Goal: Task Accomplishment & Management: Manage account settings

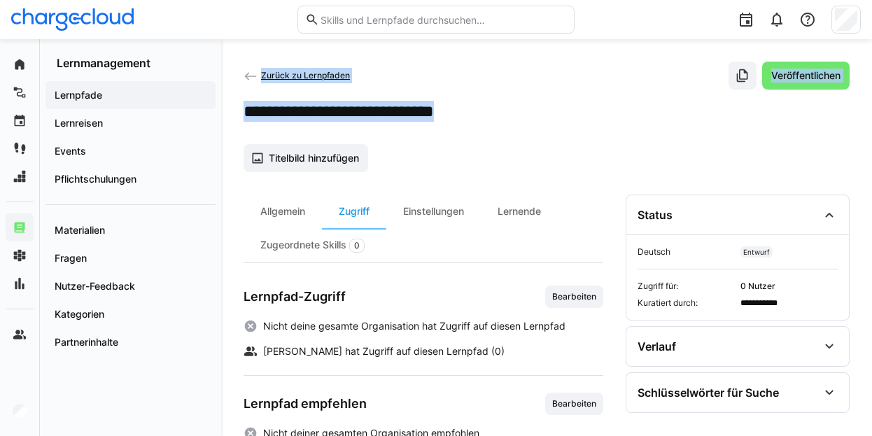
drag, startPoint x: 510, startPoint y: 109, endPoint x: 243, endPoint y: 109, distance: 266.7
click at [243, 109] on div "**********" at bounding box center [546, 308] width 651 height 538
click at [242, 111] on div "**********" at bounding box center [546, 308] width 651 height 538
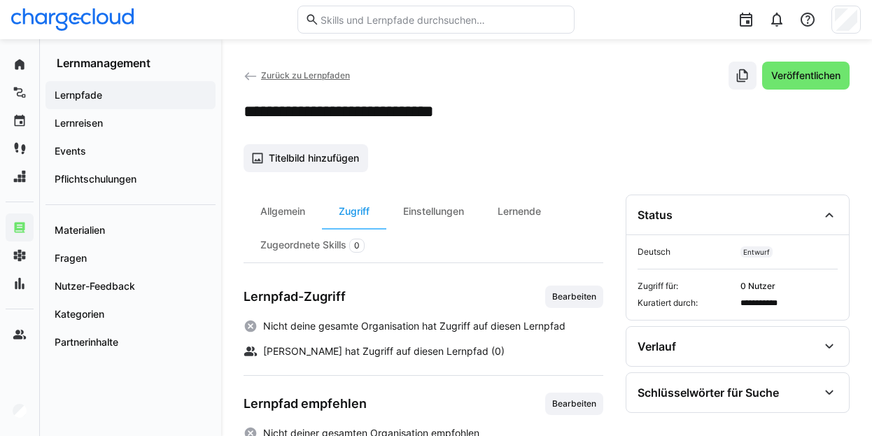
click at [608, 22] on div at bounding box center [723, 19] width 277 height 39
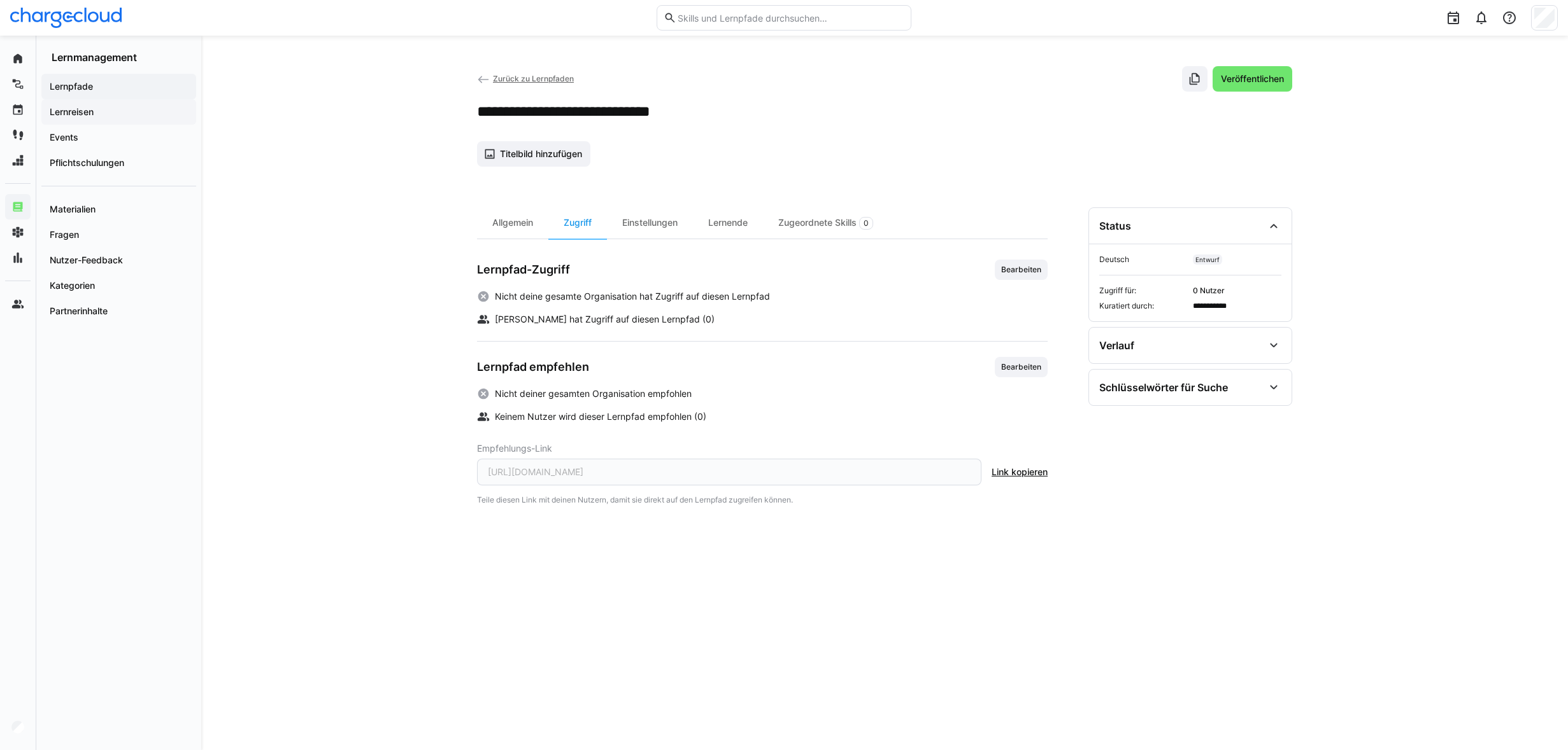
click at [0, 0] on app-navigation-label "Lernreisen" at bounding box center [0, 0] width 0 height 0
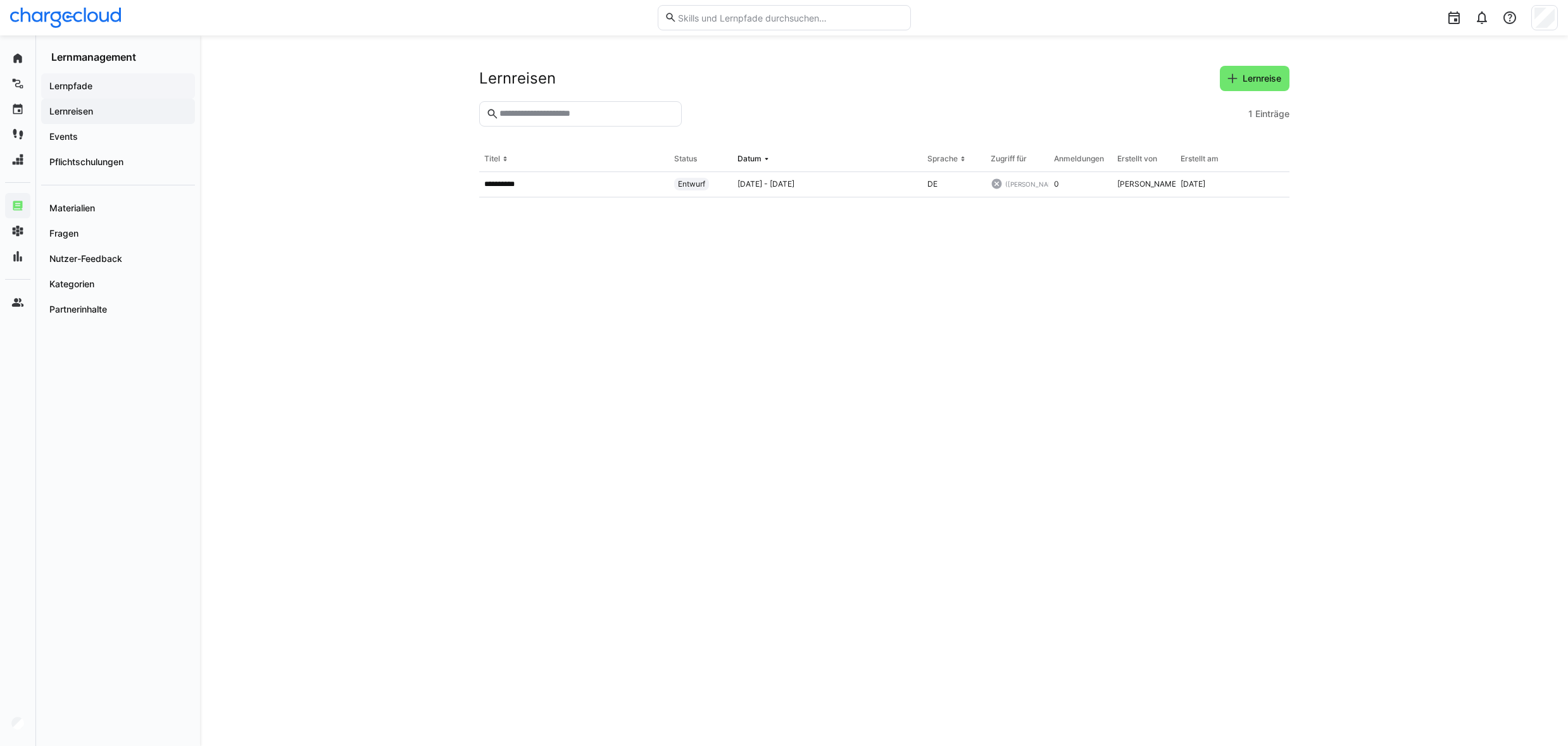
click at [0, 0] on app-navigation-label "Lernpfade" at bounding box center [0, 0] width 0 height 0
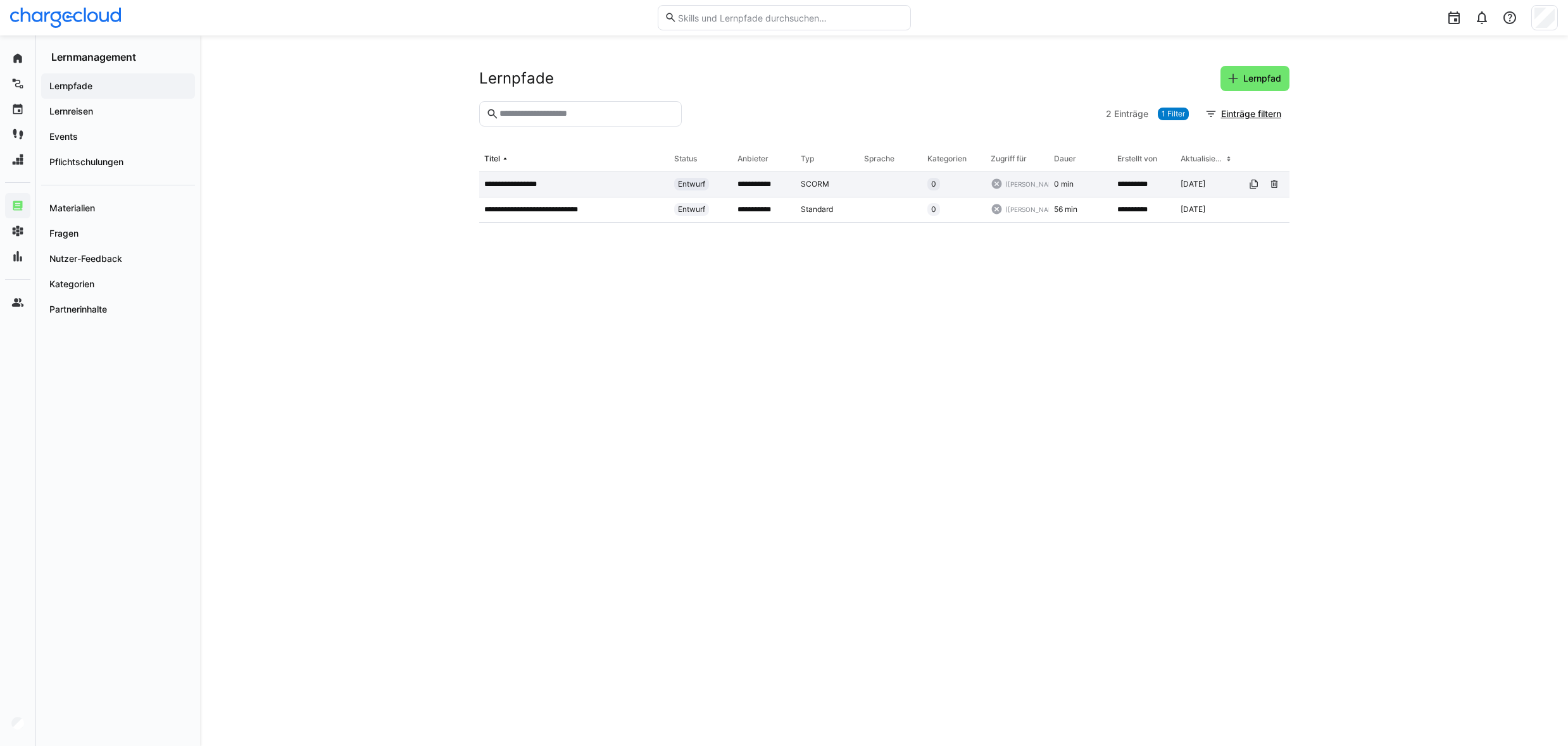
click at [519, 187] on p "**********" at bounding box center [515, 184] width 62 height 10
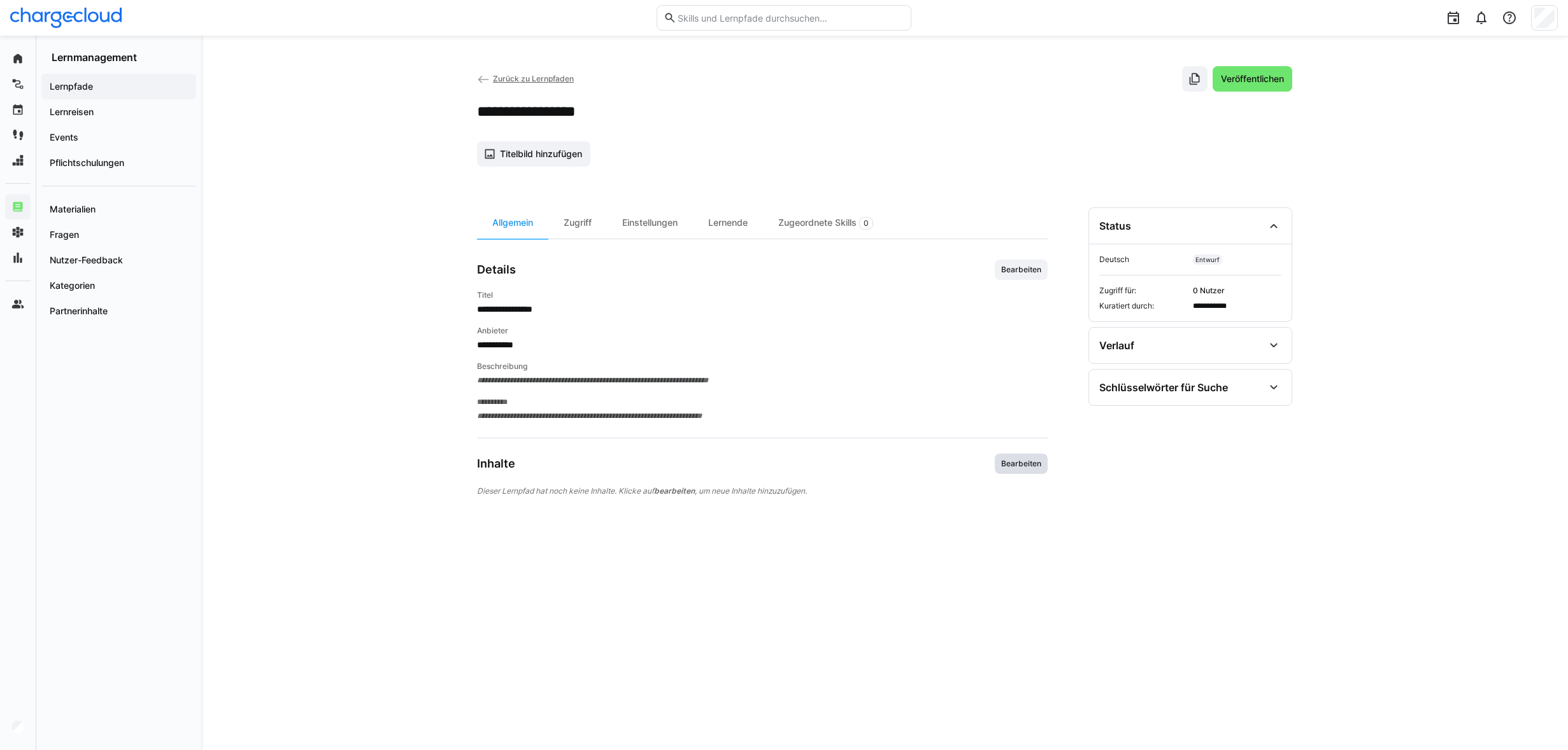
click at [1026, 460] on span "Bearbeiten" at bounding box center [1020, 464] width 43 height 10
click at [1015, 464] on span "Bearbeiten" at bounding box center [1020, 464] width 43 height 10
click at [523, 78] on span "Zurück zu Lernpfaden" at bounding box center [533, 78] width 81 height 10
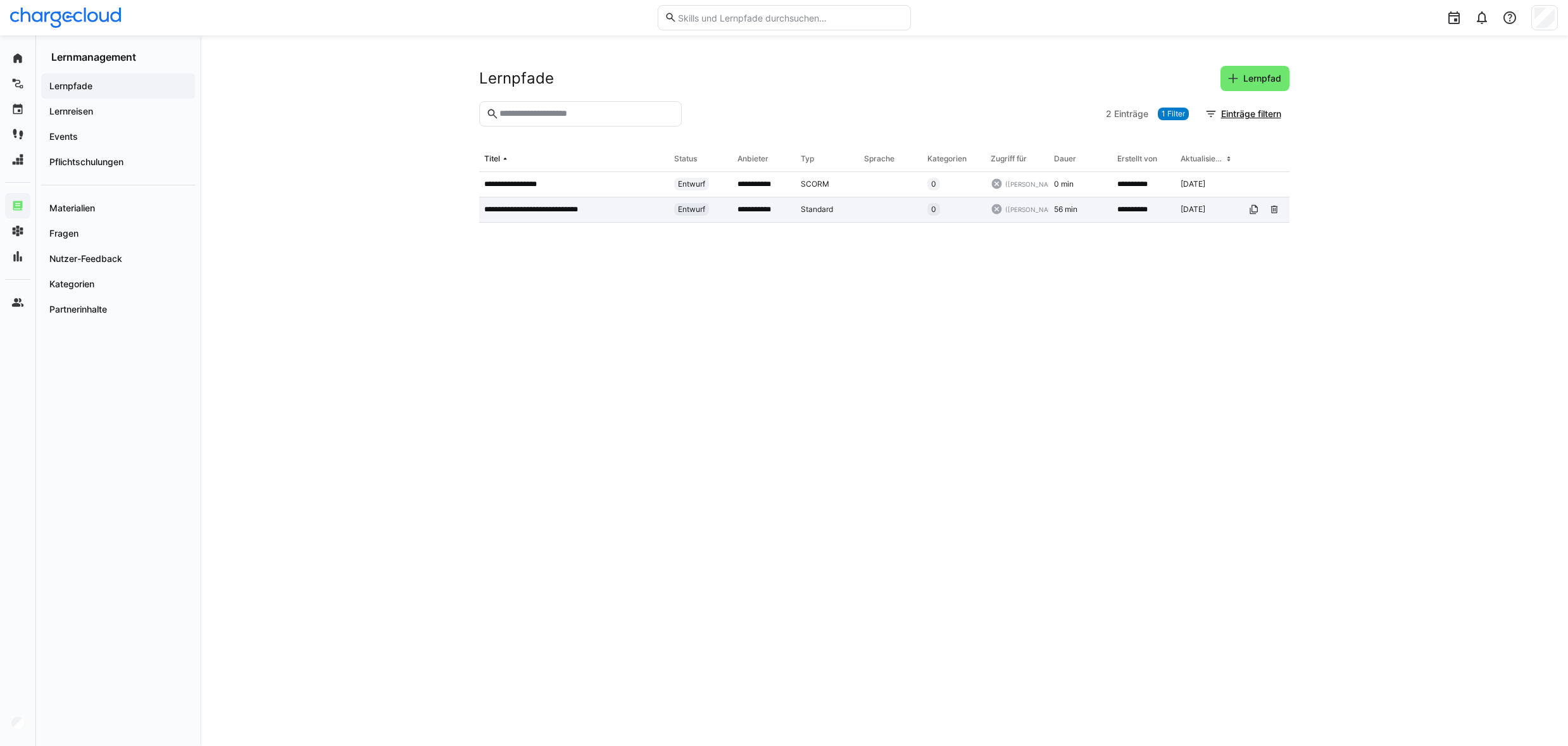
click at [508, 206] on p "**********" at bounding box center [546, 209] width 123 height 10
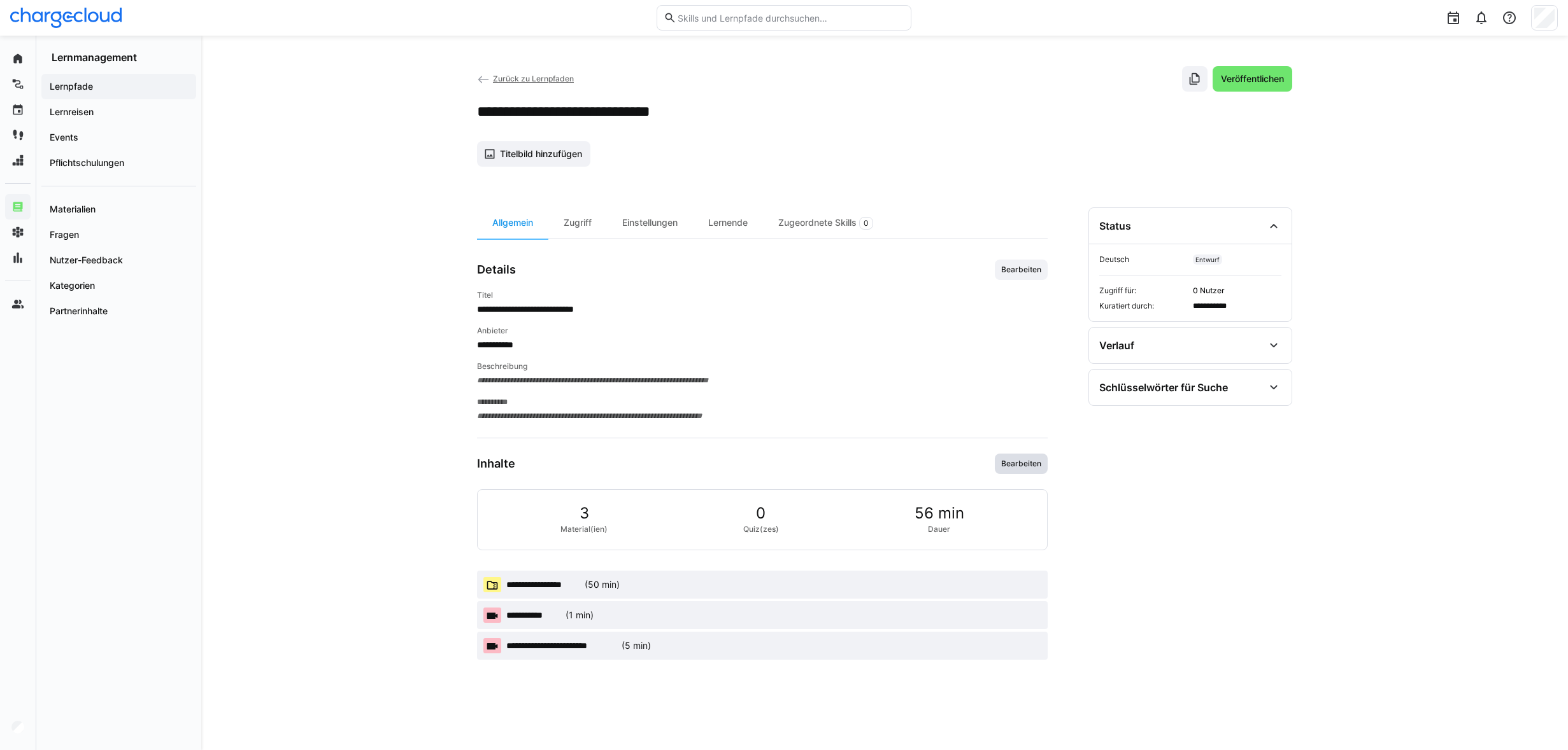
click at [1026, 469] on span "Bearbeiten" at bounding box center [1020, 464] width 53 height 20
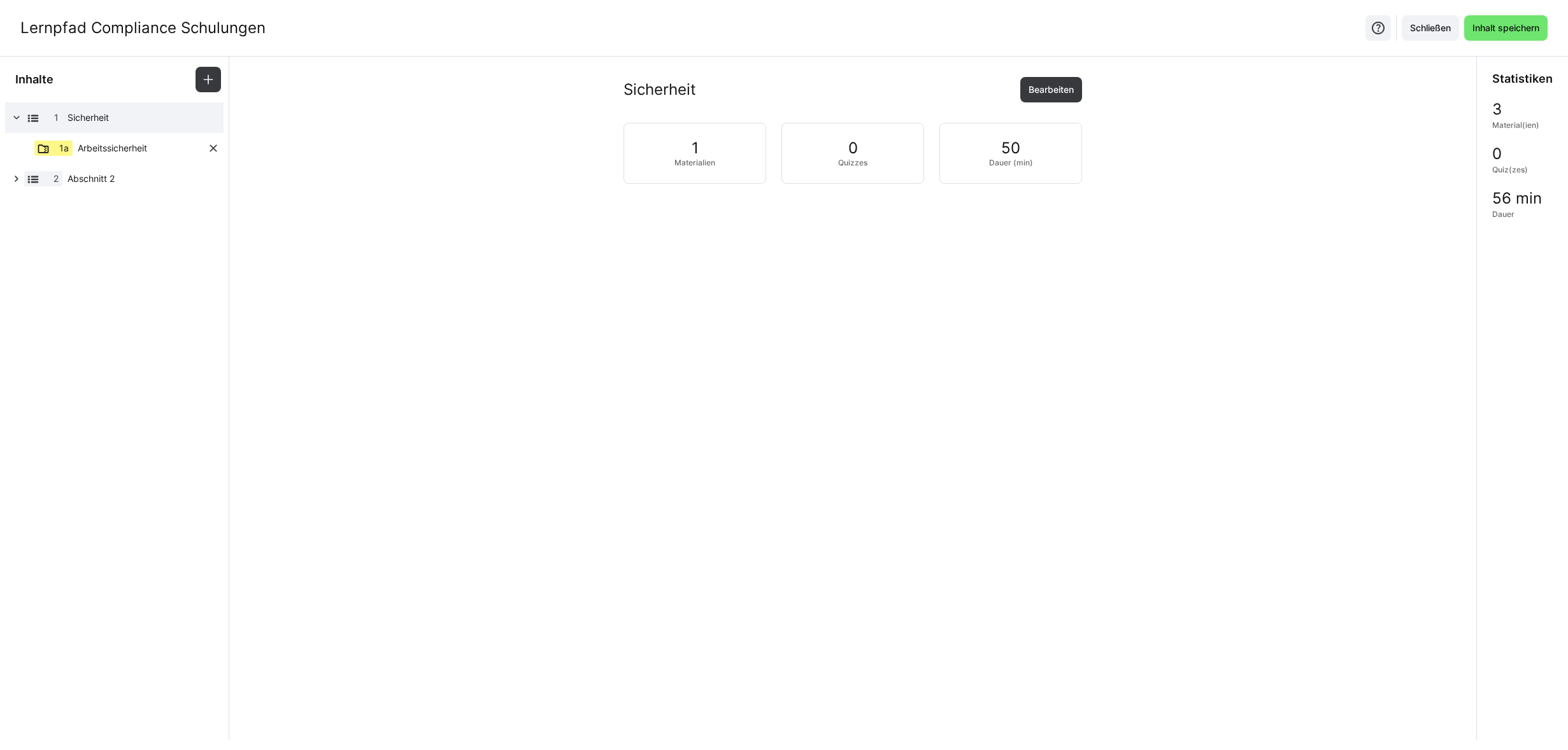
click at [81, 152] on span "Arbeitssicherheit" at bounding box center [112, 148] width 69 height 13
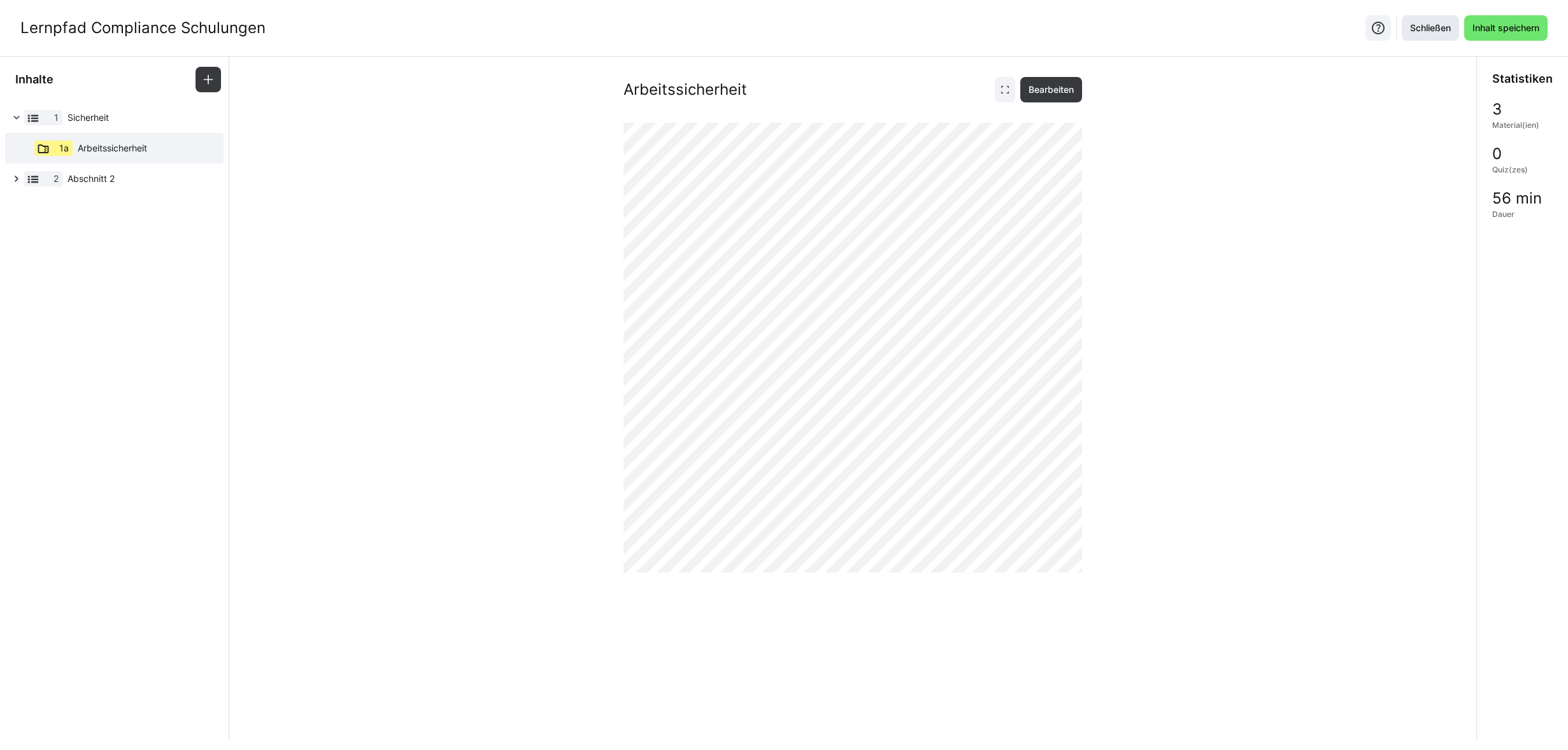
click at [1438, 31] on span "Schließen" at bounding box center [1430, 28] width 45 height 13
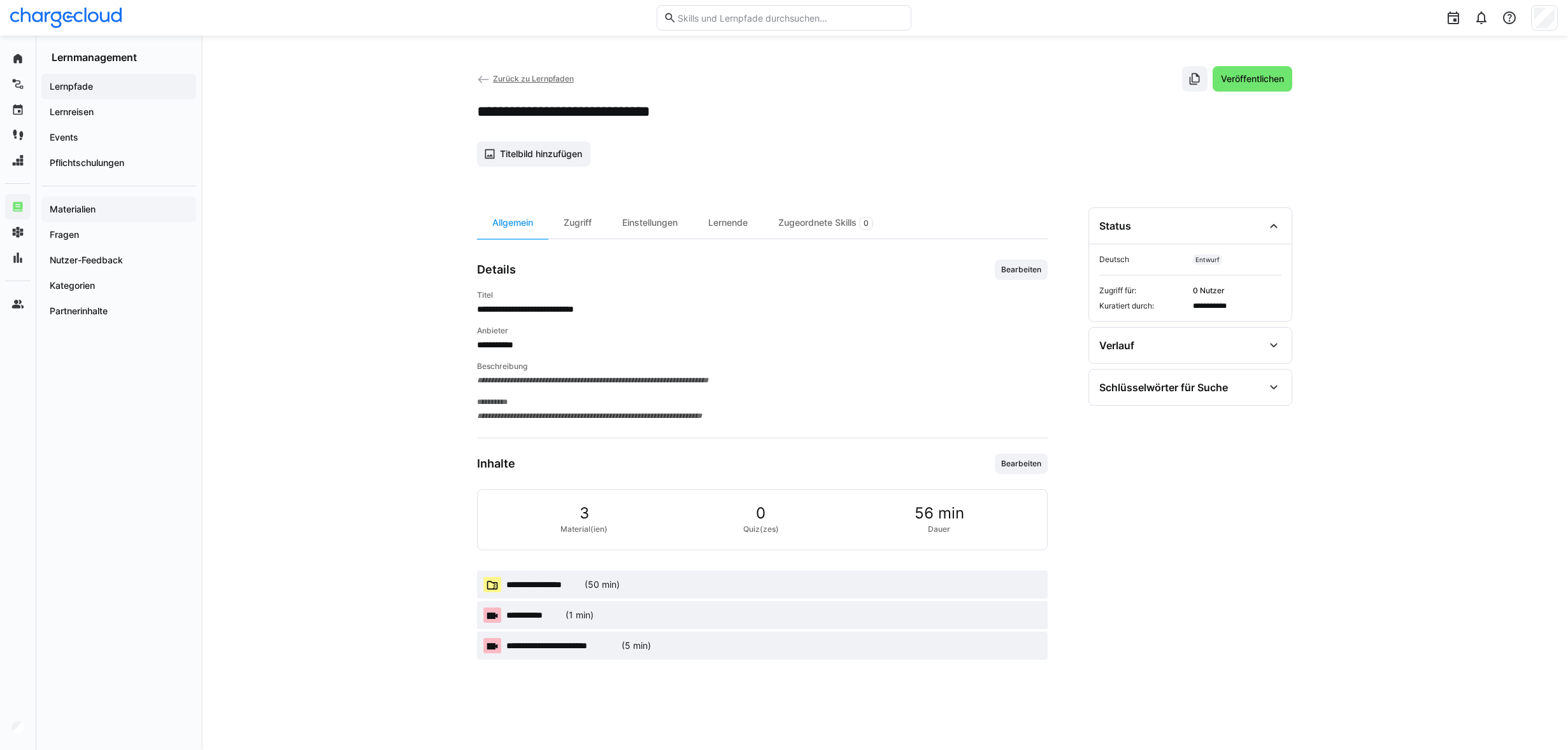
click at [65, 215] on span "Materialien" at bounding box center [119, 209] width 142 height 13
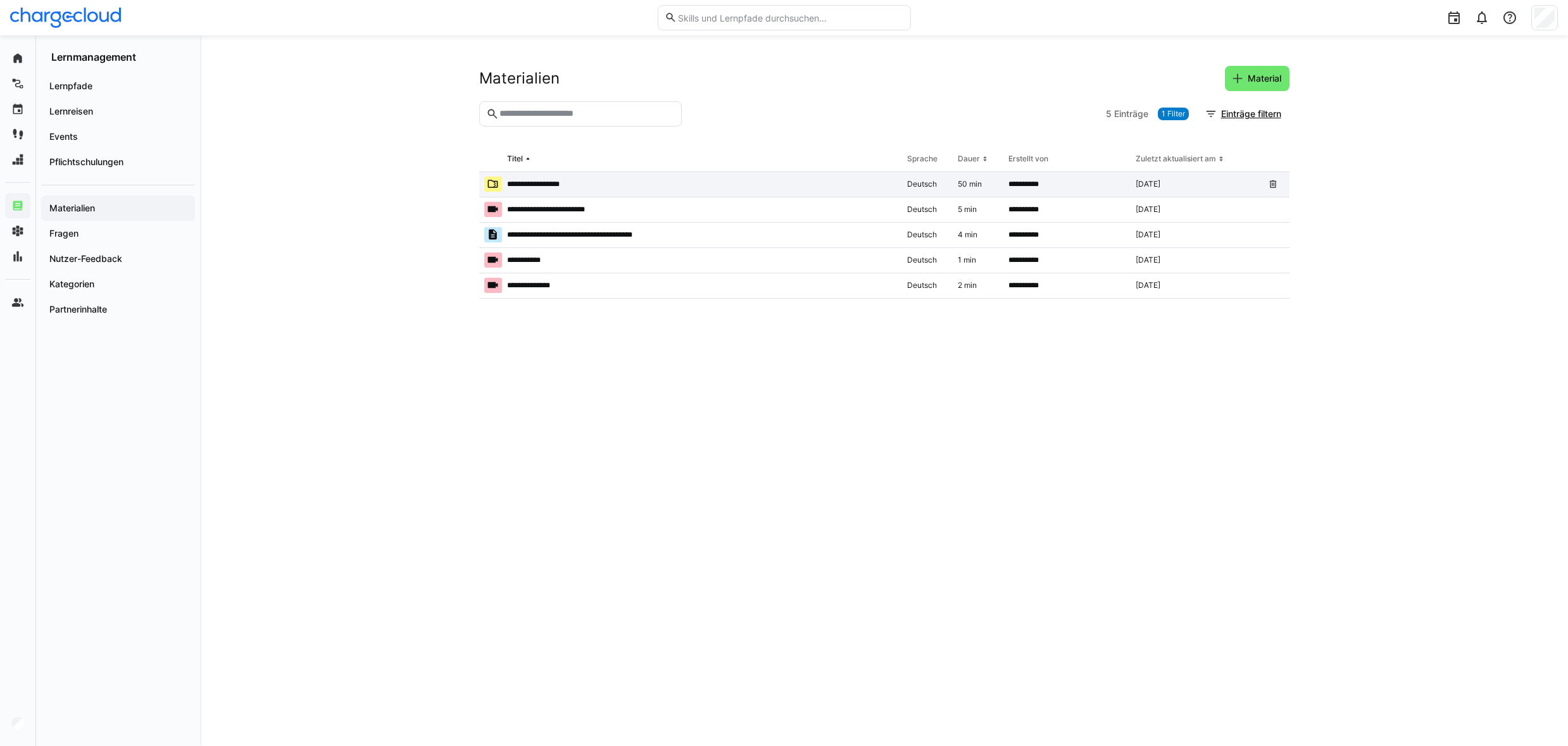
click at [523, 192] on app-table-first-column "**********" at bounding box center [691, 184] width 412 height 15
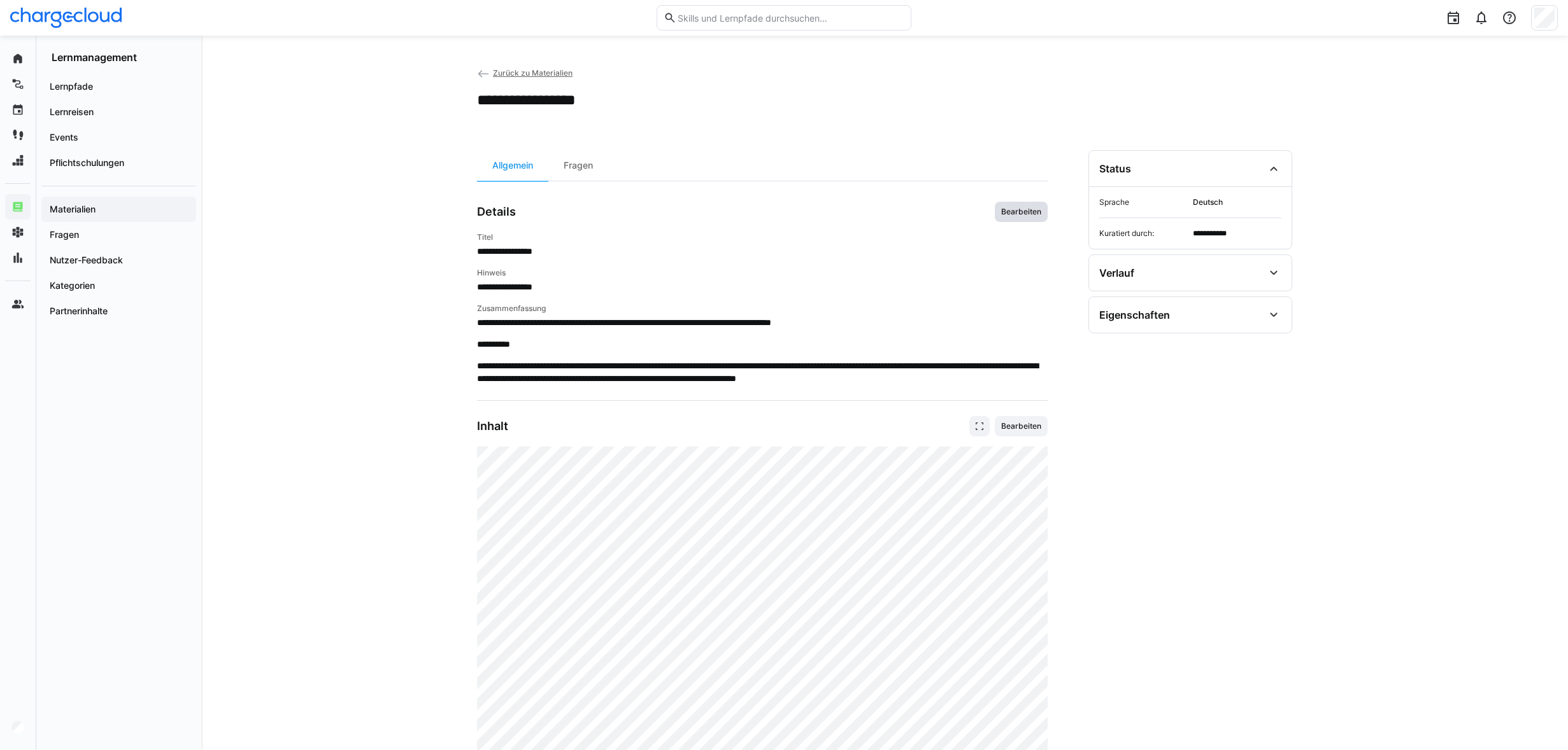
click at [1032, 208] on span "Bearbeiten" at bounding box center [1020, 212] width 43 height 10
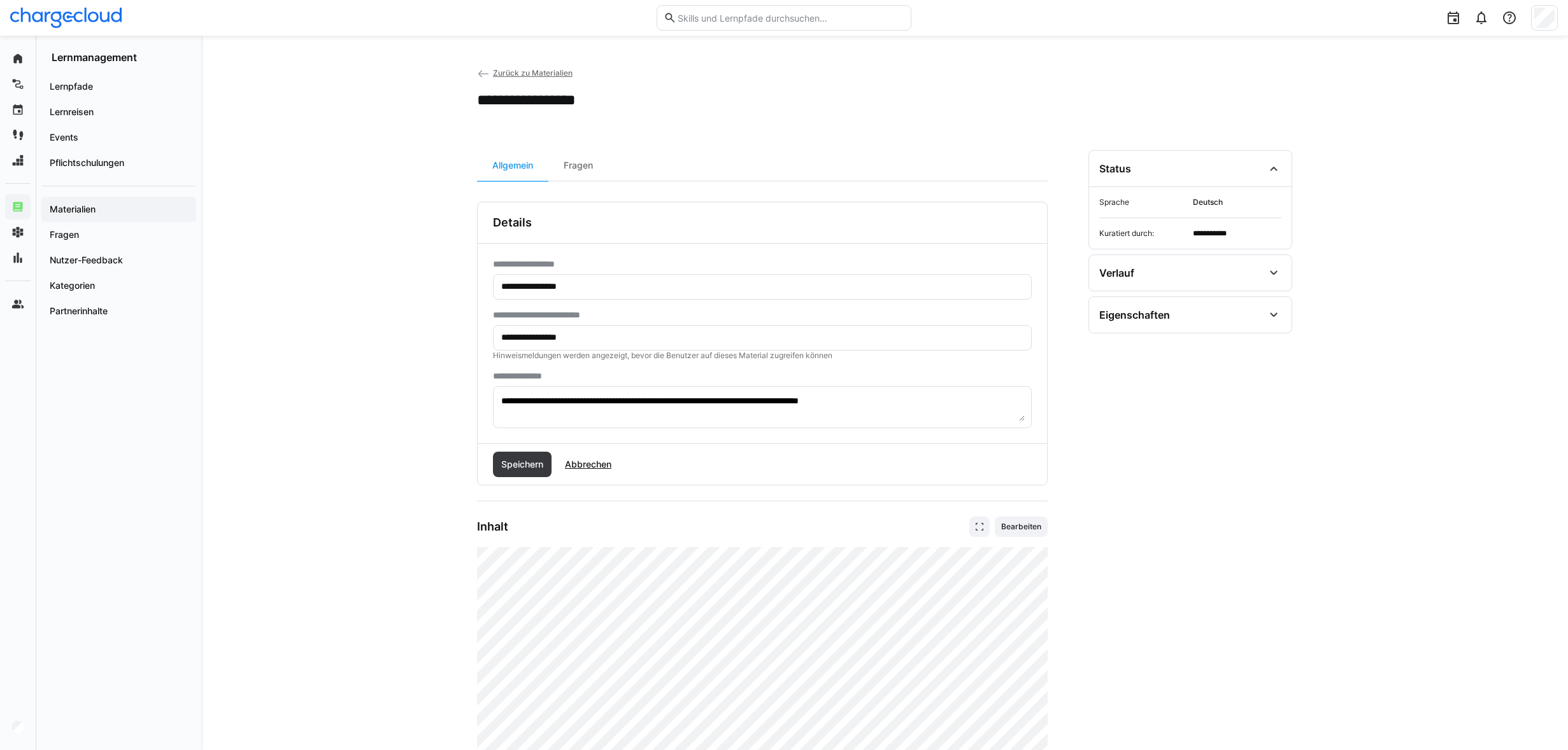
scroll to position [64, 0]
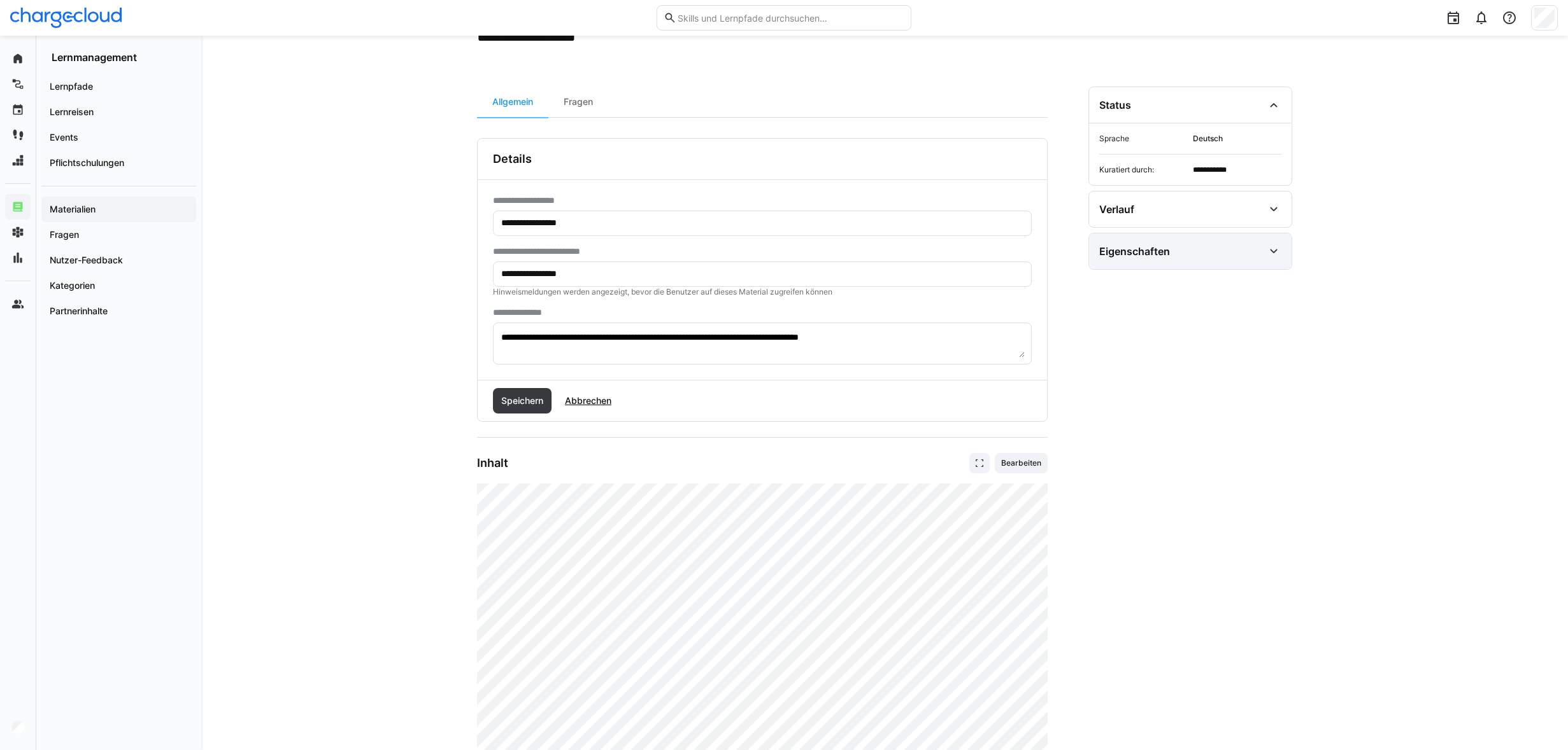
click at [1174, 256] on div "Eigenschaften" at bounding box center [1181, 251] width 165 height 15
click at [1172, 211] on div "Verlauf" at bounding box center [1181, 209] width 165 height 15
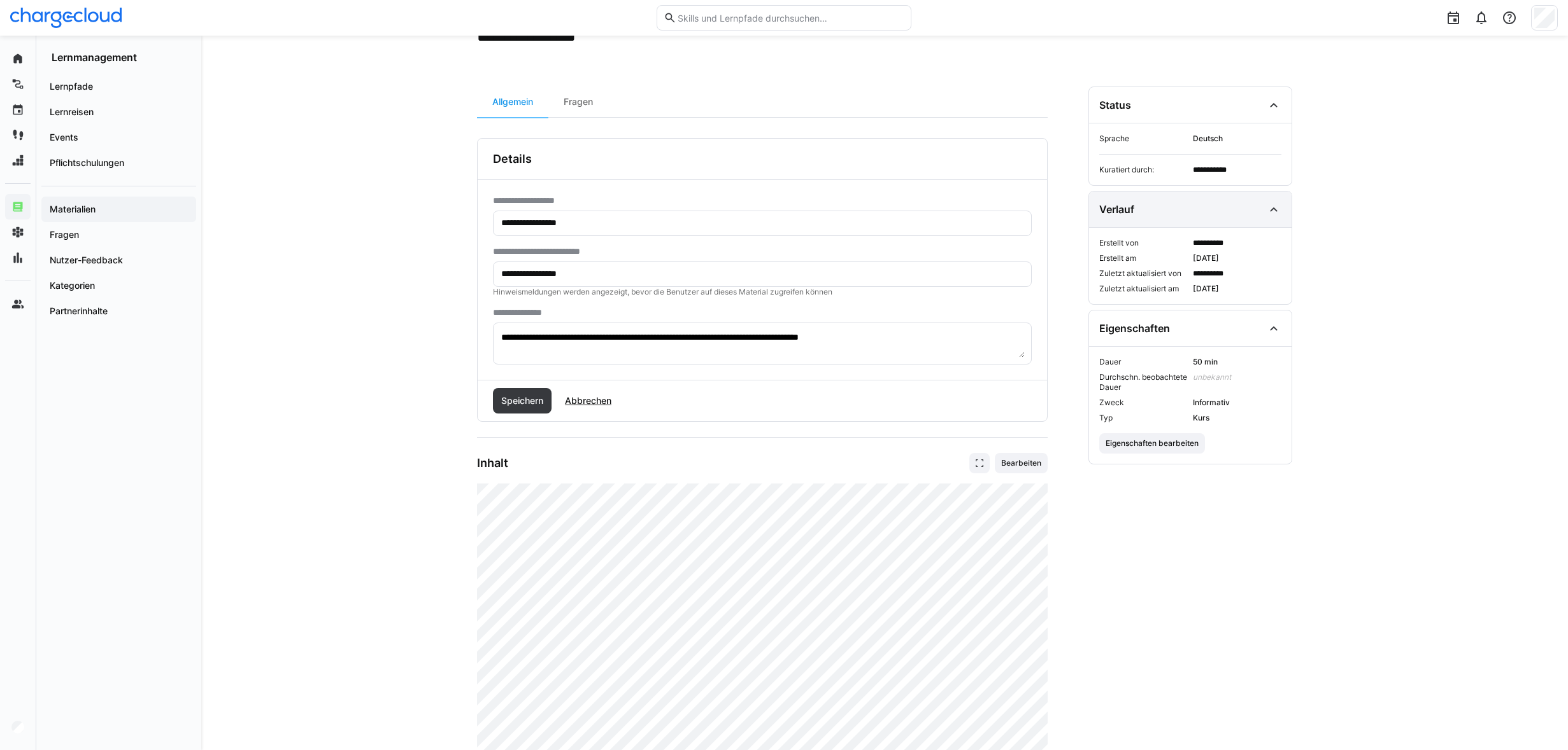
click at [1171, 211] on div "Verlauf" at bounding box center [1181, 209] width 165 height 15
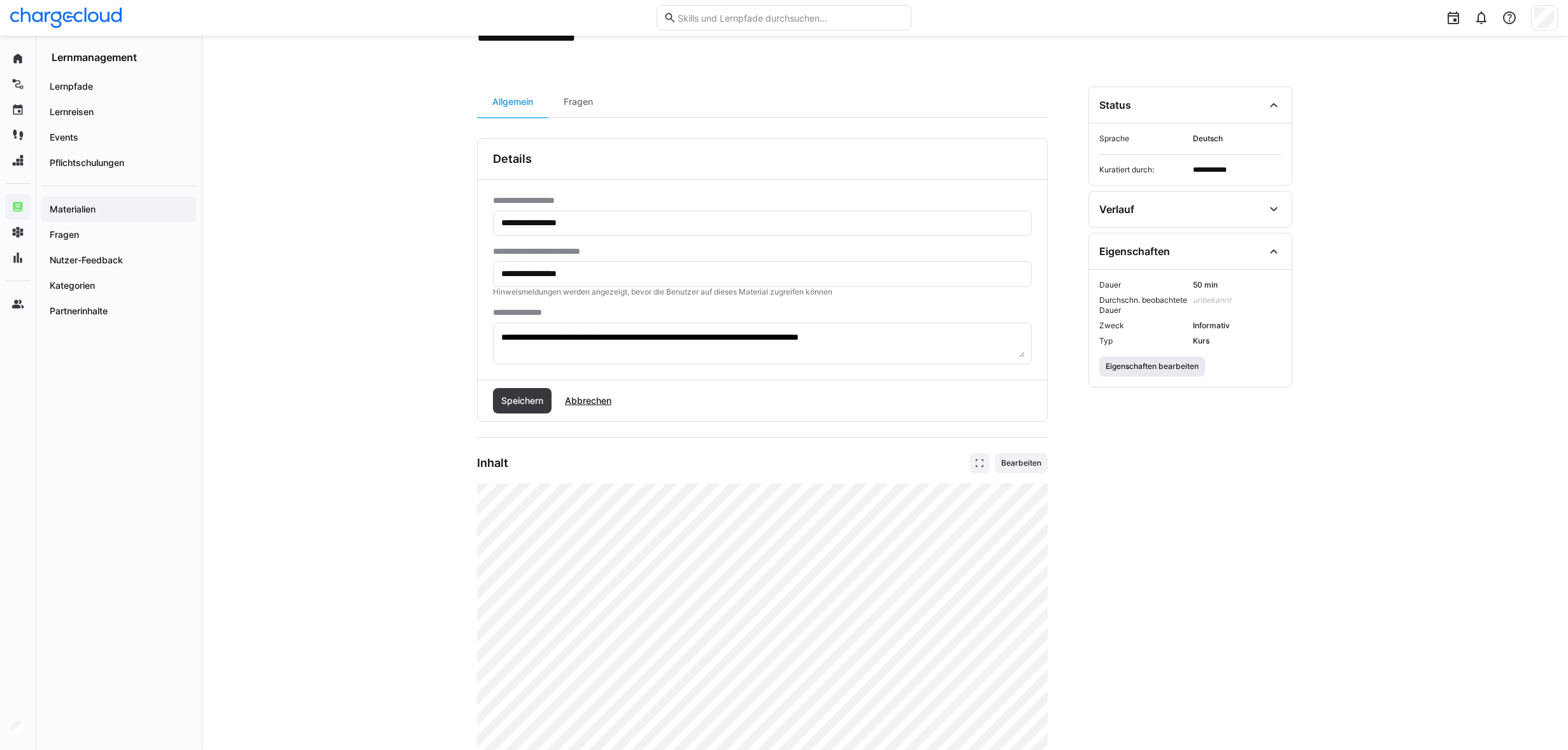
click at [1173, 373] on span "Eigenschaften bearbeiten" at bounding box center [1151, 366] width 106 height 20
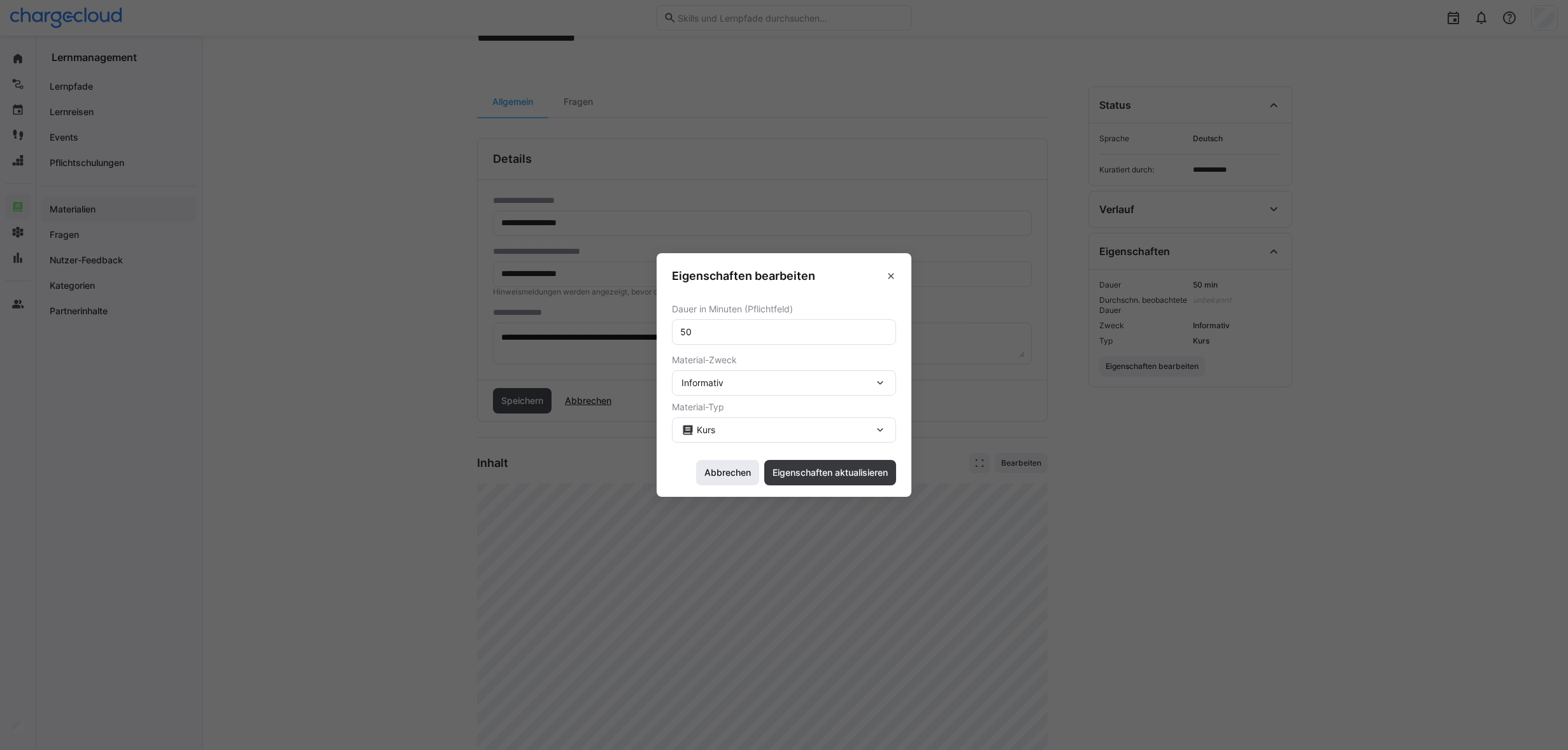
click at [719, 470] on span "Abbrechen" at bounding box center [727, 473] width 50 height 13
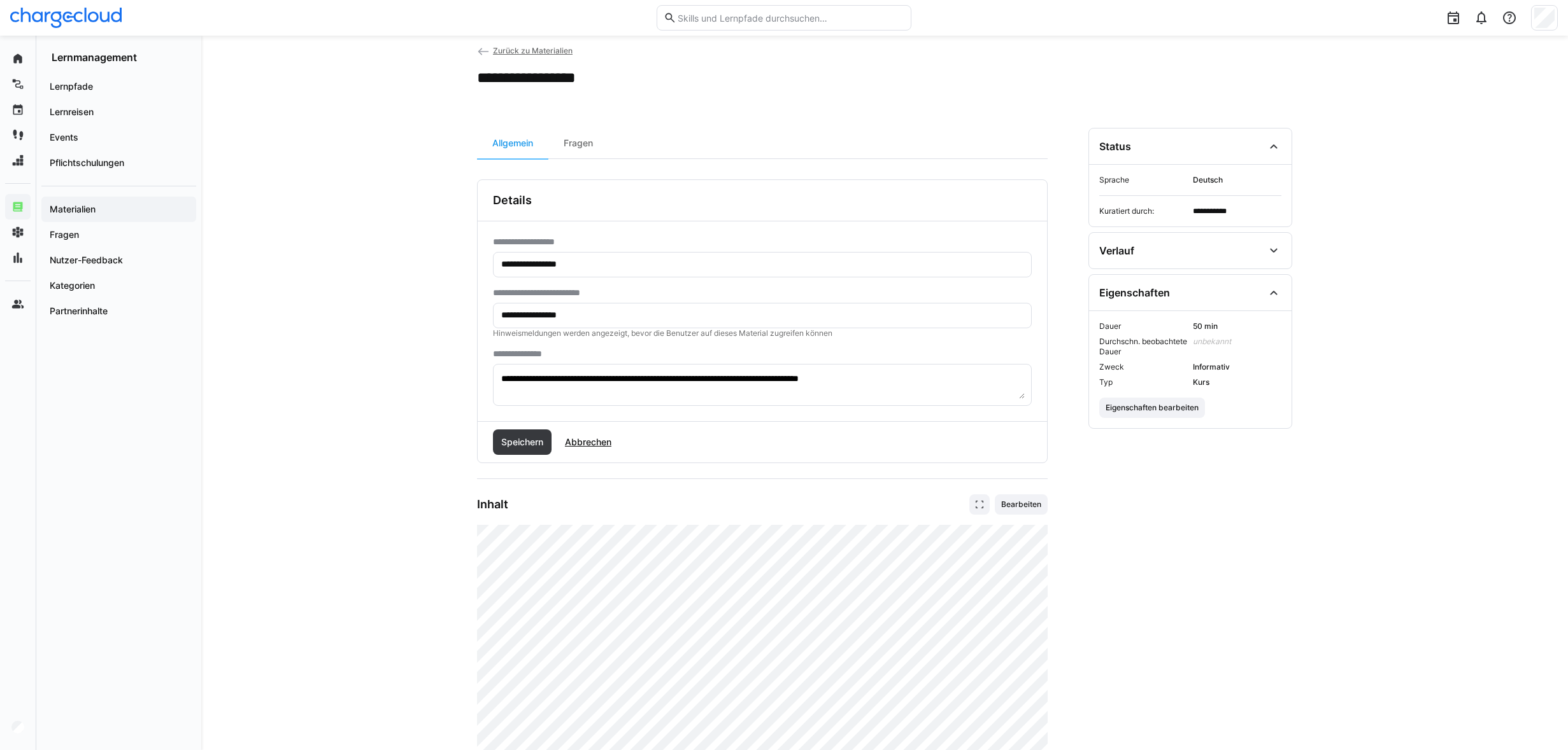
scroll to position [0, 0]
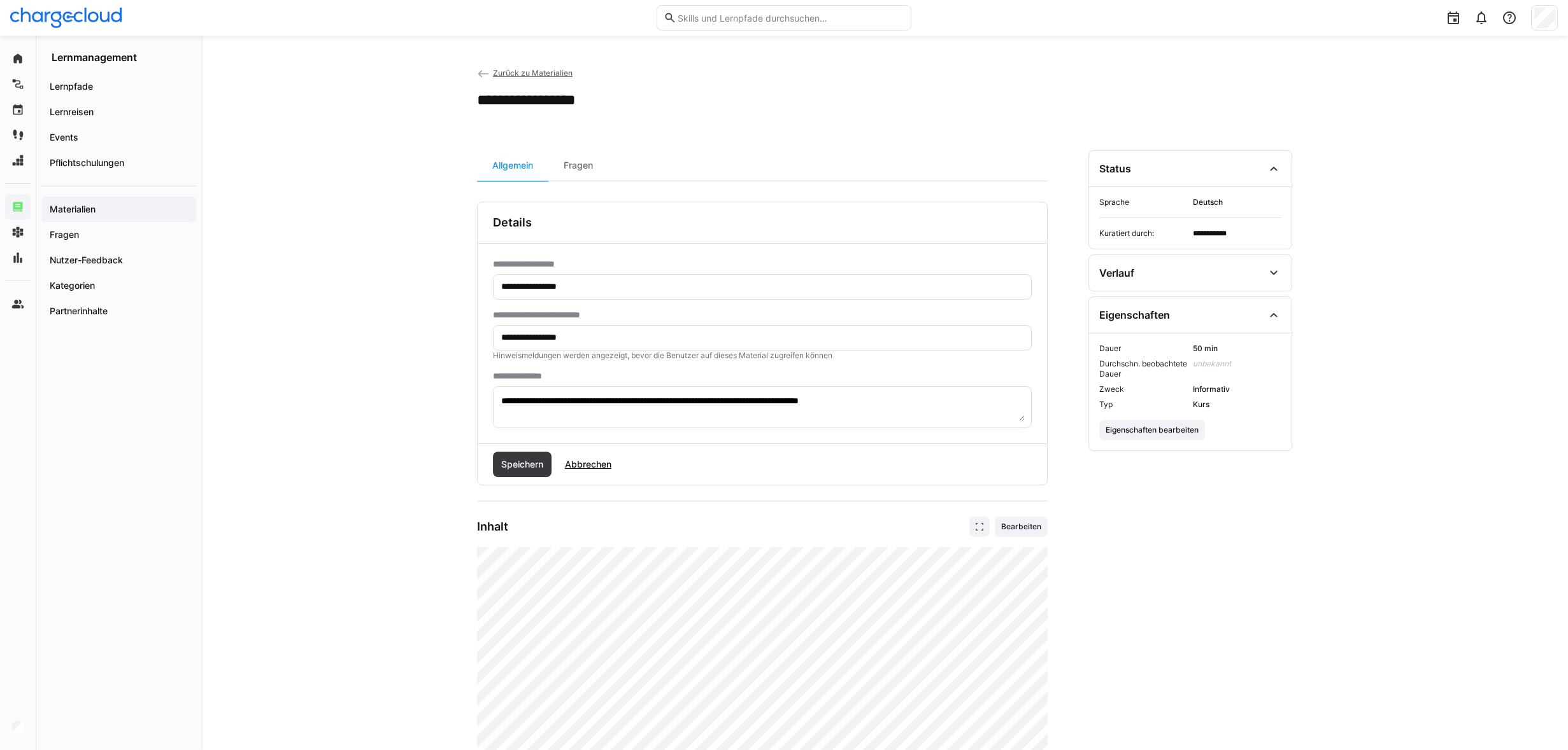
click at [491, 72] on link "Zurück zu Materialien" at bounding box center [524, 73] width 95 height 10
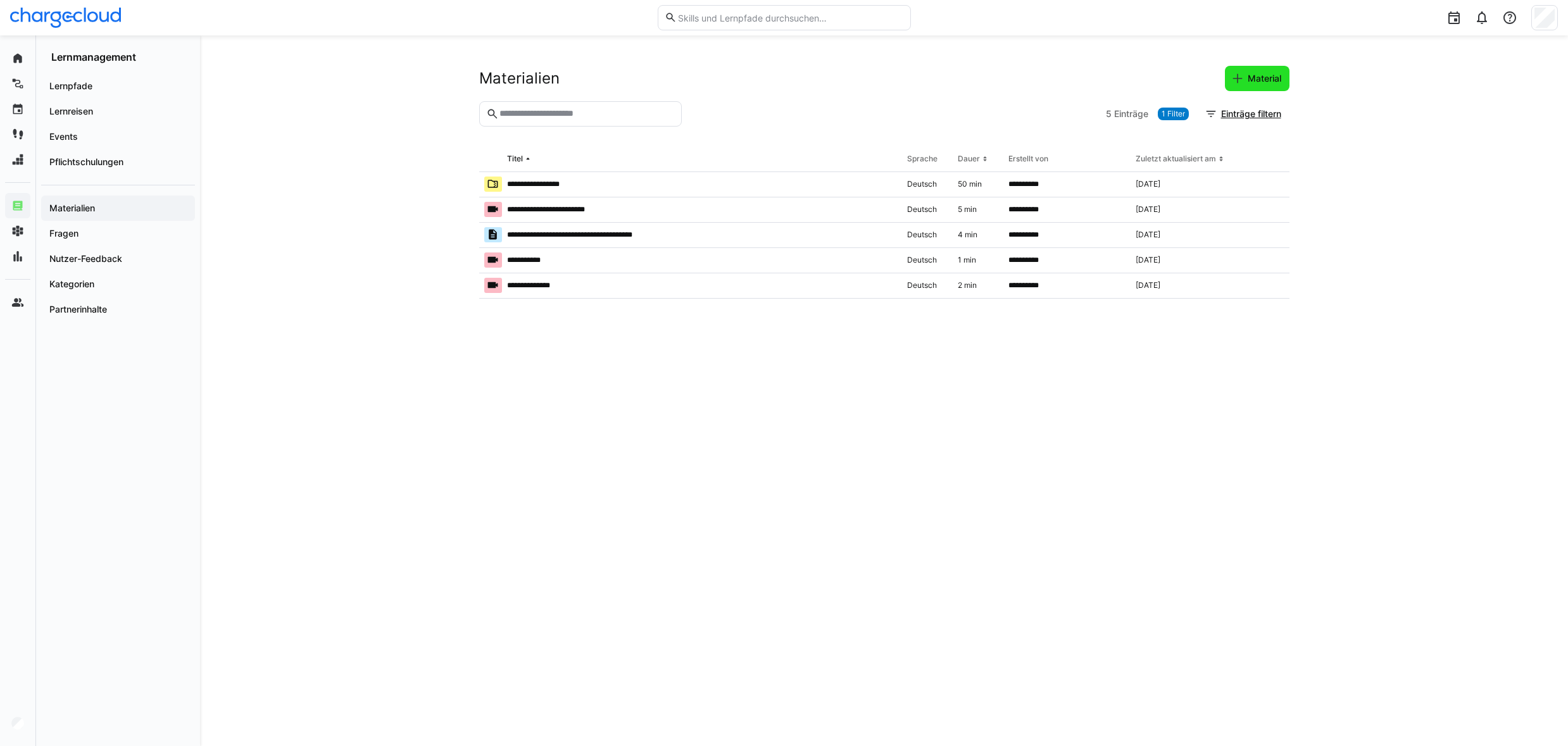
click at [1278, 80] on span "Material" at bounding box center [1264, 79] width 37 height 13
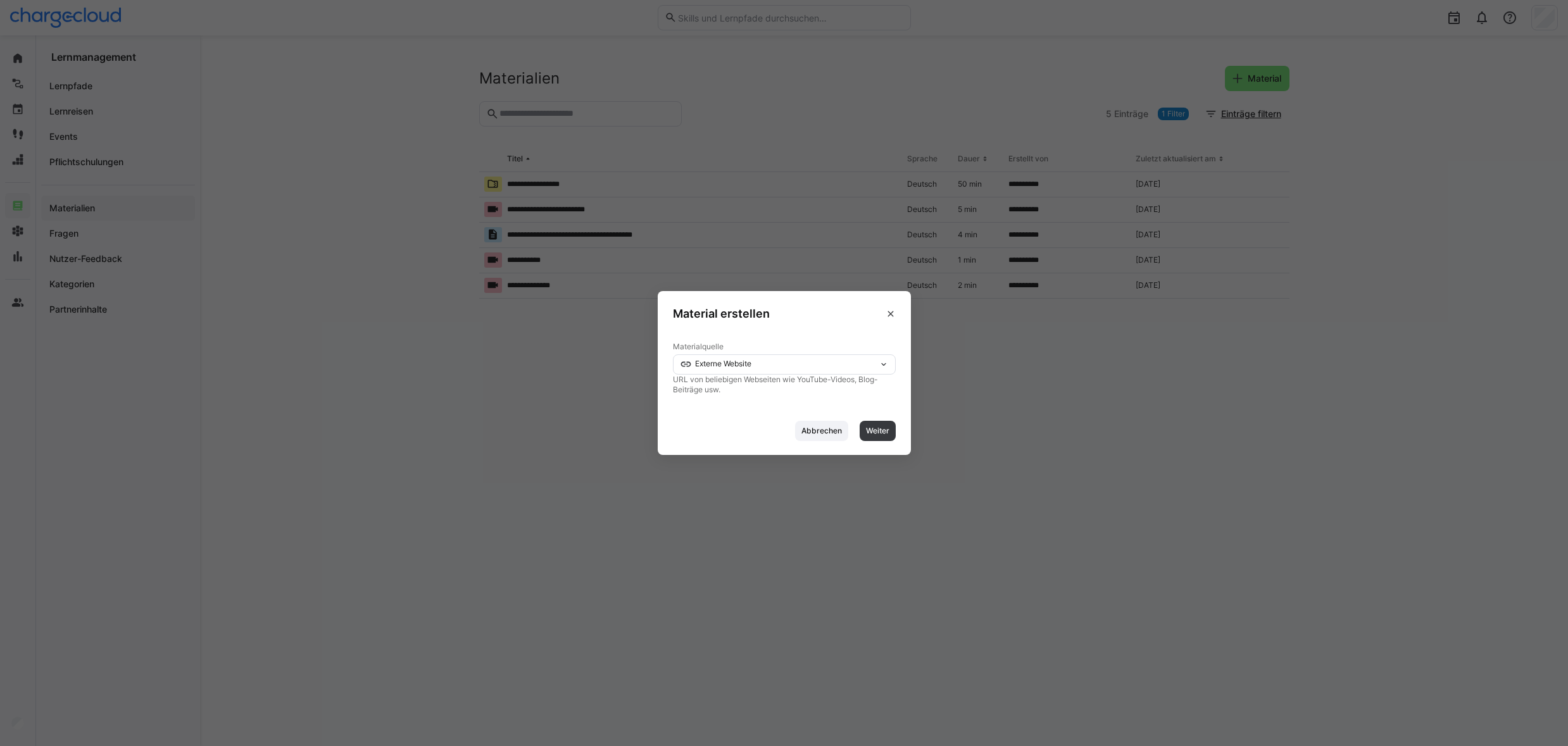
click at [860, 354] on div "Externe Website" at bounding box center [784, 364] width 222 height 20
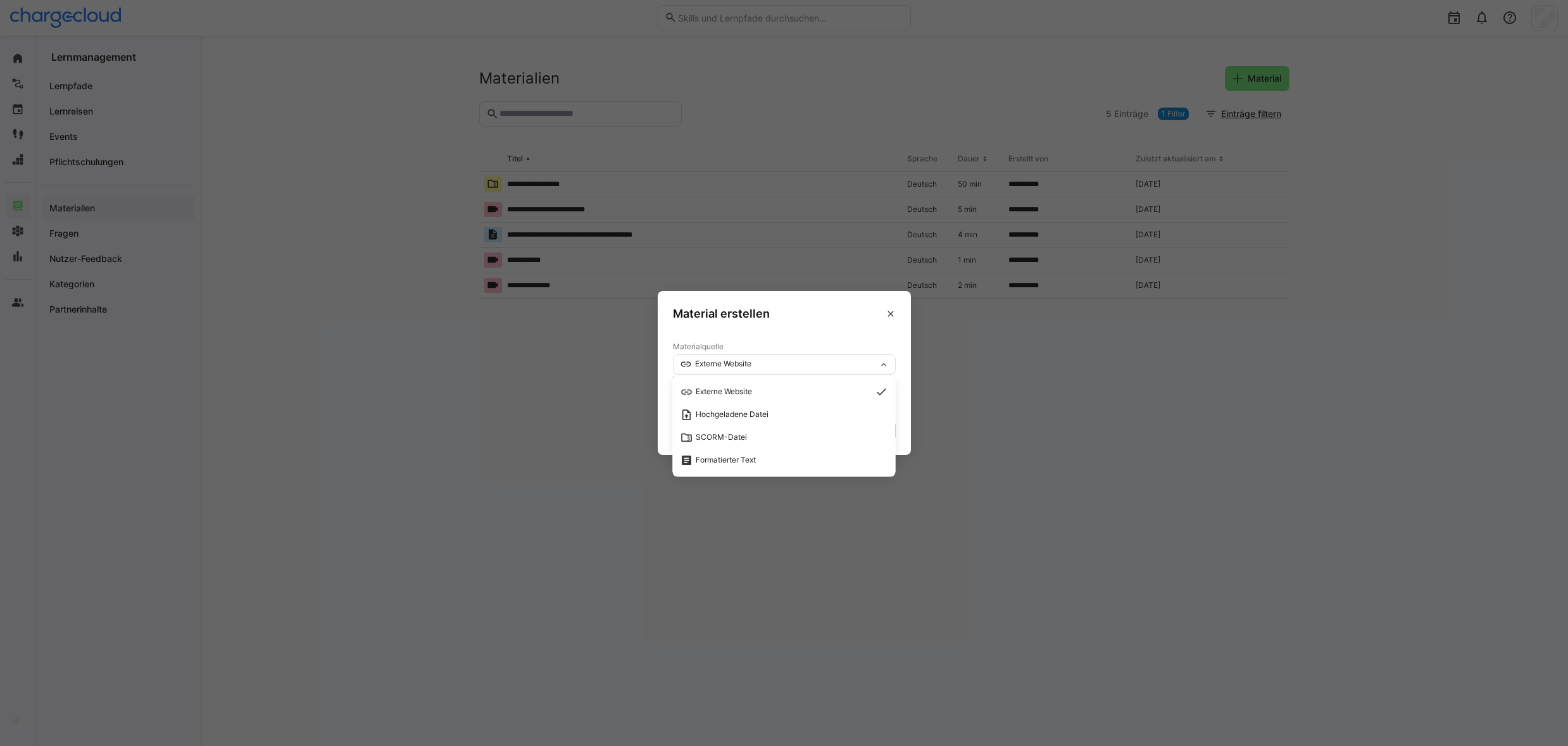
click at [895, 313] on span at bounding box center [891, 314] width 20 height 20
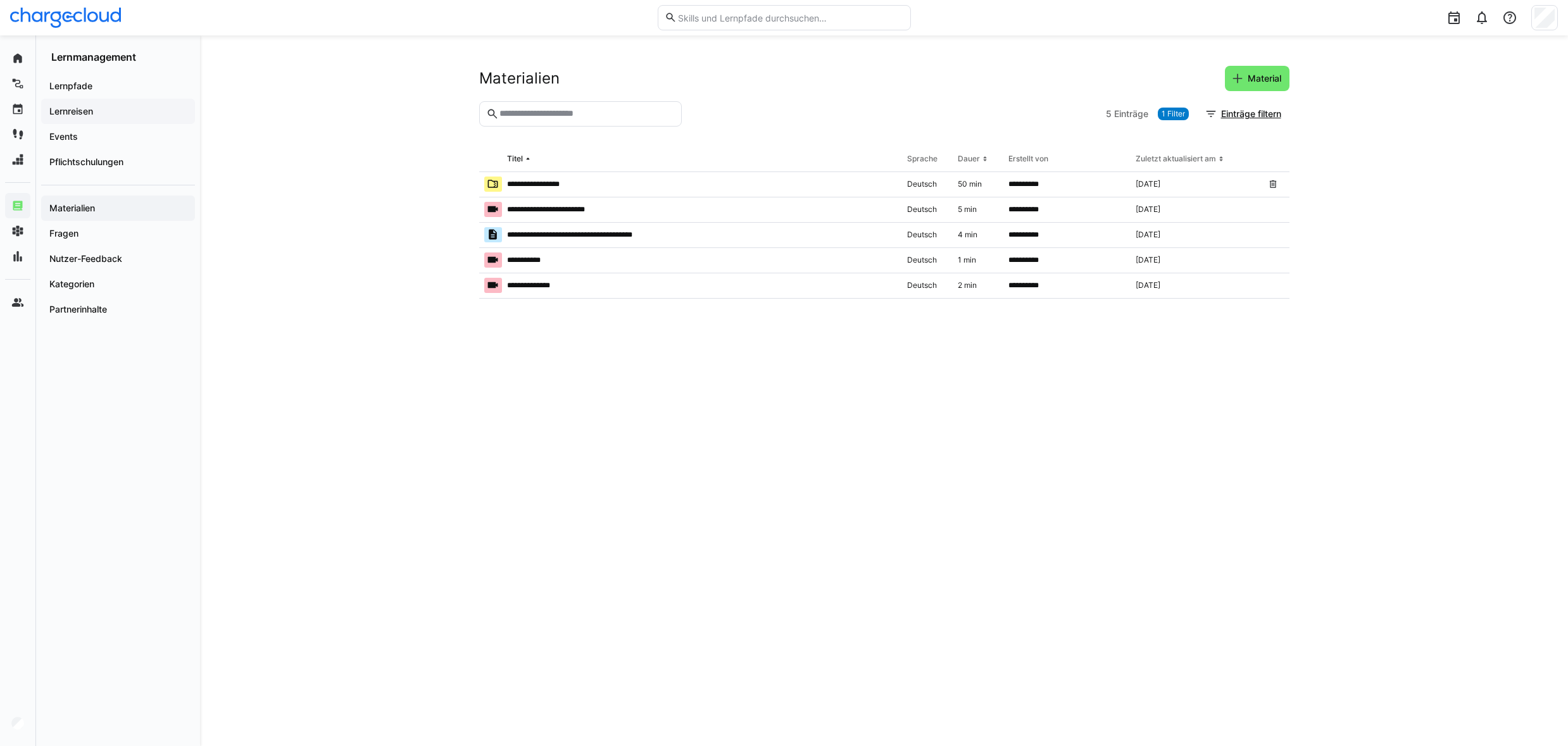
click at [0, 0] on app-navigation-label "Lernreisen" at bounding box center [0, 0] width 0 height 0
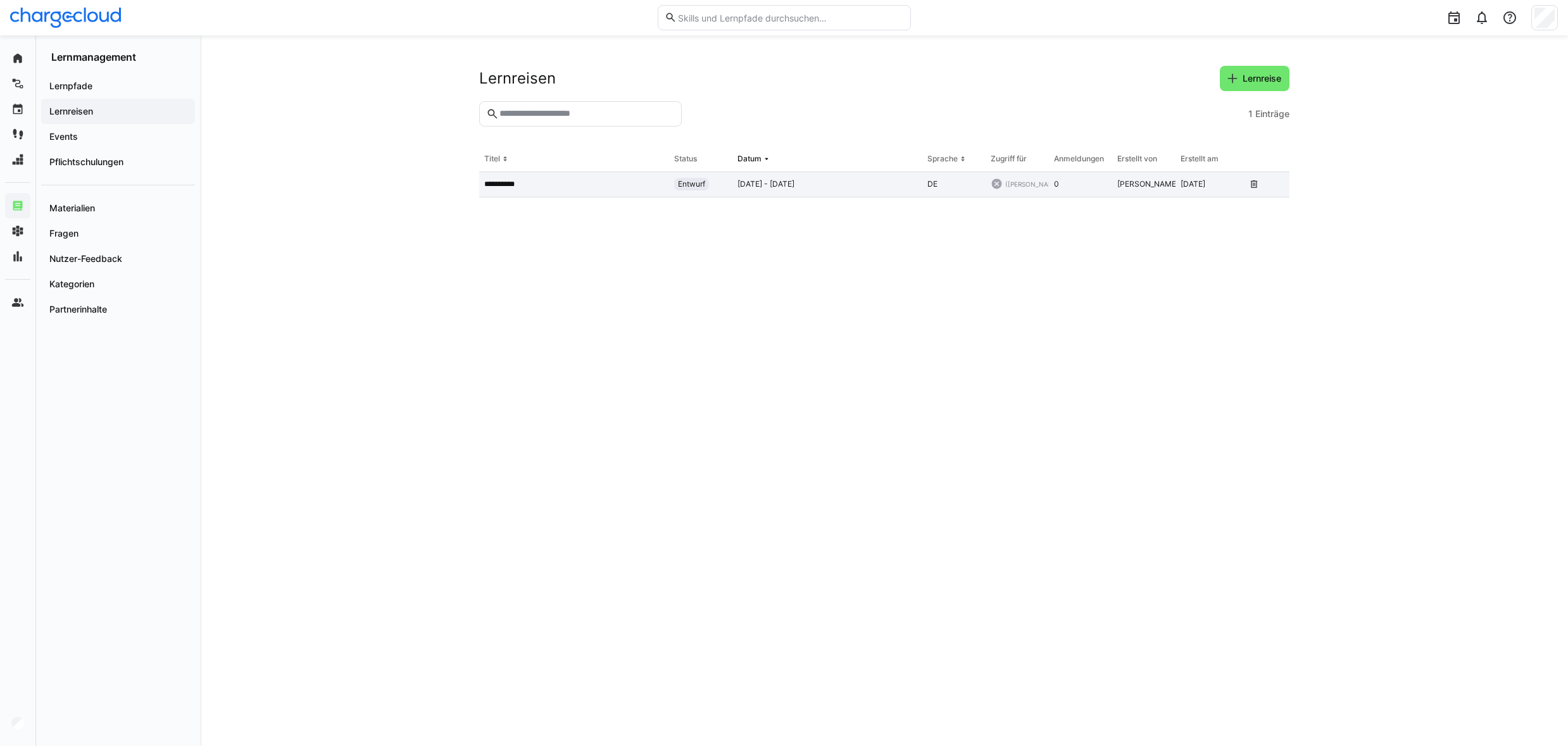
click at [506, 184] on p "**********" at bounding box center [506, 184] width 43 height 10
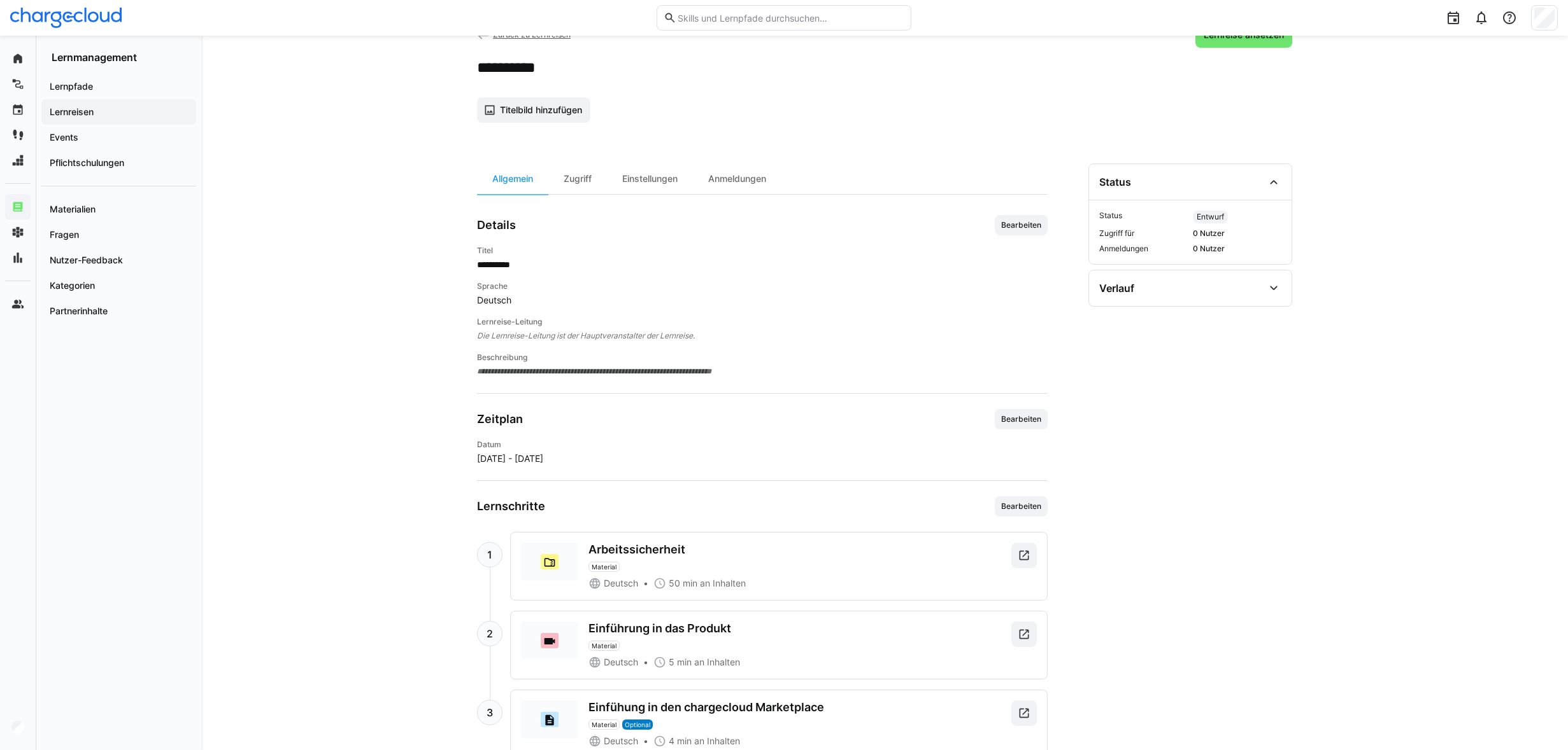
scroll to position [88, 0]
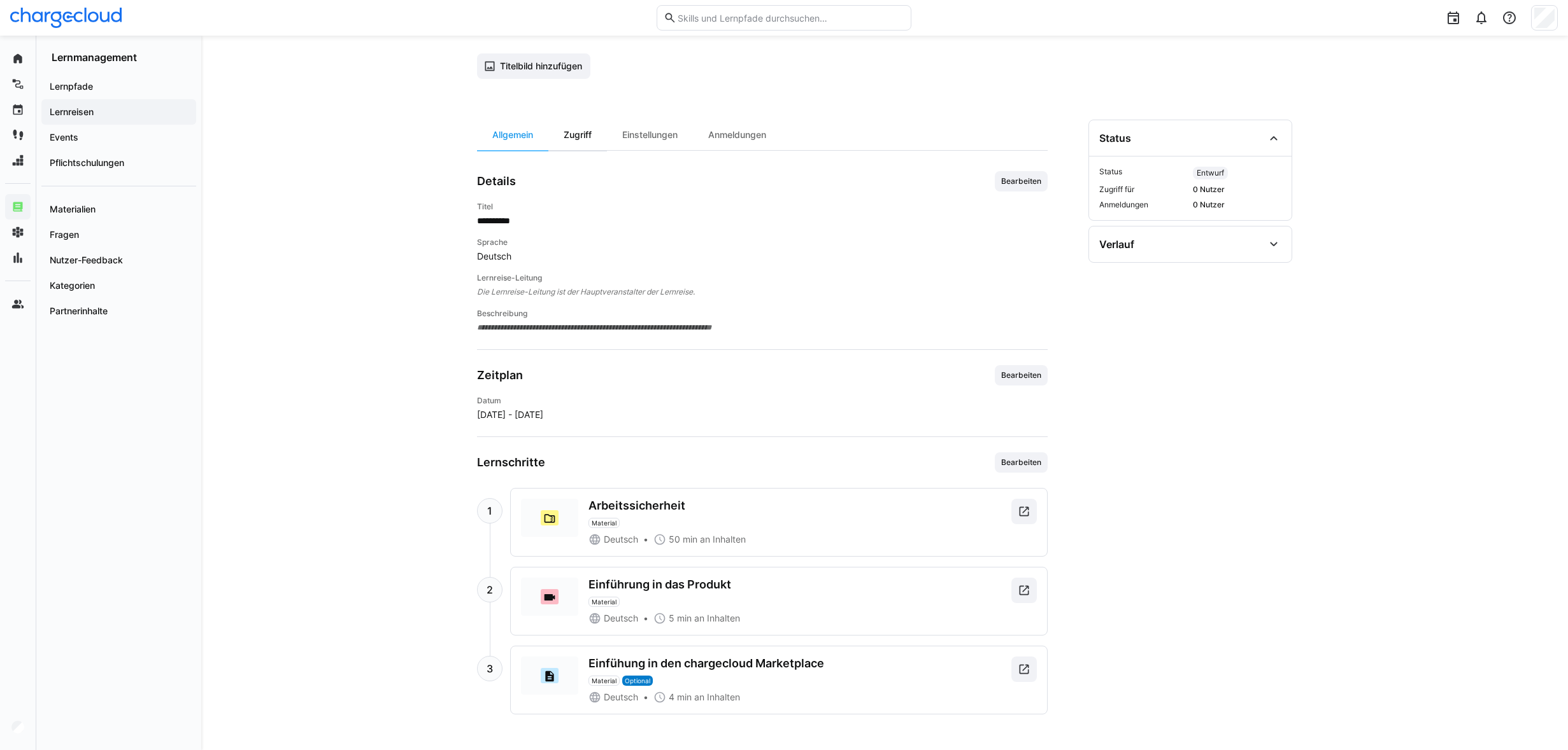
click at [579, 137] on div "Zugriff" at bounding box center [578, 135] width 58 height 31
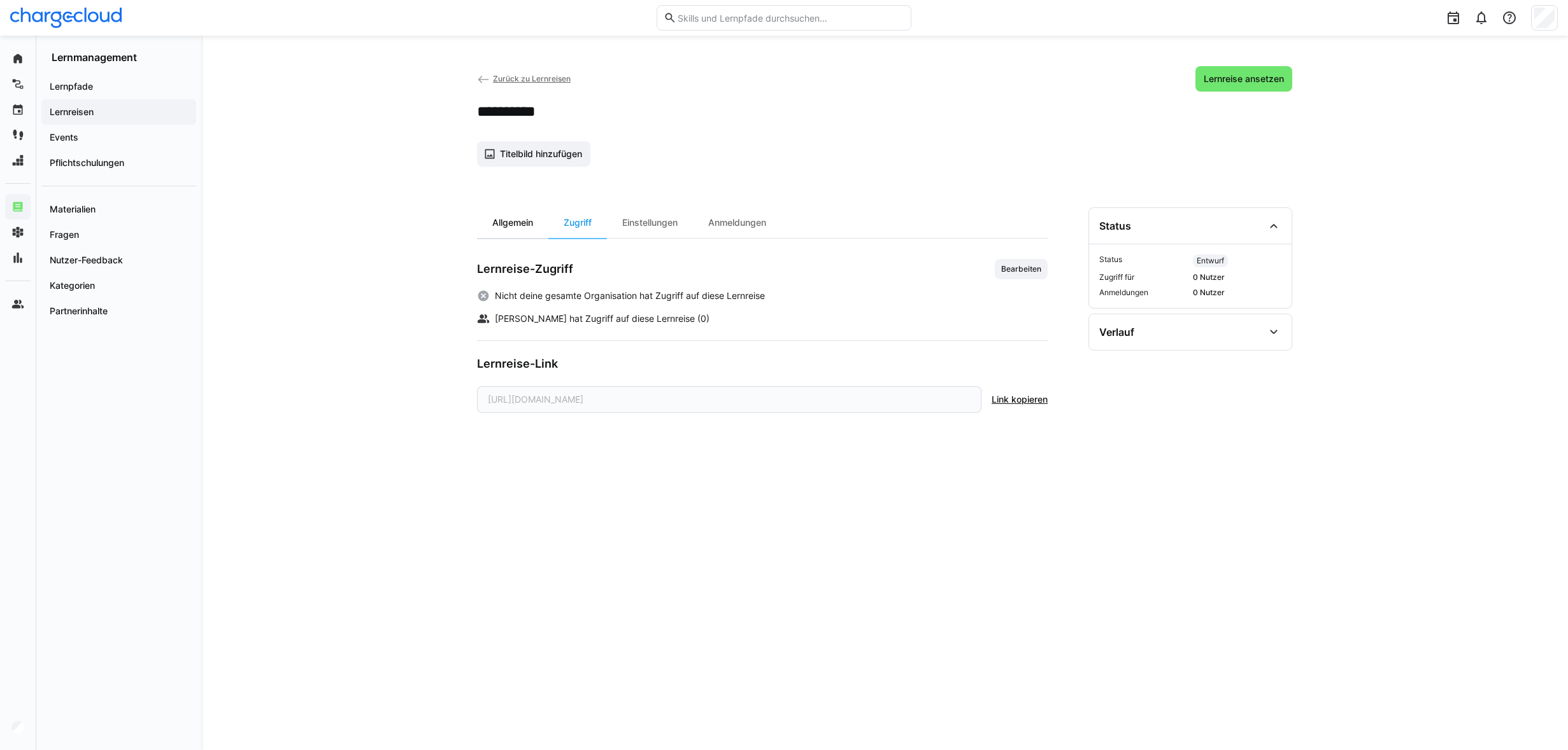
click at [503, 228] on div "Allgemein" at bounding box center [512, 223] width 71 height 31
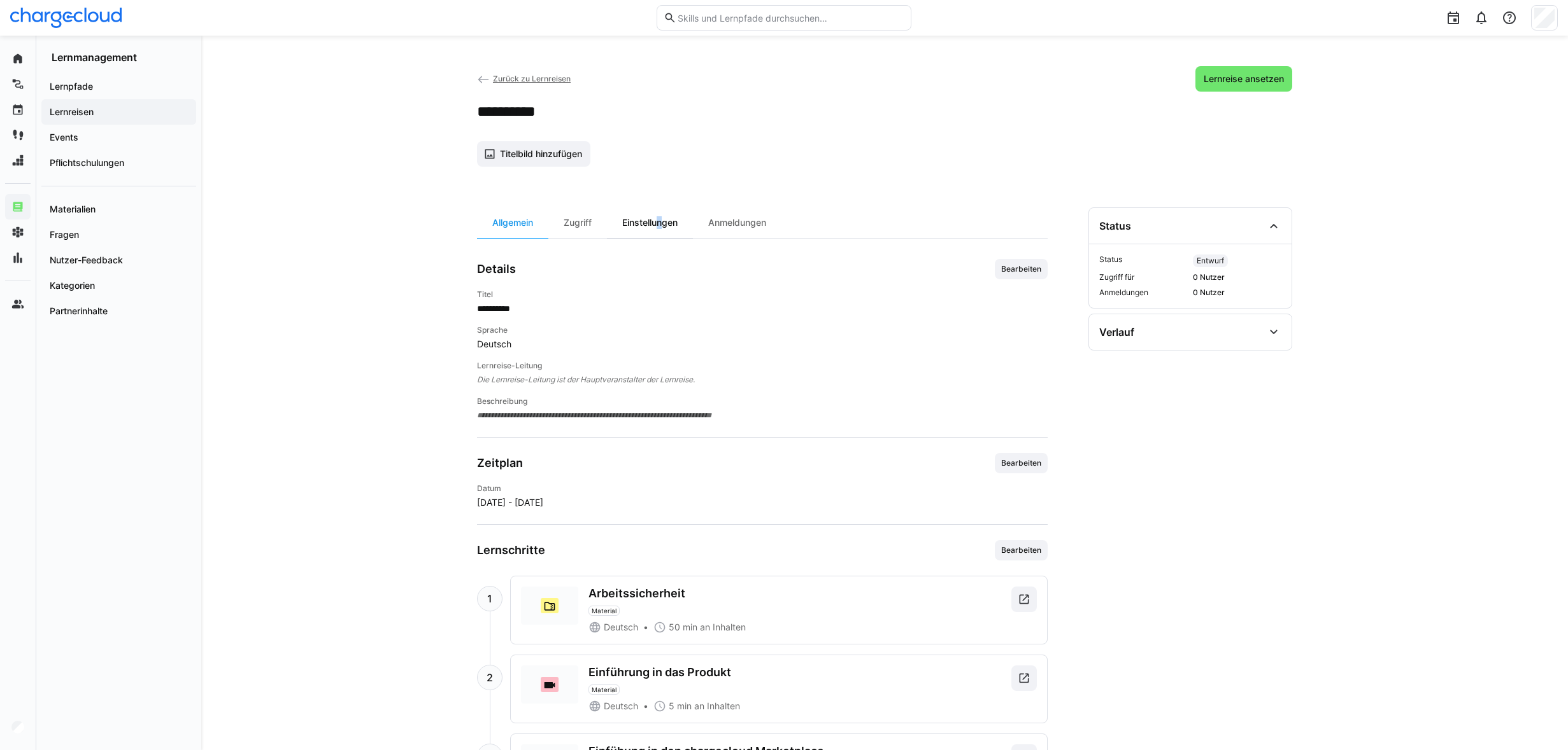
click at [657, 226] on div "Einstellungen" at bounding box center [649, 223] width 86 height 31
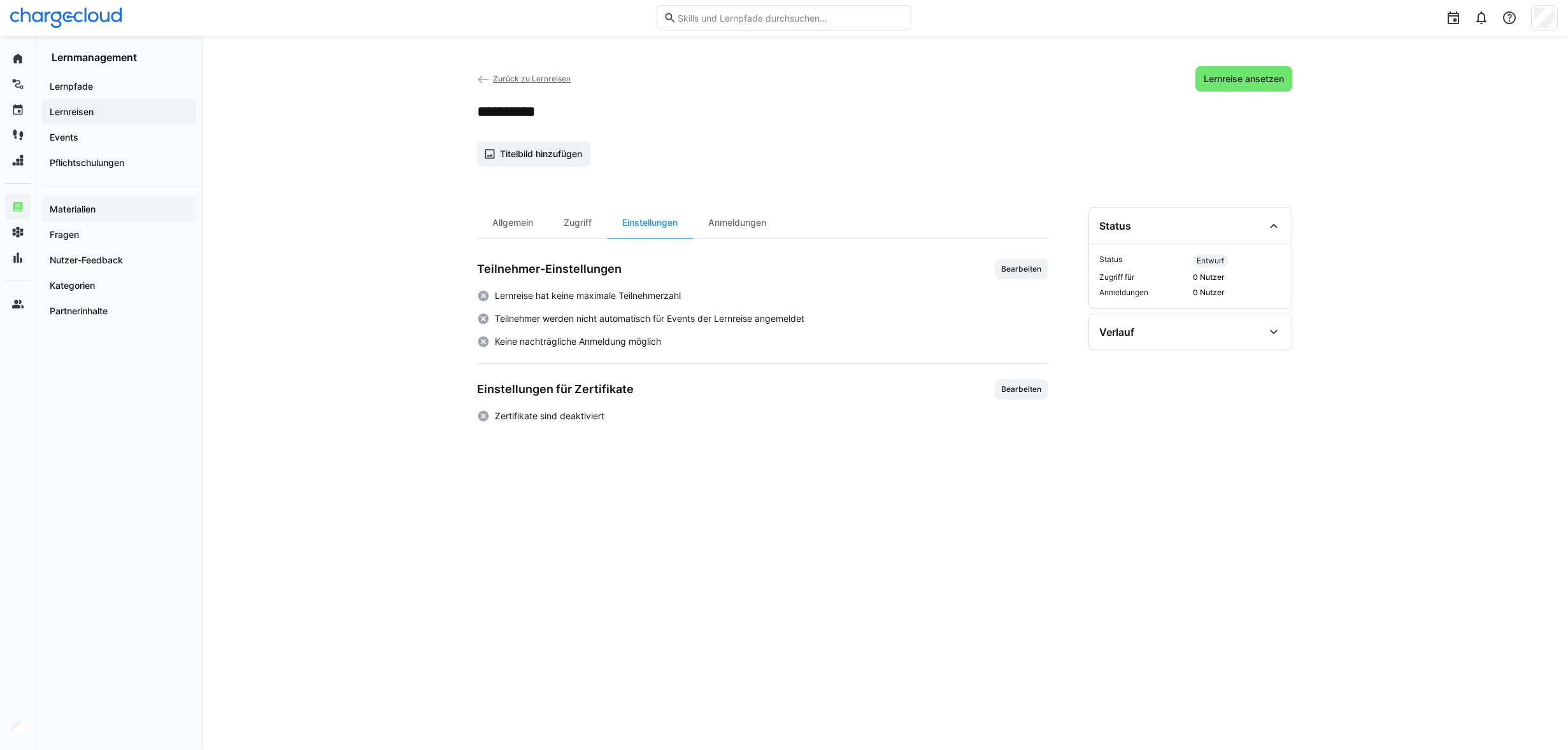
click at [75, 203] on div "Materialien" at bounding box center [119, 209] width 155 height 25
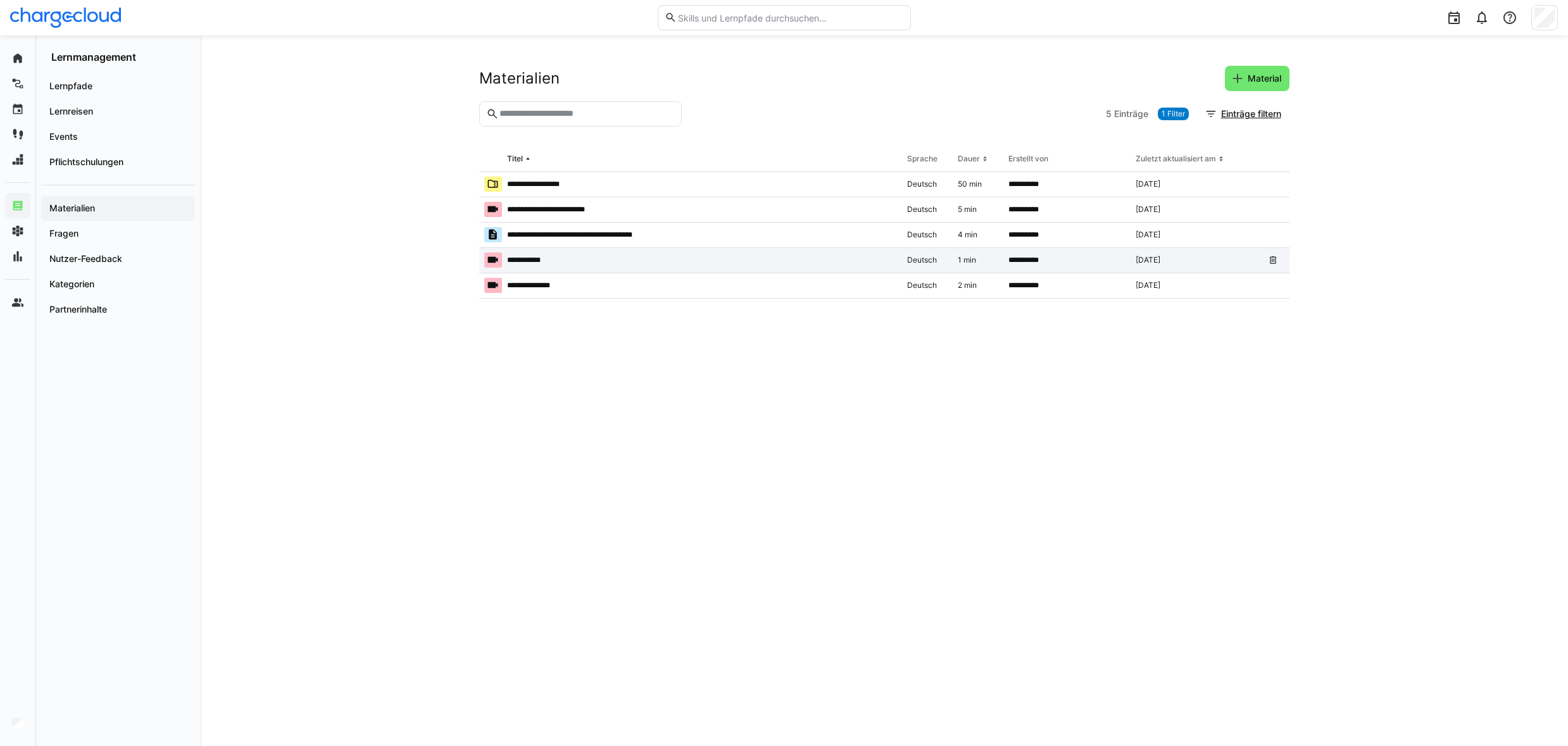
click at [534, 263] on p "**********" at bounding box center [530, 260] width 46 height 10
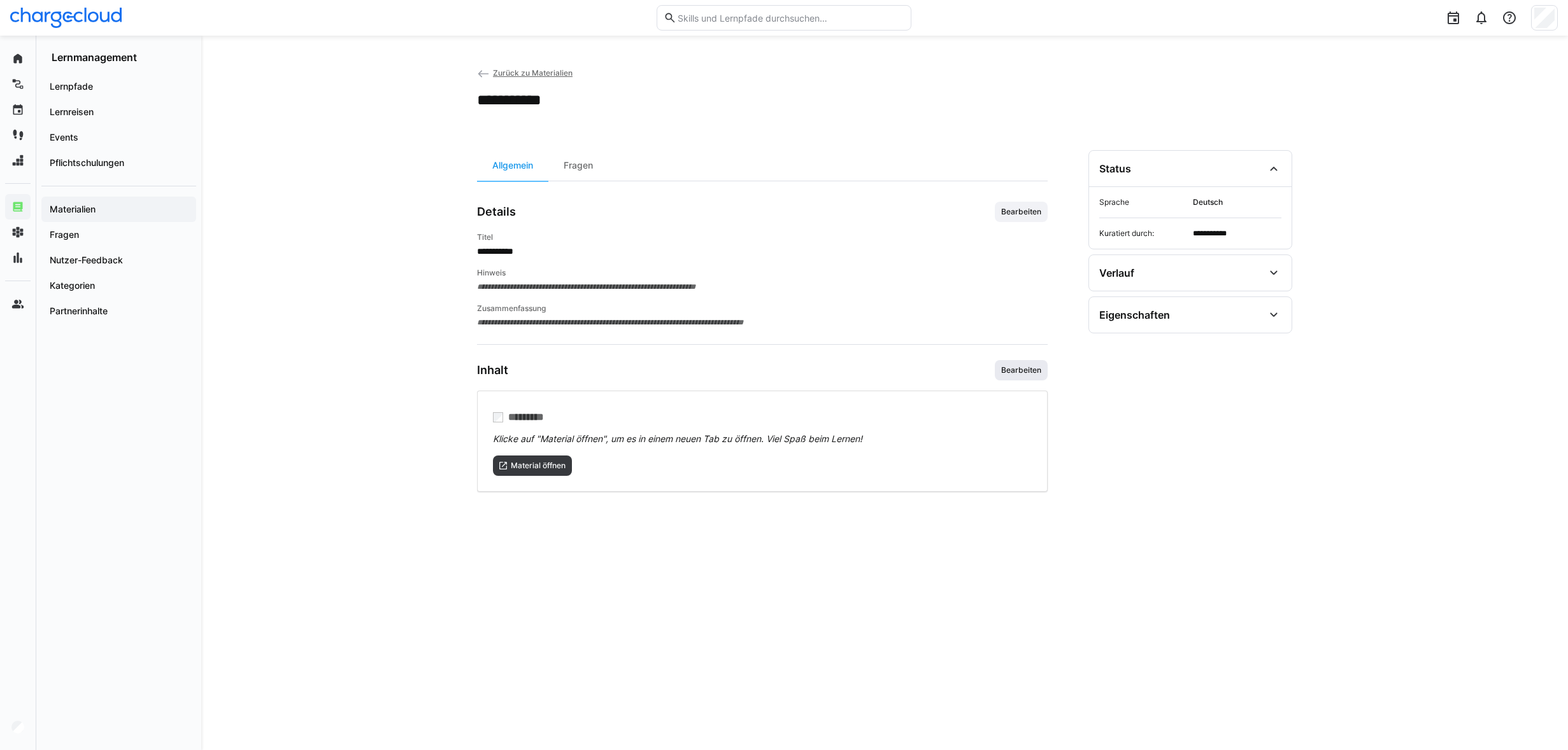
click at [1030, 367] on span "Bearbeiten" at bounding box center [1020, 370] width 43 height 10
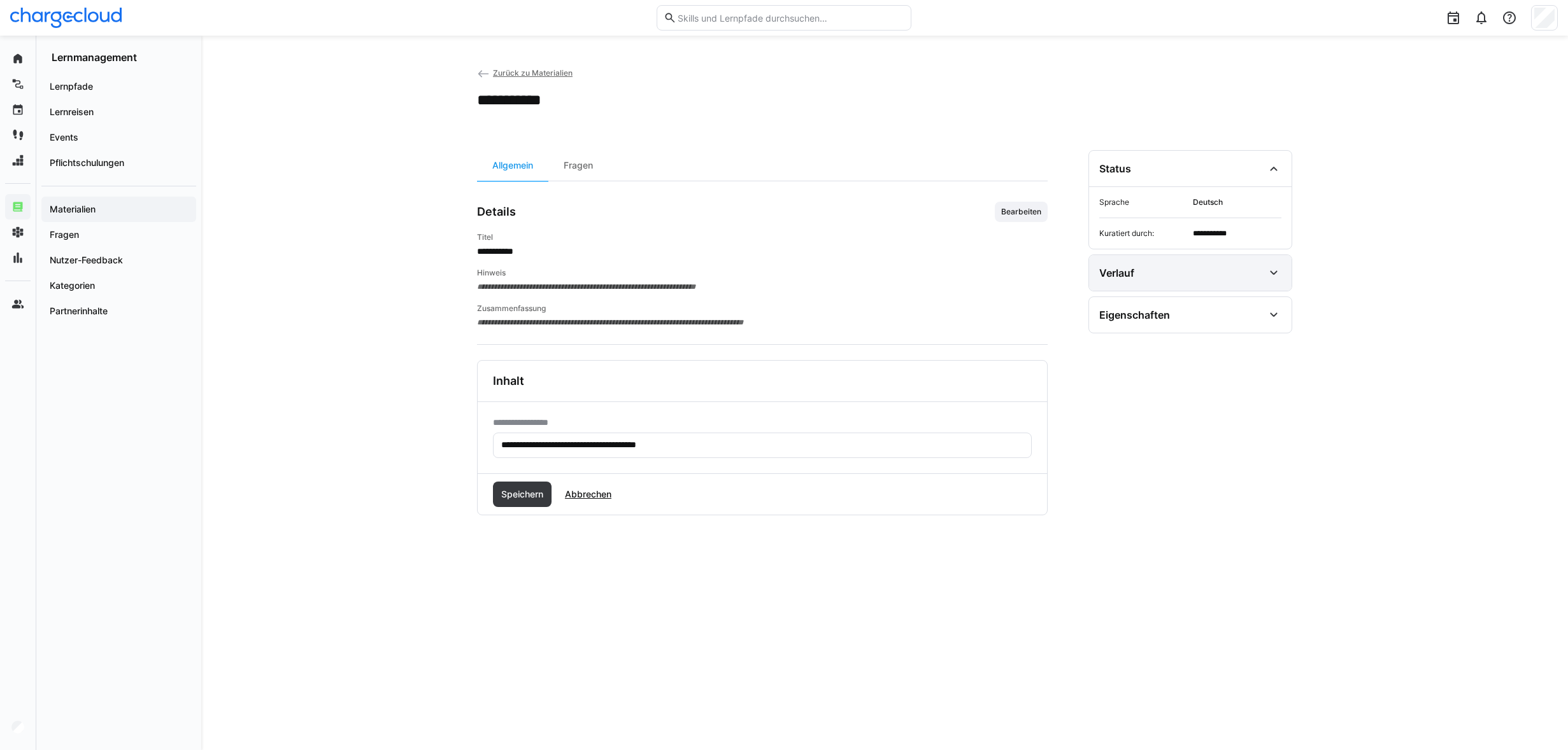
click at [1236, 281] on div "Verlauf" at bounding box center [1190, 273] width 203 height 35
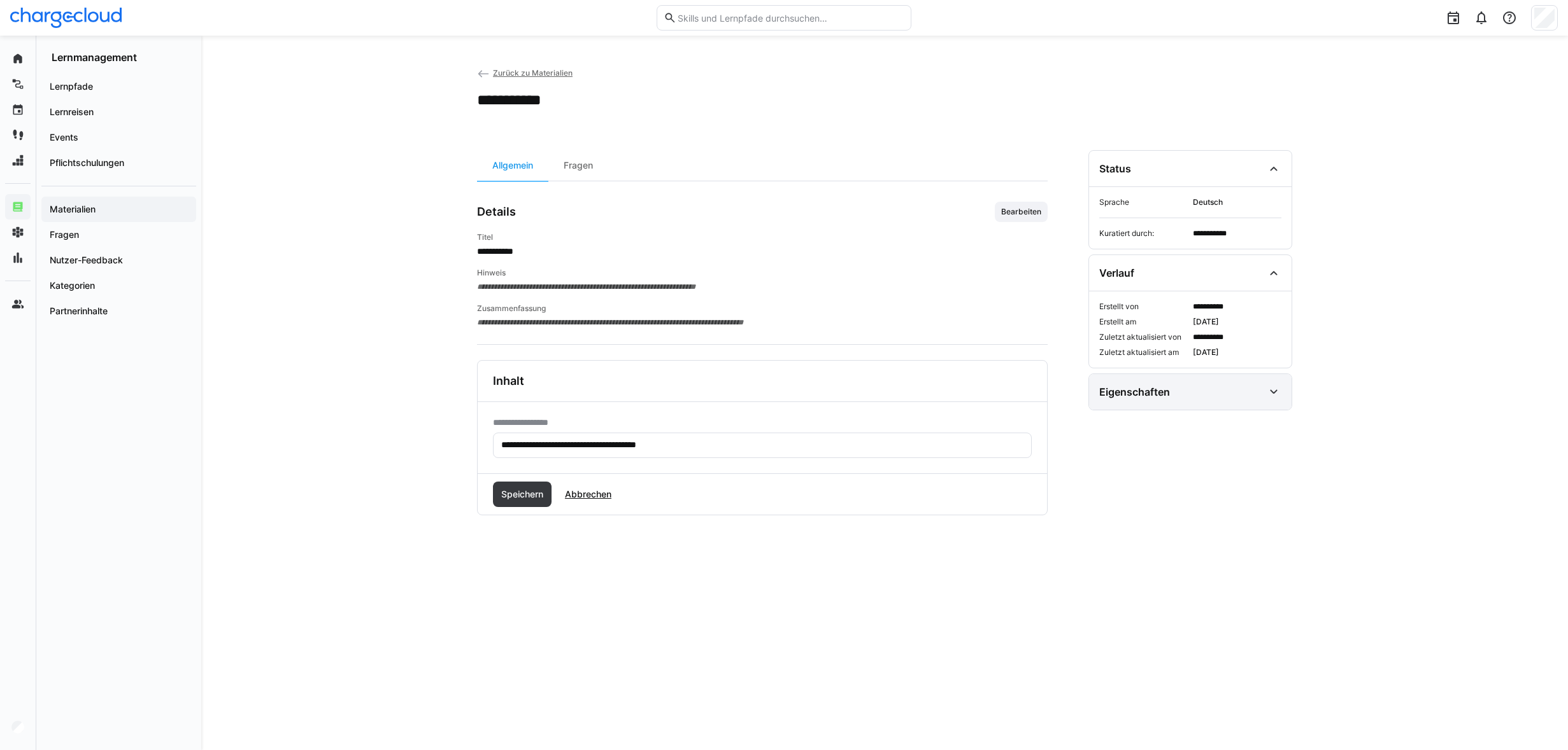
click at [1215, 392] on div "Eigenschaften" at bounding box center [1181, 392] width 165 height 15
click at [74, 77] on div "Lernpfade" at bounding box center [119, 86] width 155 height 25
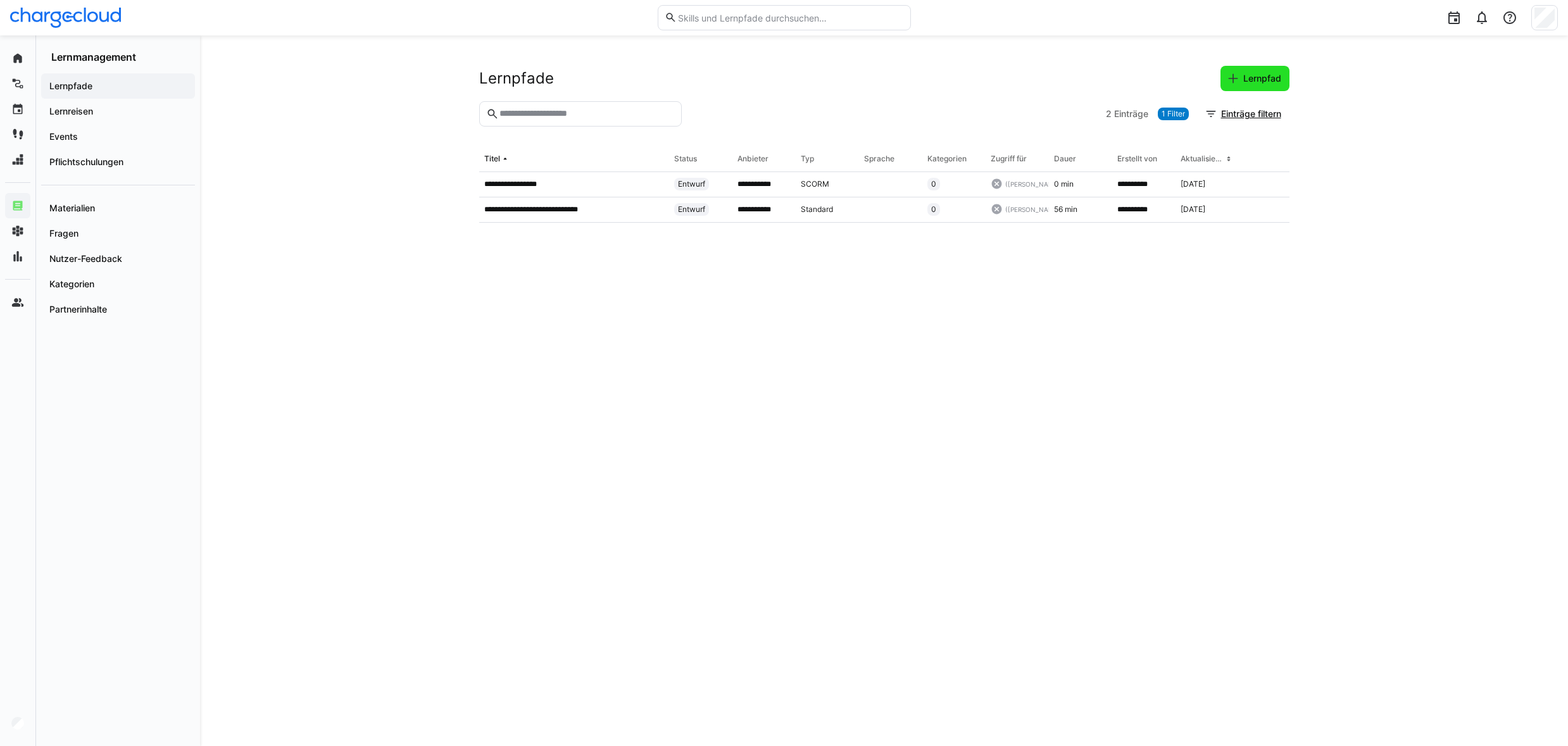
click at [1252, 72] on span "Lernpfad" at bounding box center [1262, 79] width 42 height 13
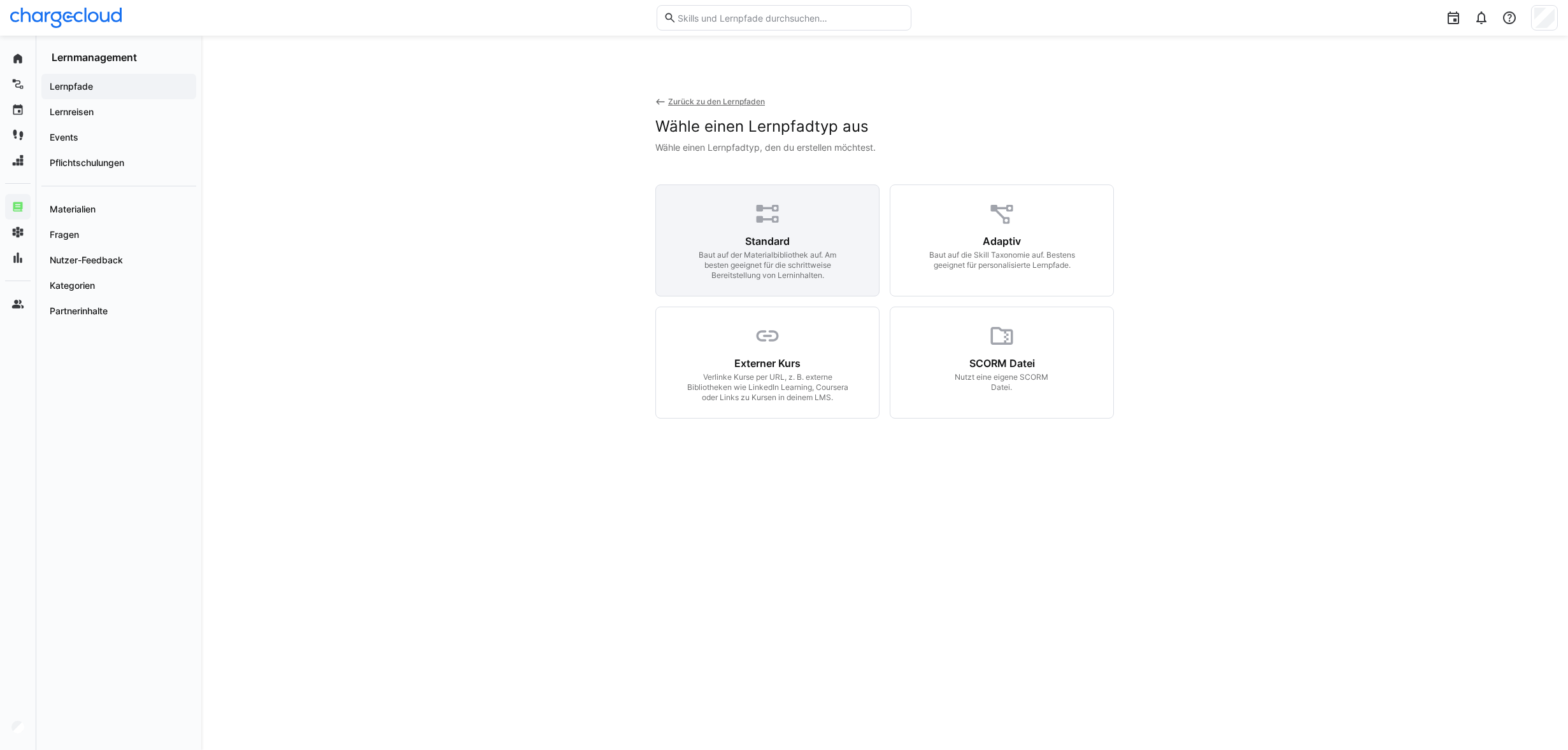
click at [727, 260] on div "Baut auf der Materialbibliothek auf. Am besten geeignet für die schrittweise Be…" at bounding box center [768, 265] width 164 height 31
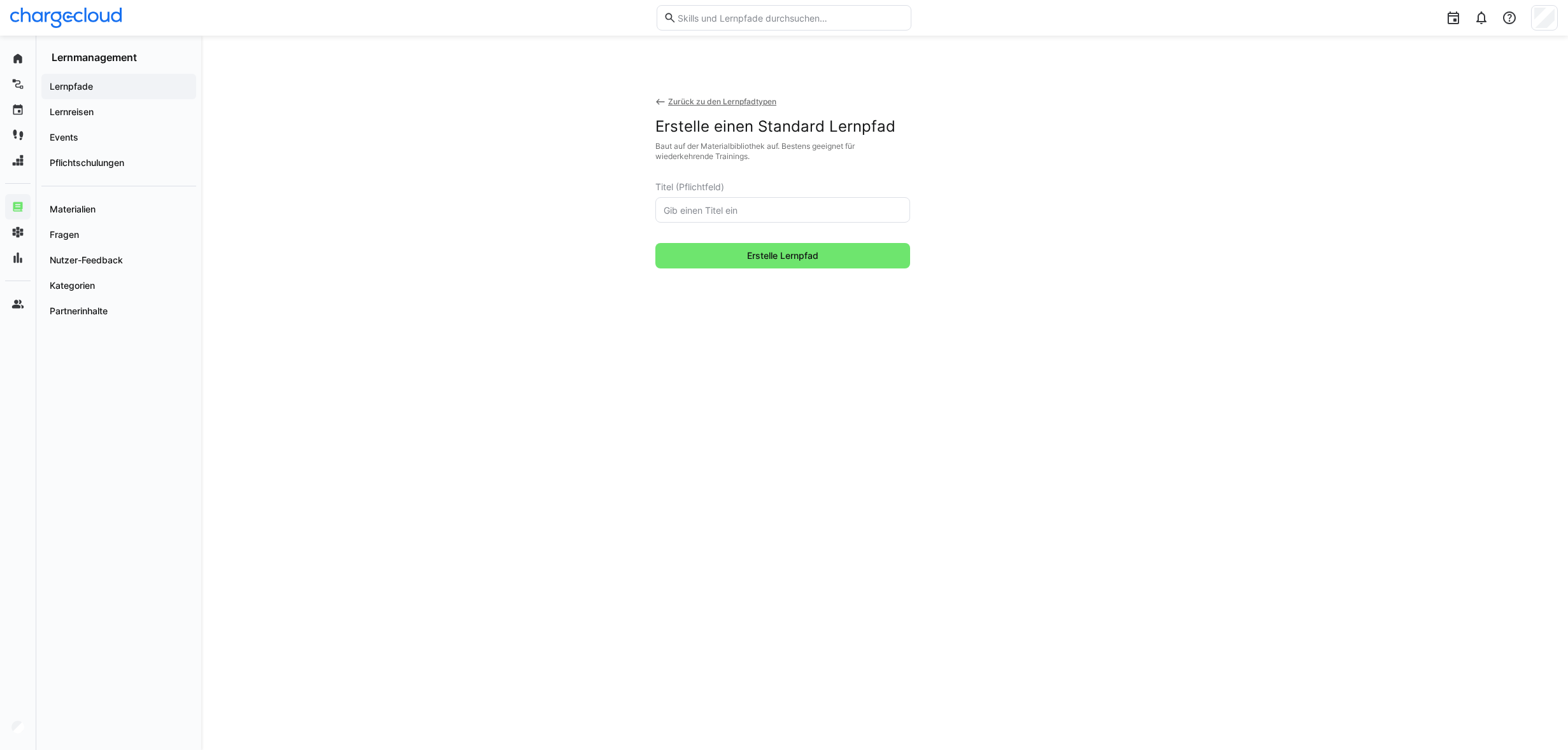
click at [699, 211] on input "text" at bounding box center [782, 210] width 241 height 12
click at [663, 95] on div "Zurück zu den Lernpfadtypen Erstelle einen Standard Lernpfad Baut auf der Mater…" at bounding box center [884, 208] width 458 height 284
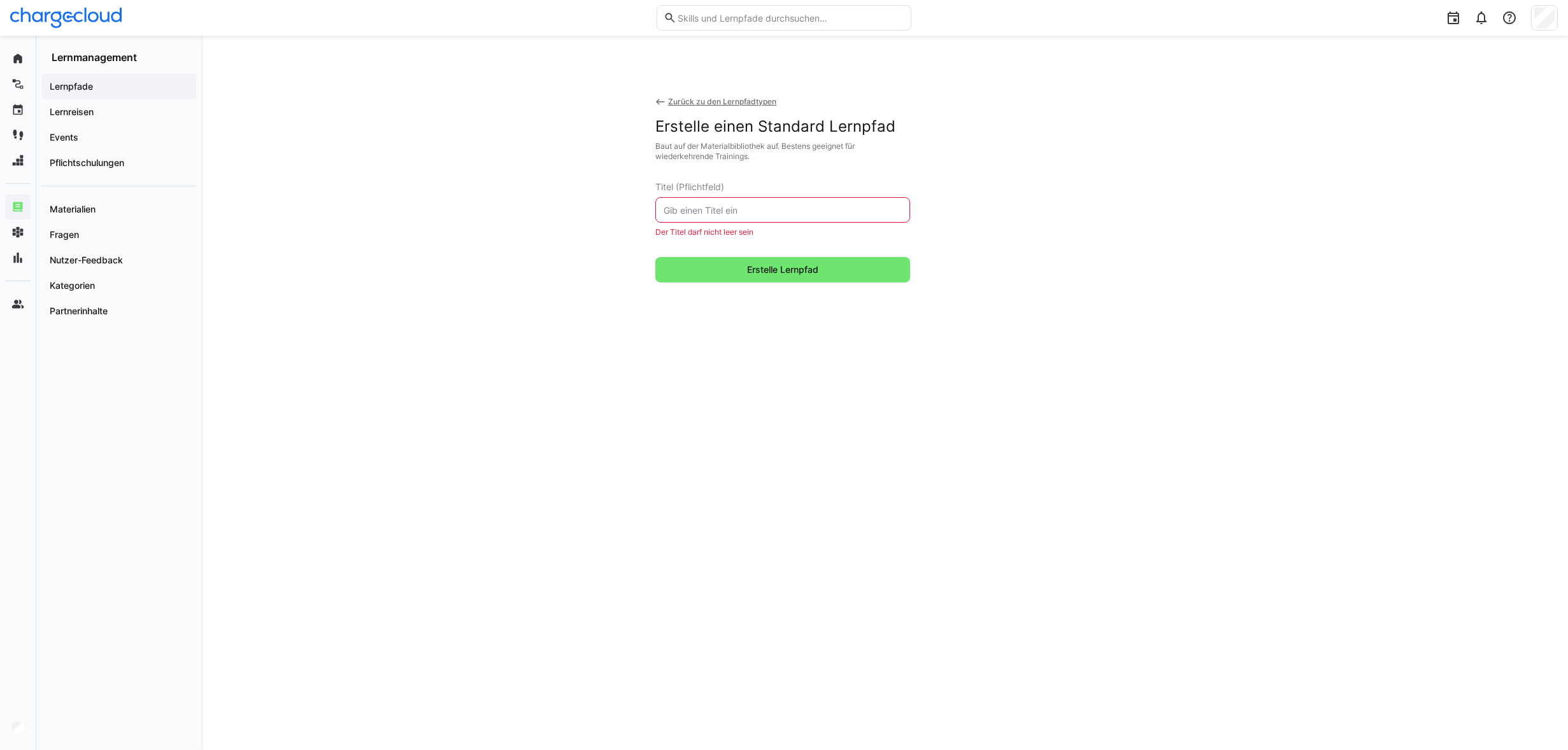
click at [661, 98] on eds-icon at bounding box center [659, 101] width 10 height 10
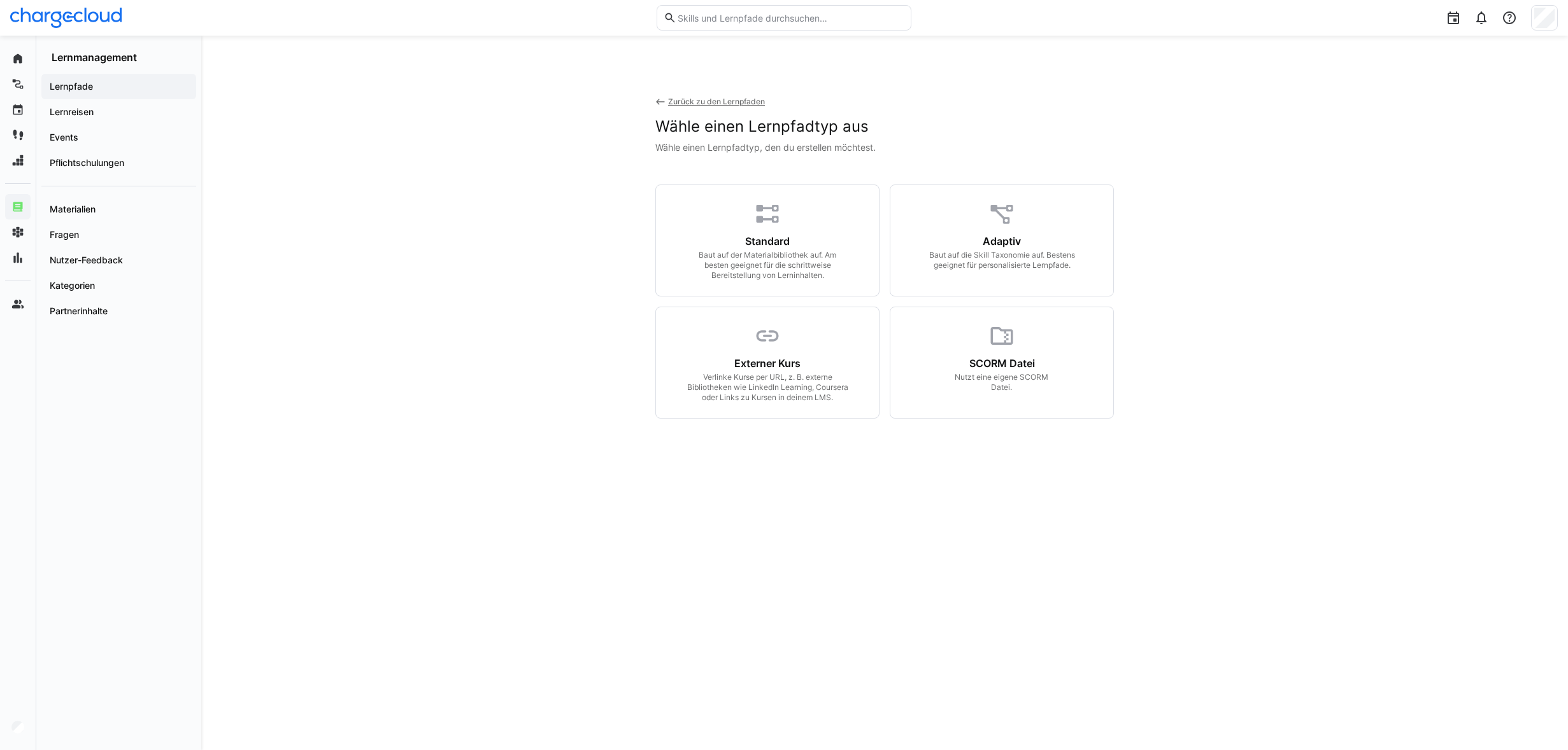
click at [659, 100] on eds-icon at bounding box center [659, 101] width 10 height 10
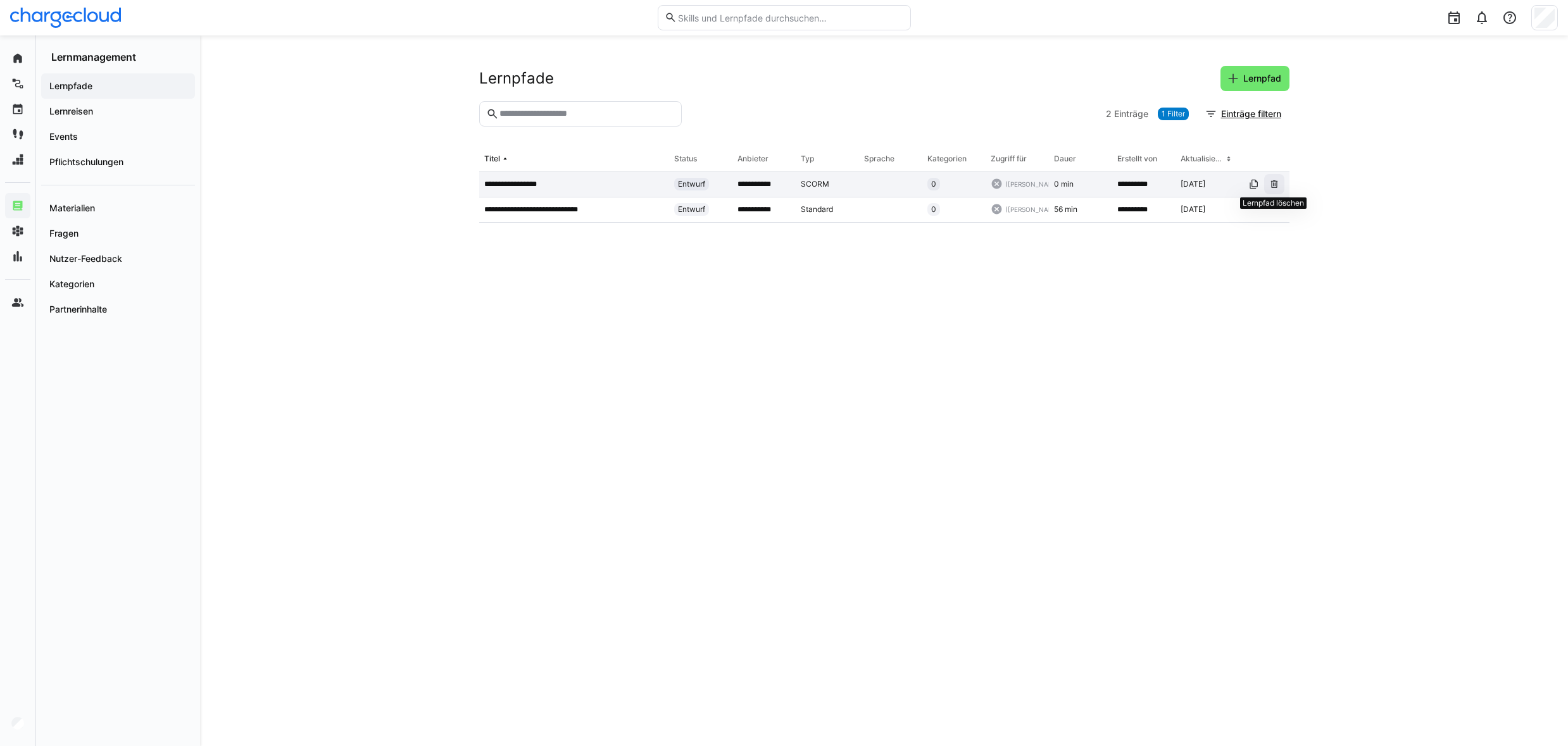
click at [1274, 183] on eds-icon at bounding box center [1274, 184] width 10 height 10
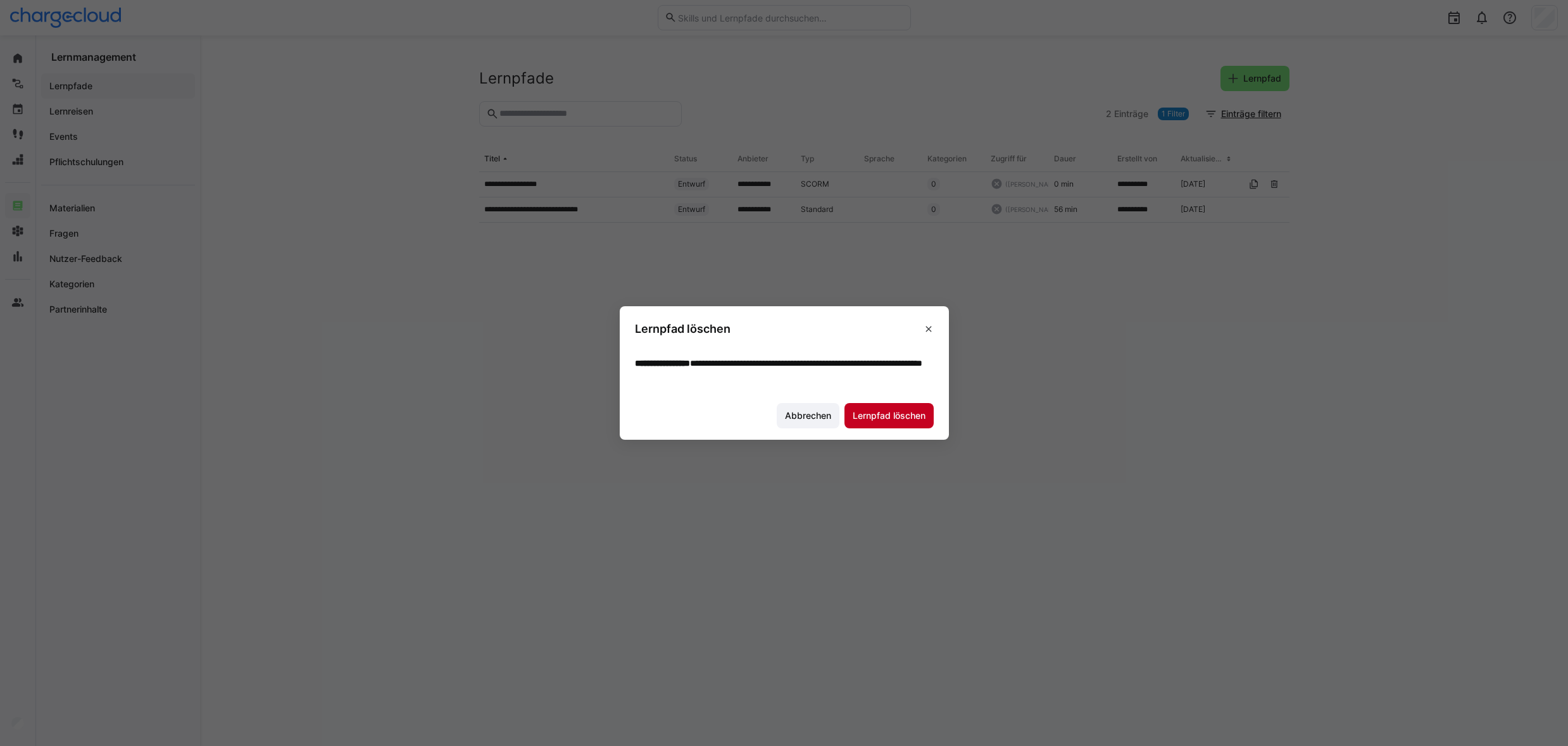
click at [916, 412] on span "Lernpfad löschen" at bounding box center [889, 416] width 77 height 13
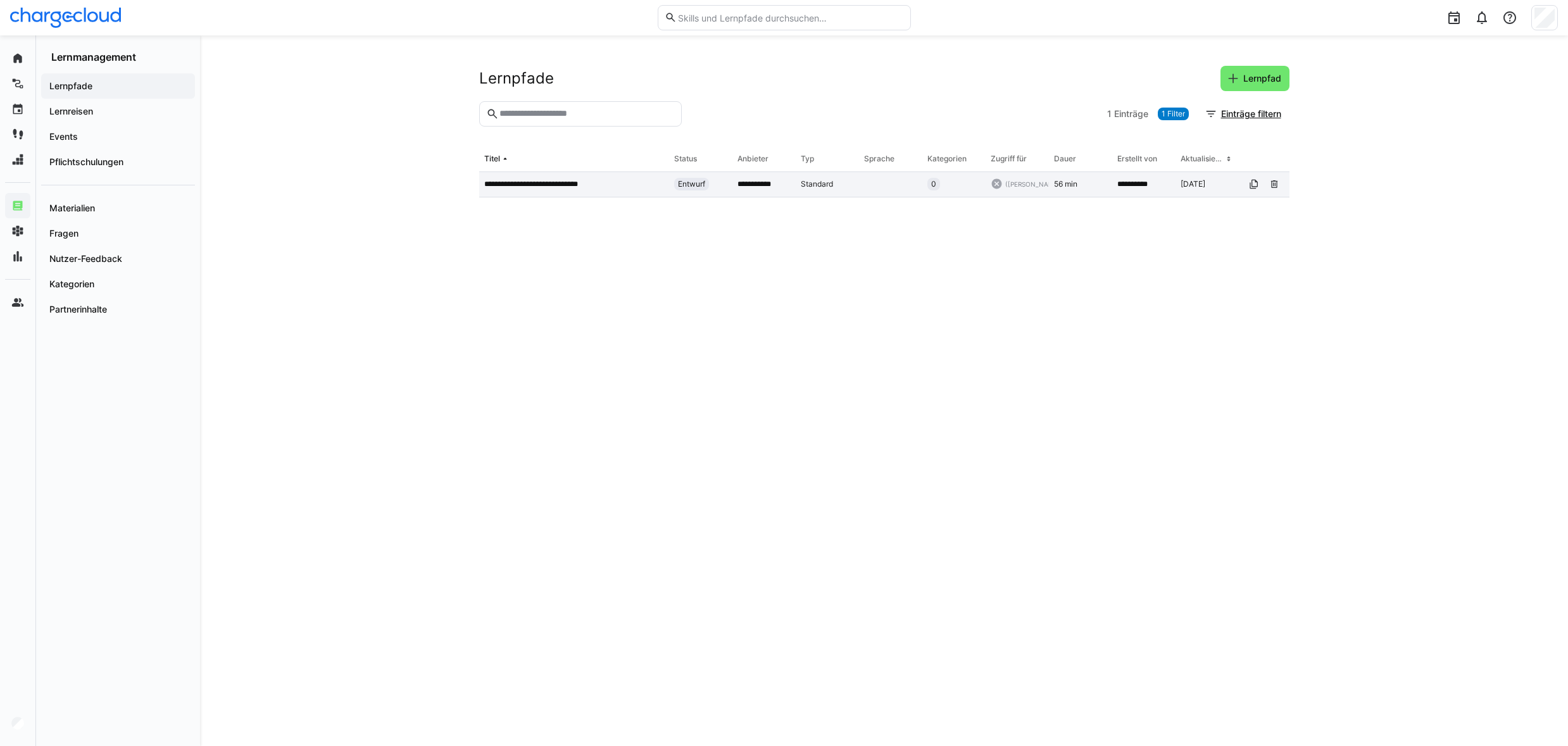
click at [546, 185] on p "**********" at bounding box center [546, 184] width 123 height 10
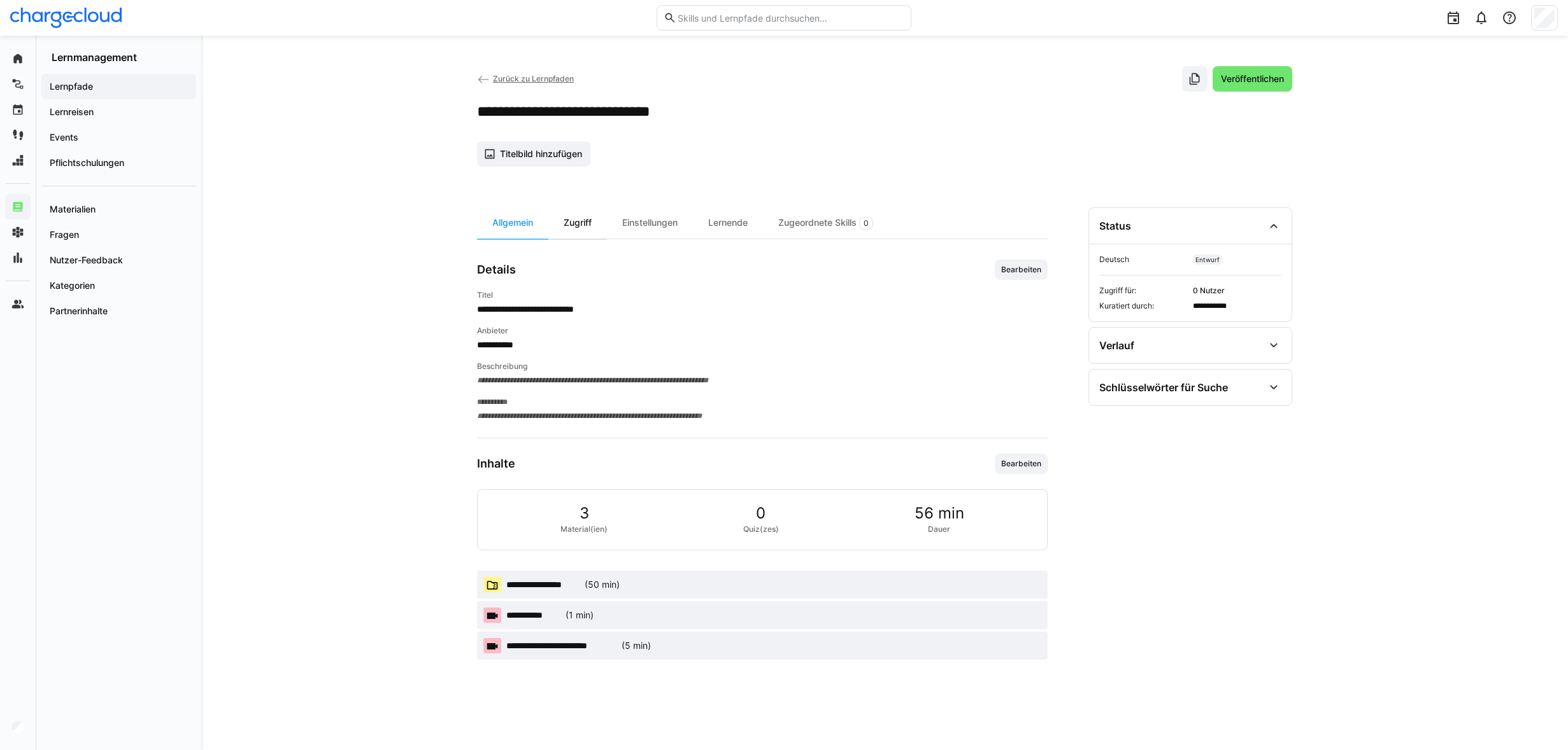
click at [583, 231] on div "Zugriff" at bounding box center [578, 223] width 58 height 31
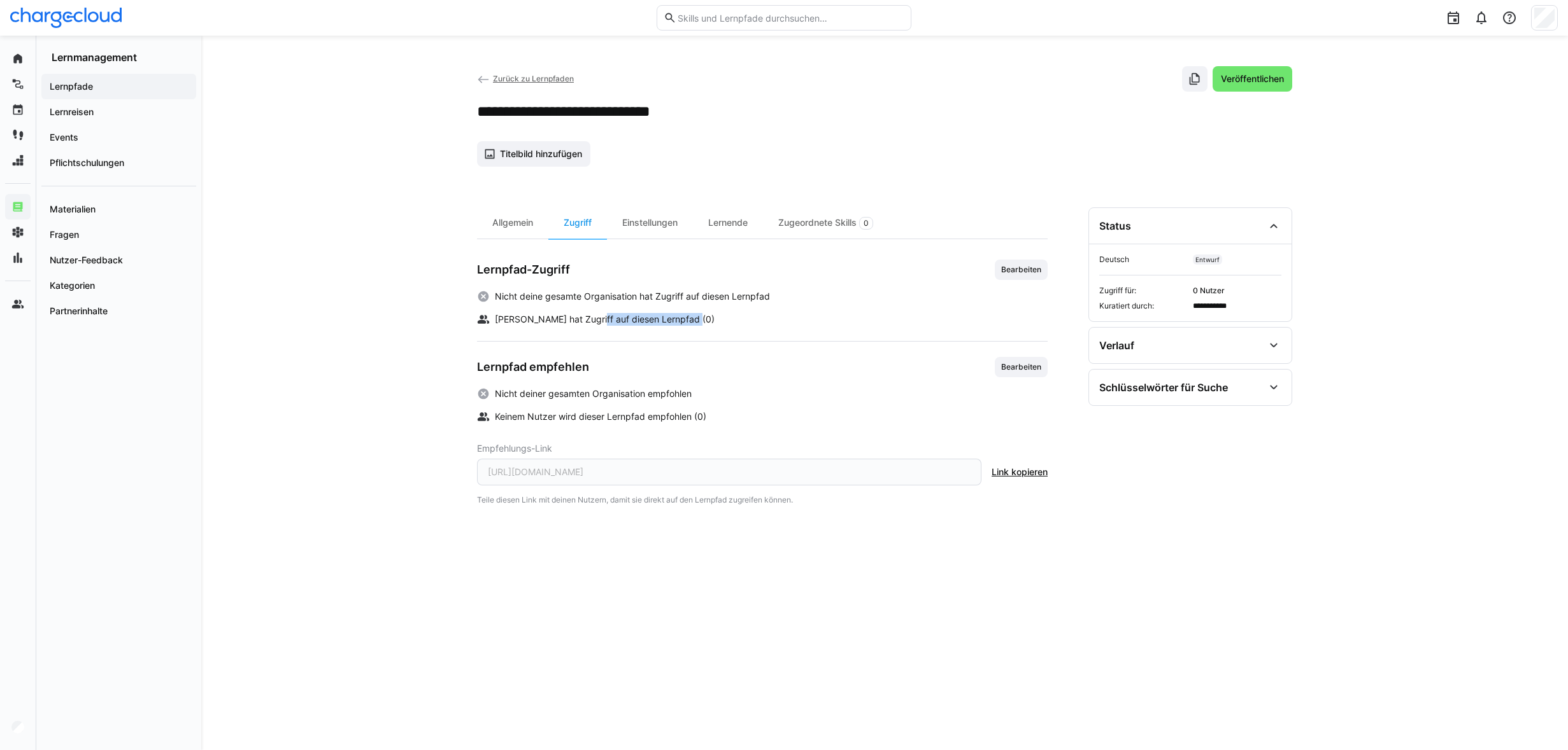
drag, startPoint x: 589, startPoint y: 322, endPoint x: 686, endPoint y: 322, distance: 97.0
click at [686, 322] on span "Kein Nutzer hat Zugriff auf diesen Lernpfad (0)" at bounding box center [605, 319] width 220 height 13
click at [0, 0] on app-navigation-label "Materialien" at bounding box center [0, 0] width 0 height 0
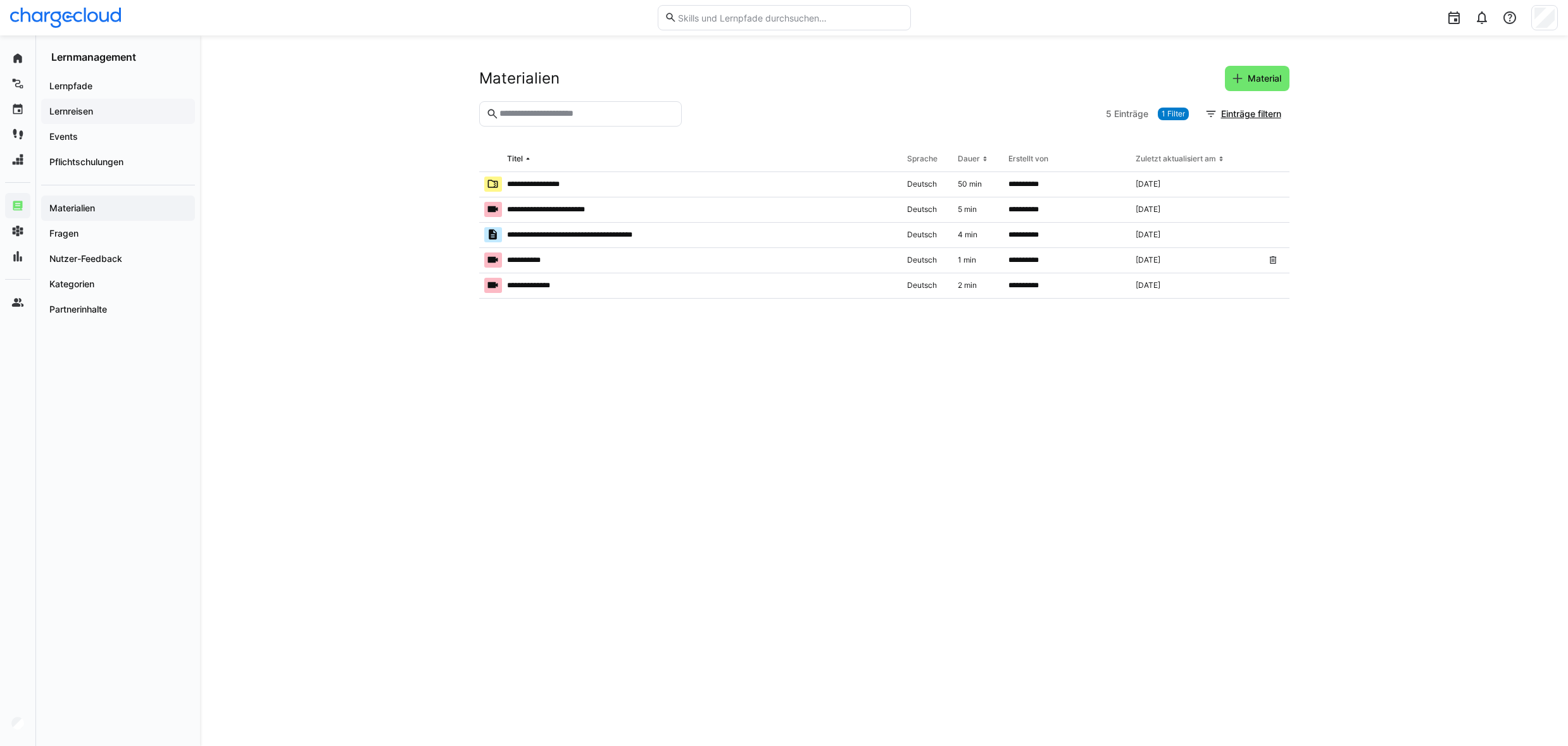
click at [0, 0] on app-navigation-label "Lernreisen" at bounding box center [0, 0] width 0 height 0
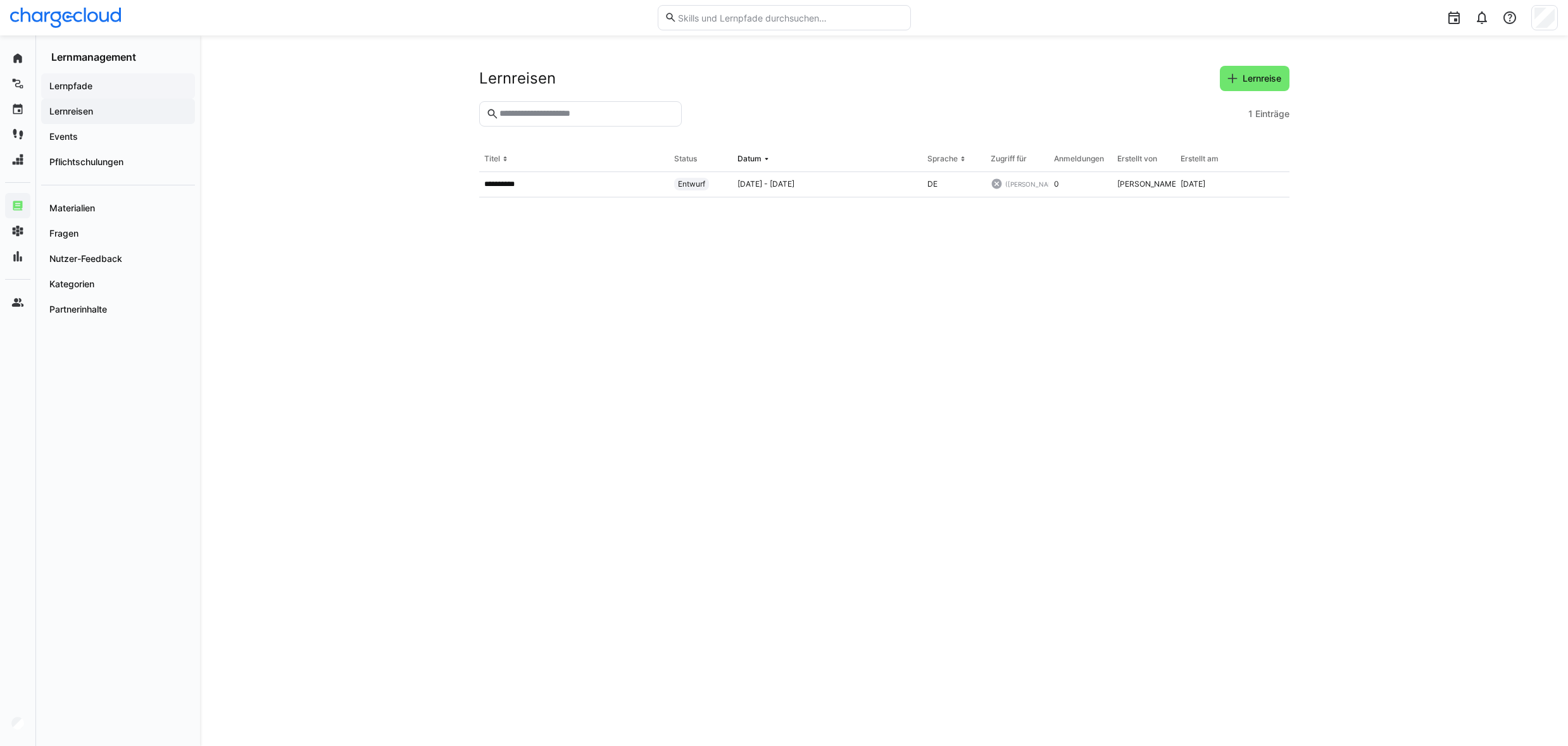
click at [0, 0] on app-navigation-label "Lernpfade" at bounding box center [0, 0] width 0 height 0
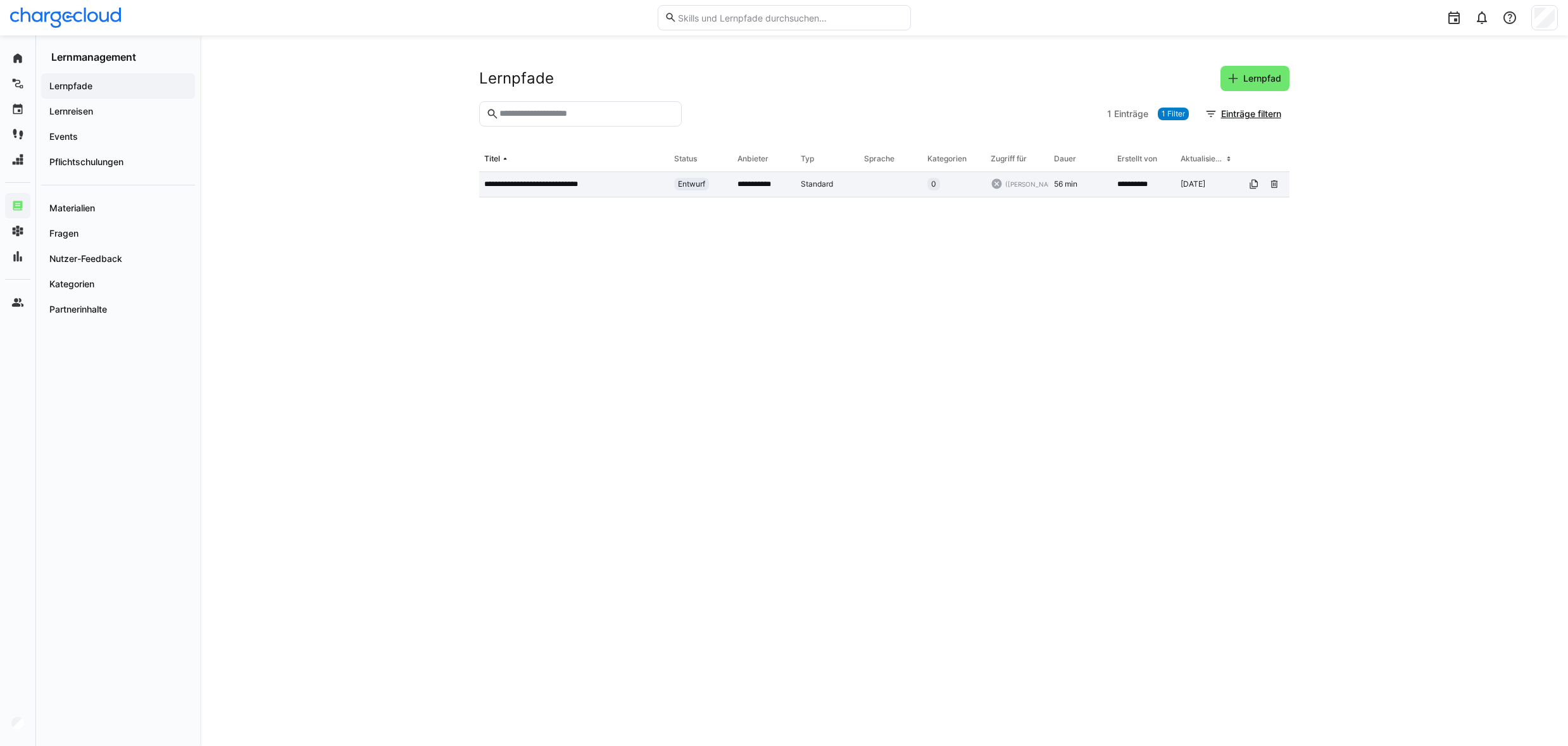
click at [585, 187] on p "**********" at bounding box center [546, 184] width 123 height 10
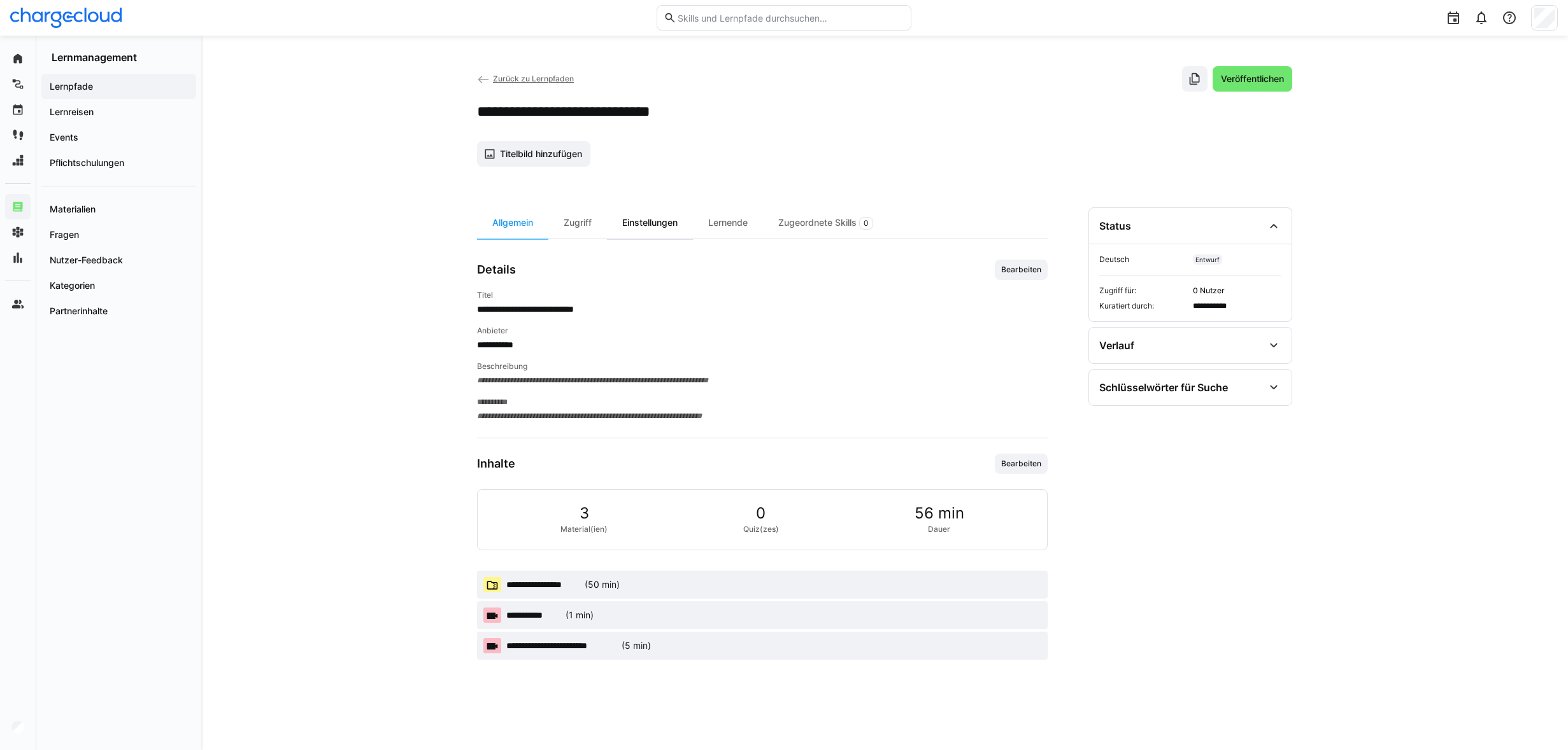
click at [669, 223] on div "Einstellungen" at bounding box center [649, 223] width 86 height 31
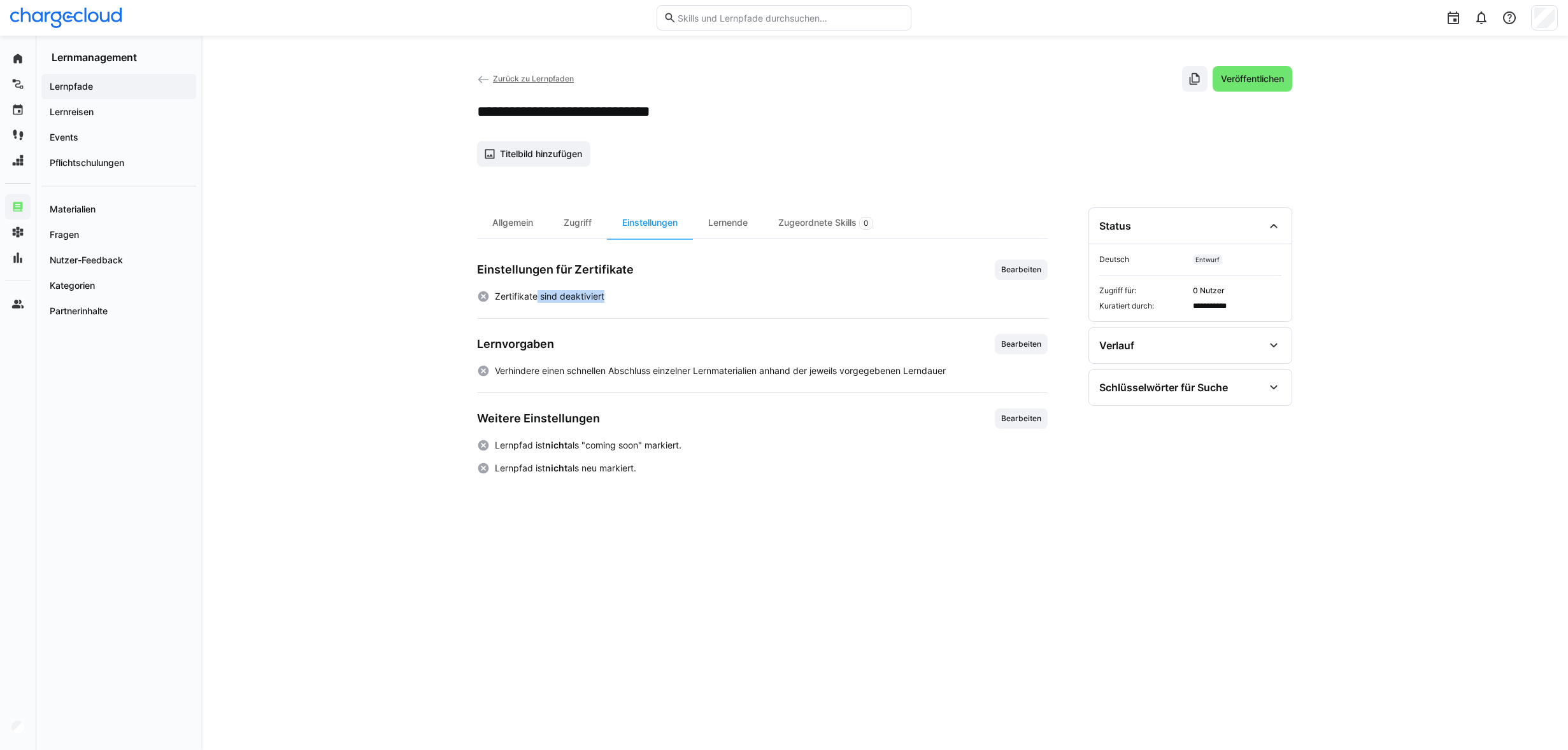
drag, startPoint x: 538, startPoint y: 291, endPoint x: 693, endPoint y: 298, distance: 155.2
click at [693, 298] on div "Zertifikate sind deaktiviert" at bounding box center [761, 296] width 570 height 13
click at [741, 225] on div "Lernende" at bounding box center [728, 223] width 70 height 31
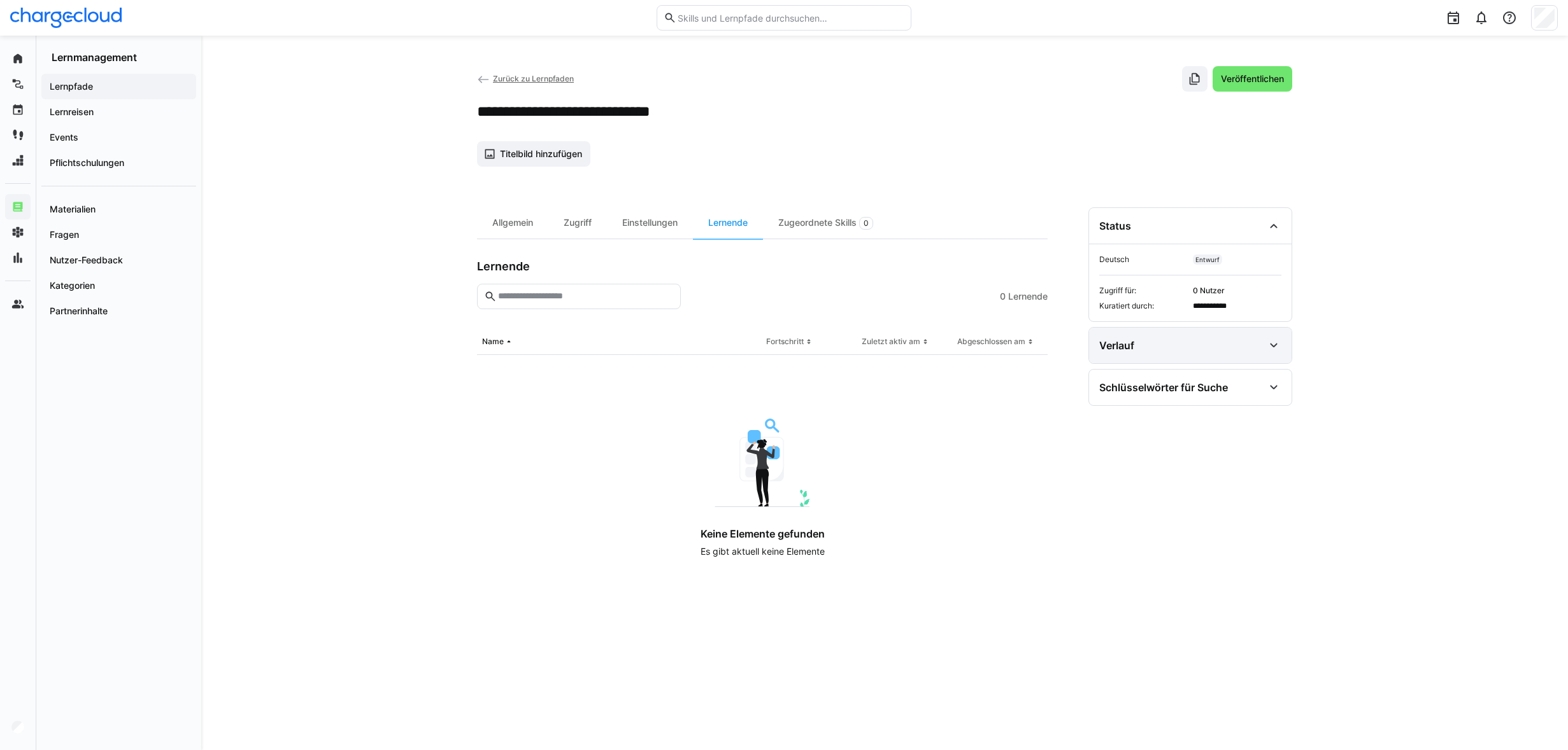
click at [1245, 338] on div "Verlauf" at bounding box center [1181, 345] width 165 height 15
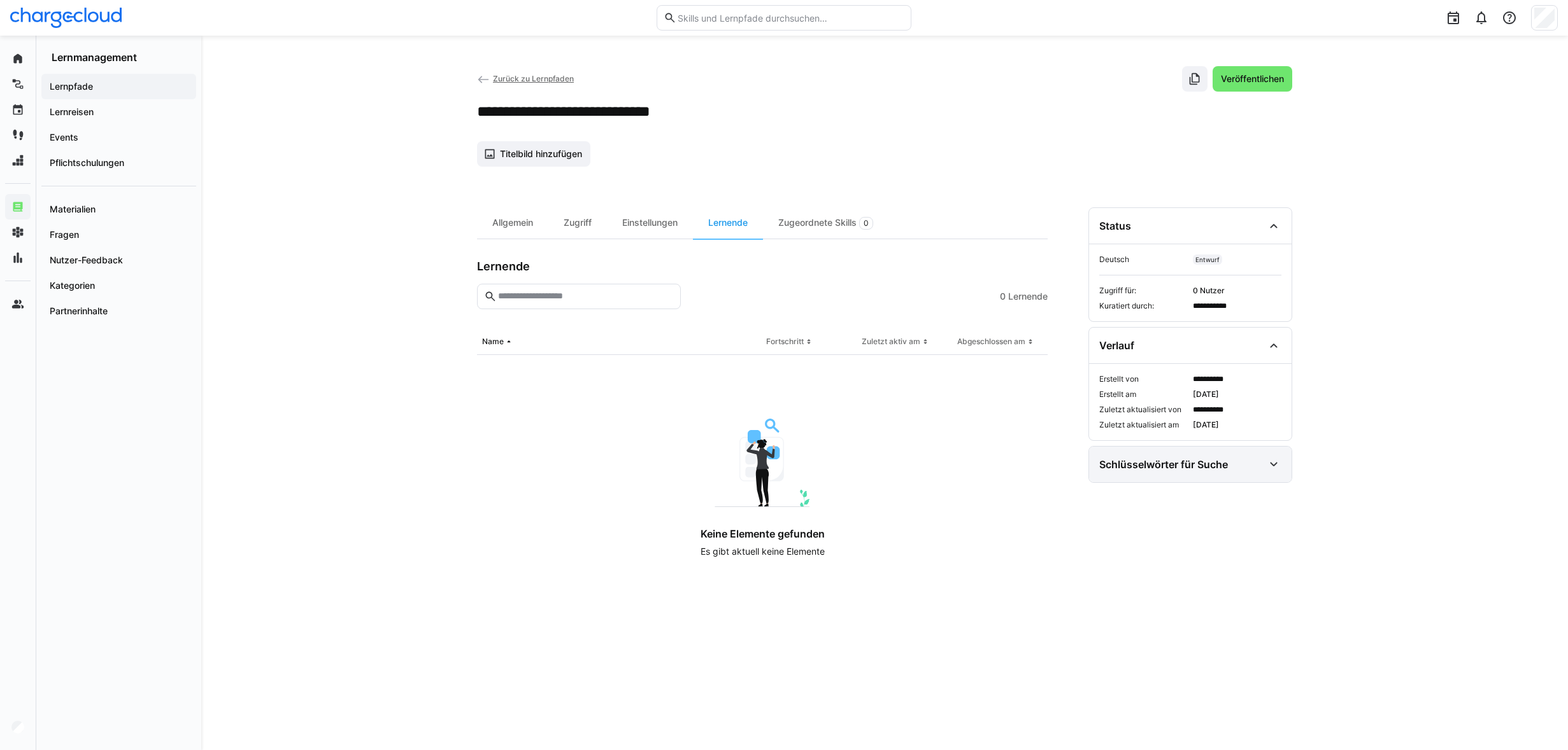
click at [1193, 459] on div "Schlüsselwörter für Suche" at bounding box center [1162, 465] width 128 height 13
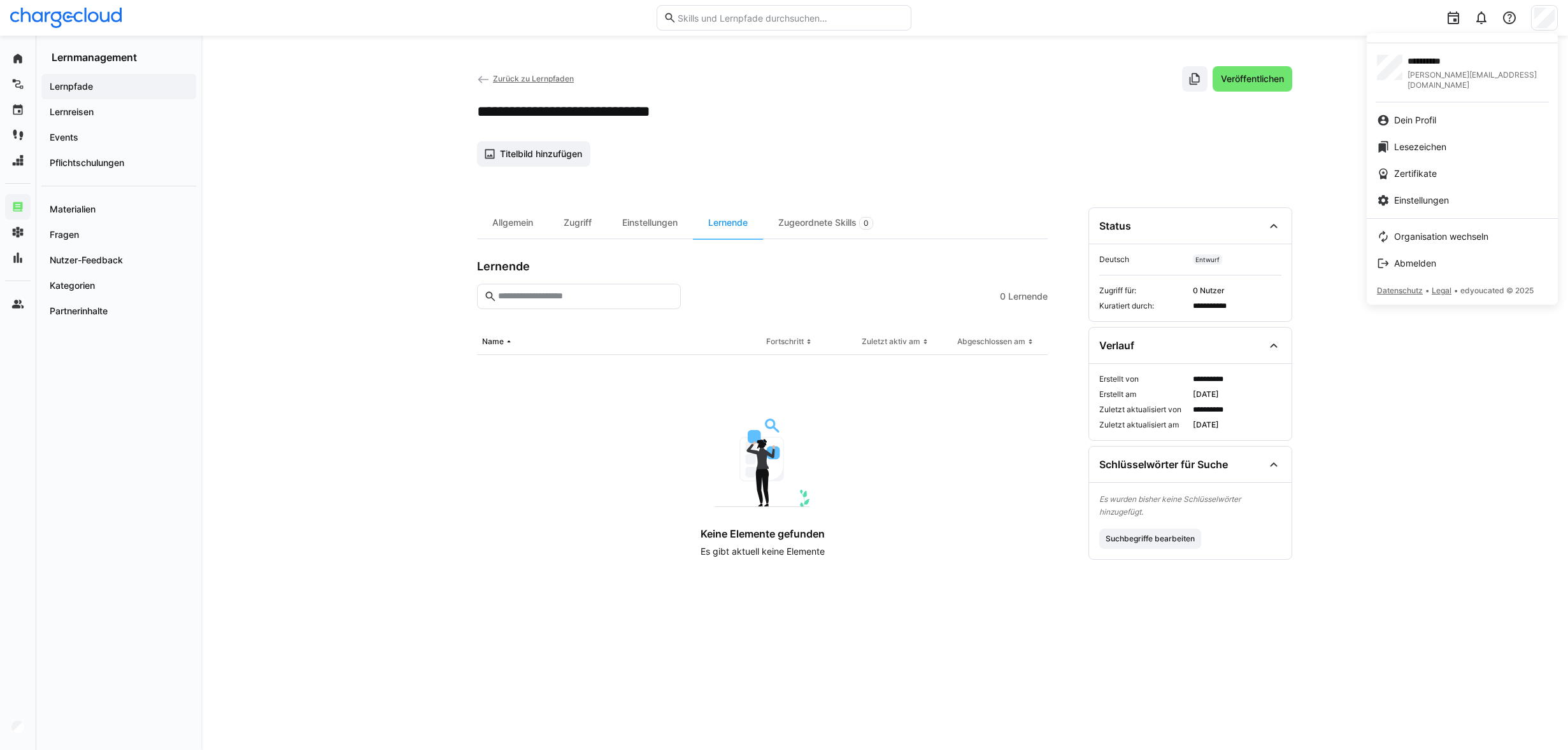
click at [1260, 142] on div at bounding box center [784, 375] width 1568 height 750
click at [1500, 230] on div "Organisation wechseln" at bounding box center [1462, 236] width 171 height 13
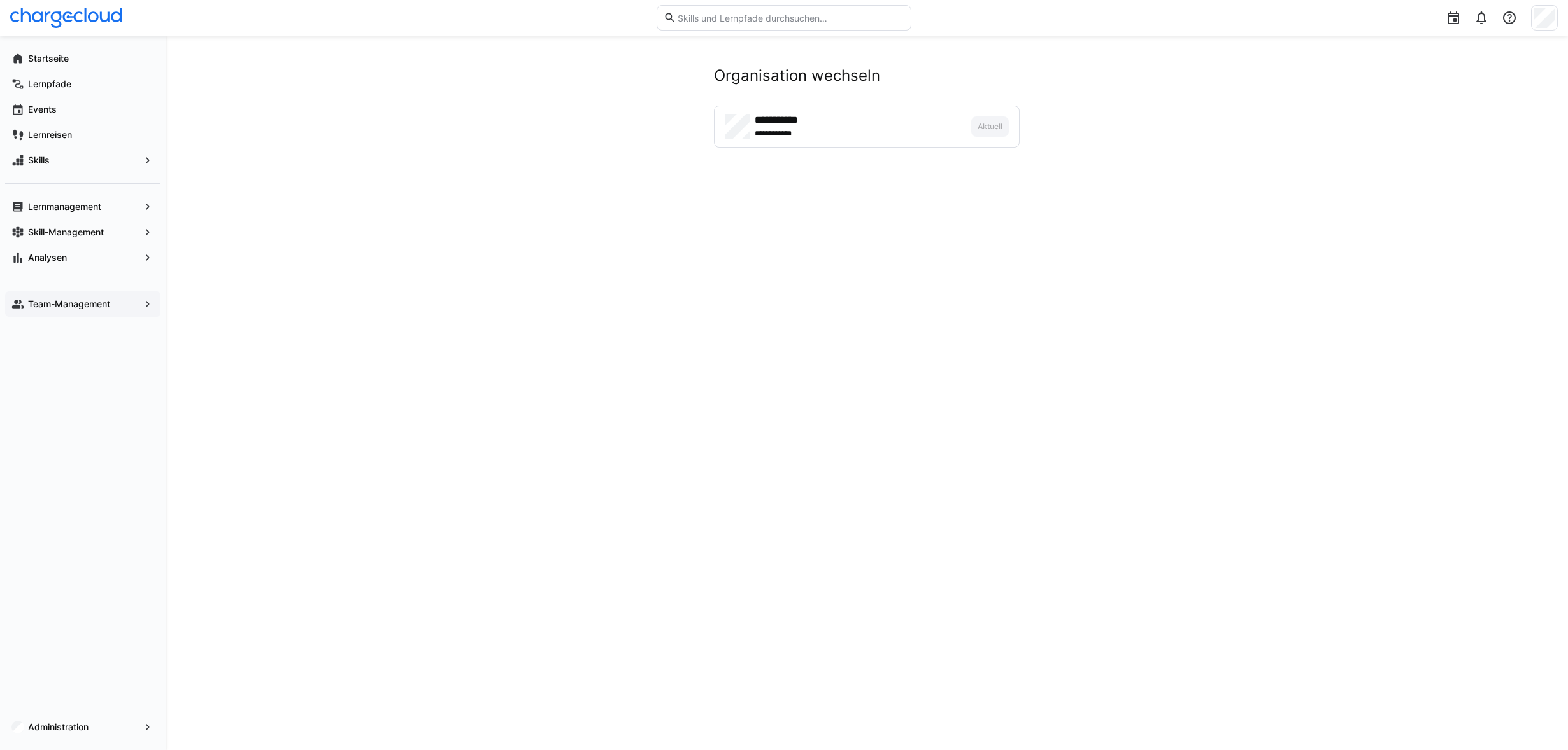
click at [0, 0] on app-navigation-label "Team-Management" at bounding box center [0, 0] width 0 height 0
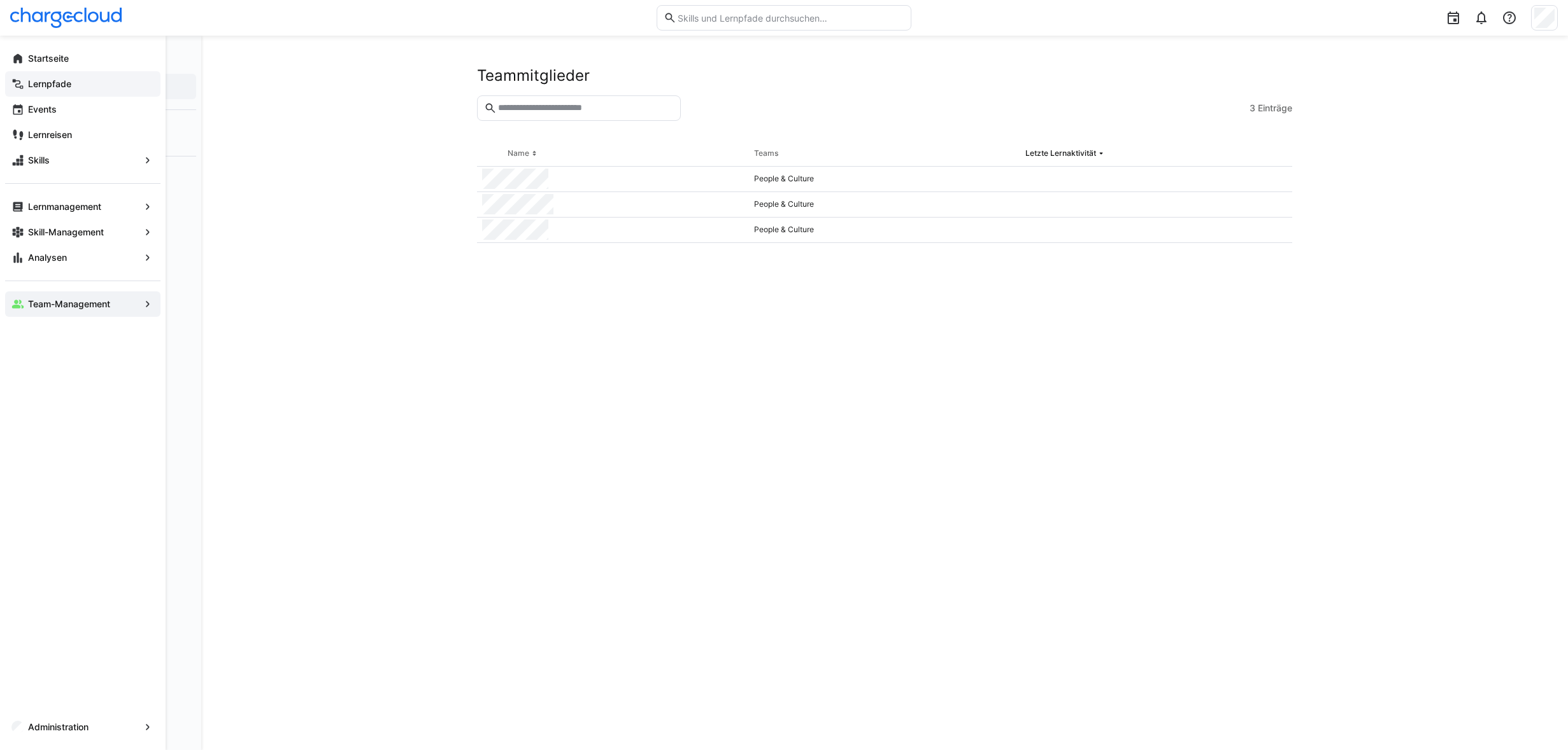
click at [48, 93] on div "Lernpfade" at bounding box center [83, 84] width 156 height 25
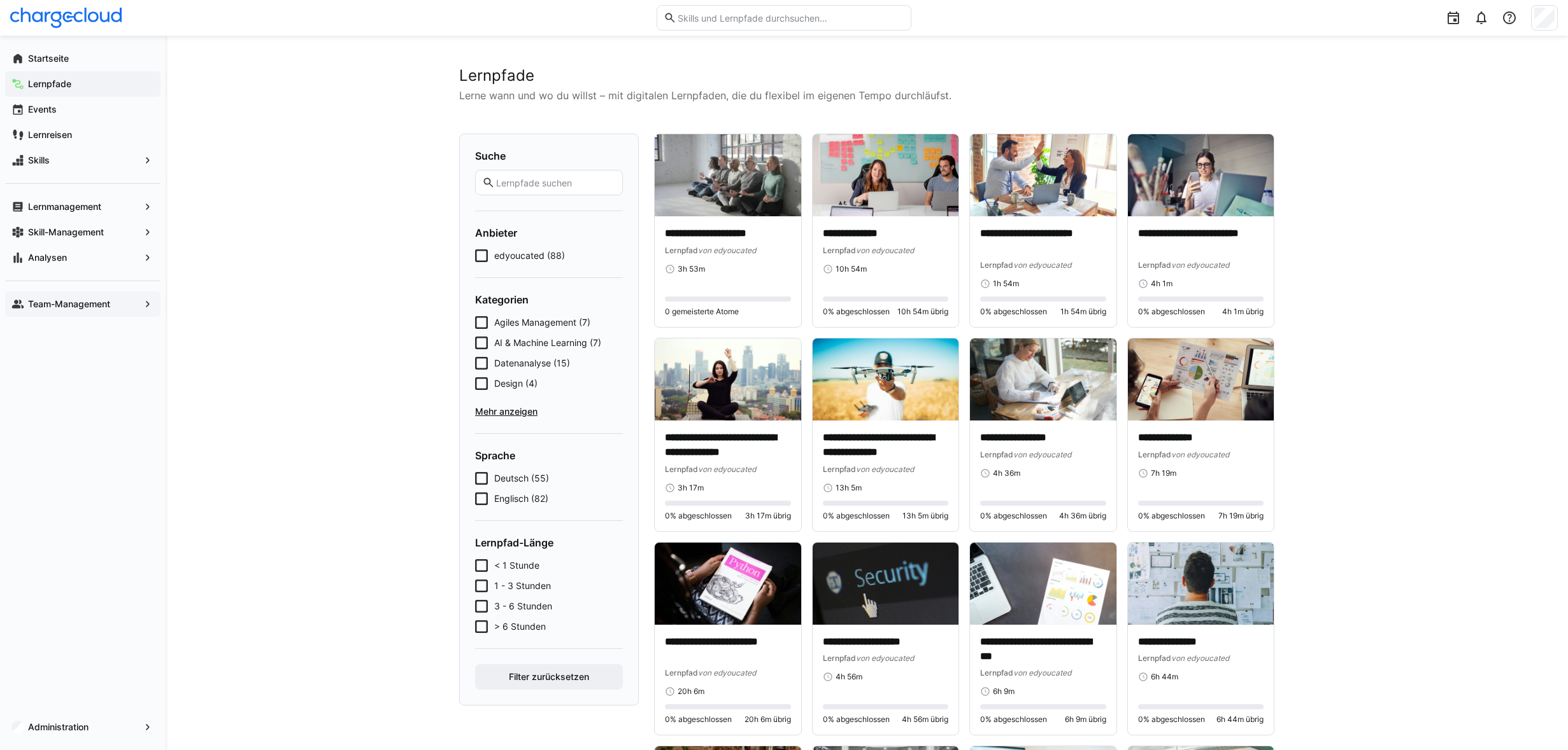
click at [77, 716] on div "Administration" at bounding box center [83, 727] width 156 height 25
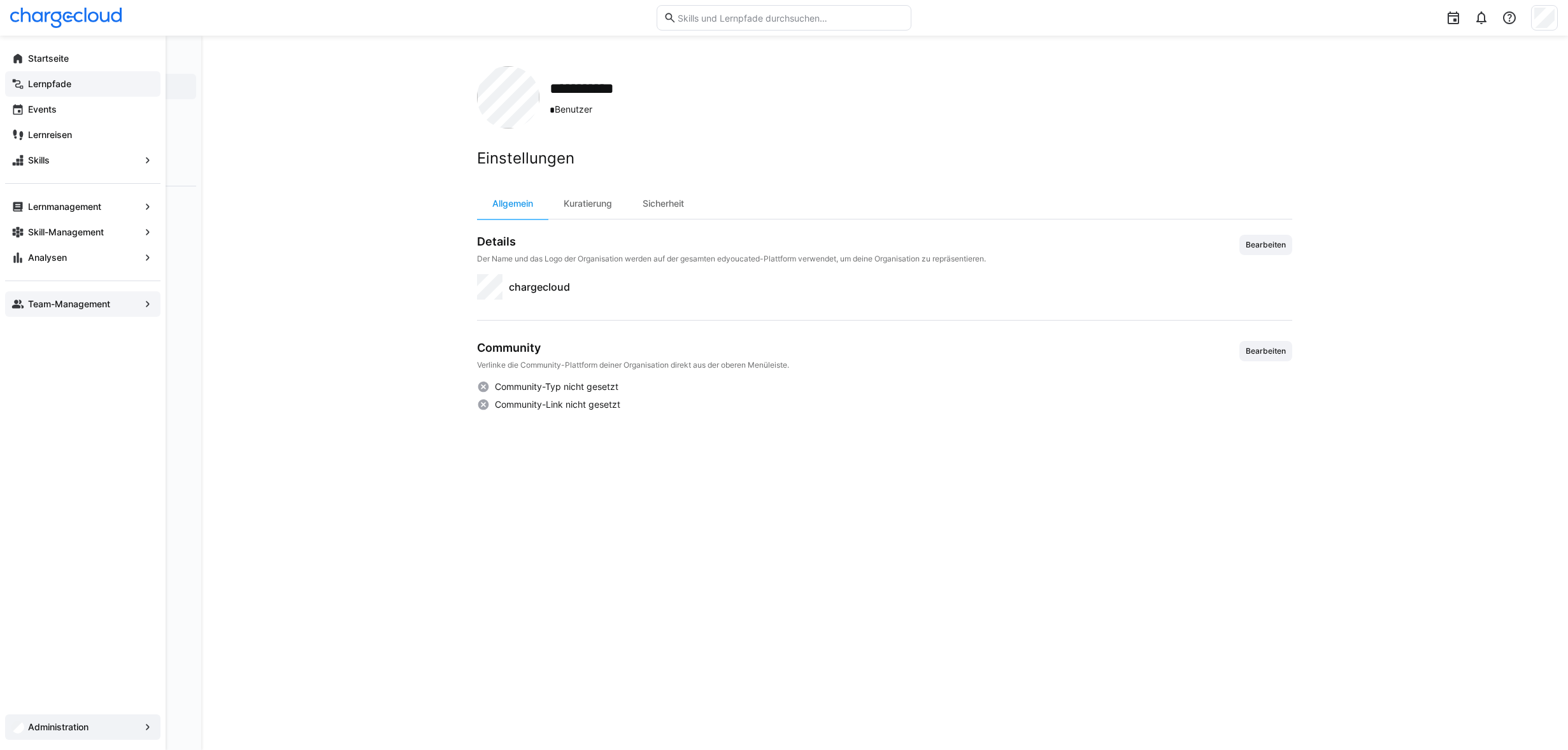
click at [95, 79] on span "Lernpfade" at bounding box center [90, 84] width 128 height 13
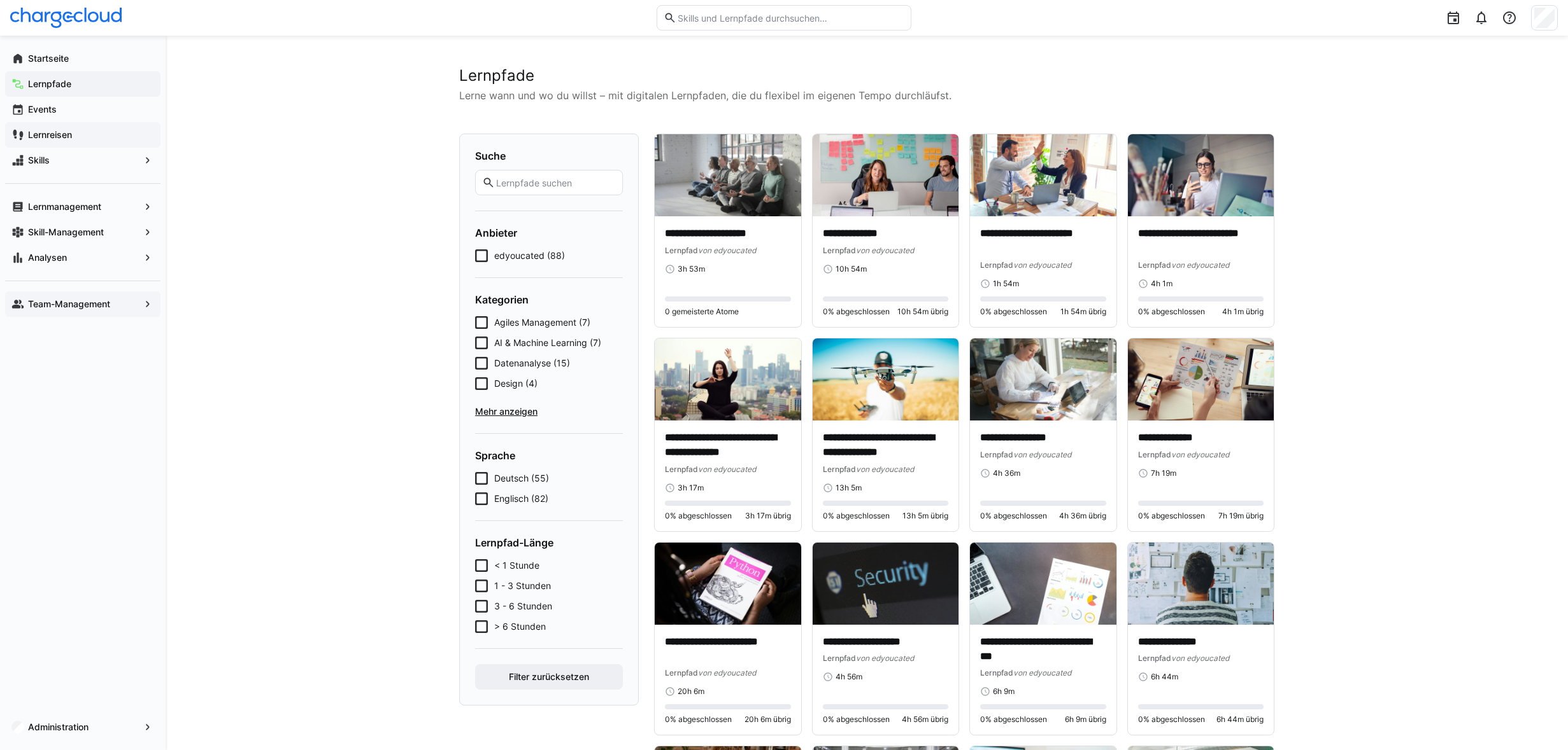
click at [0, 0] on app-navigation-label "Lernreisen" at bounding box center [0, 0] width 0 height 0
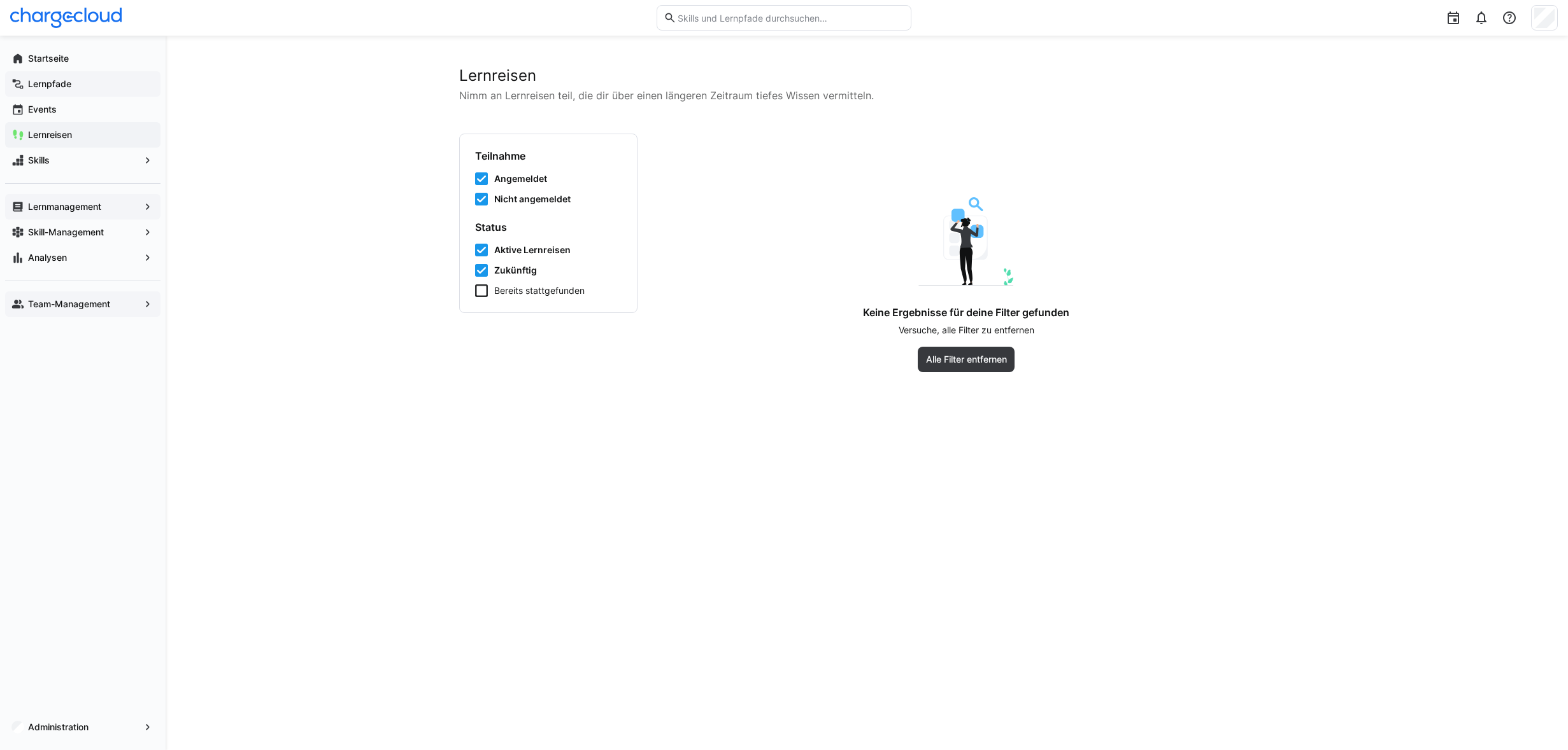
click at [125, 211] on span "Lernmanagement" at bounding box center [83, 207] width 114 height 13
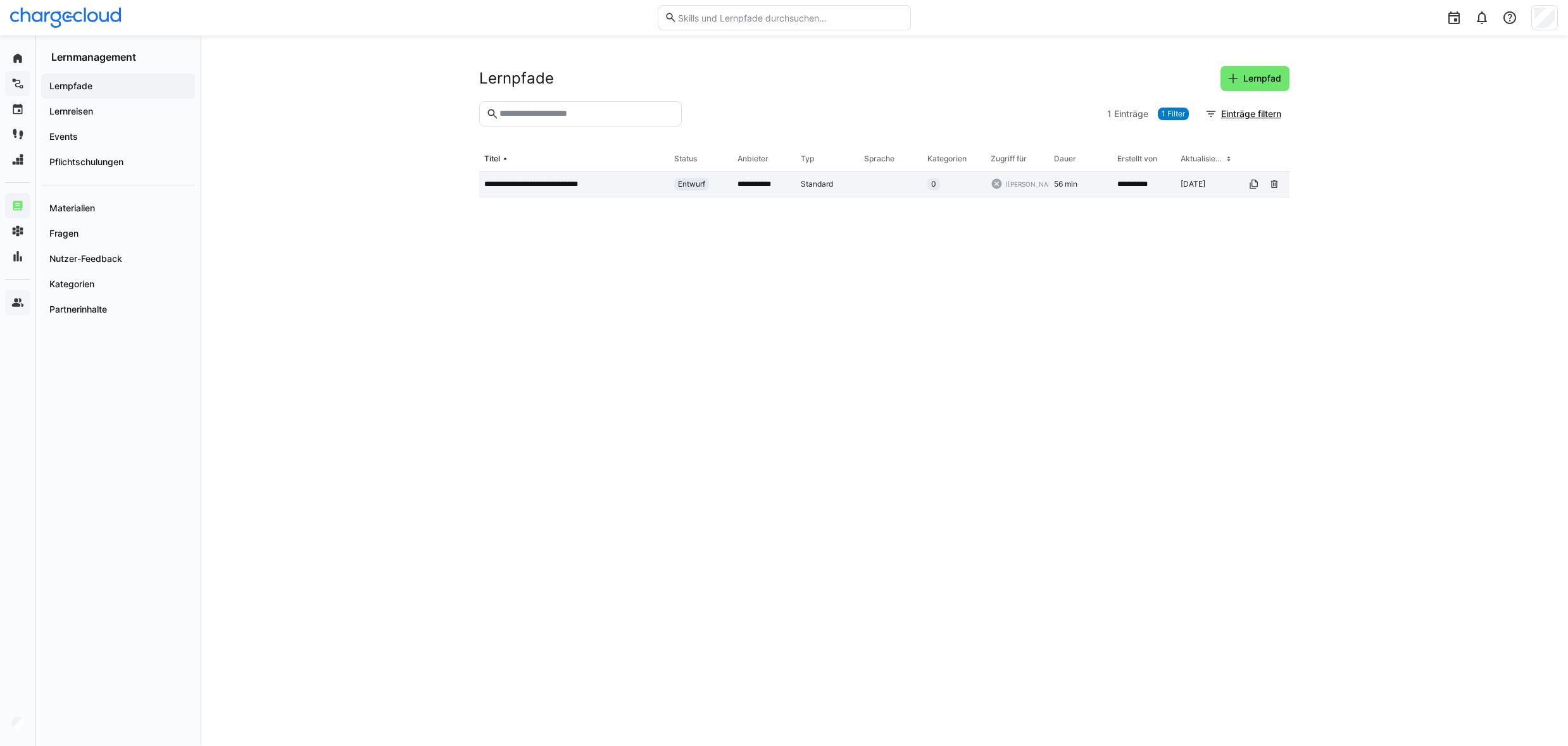
click at [604, 184] on p "**********" at bounding box center [546, 184] width 123 height 10
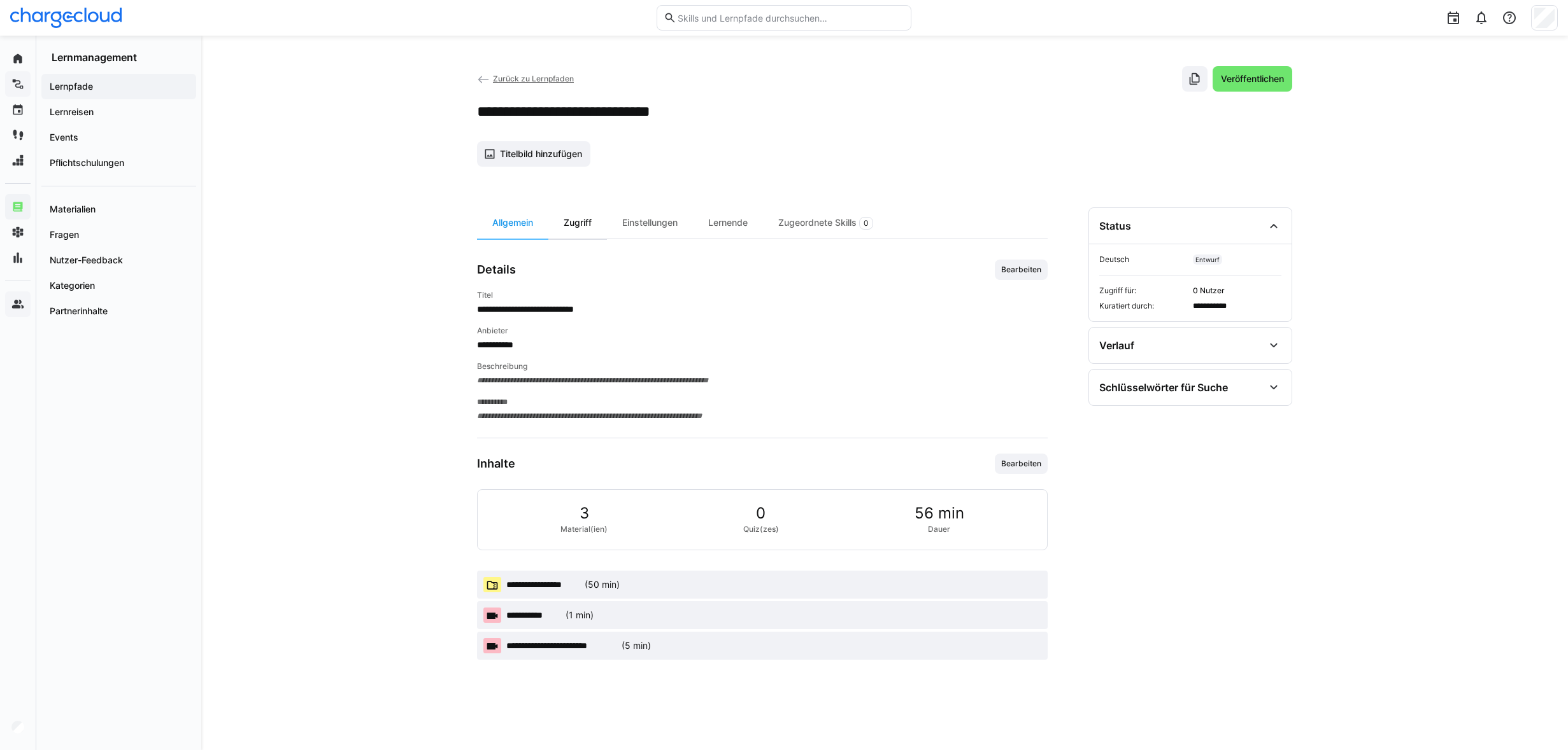
click at [572, 231] on div "Zugriff" at bounding box center [578, 223] width 58 height 31
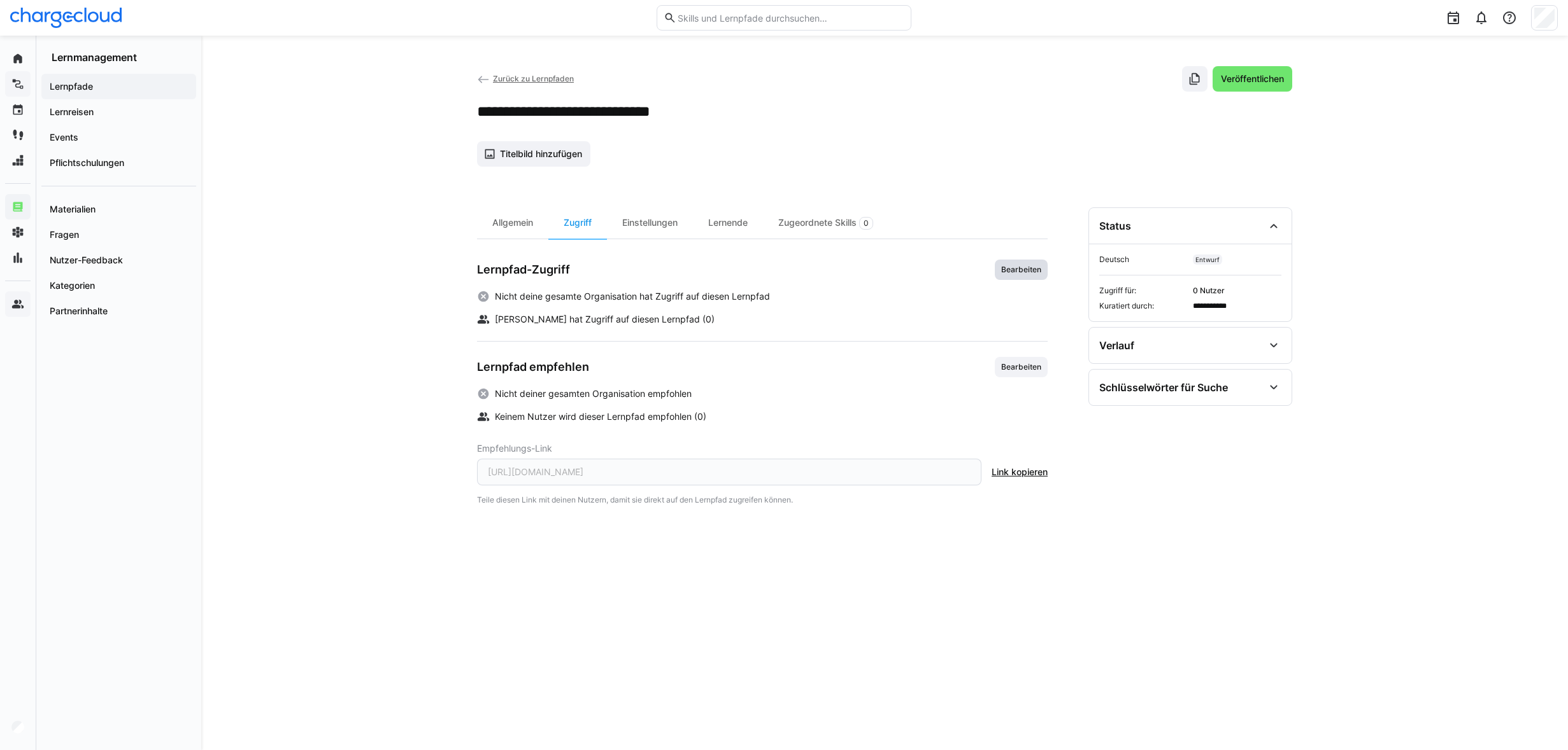
click at [1043, 272] on span "Bearbeiten" at bounding box center [1020, 270] width 53 height 20
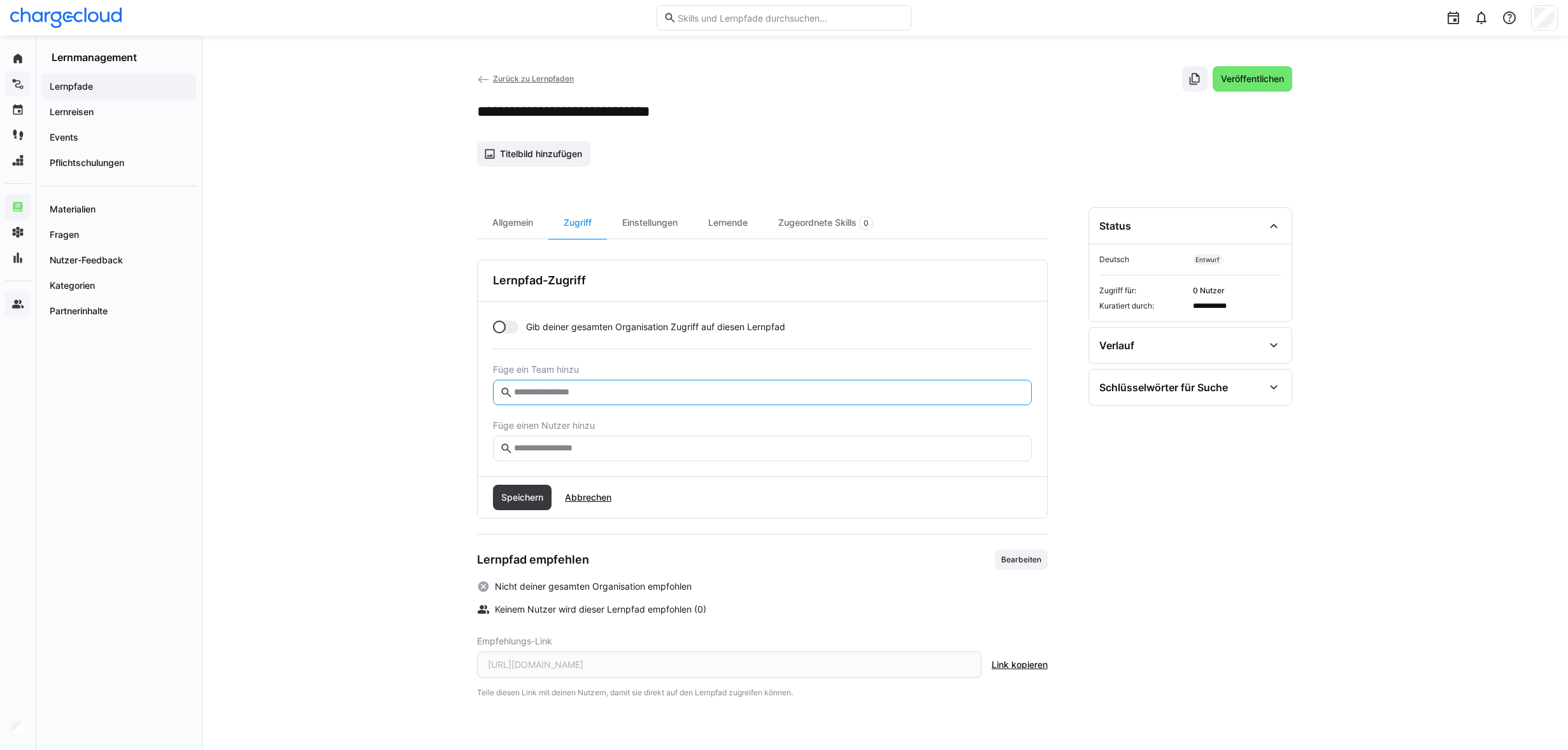
click at [548, 394] on input "text" at bounding box center [769, 393] width 512 height 12
click at [728, 221] on div "Lernende" at bounding box center [728, 223] width 70 height 31
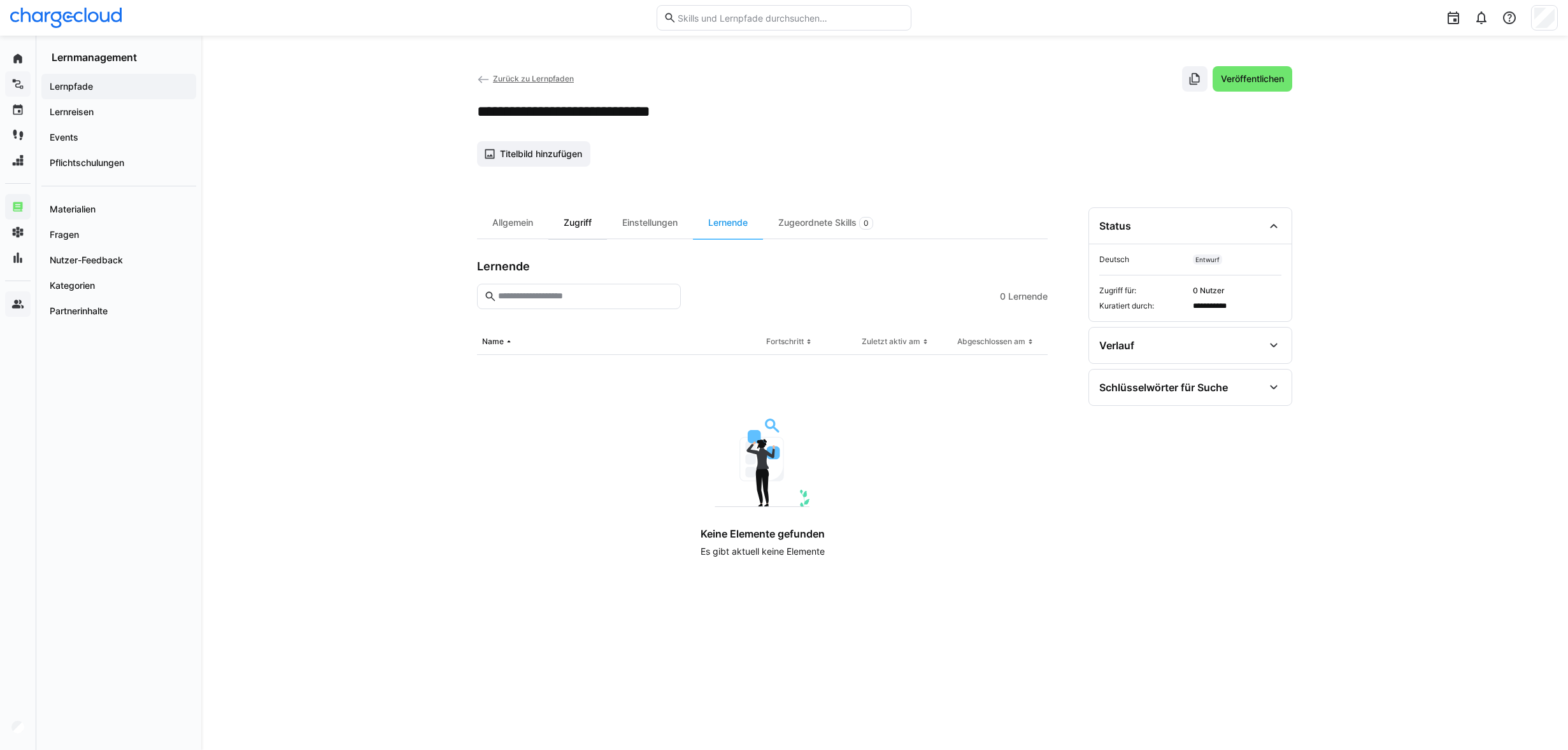
click at [578, 226] on div "Zugriff" at bounding box center [578, 223] width 58 height 31
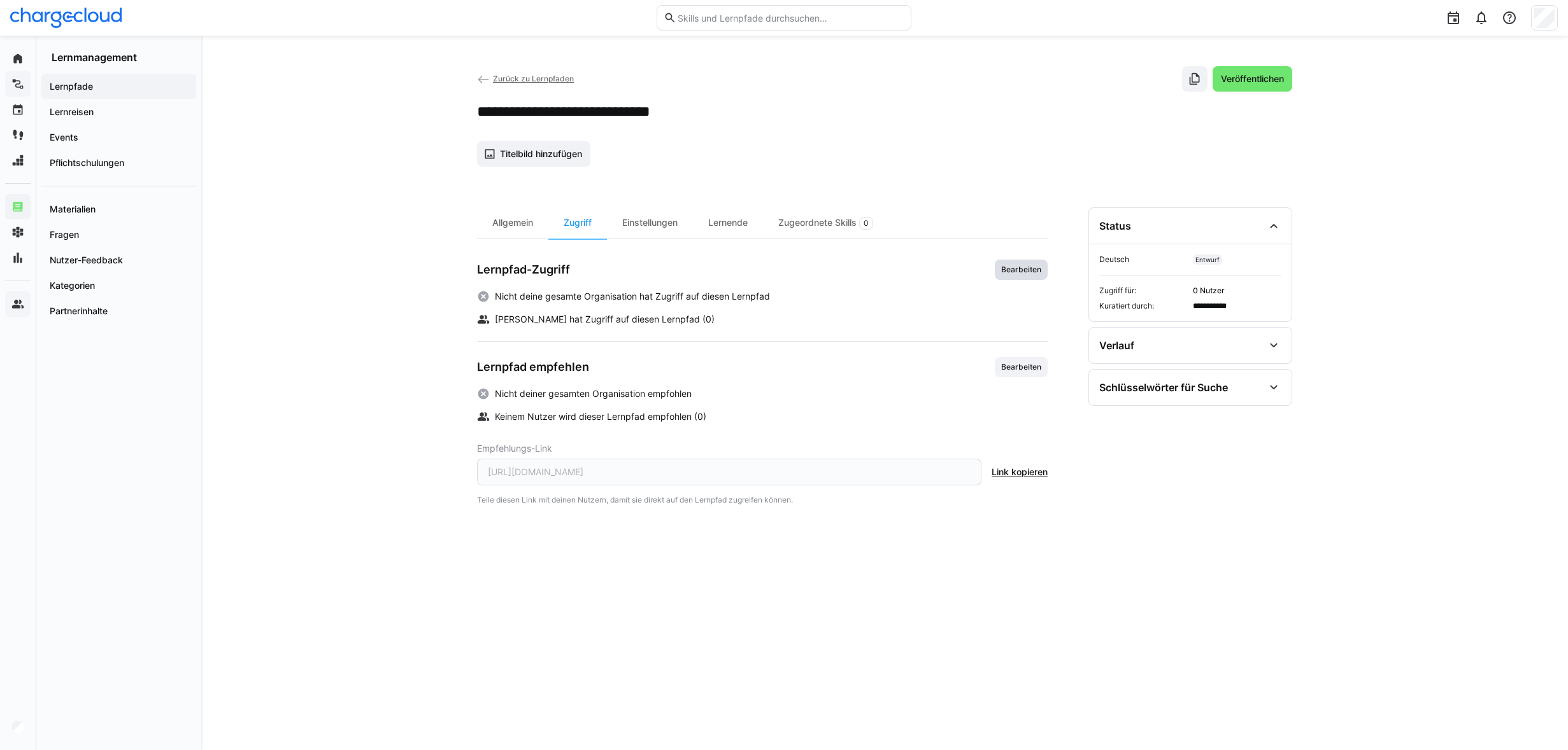
click at [1019, 275] on span "Bearbeiten" at bounding box center [1020, 270] width 53 height 20
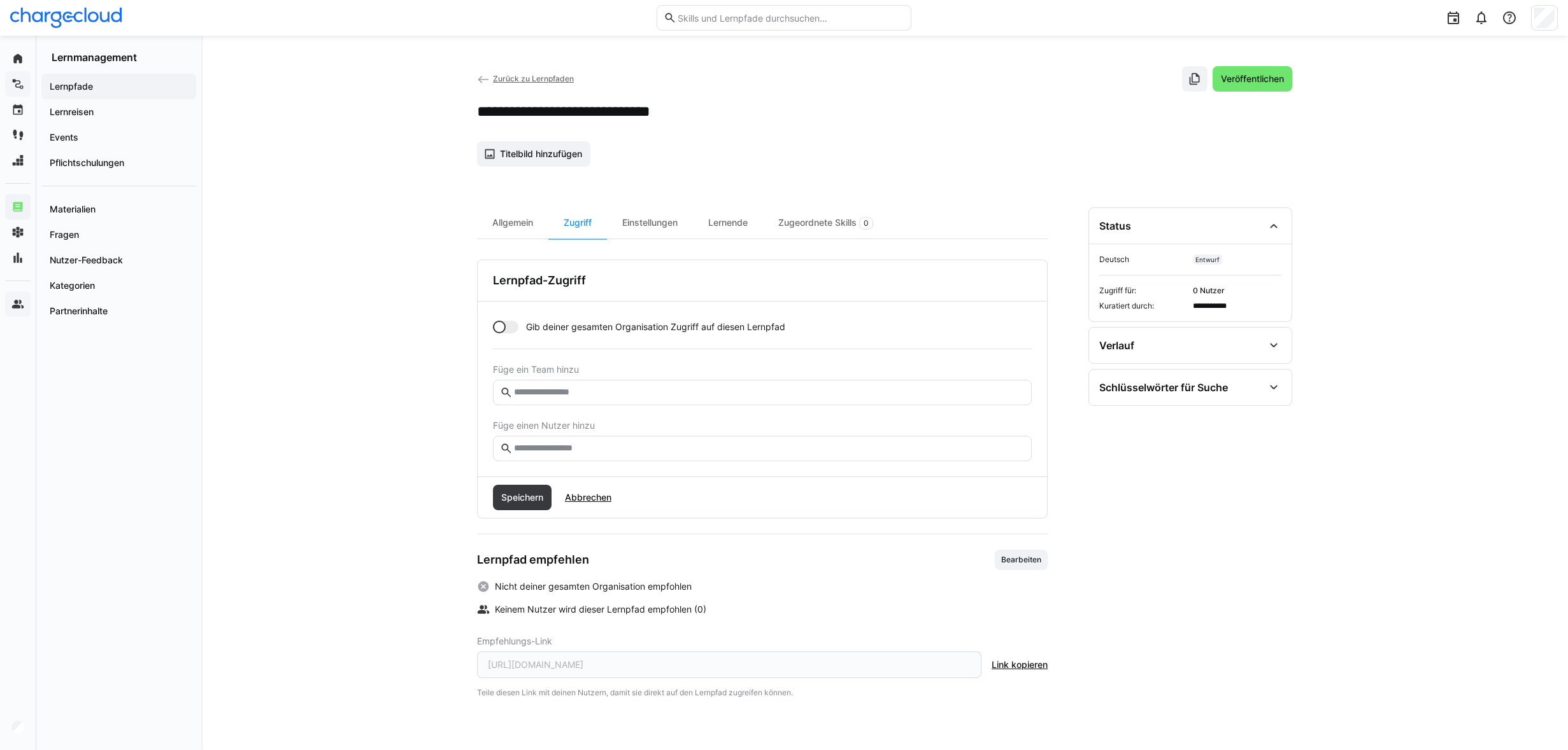
click at [555, 394] on input "text" at bounding box center [769, 393] width 512 height 12
click at [583, 453] on input "text" at bounding box center [769, 448] width 512 height 12
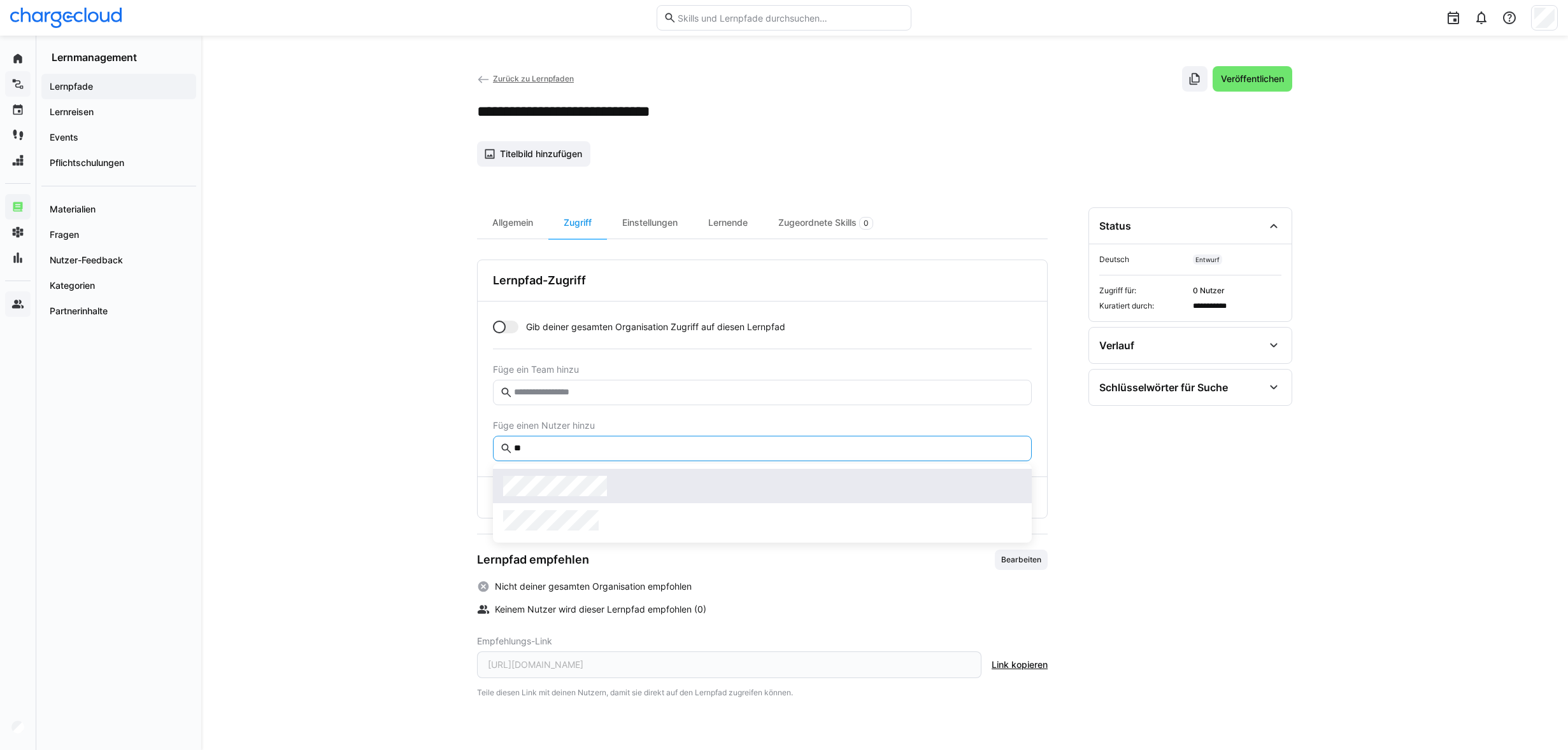
type input "**"
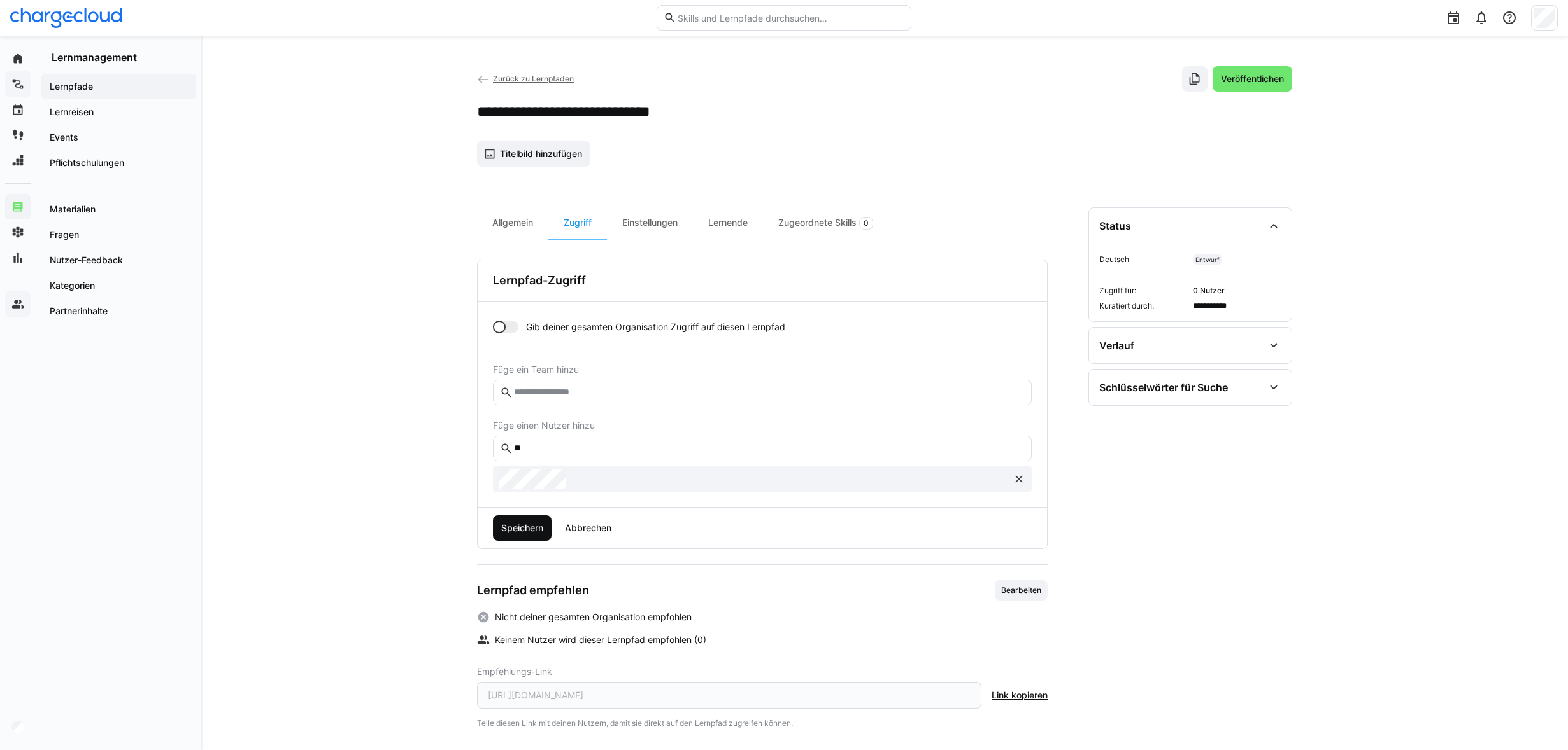
click at [534, 525] on span "Speichern" at bounding box center [522, 528] width 45 height 13
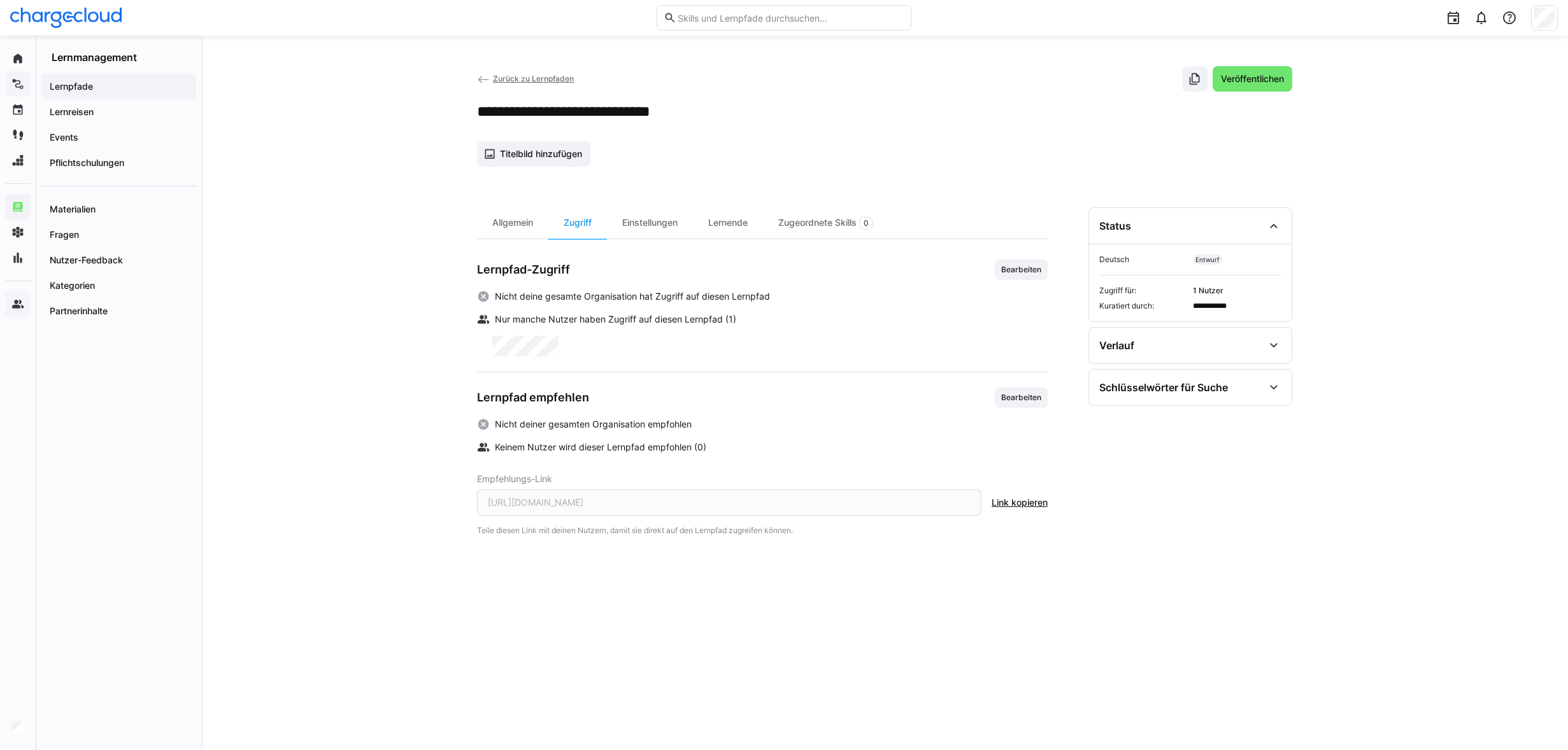
click at [1022, 503] on span "Link kopieren" at bounding box center [1020, 503] width 56 height 13
click at [1255, 81] on span "Veröffentlichen" at bounding box center [1252, 79] width 67 height 13
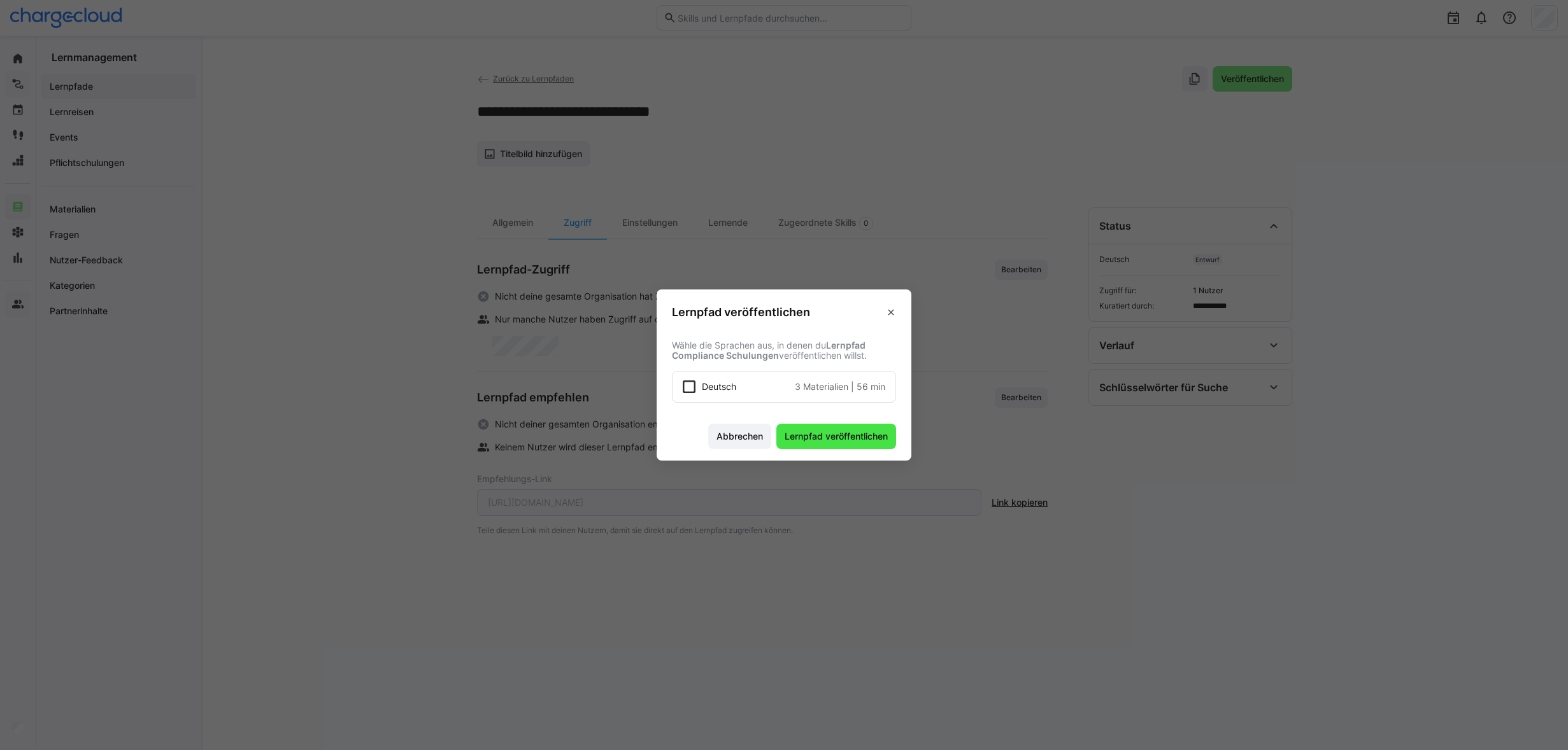
click at [814, 443] on span "Lernpfad veröffentlichen" at bounding box center [836, 436] width 107 height 13
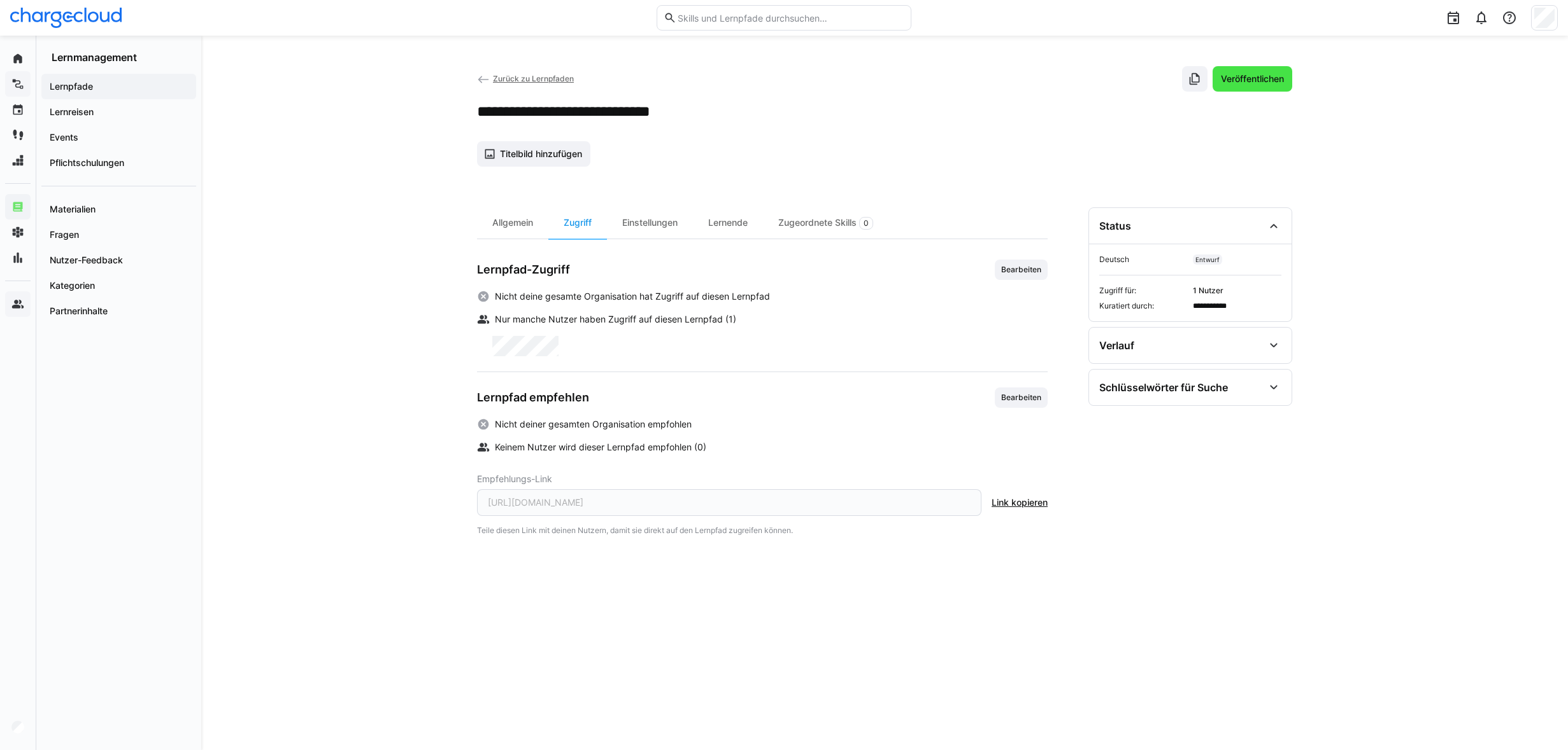
click at [1263, 80] on span "Veröffentlichen" at bounding box center [1252, 79] width 67 height 13
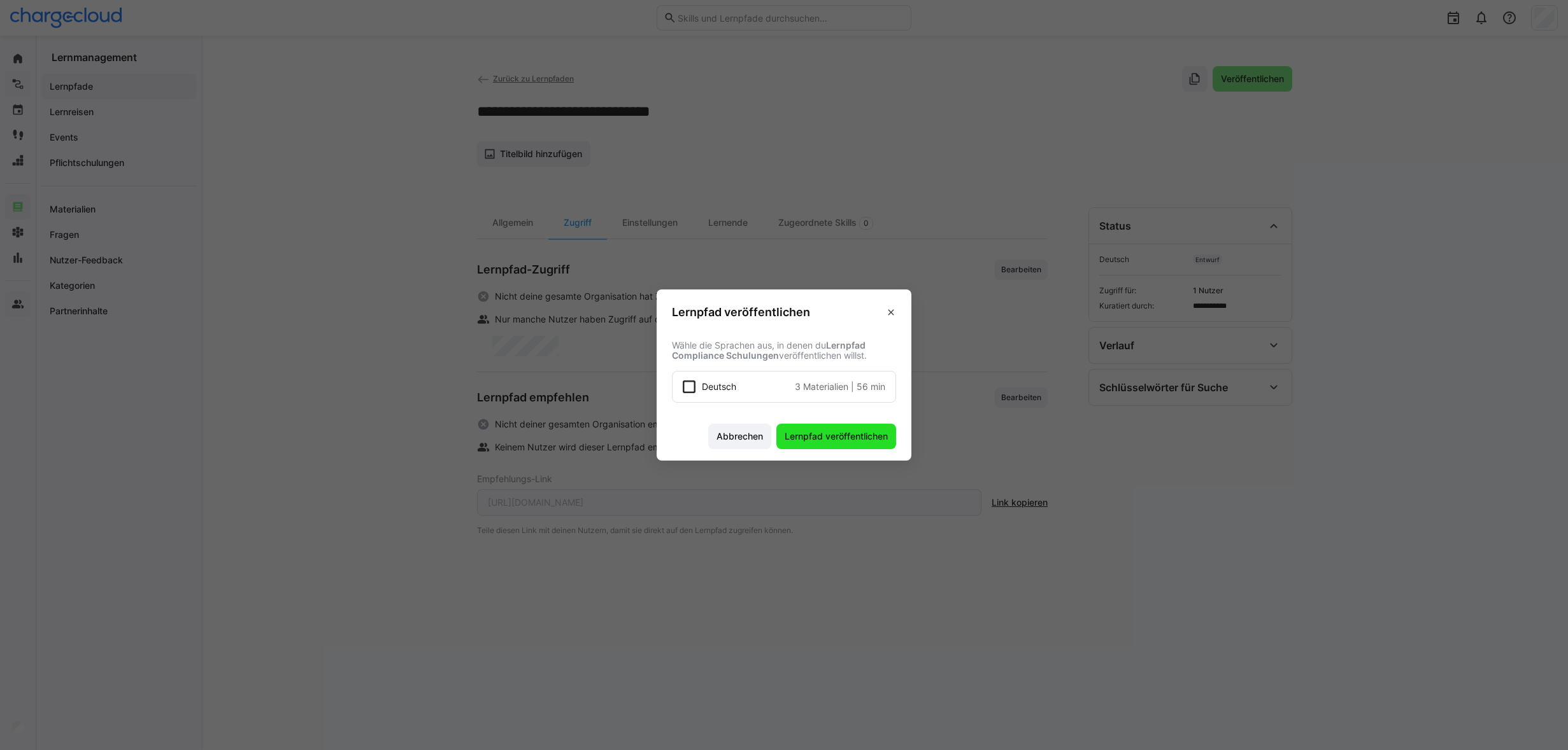
click at [848, 431] on span "Lernpfad veröffentlichen" at bounding box center [836, 436] width 107 height 13
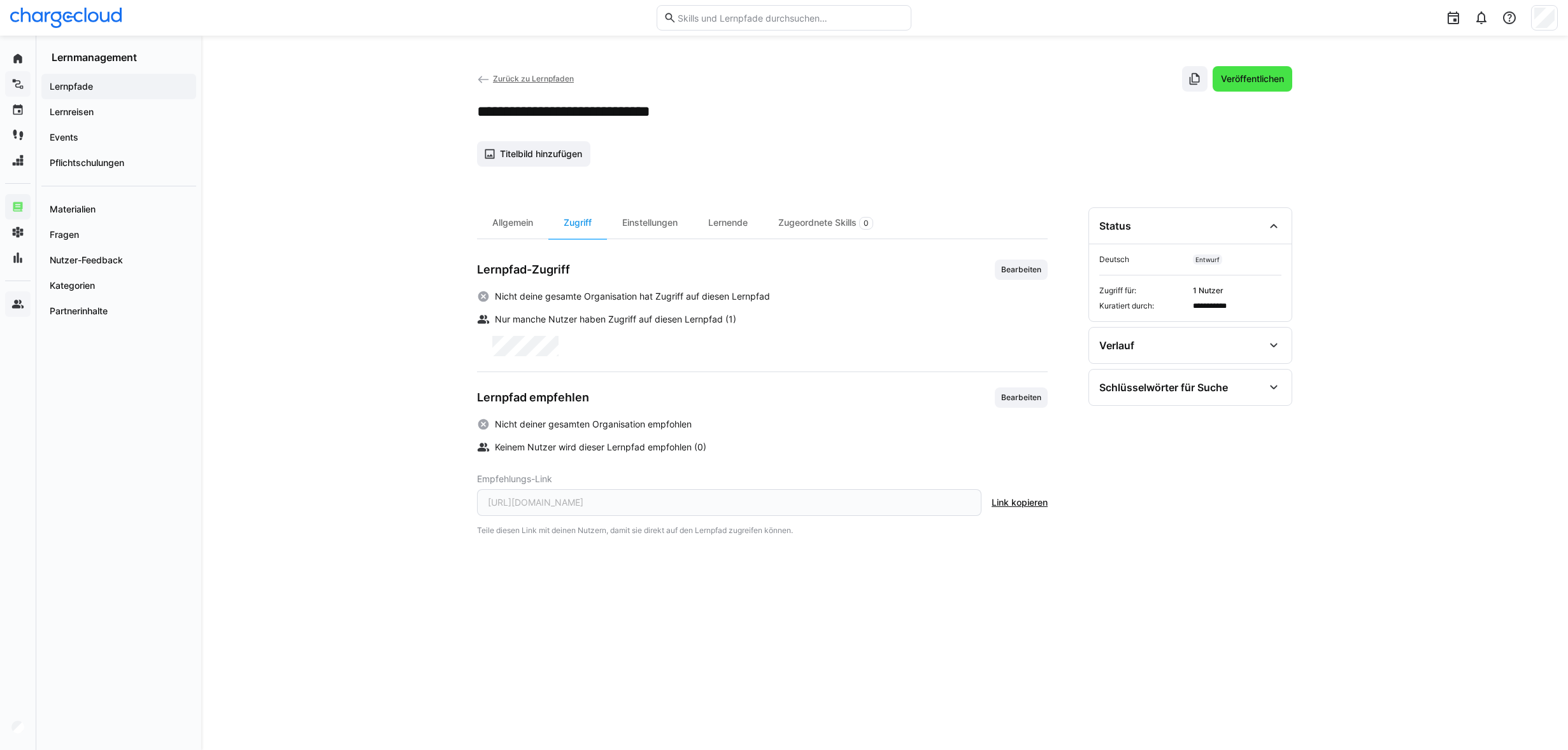
click at [1261, 86] on span "Veröffentlichen" at bounding box center [1252, 79] width 80 height 25
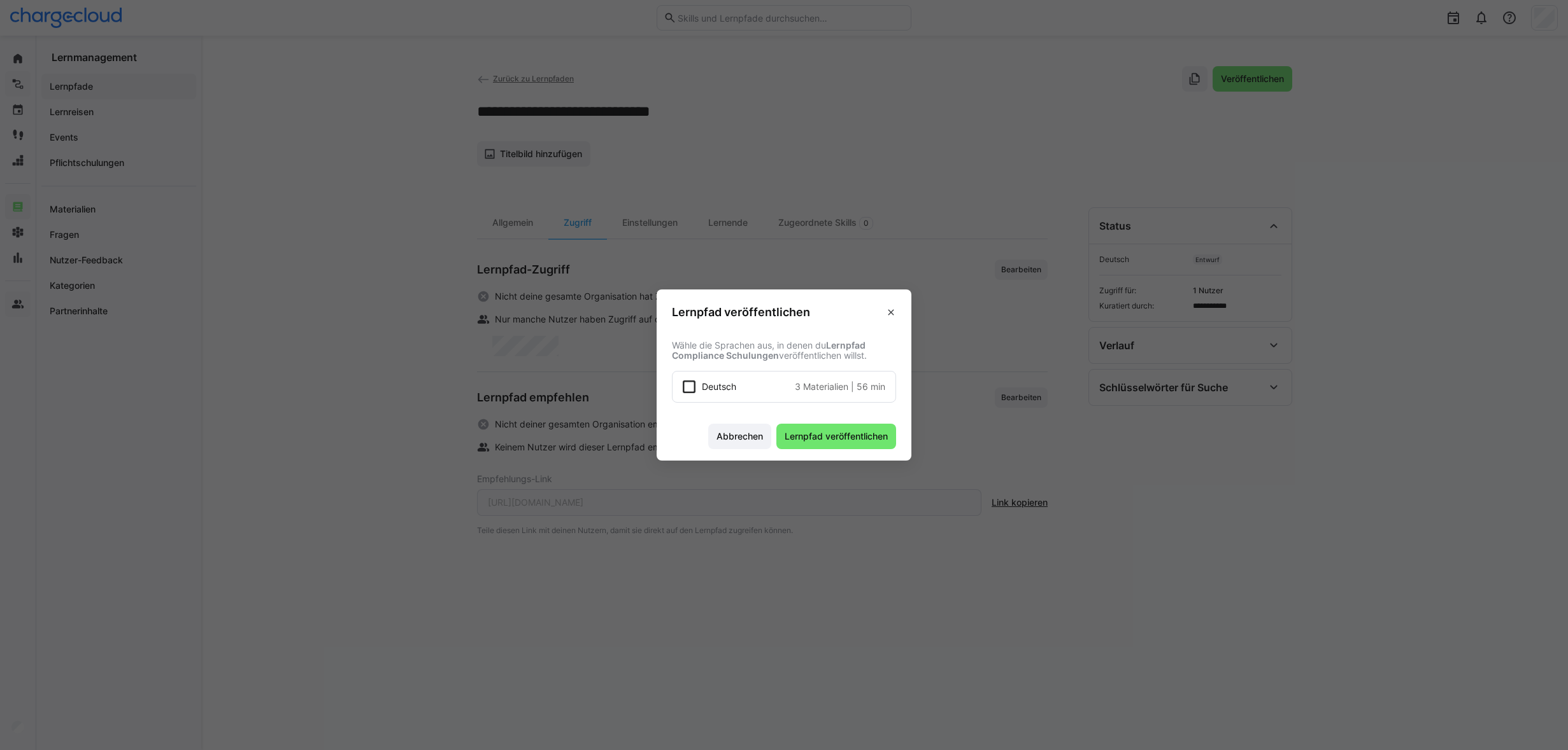
click at [691, 385] on icon at bounding box center [689, 387] width 13 height 13
click at [839, 436] on span "Lernpfad veröffentlichen" at bounding box center [836, 436] width 107 height 13
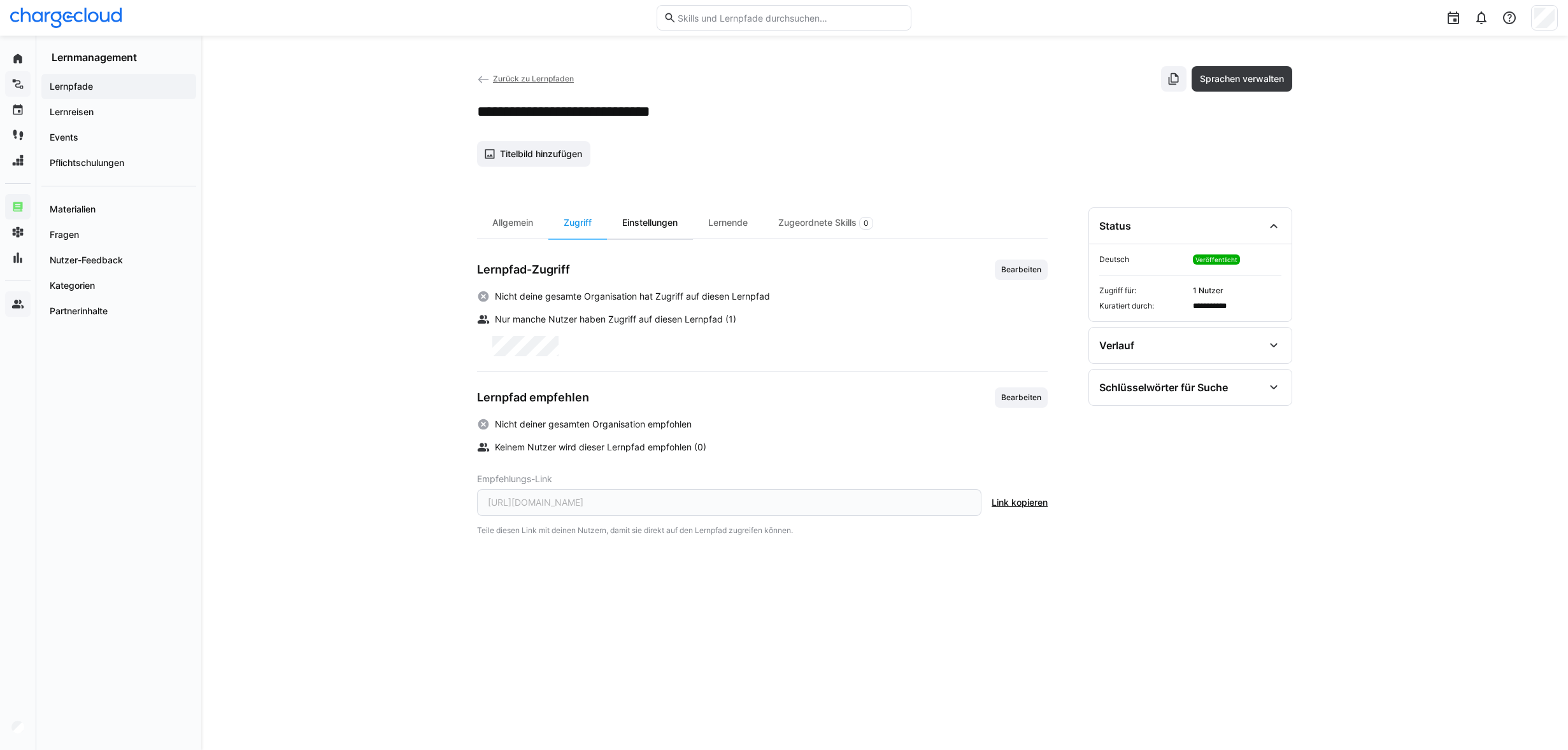
click at [665, 224] on div "Einstellungen" at bounding box center [649, 223] width 86 height 31
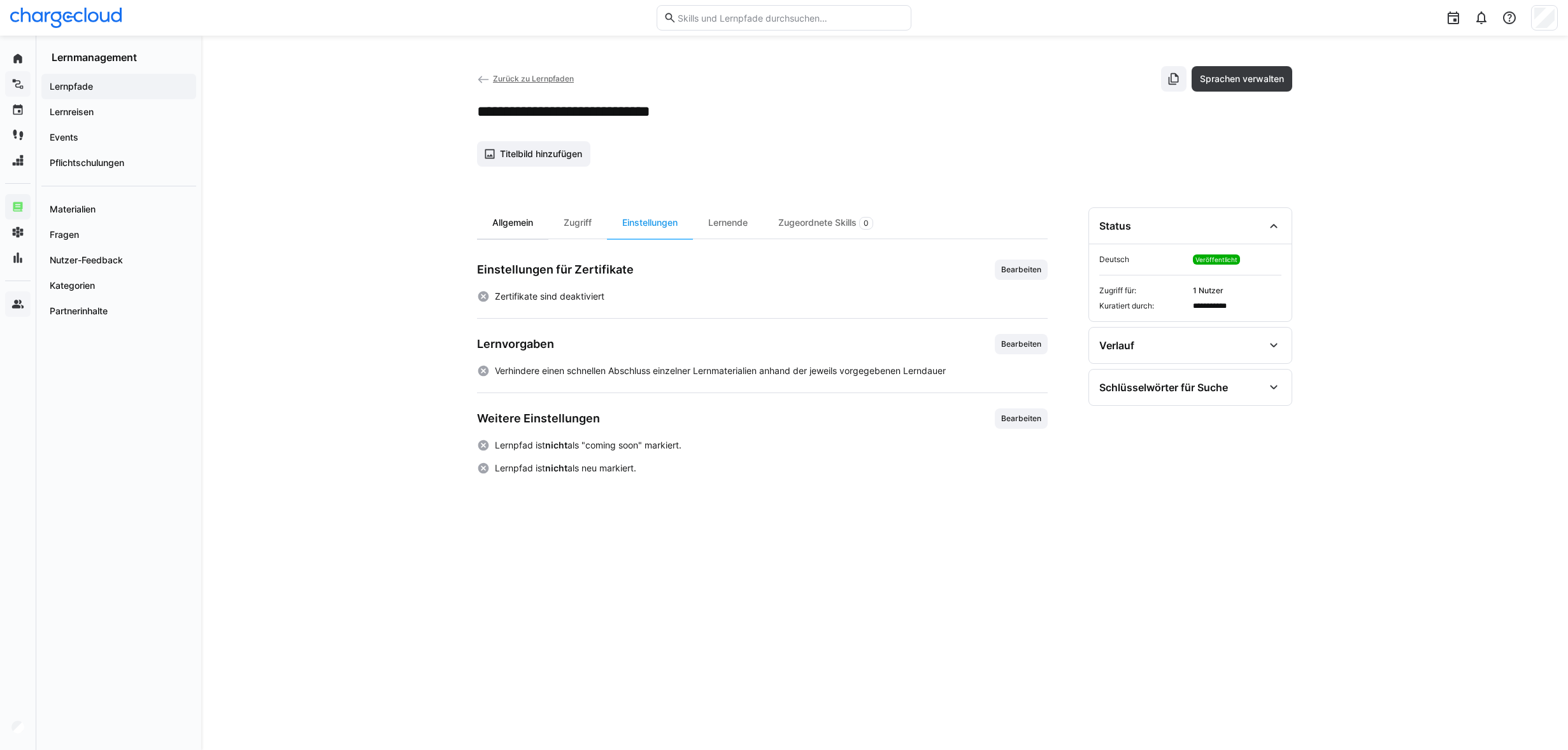
click at [502, 222] on div "Allgemein" at bounding box center [512, 223] width 71 height 31
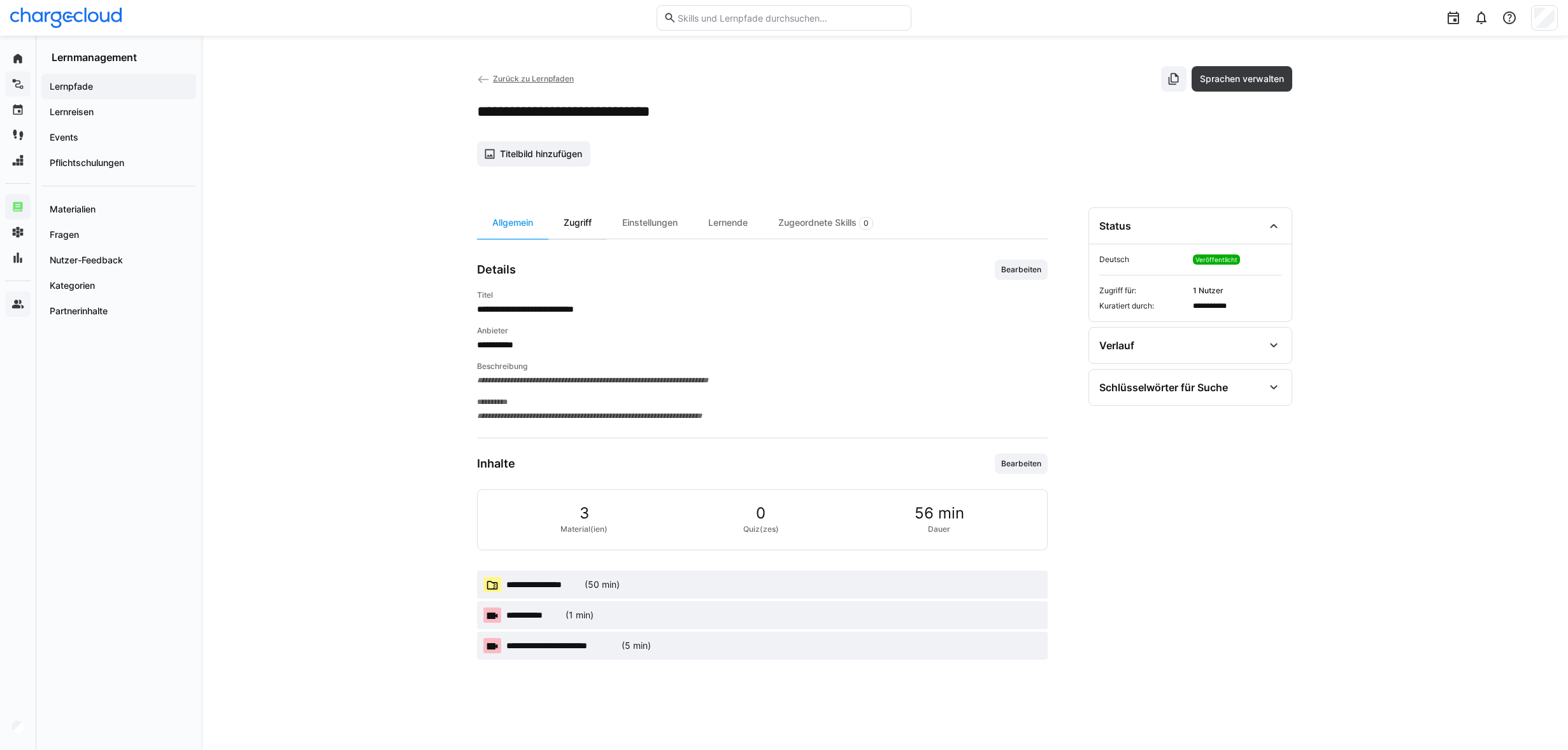
click at [594, 230] on div "Zugriff" at bounding box center [578, 223] width 58 height 31
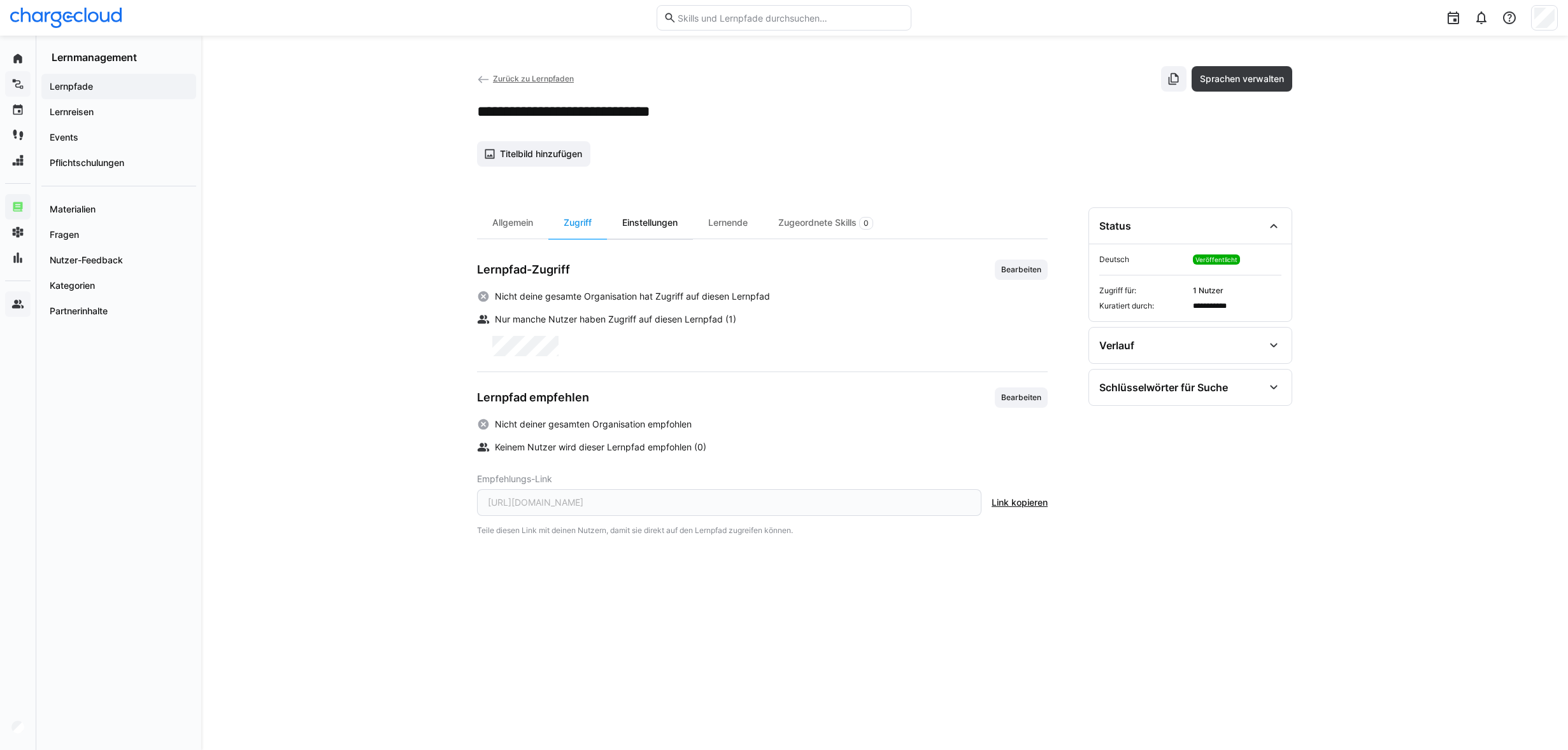
click at [647, 225] on div "Einstellungen" at bounding box center [649, 223] width 86 height 31
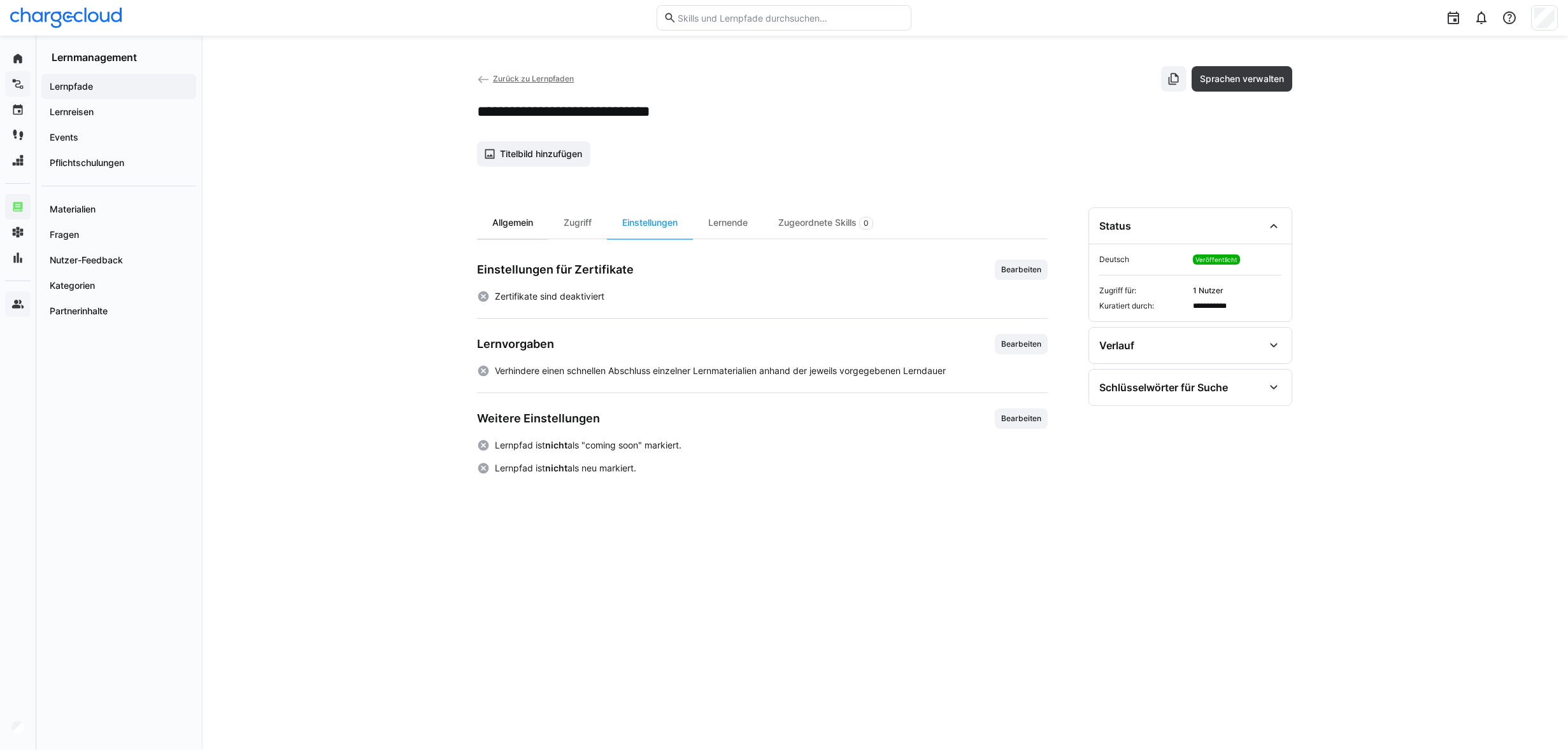
click at [528, 222] on div "Allgemein" at bounding box center [512, 223] width 71 height 31
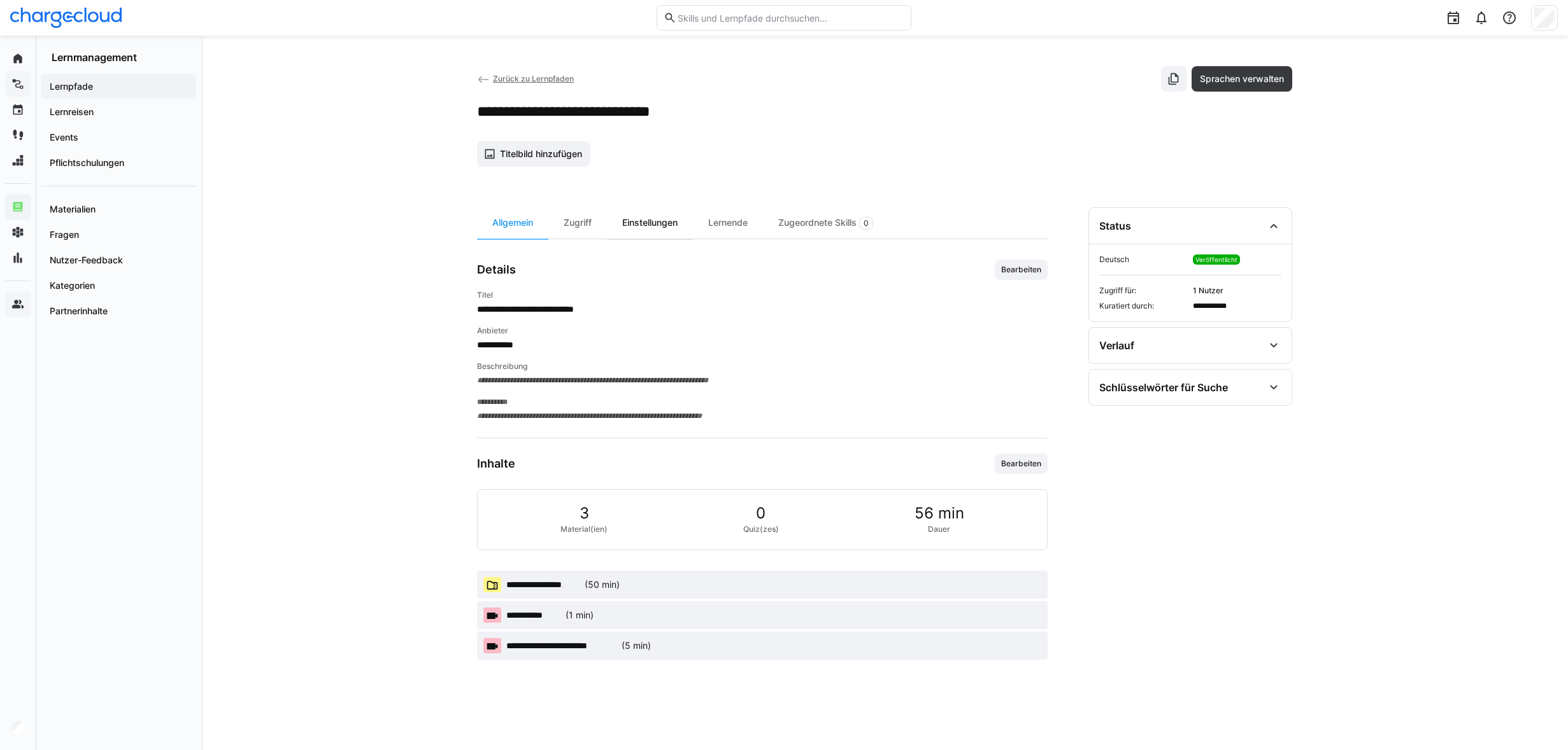
click at [629, 227] on div "Einstellungen" at bounding box center [649, 223] width 86 height 31
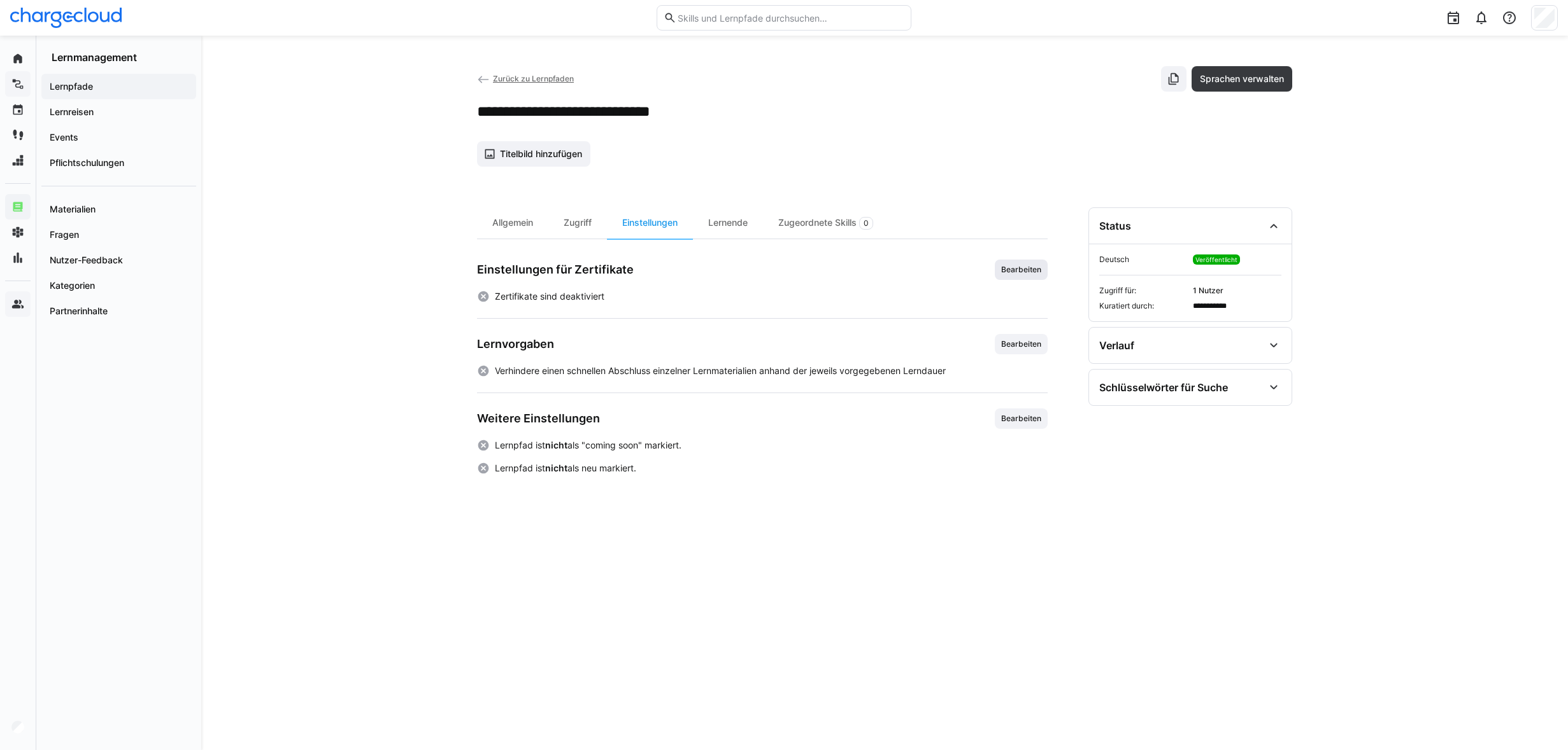
click at [1020, 267] on span "Bearbeiten" at bounding box center [1020, 269] width 43 height 10
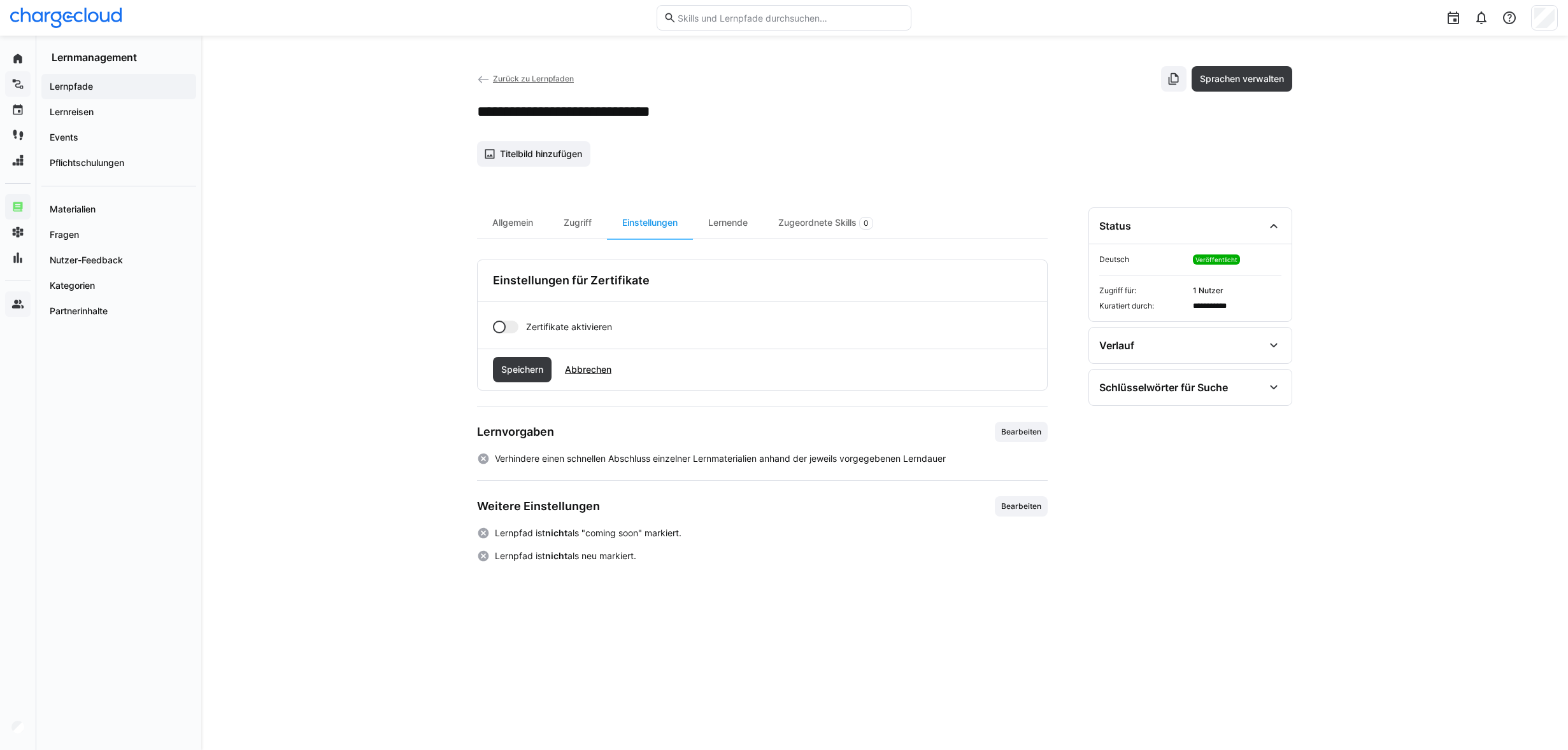
click at [510, 328] on div at bounding box center [506, 327] width 25 height 13
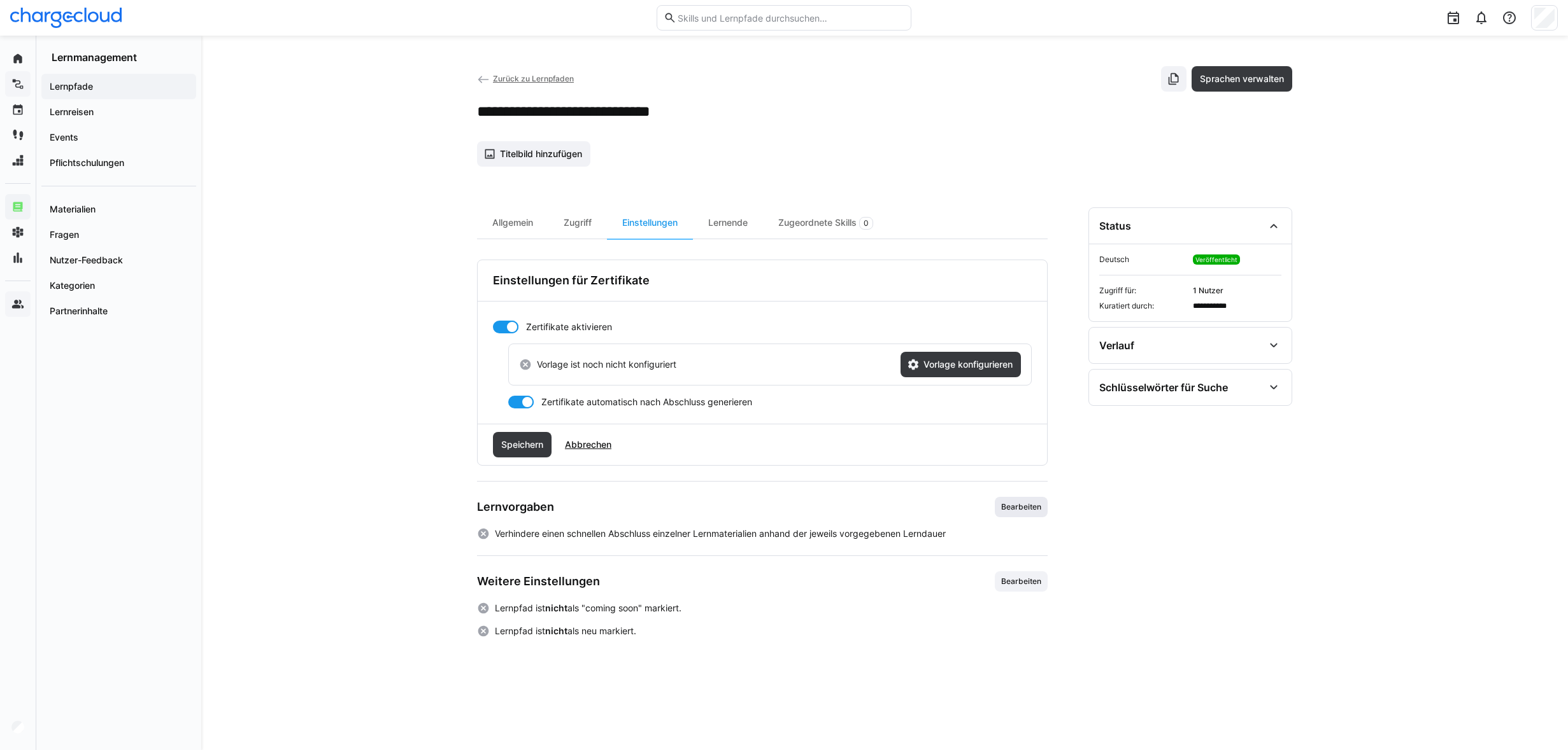
click at [1020, 502] on span "Bearbeiten" at bounding box center [1020, 506] width 43 height 10
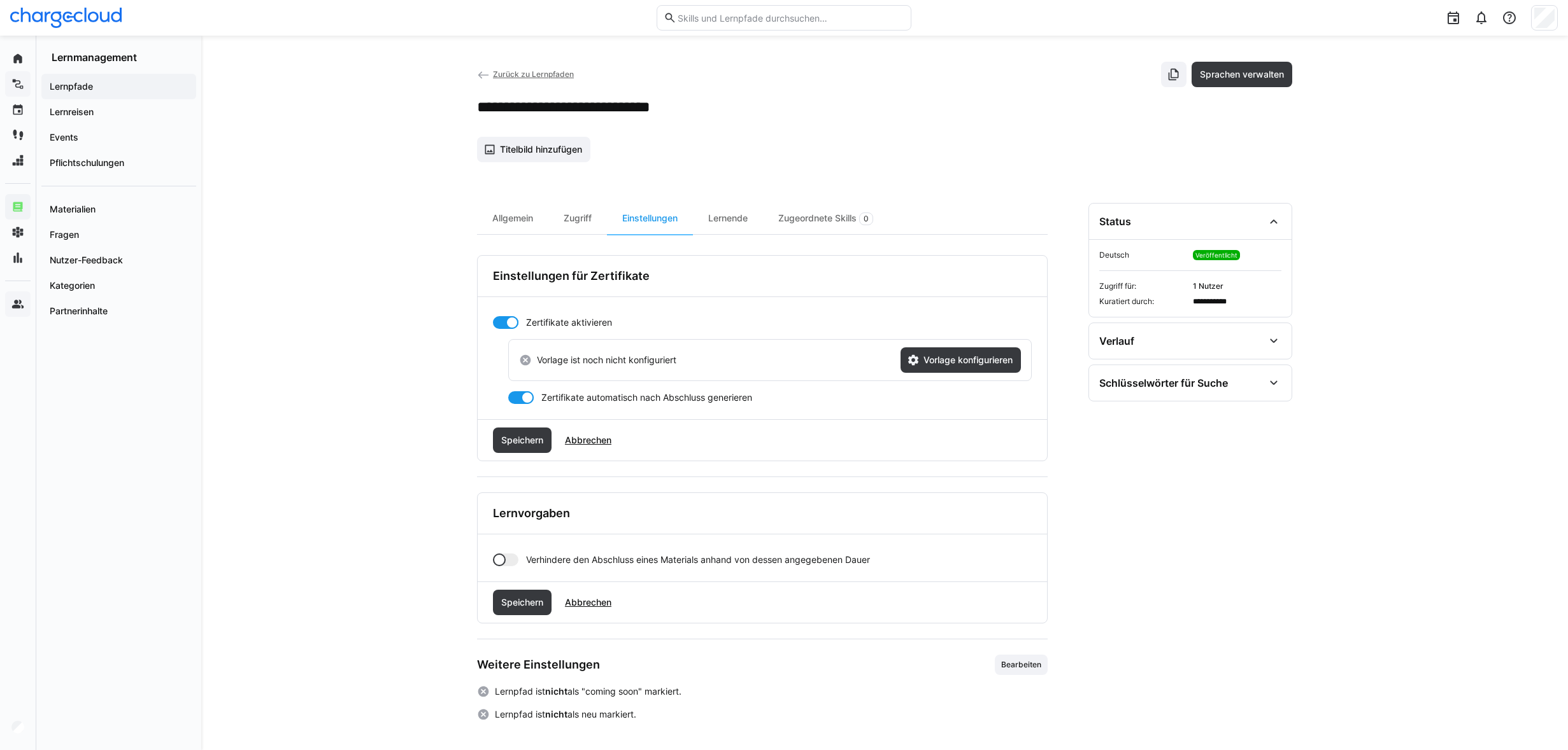
scroll to position [5, 0]
click at [513, 558] on div at bounding box center [506, 559] width 25 height 13
click at [1011, 661] on span "Bearbeiten" at bounding box center [1020, 664] width 43 height 10
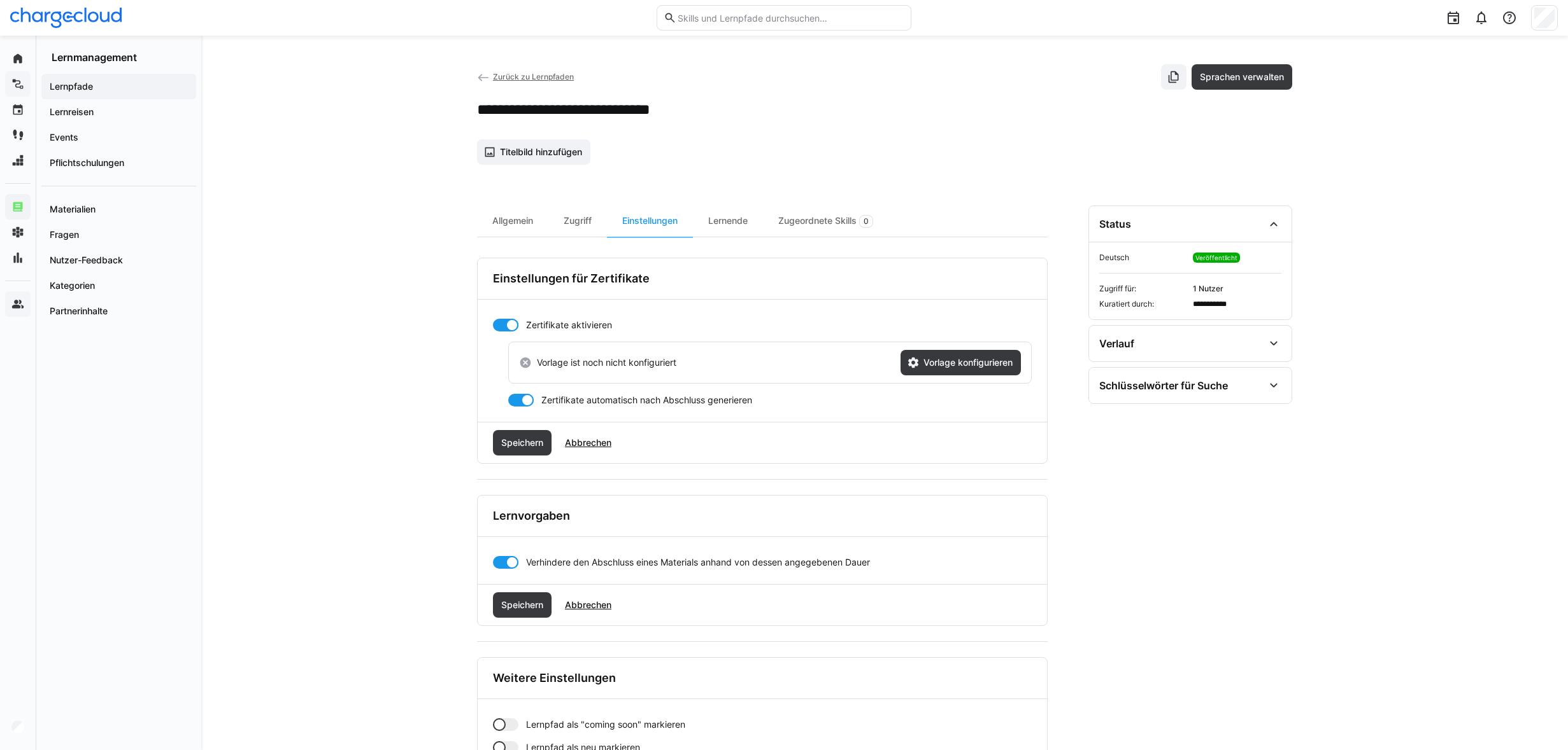
scroll to position [0, 0]
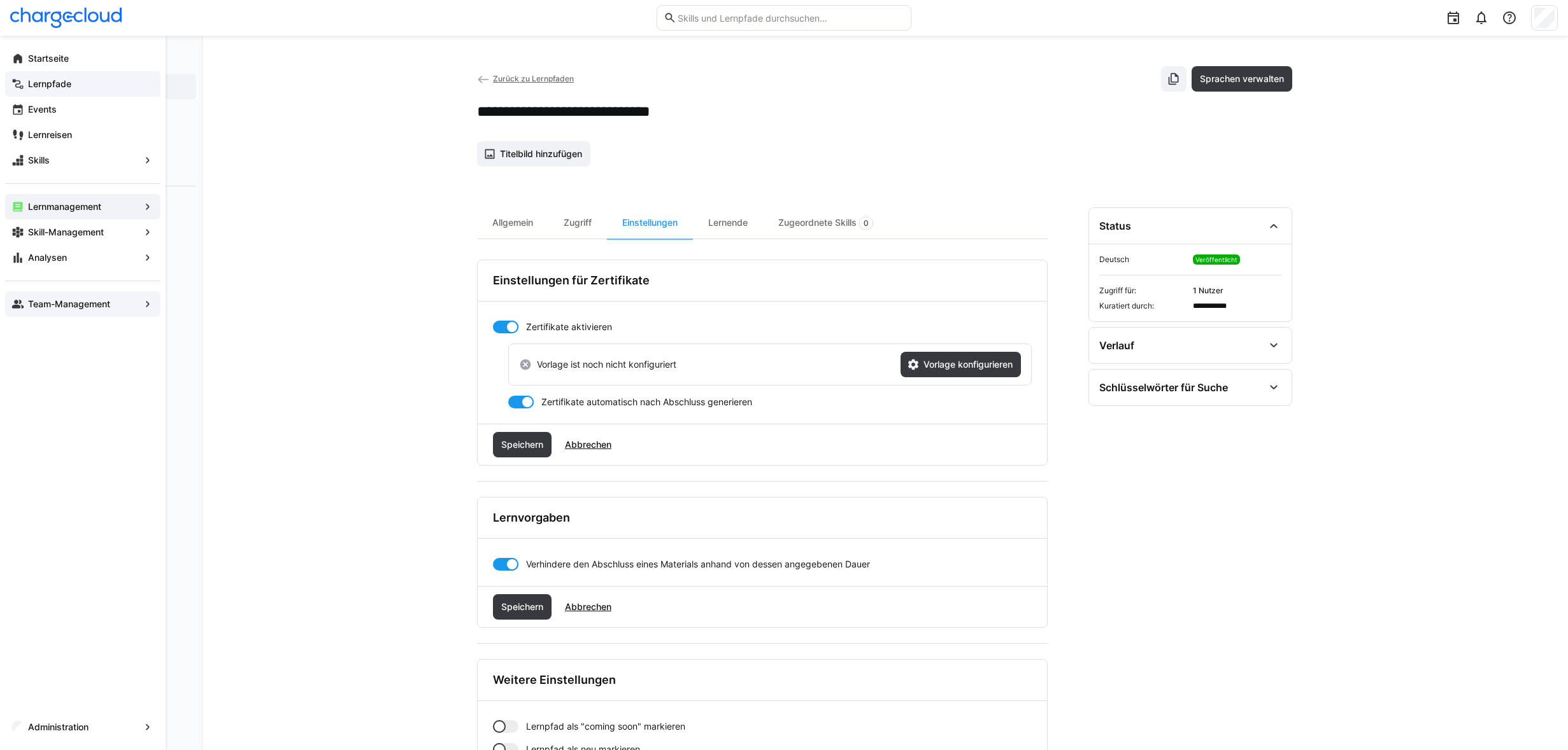
click at [18, 302] on eds-icon at bounding box center [18, 305] width 13 height 13
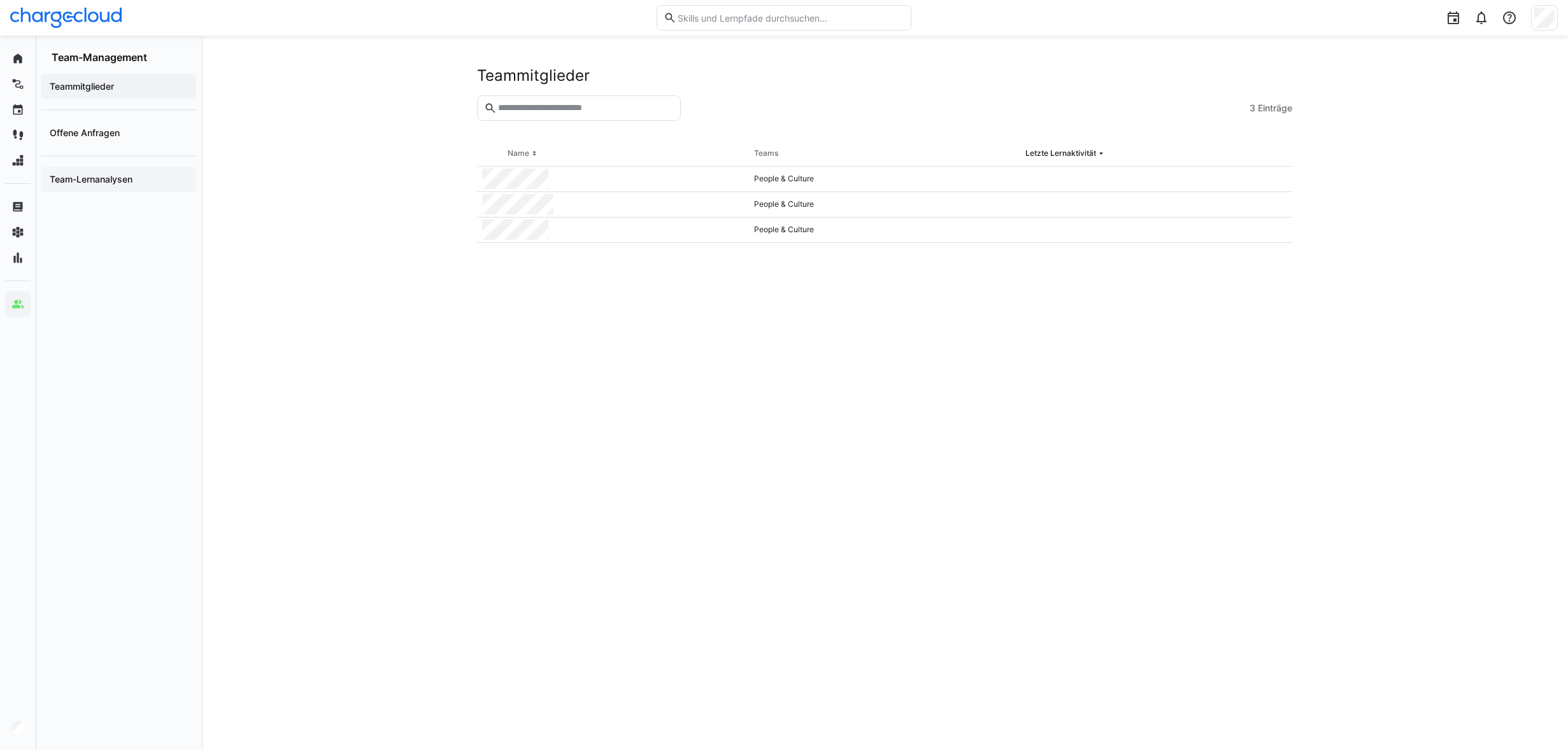
click at [91, 185] on span "Team-Lernanalysen" at bounding box center [119, 179] width 142 height 13
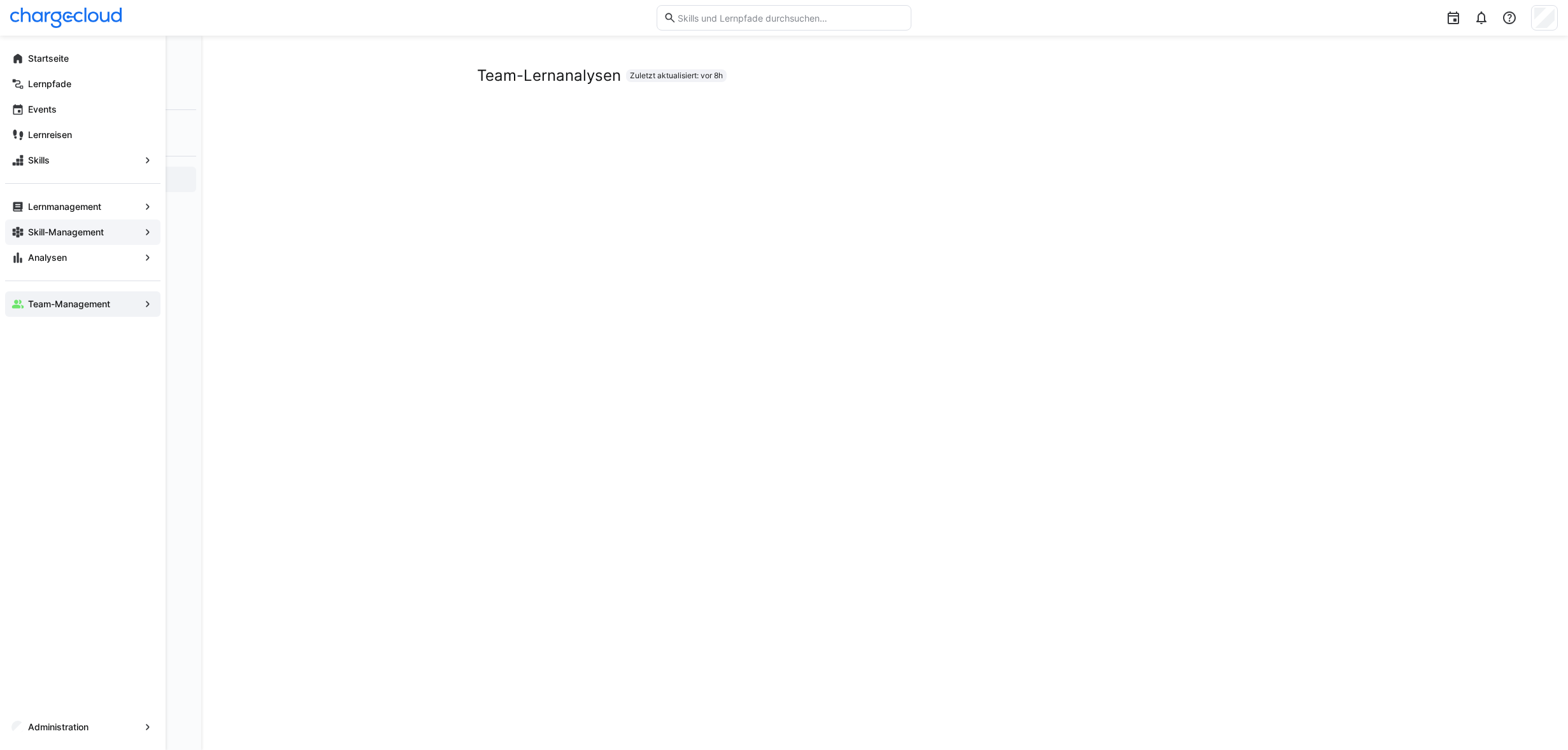
click at [66, 225] on div "Skill-Management" at bounding box center [83, 233] width 156 height 25
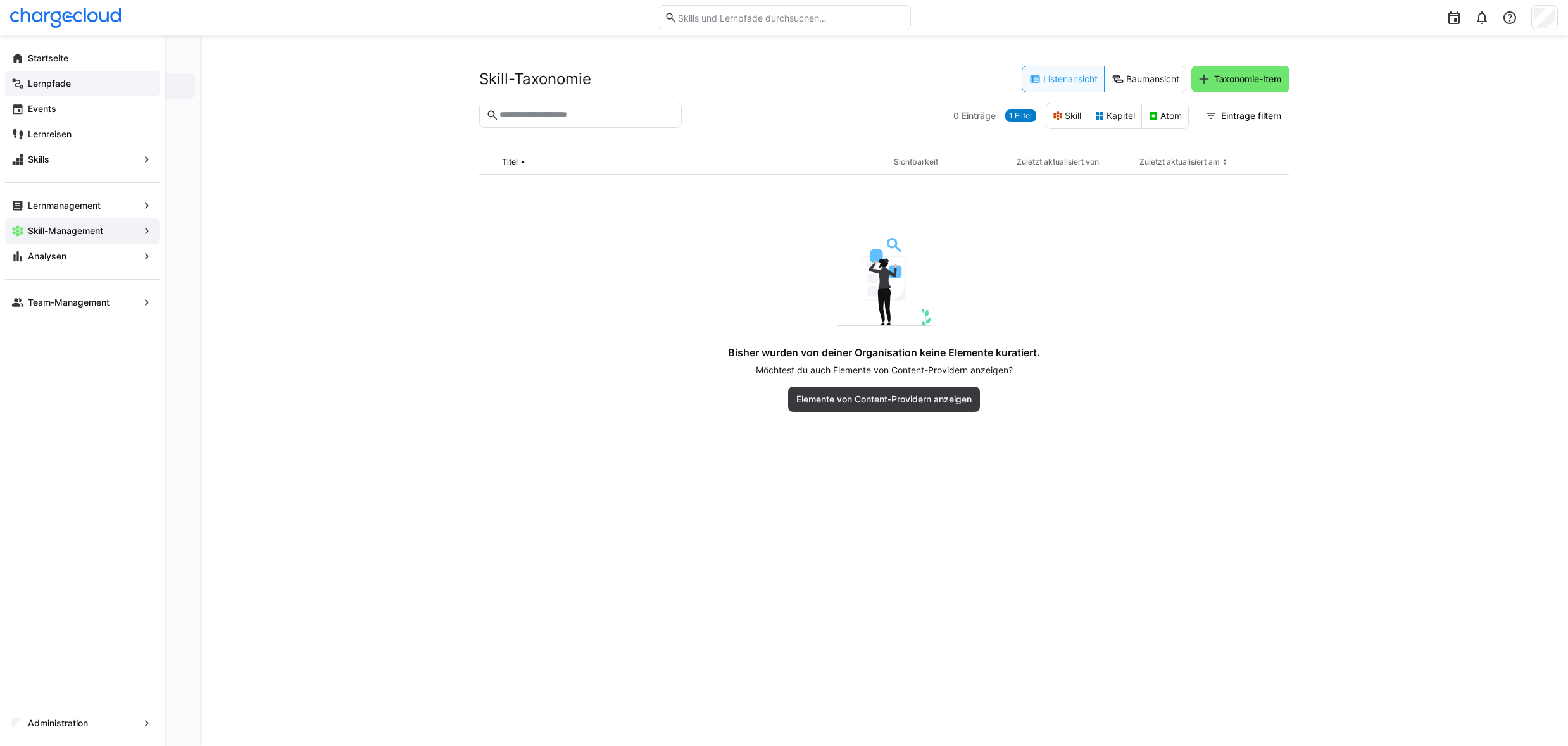
click at [77, 86] on span "Lernpfade" at bounding box center [90, 83] width 128 height 13
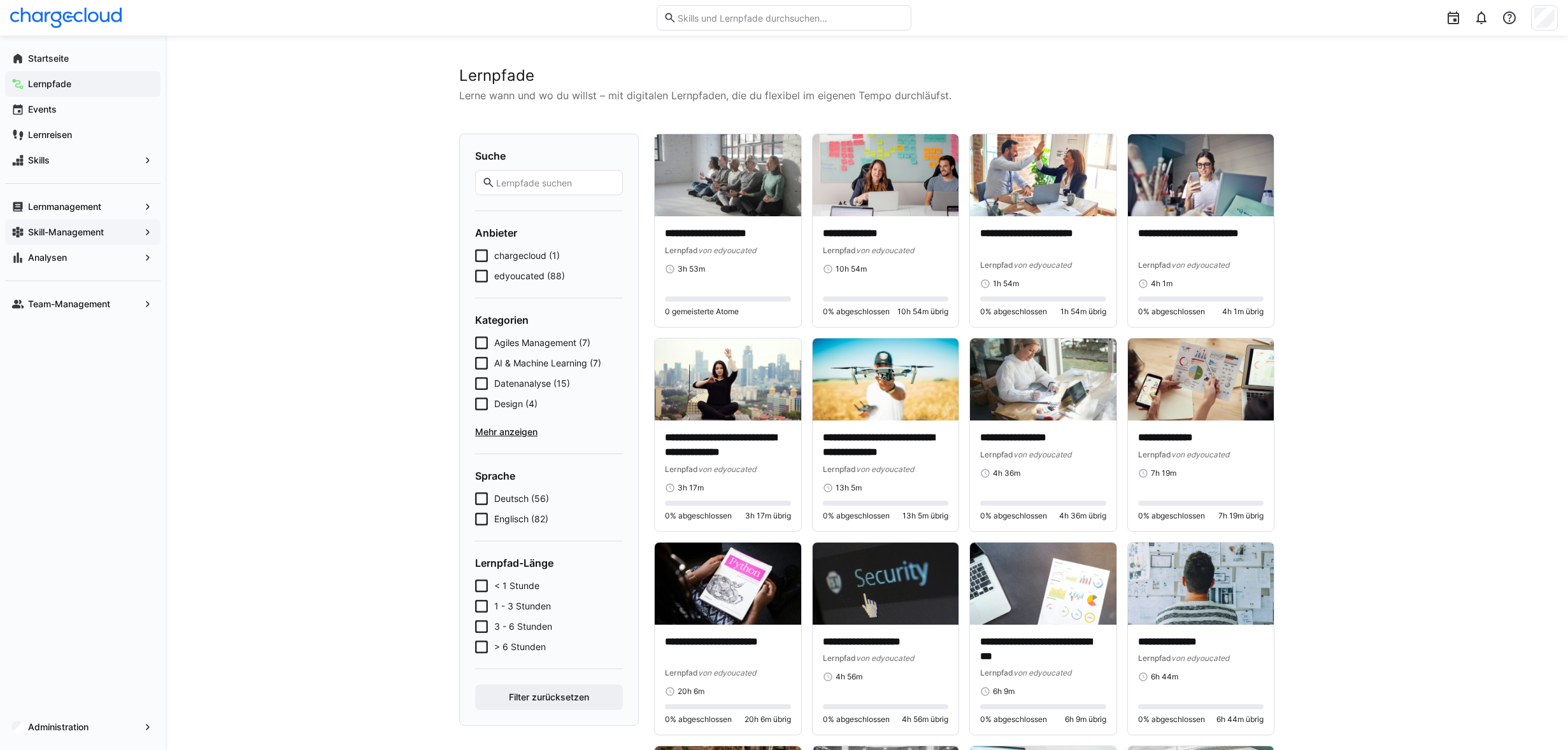
click at [485, 254] on icon at bounding box center [481, 255] width 13 height 13
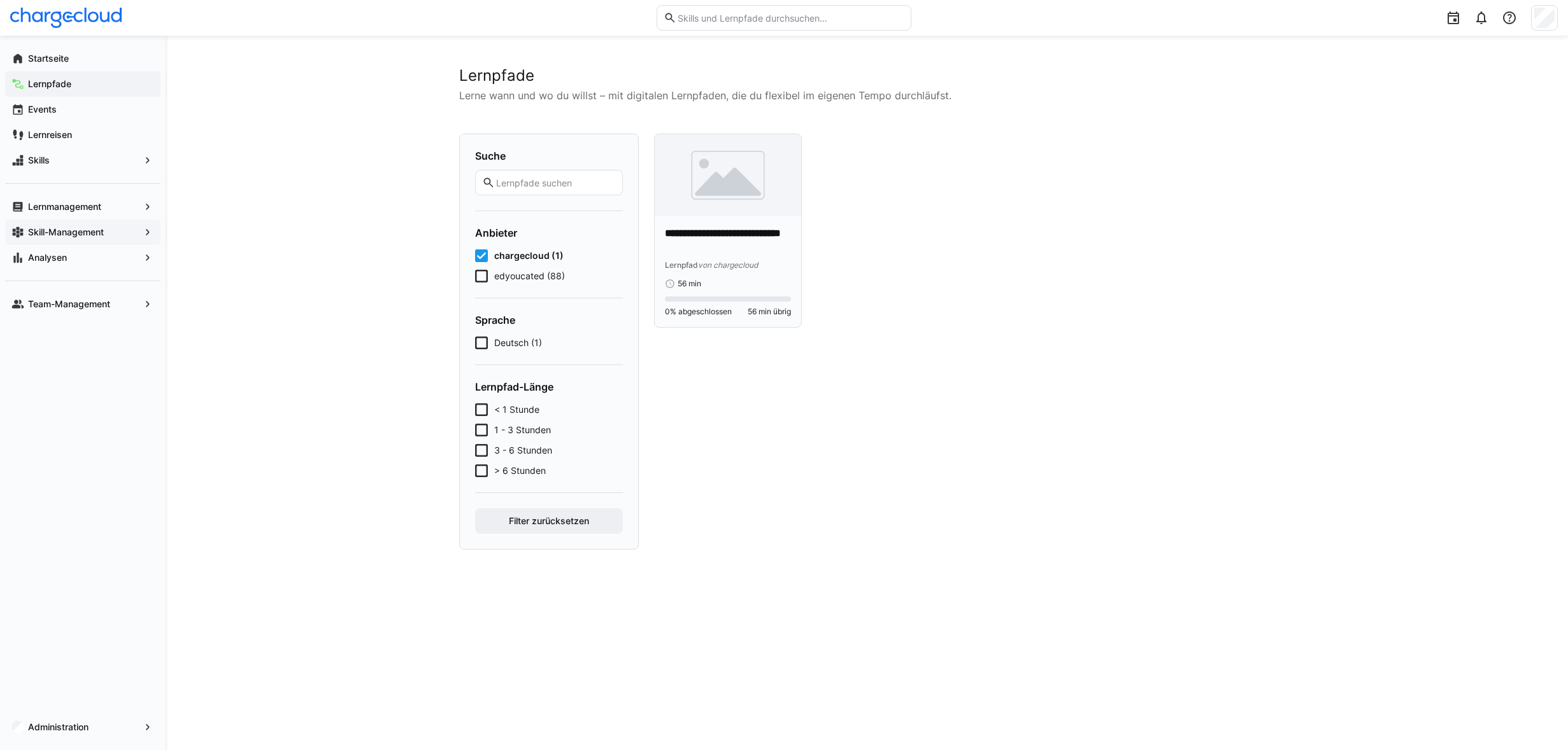
click at [714, 192] on img at bounding box center [728, 175] width 146 height 82
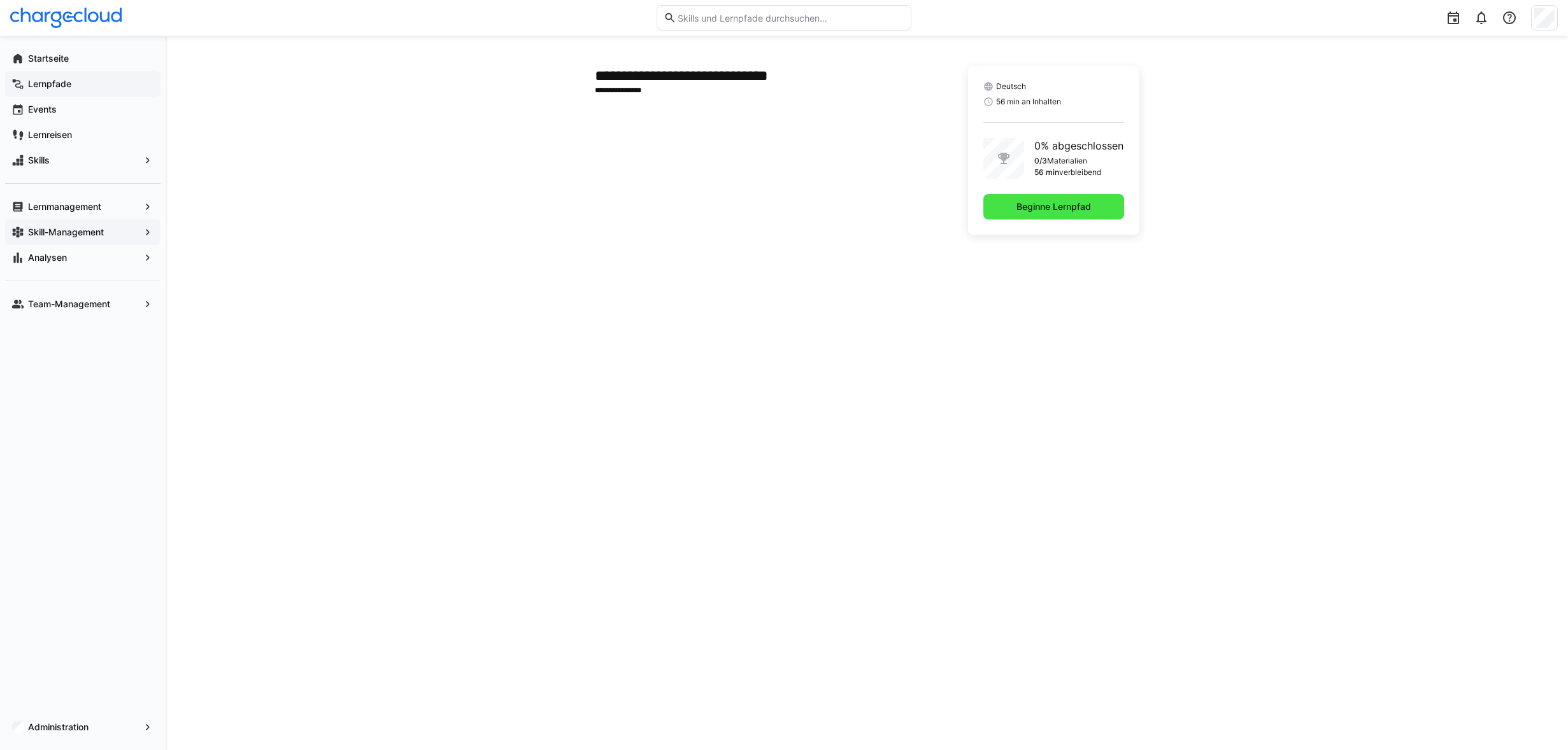
click at [1032, 206] on span "Beginne Lernpfad" at bounding box center [1053, 207] width 78 height 13
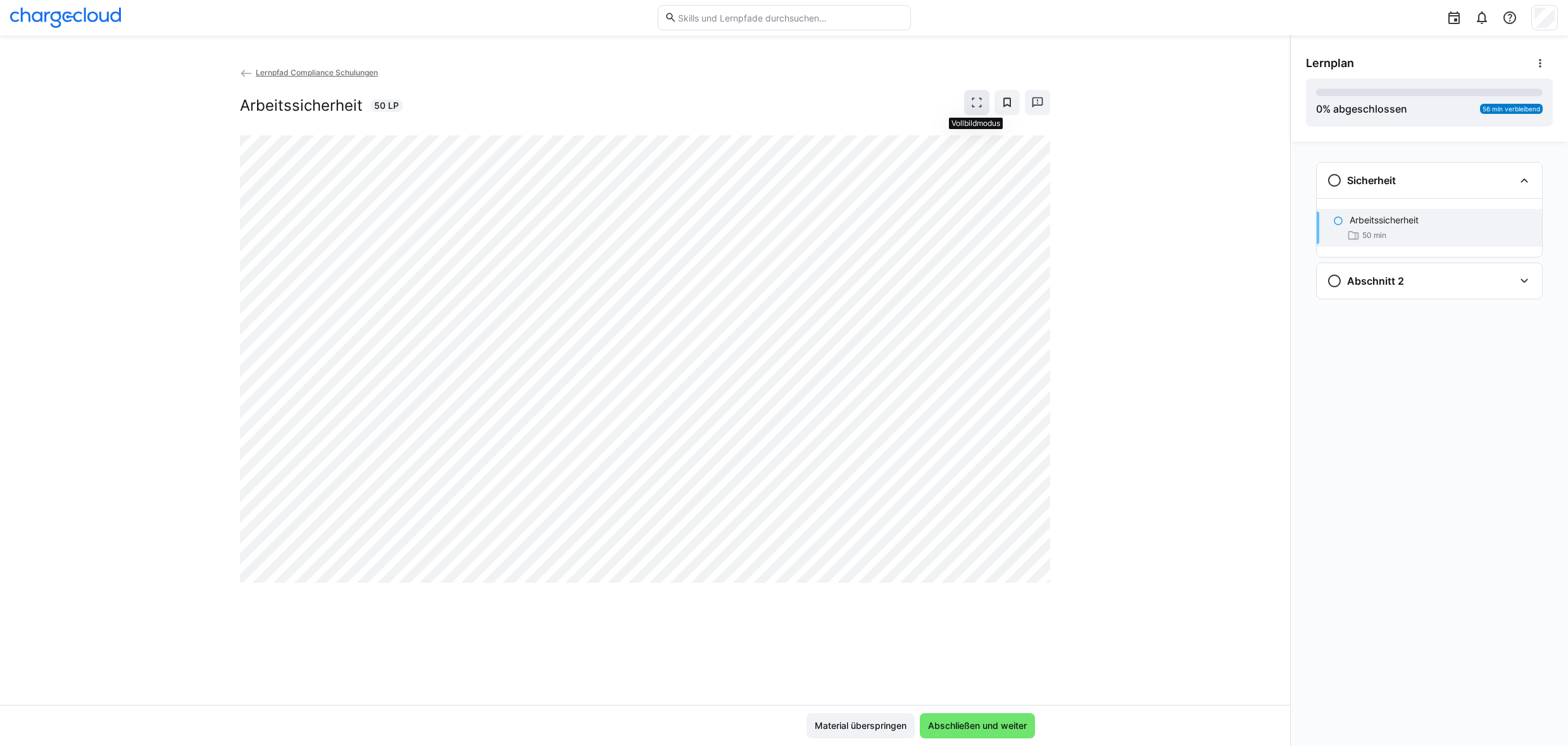
click at [979, 101] on eds-icon at bounding box center [977, 102] width 13 height 13
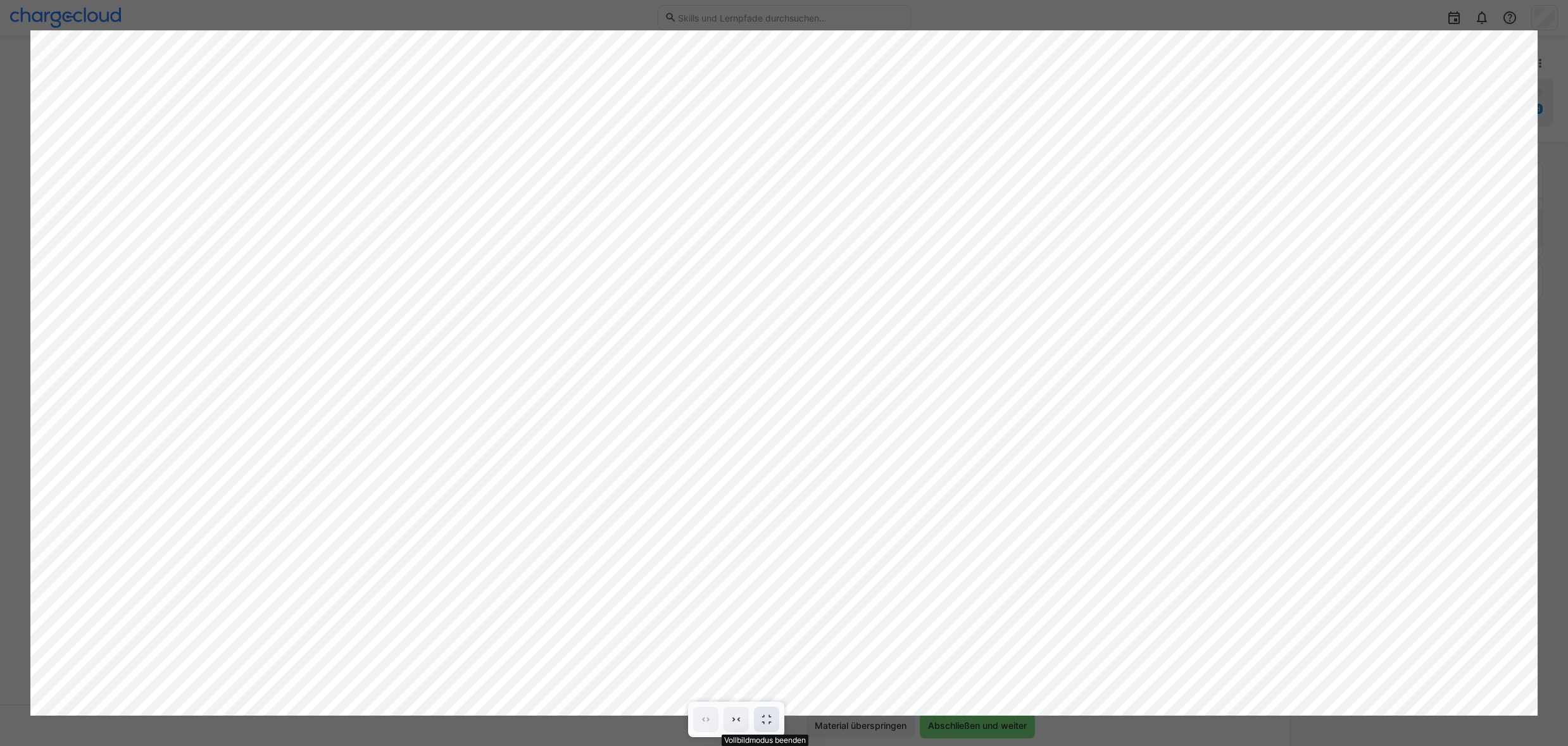
click at [776, 721] on span at bounding box center [767, 720] width 25 height 25
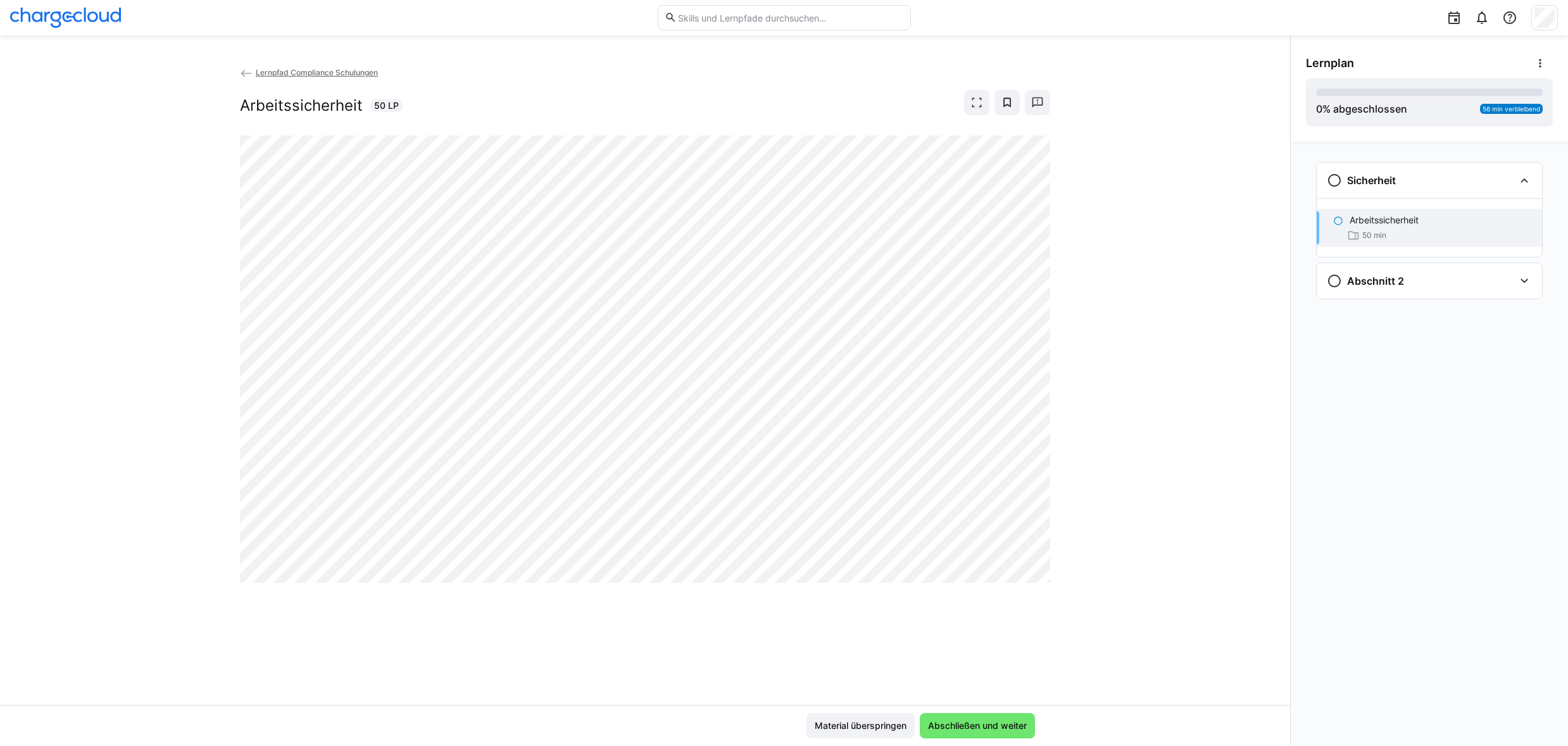
click at [250, 76] on eds-icon at bounding box center [246, 73] width 13 height 13
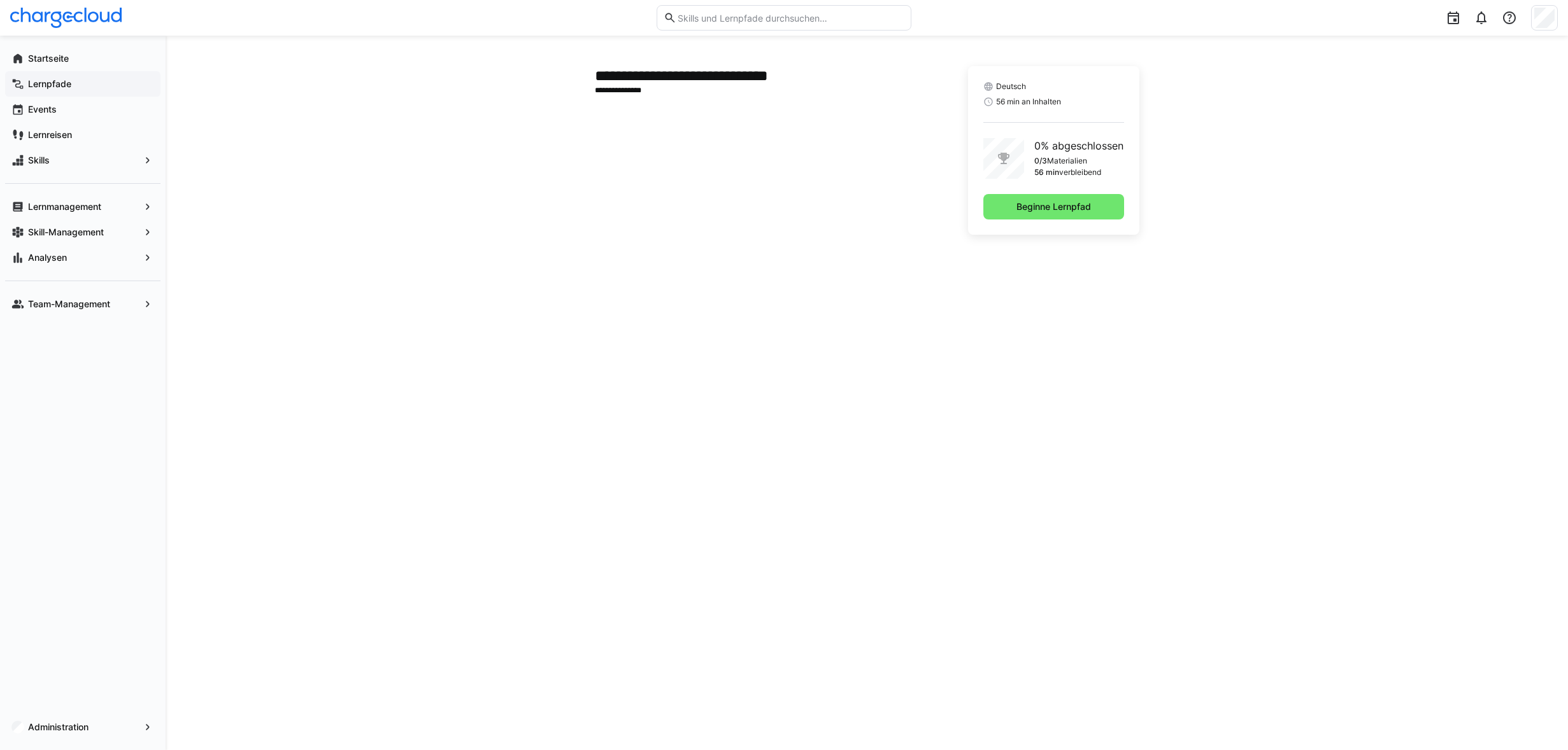
click at [0, 0] on app-navigation-label "Lernpfade" at bounding box center [0, 0] width 0 height 0
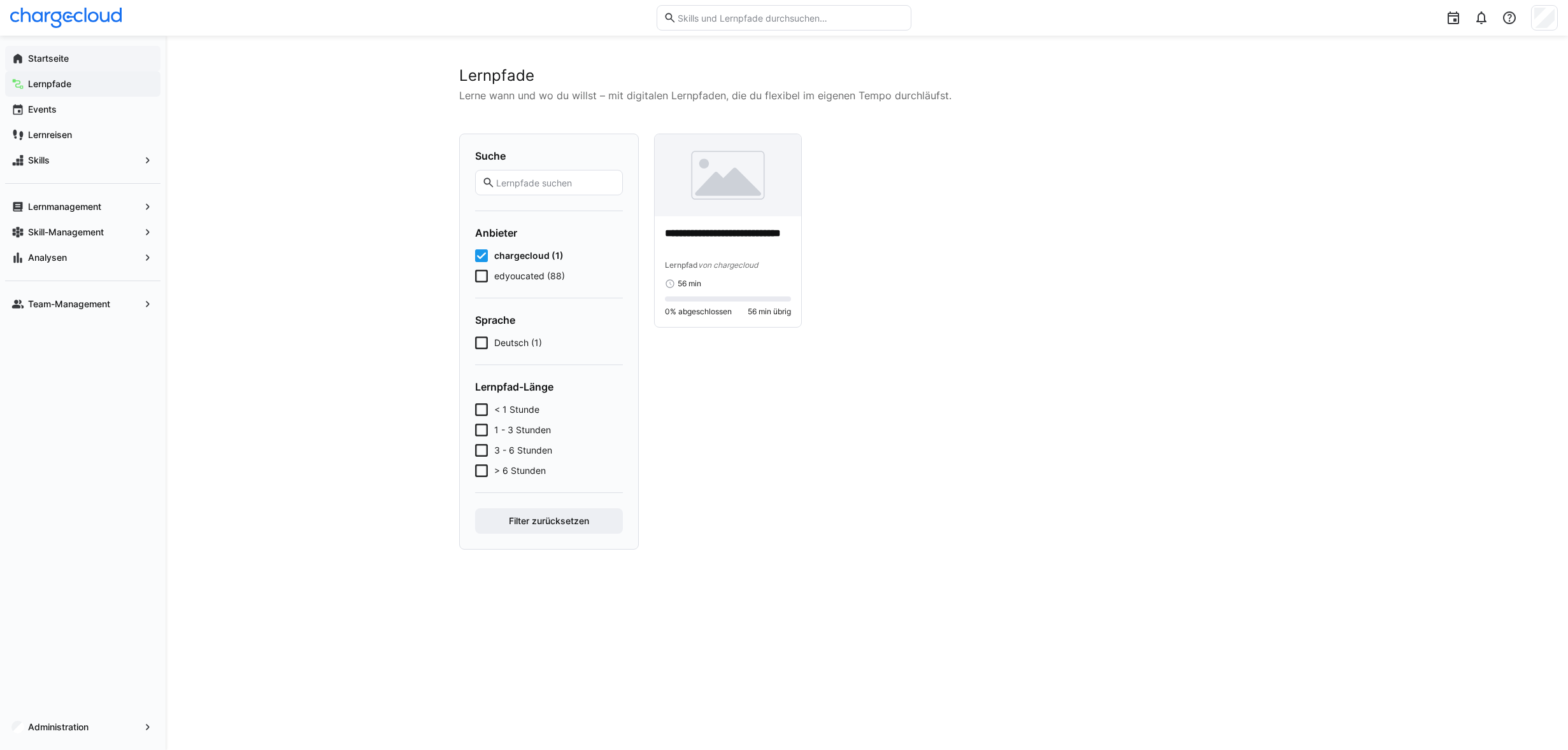
click at [15, 58] on eds-icon at bounding box center [18, 58] width 13 height 13
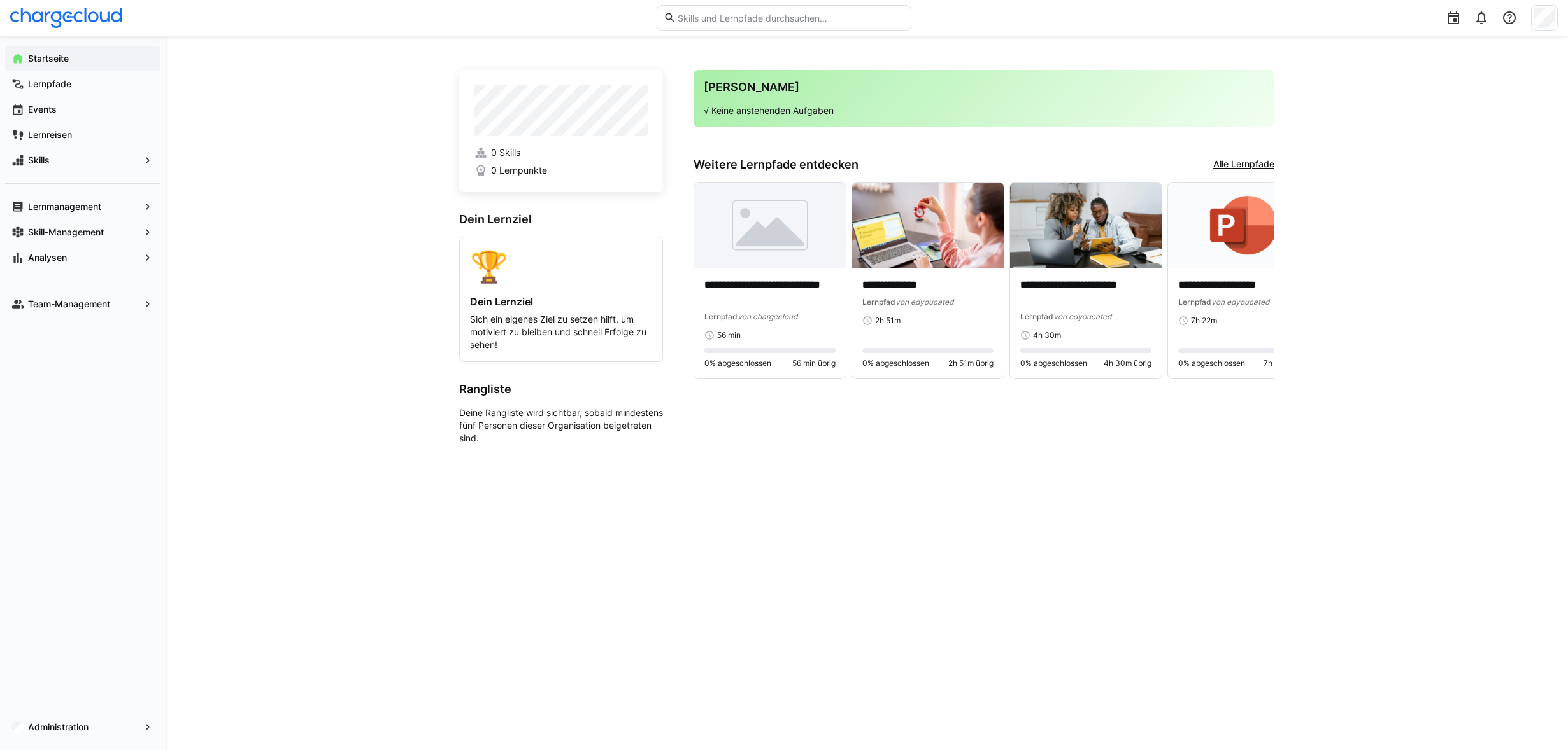
click at [303, 393] on div "**********" at bounding box center [867, 393] width 1402 height 715
click at [118, 725] on span "Administration" at bounding box center [83, 727] width 114 height 13
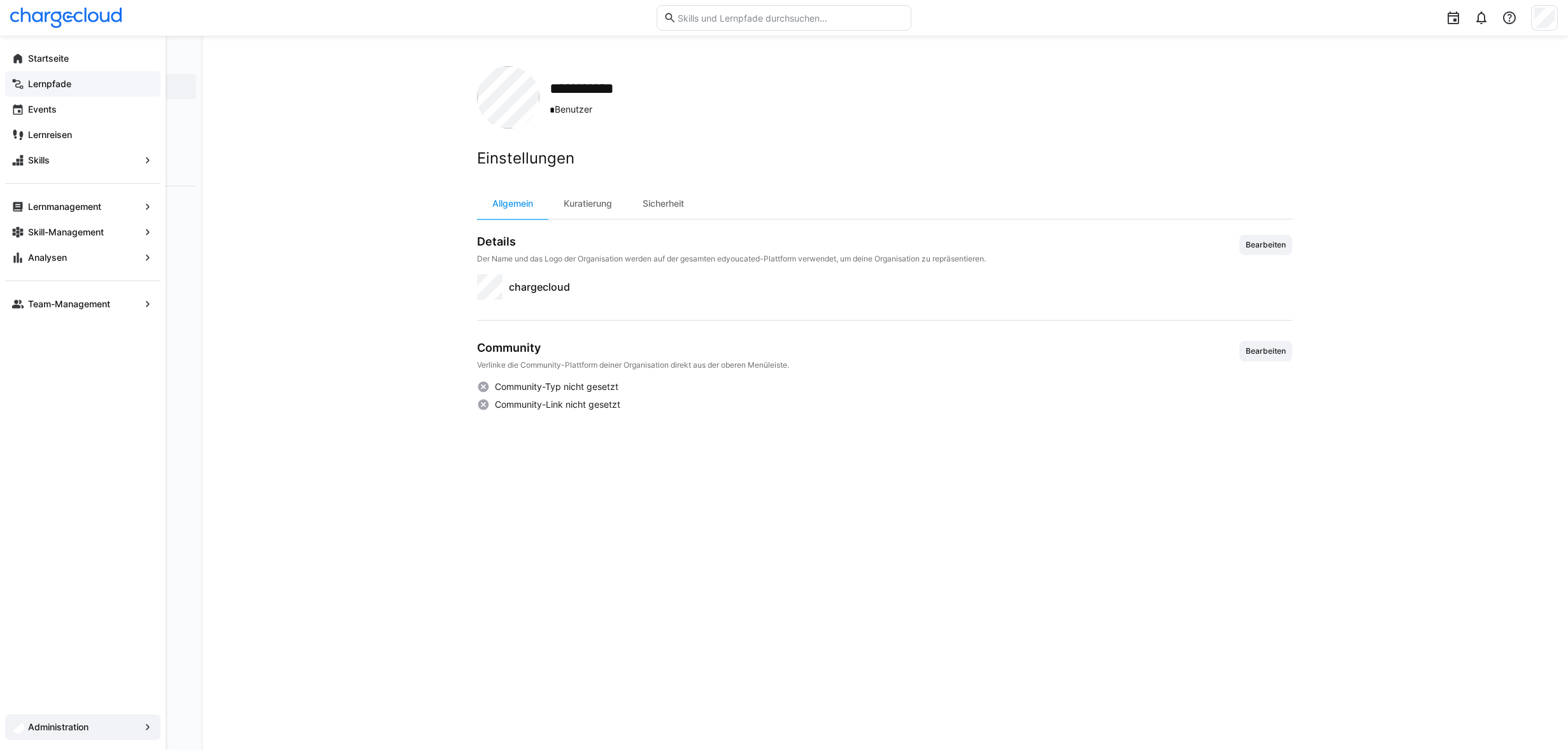
click at [65, 77] on span "Lernpfade" at bounding box center [90, 84] width 128 height 13
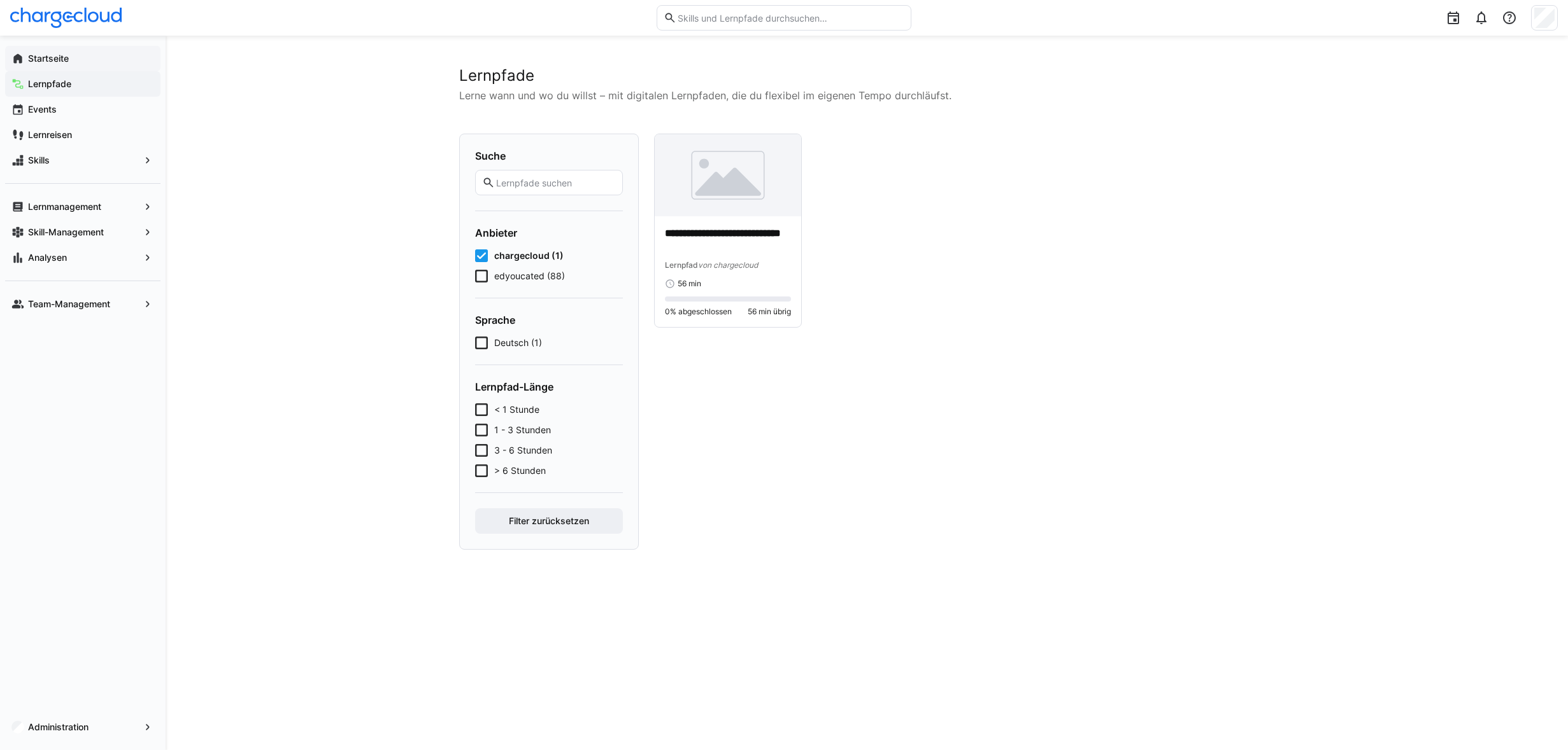
click at [0, 0] on app-navigation-label "Startseite" at bounding box center [0, 0] width 0 height 0
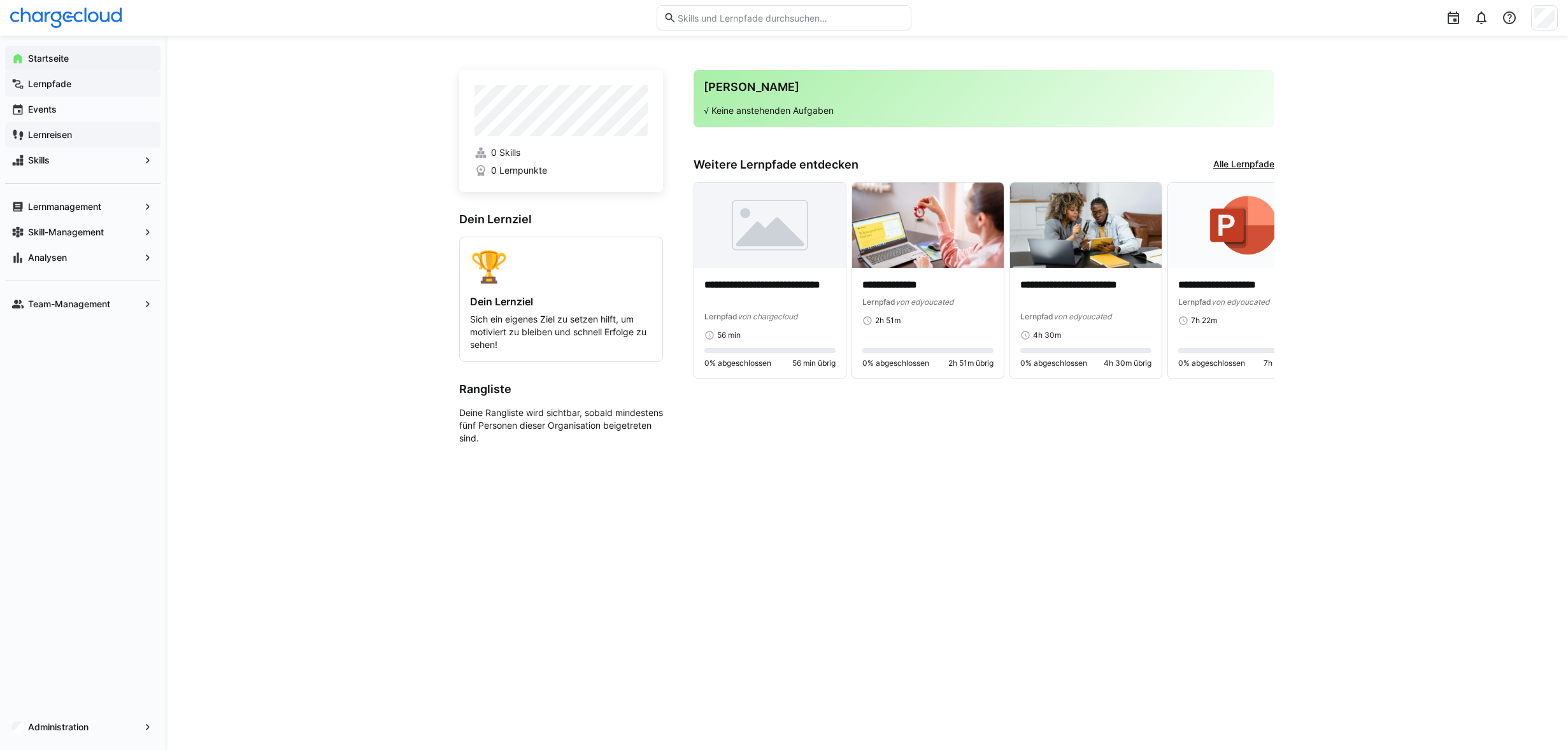
click at [0, 0] on app-navigation-label "Lernreisen" at bounding box center [0, 0] width 0 height 0
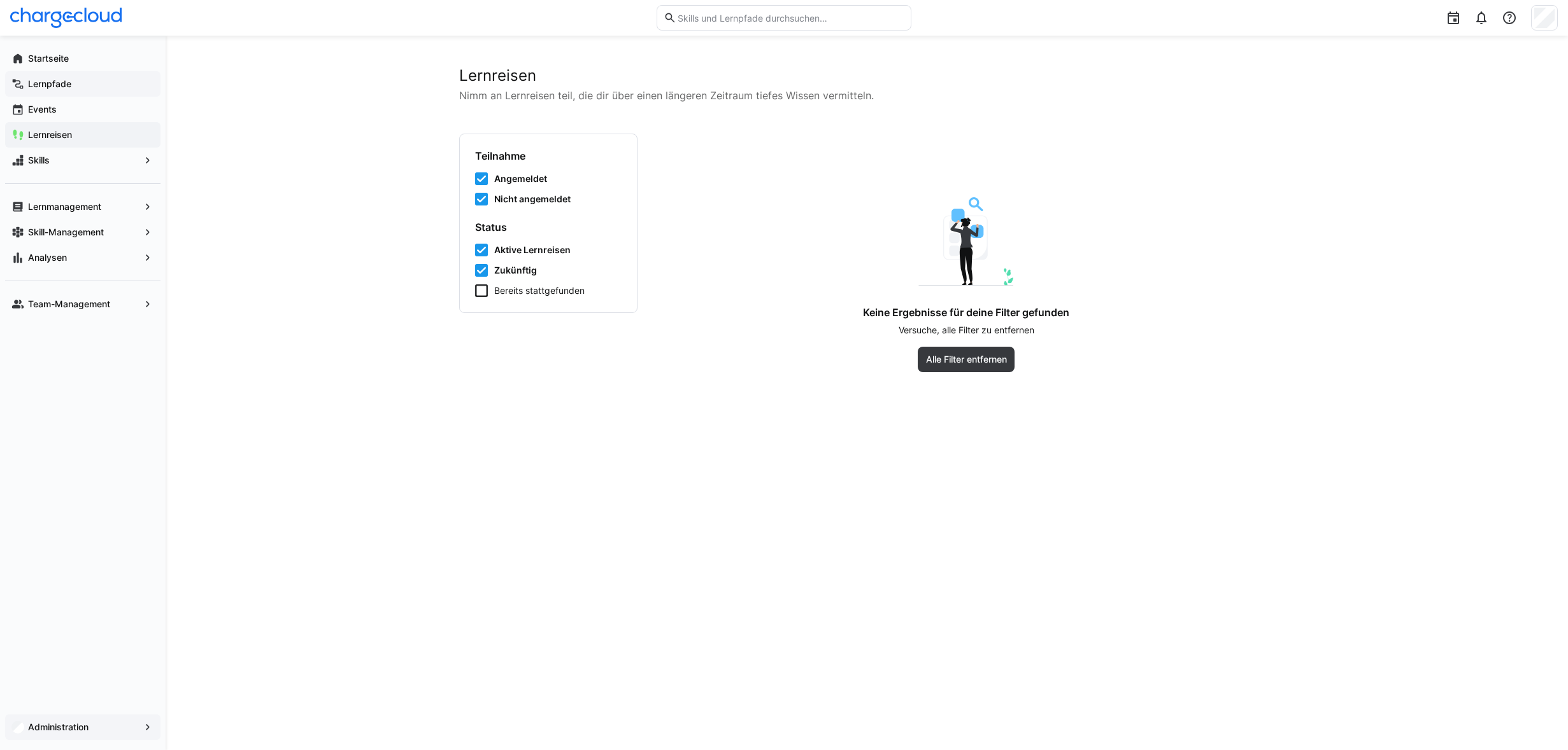
click at [146, 726] on eds-icon at bounding box center [147, 727] width 13 height 13
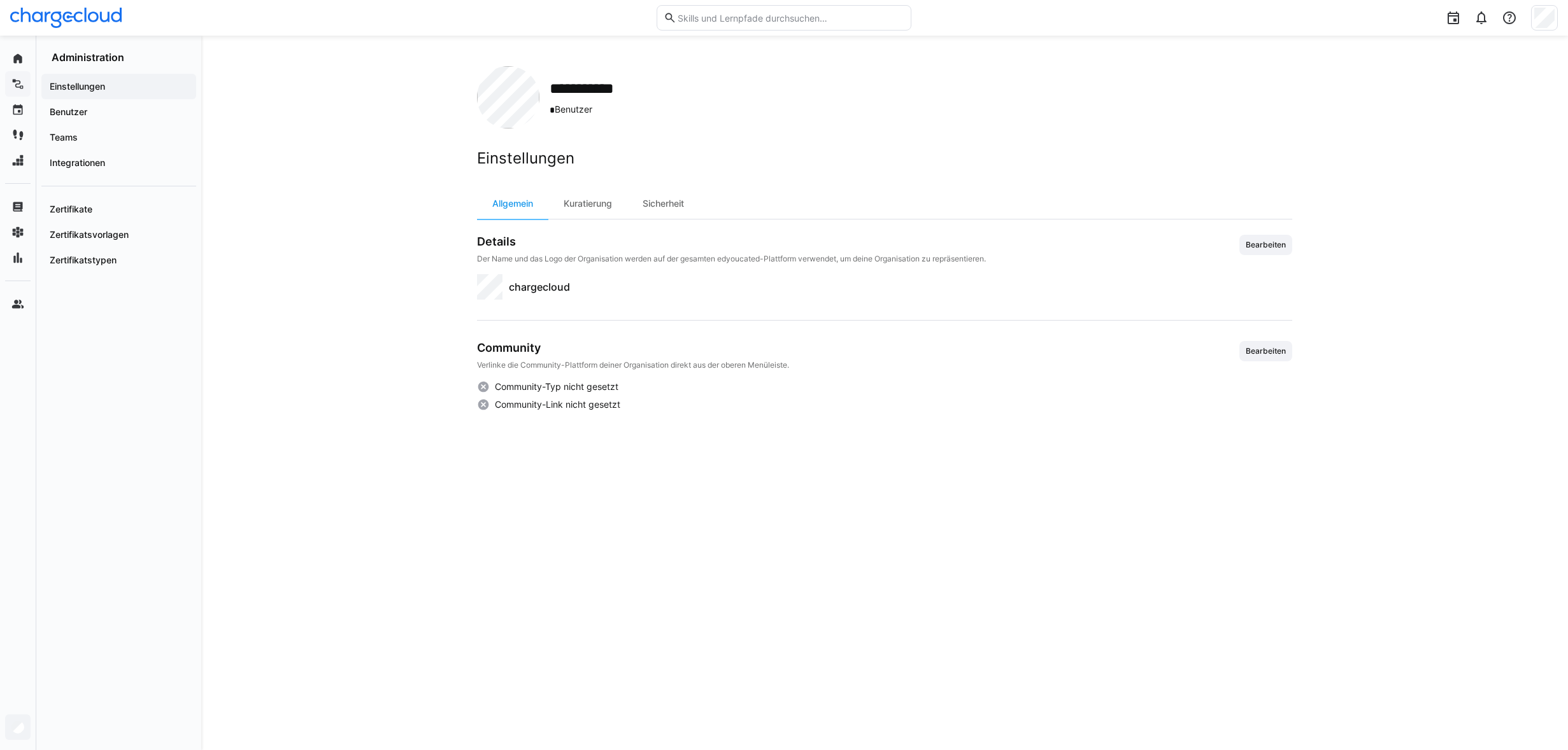
click at [146, 726] on div "Einstellungen Benutzer Teams Integrationen Zertifikate Zertifikatsvorlagen Zert…" at bounding box center [118, 406] width 165 height 686
click at [0, 0] on app-navigation-label "Lernpfade" at bounding box center [0, 0] width 0 height 0
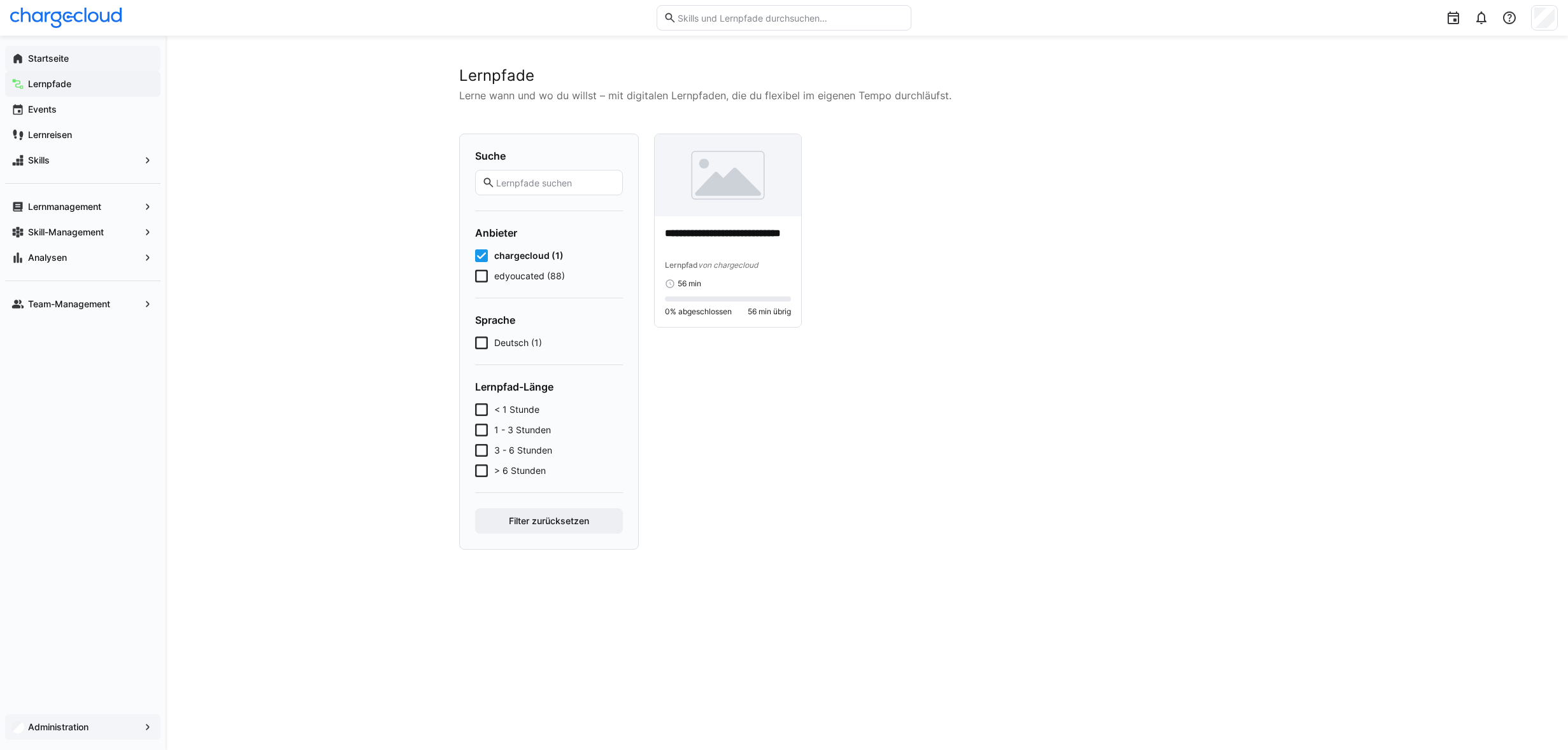
click at [0, 0] on app-navigation-label "Startseite" at bounding box center [0, 0] width 0 height 0
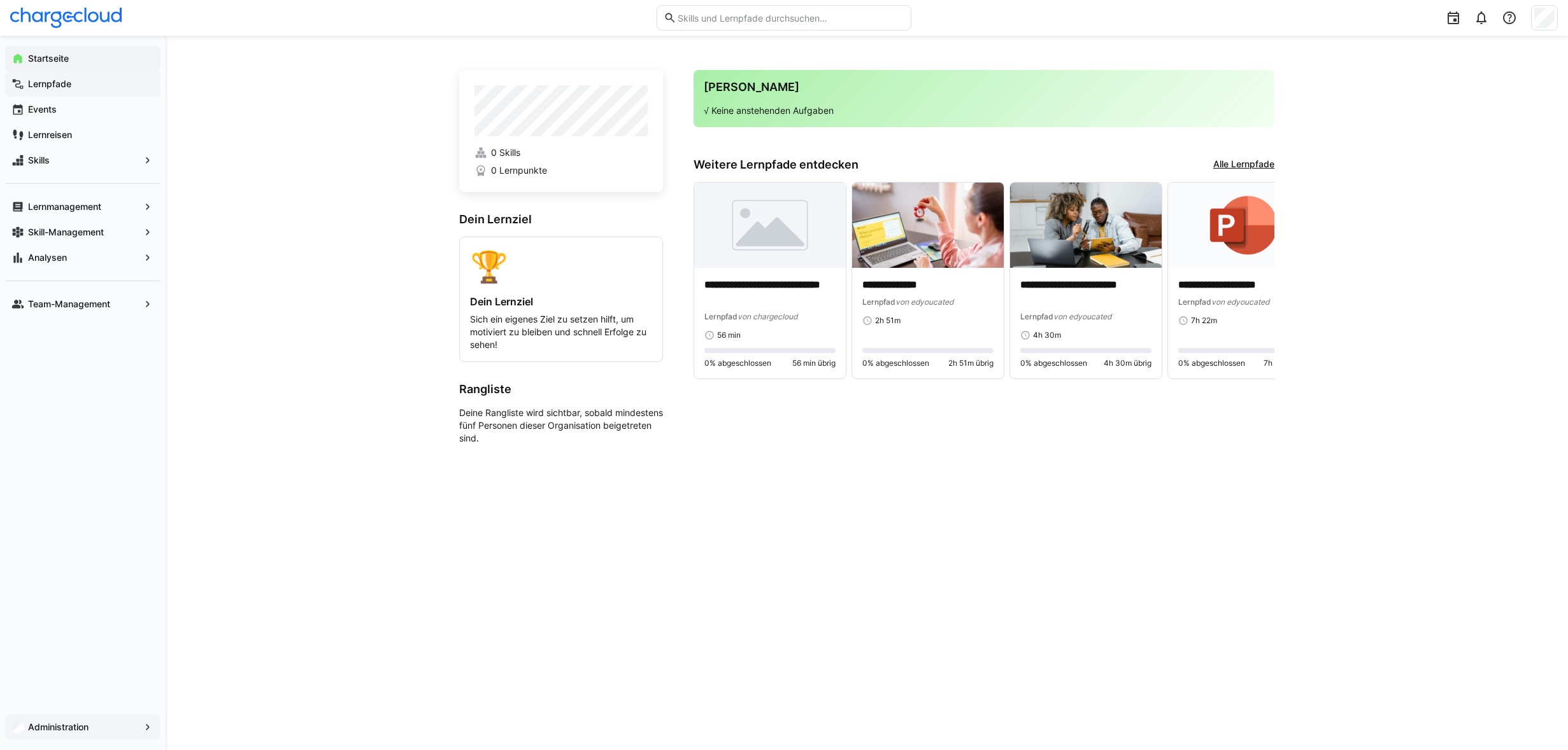
click at [121, 732] on span "Administration" at bounding box center [83, 727] width 114 height 13
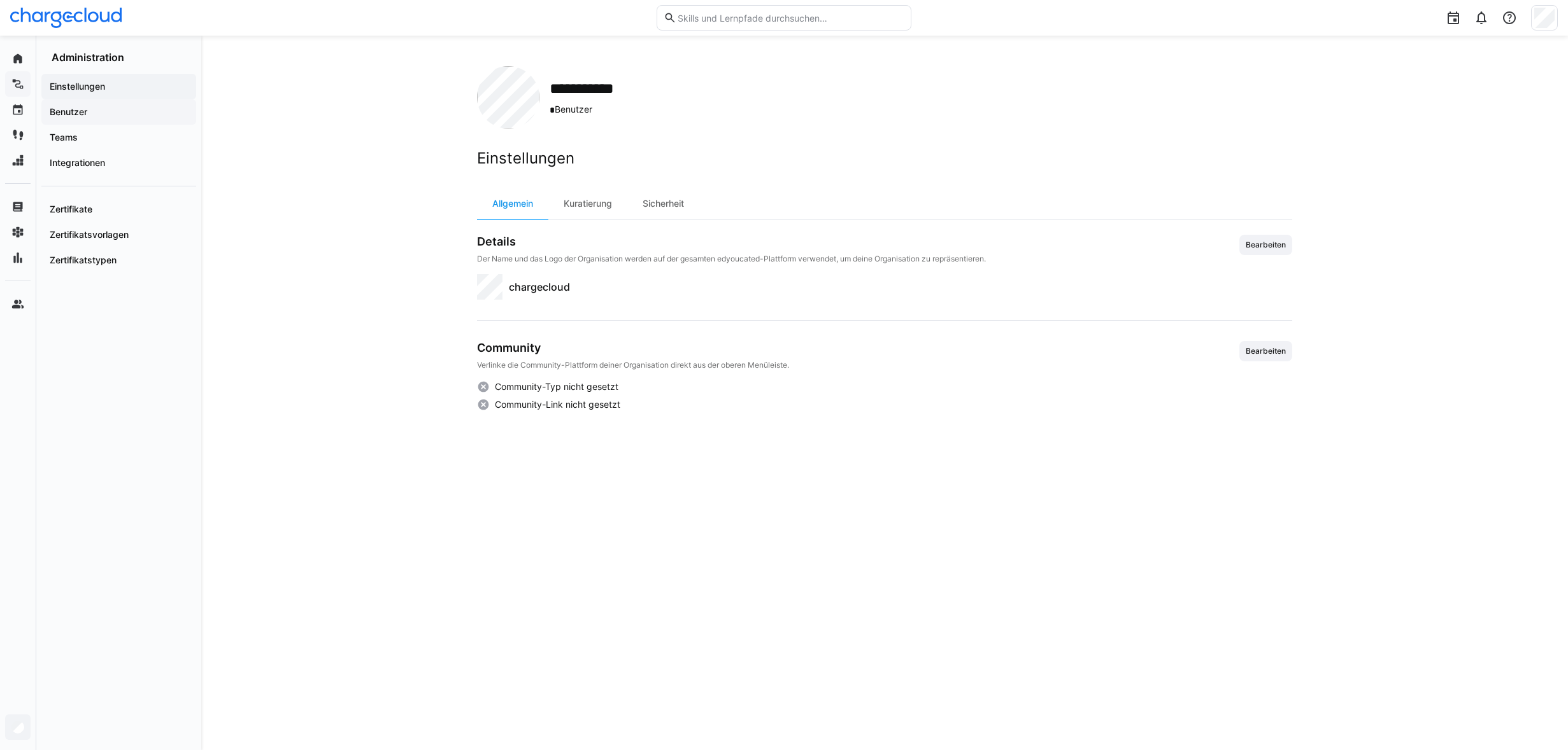
click at [171, 117] on span "Benutzer" at bounding box center [119, 112] width 142 height 13
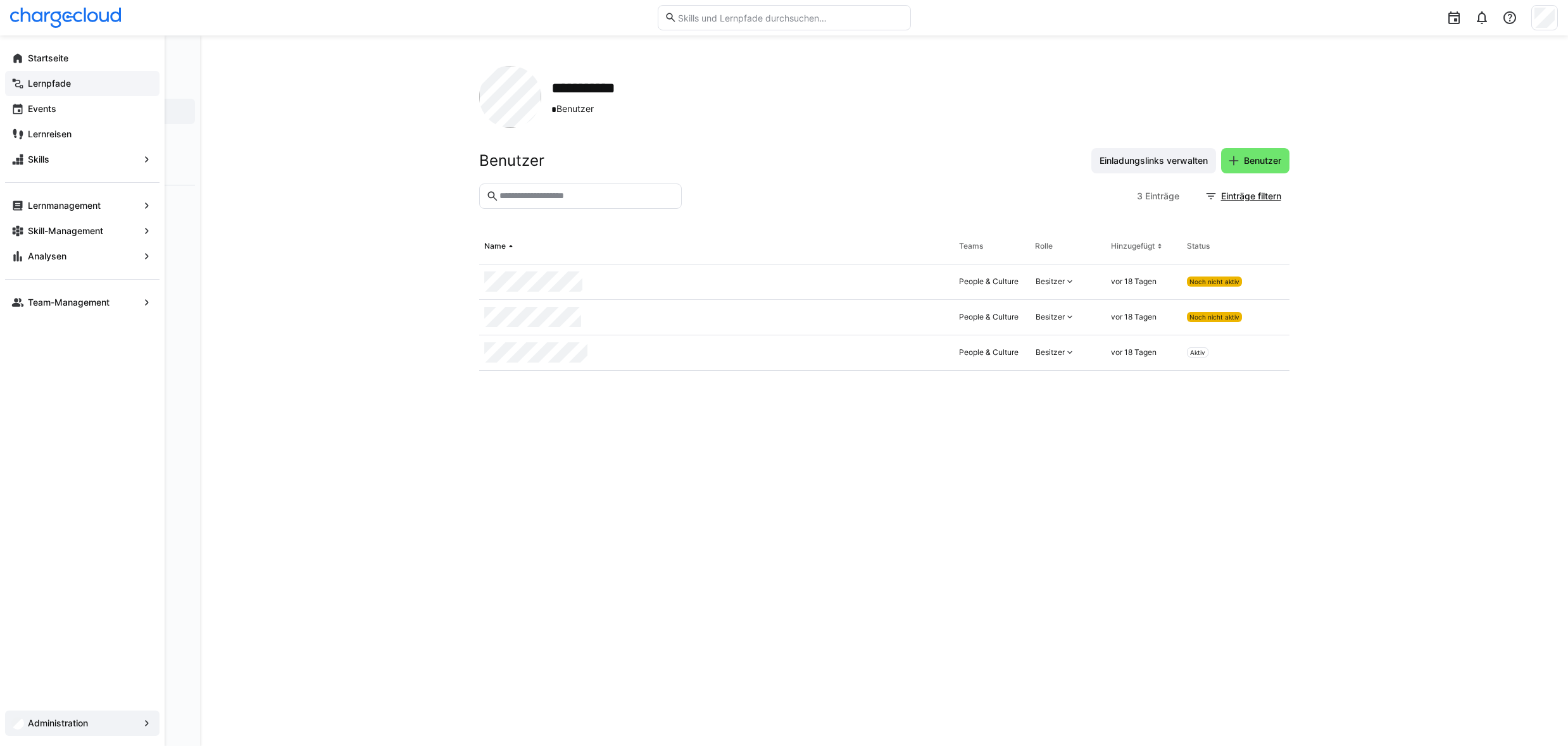
click at [0, 0] on app-navigation-label "Lernpfade" at bounding box center [0, 0] width 0 height 0
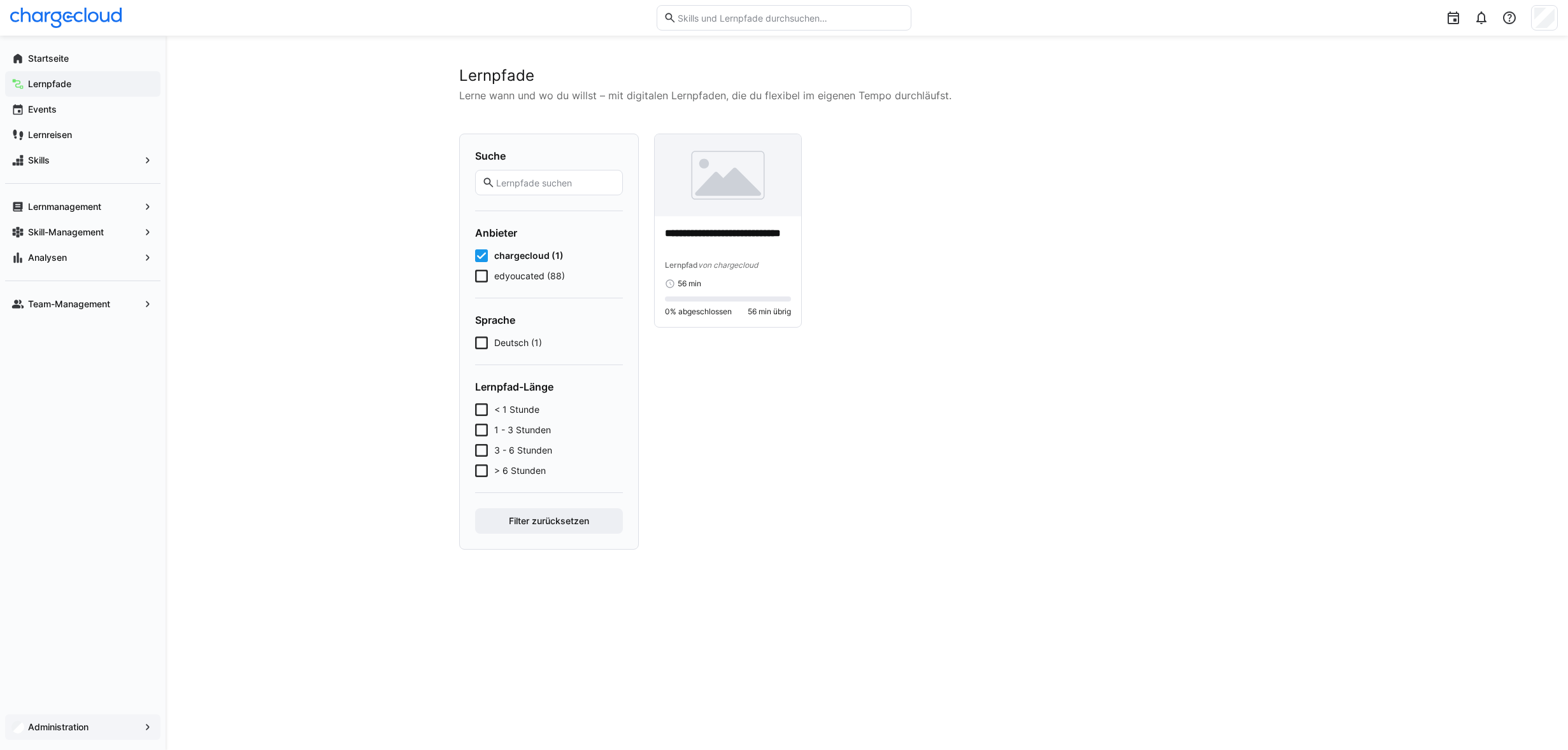
click at [484, 255] on icon at bounding box center [481, 255] width 13 height 13
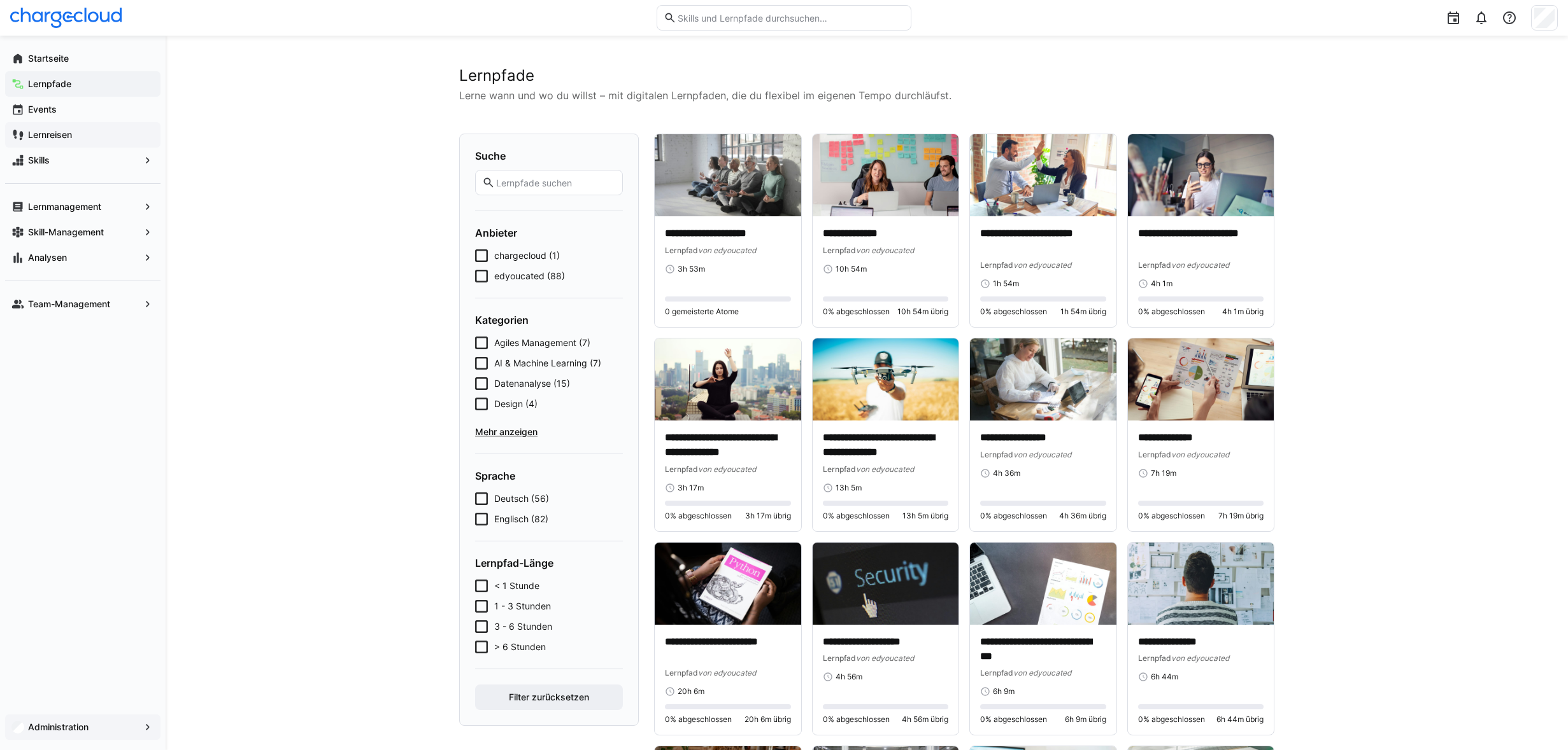
click at [111, 141] on div "Lernreisen" at bounding box center [83, 135] width 156 height 25
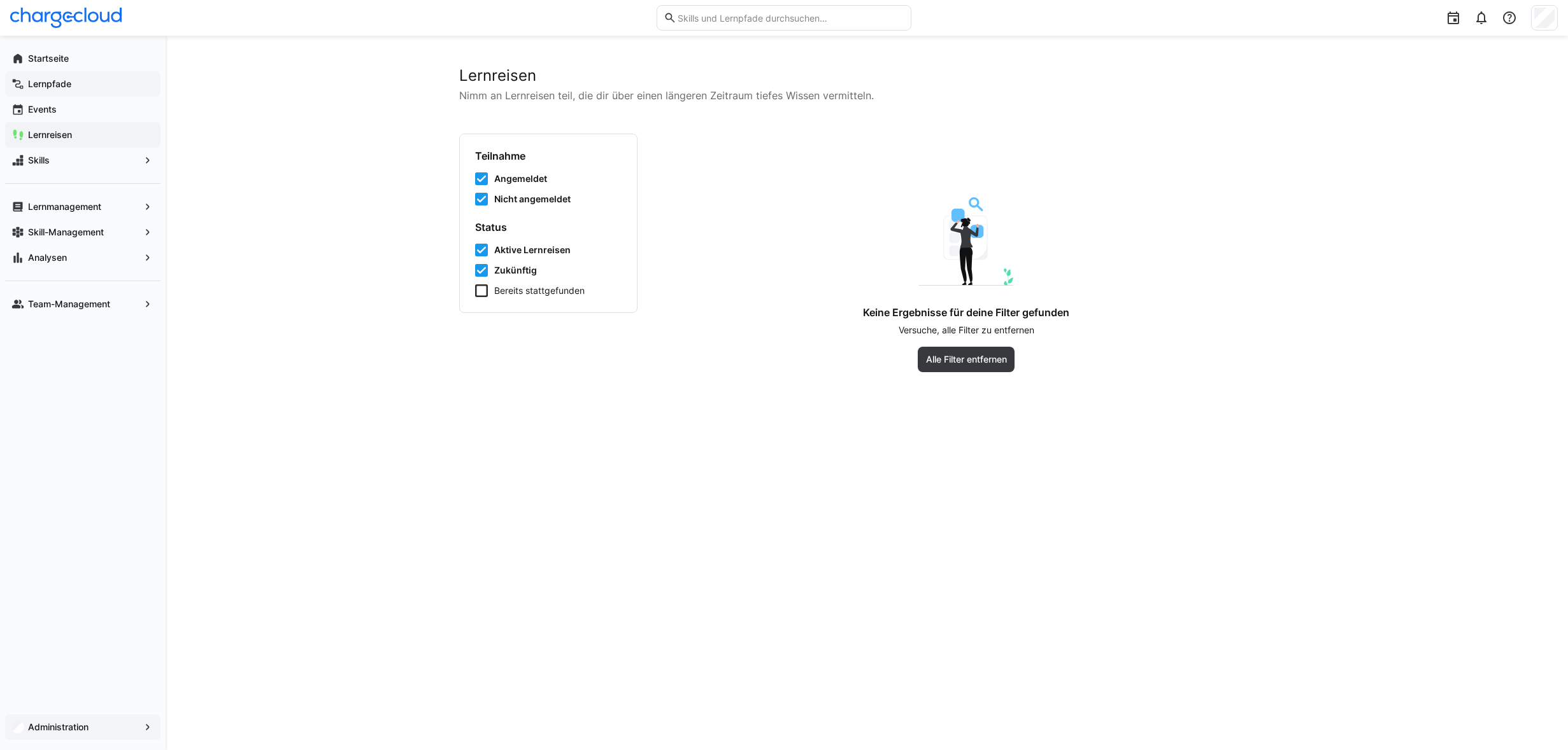
click at [80, 77] on div "Lernpfade" at bounding box center [83, 84] width 156 height 25
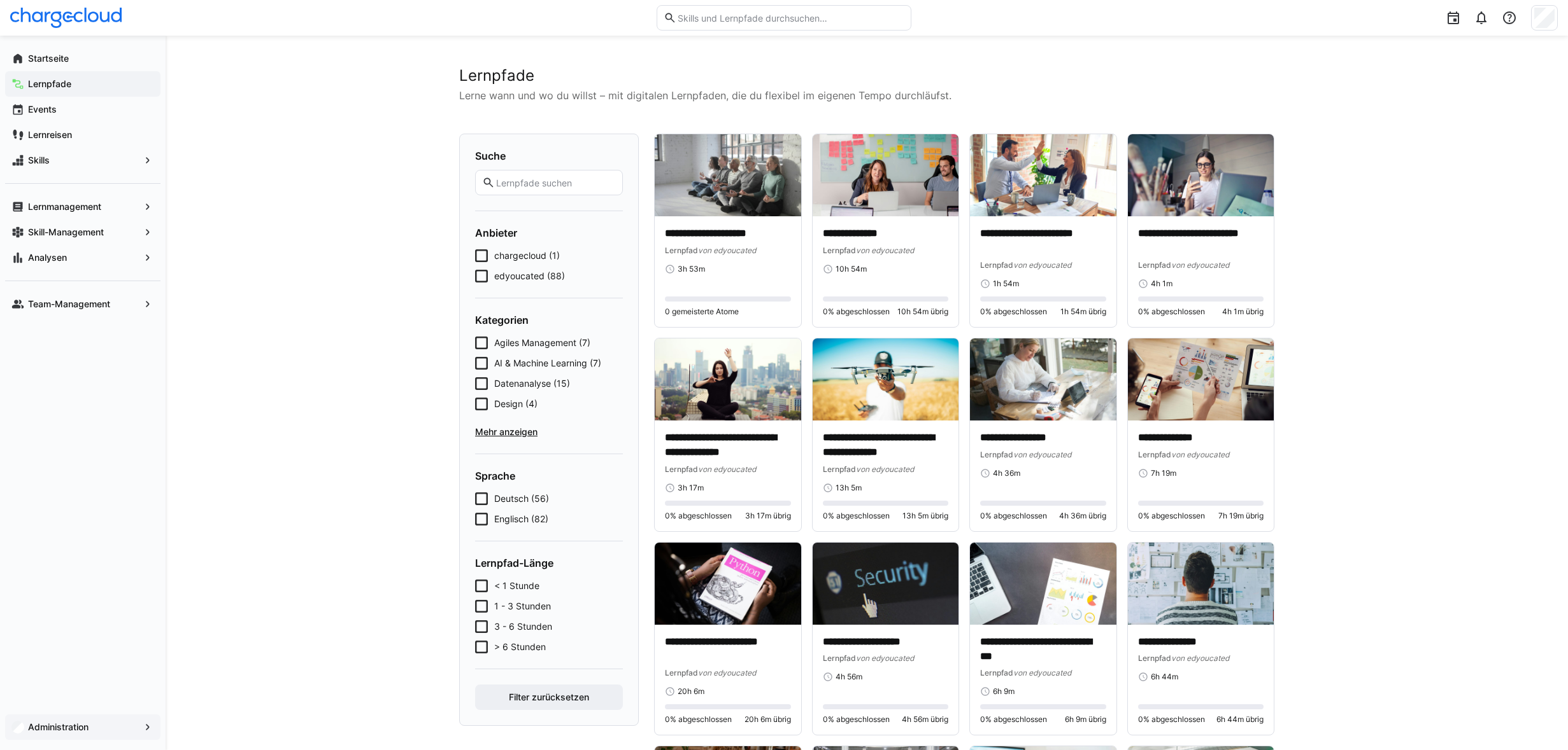
click at [141, 725] on div "Administration" at bounding box center [83, 727] width 156 height 25
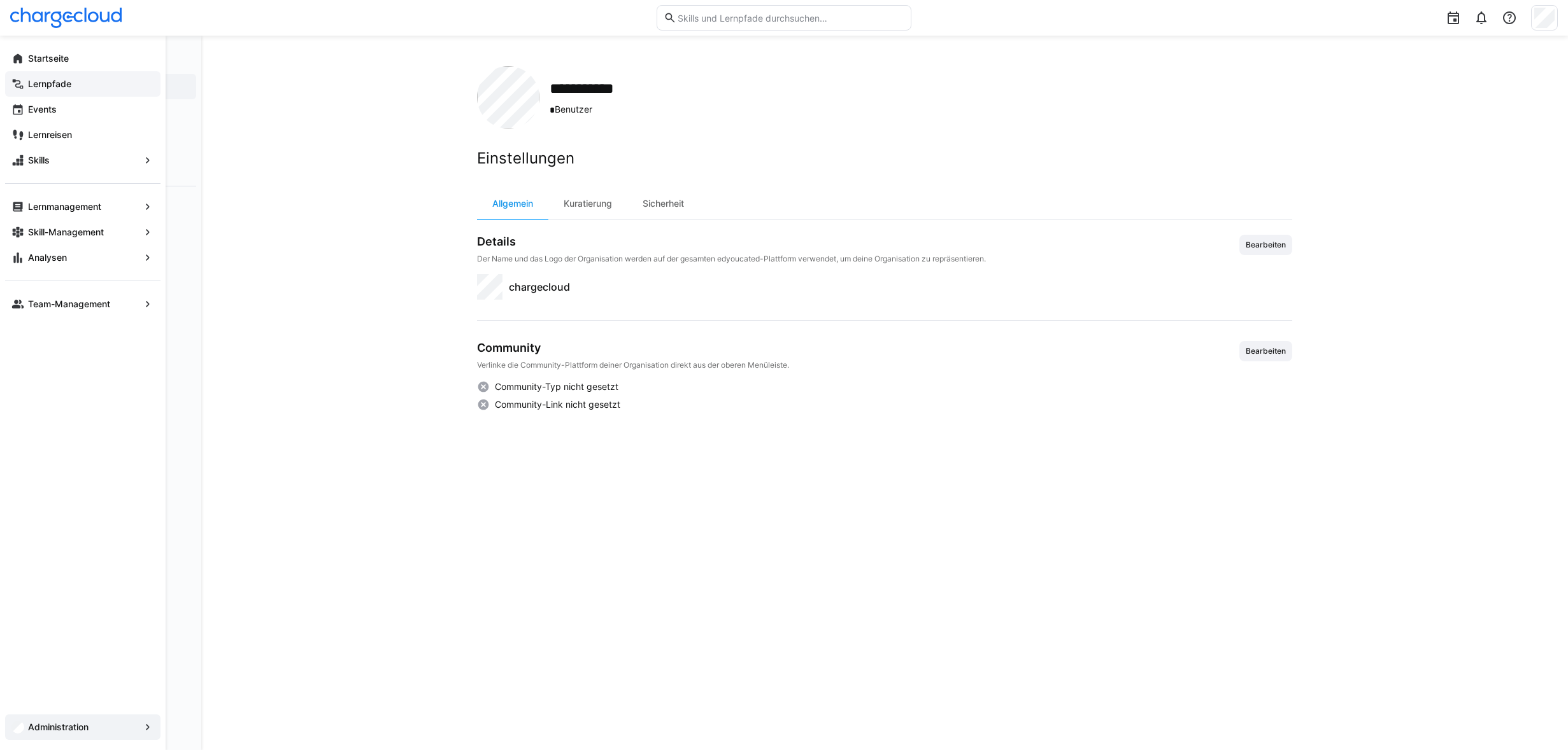
click at [0, 0] on app-navigation-label "Lernpfade" at bounding box center [0, 0] width 0 height 0
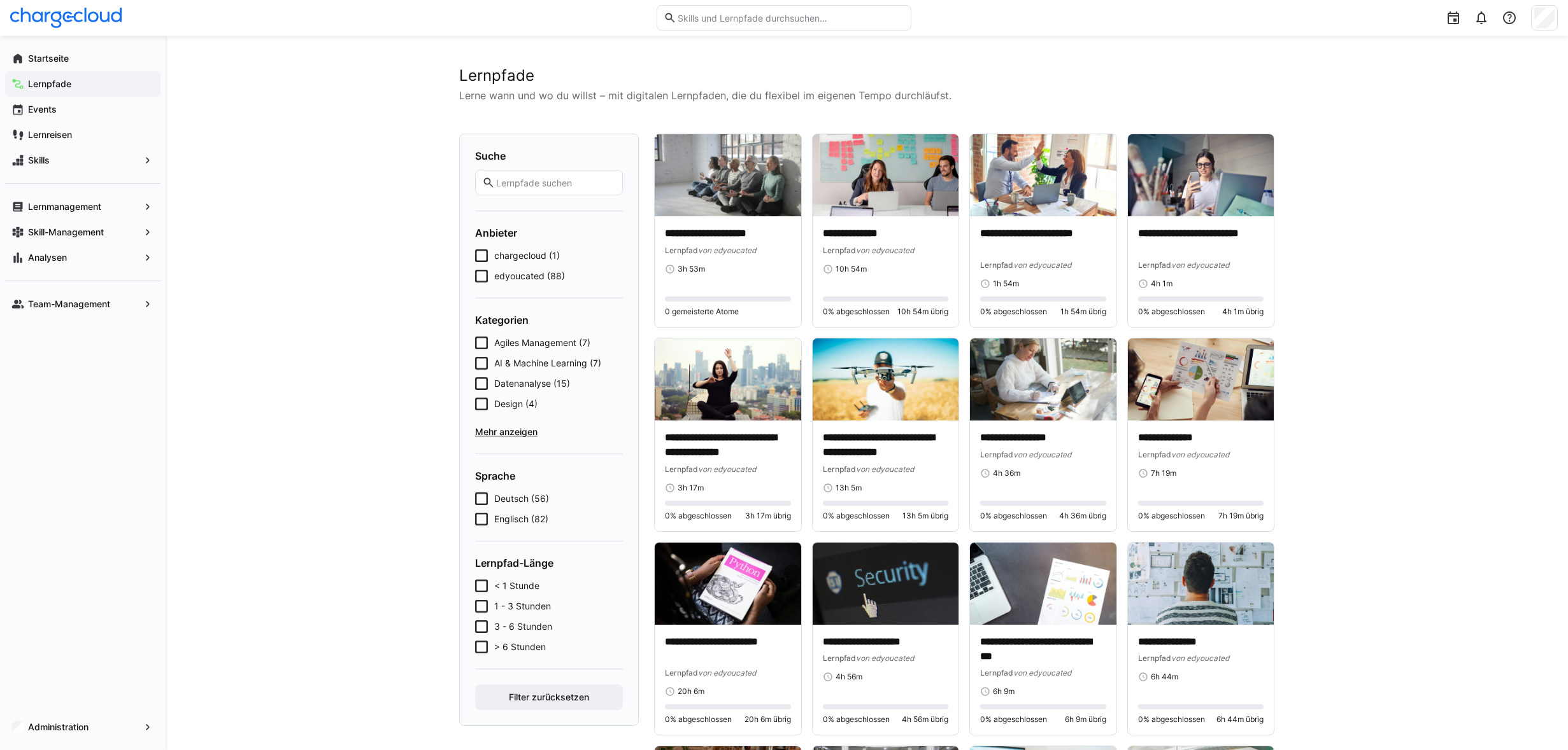
click at [86, 5] on div at bounding box center [783, 17] width 1547 height 35
click at [85, 20] on img at bounding box center [65, 17] width 112 height 20
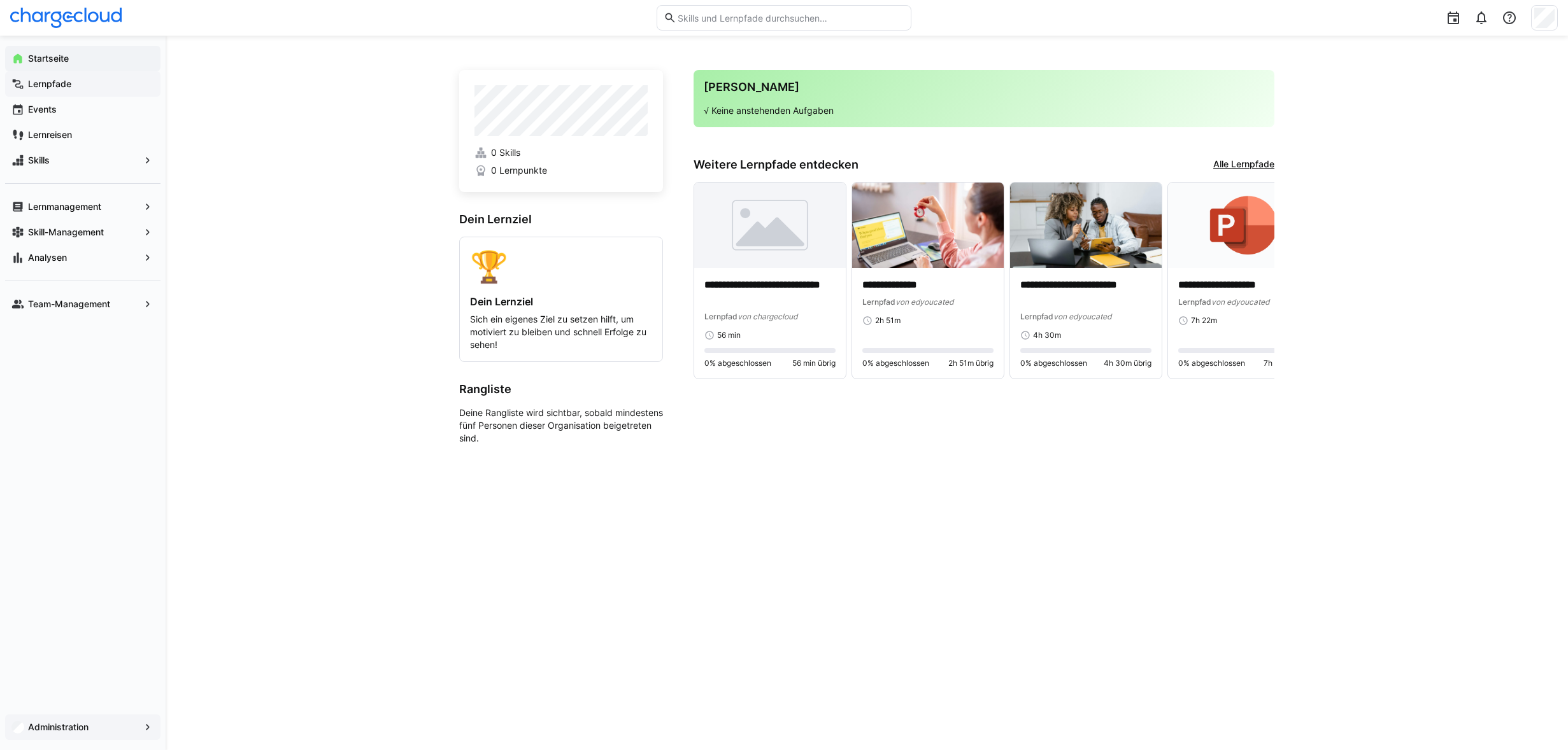
click at [106, 737] on div "Administration" at bounding box center [83, 727] width 156 height 25
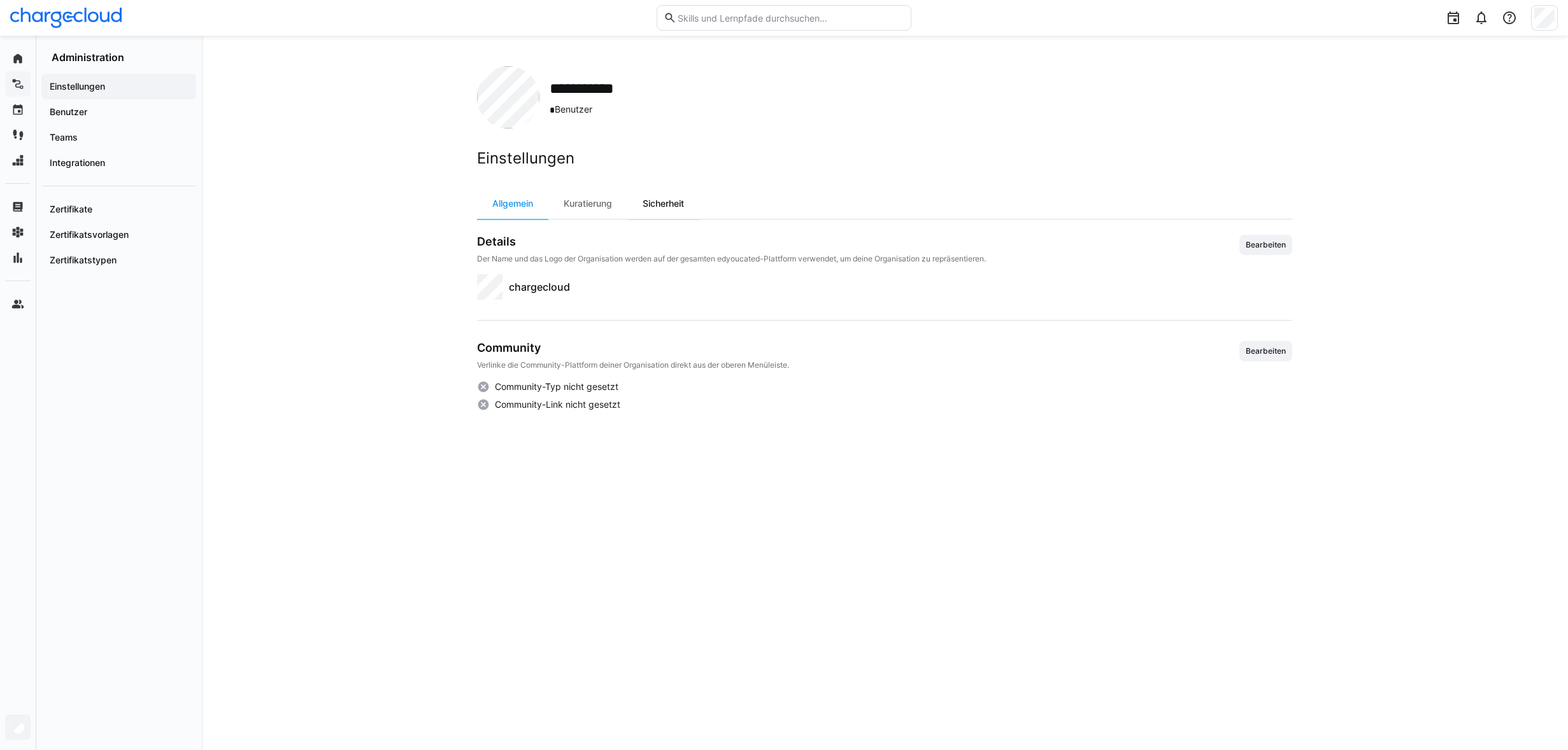
click at [650, 205] on div "Sicherheit" at bounding box center [663, 204] width 72 height 31
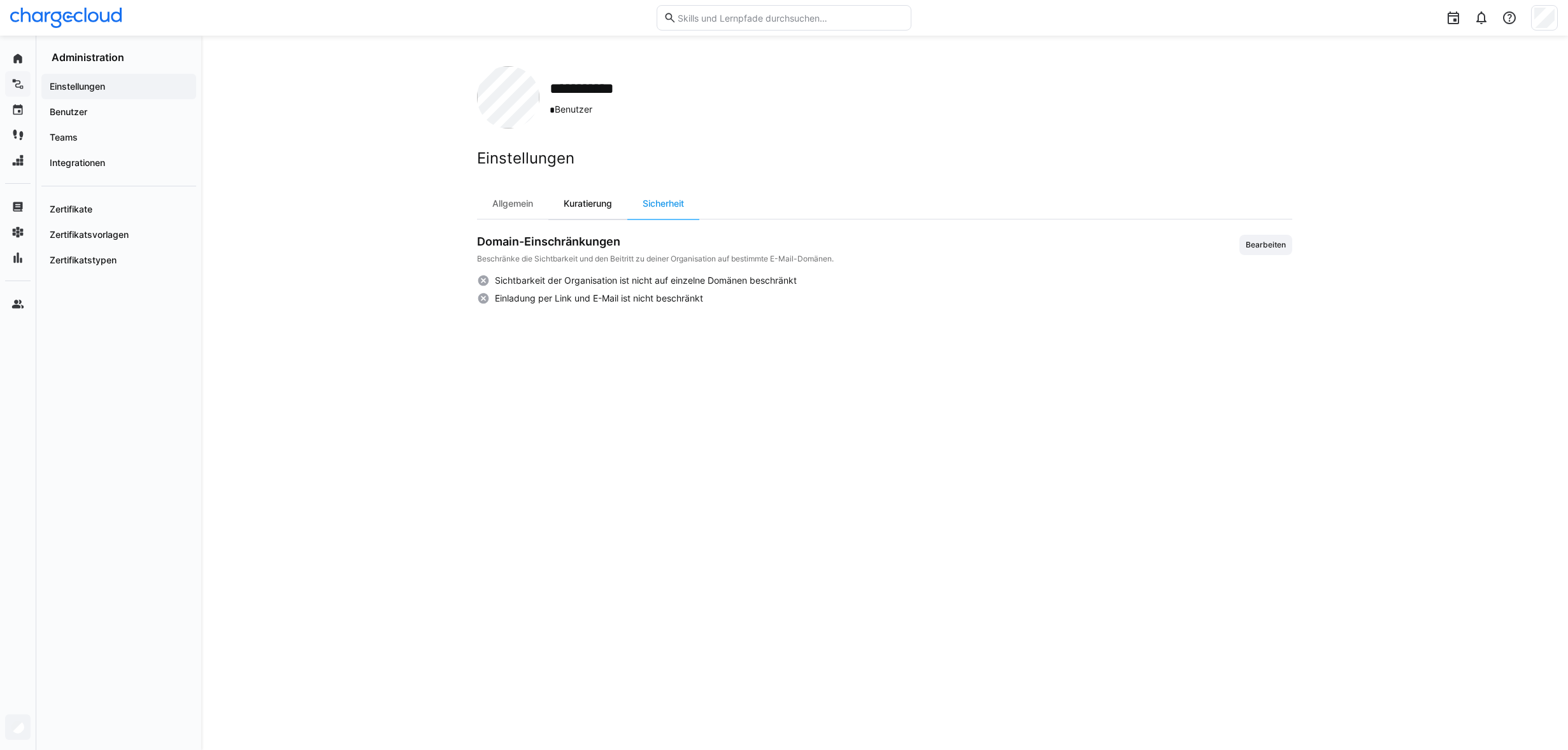
click at [608, 204] on div "Kuratierung" at bounding box center [588, 204] width 79 height 31
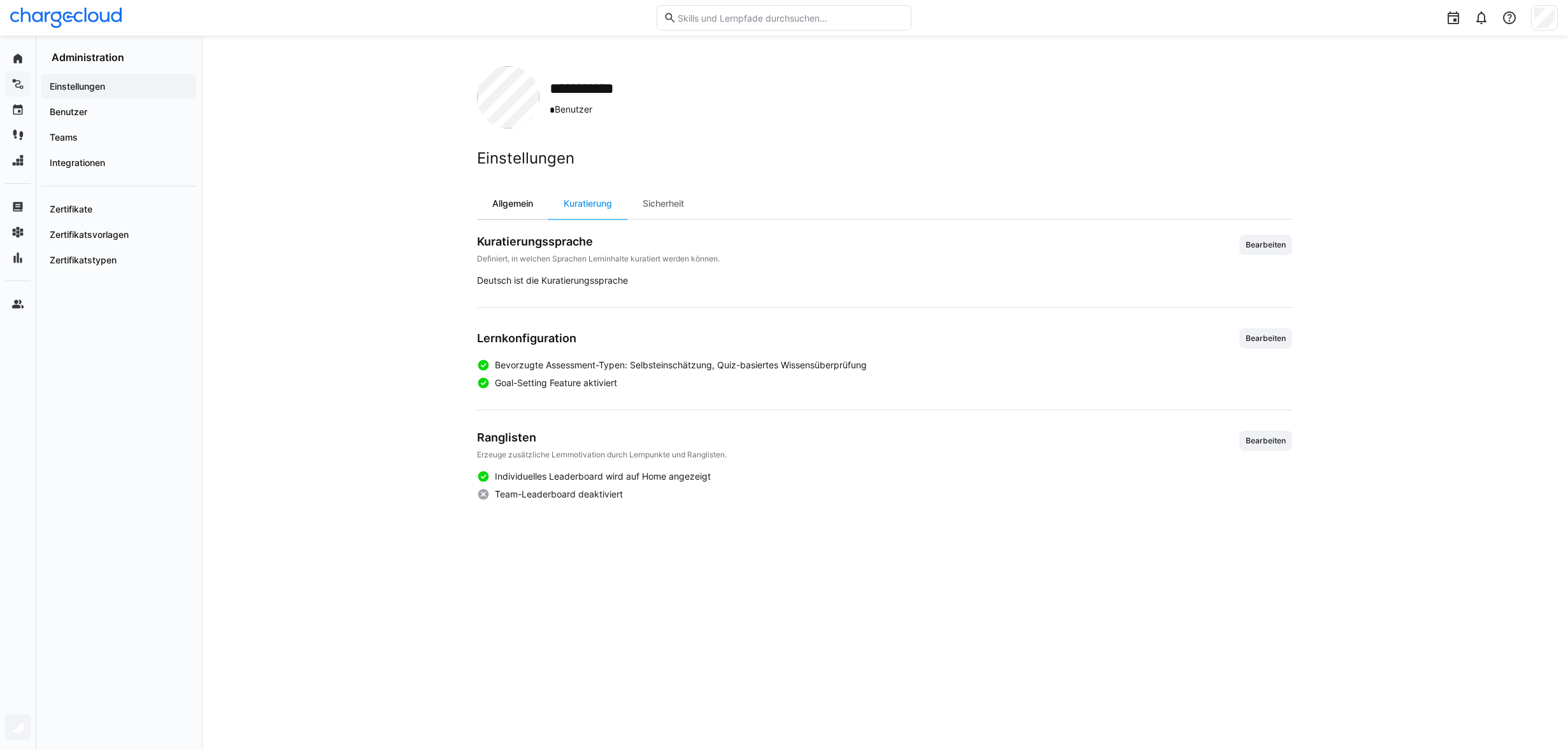
click at [526, 202] on div "Allgemein" at bounding box center [512, 204] width 71 height 31
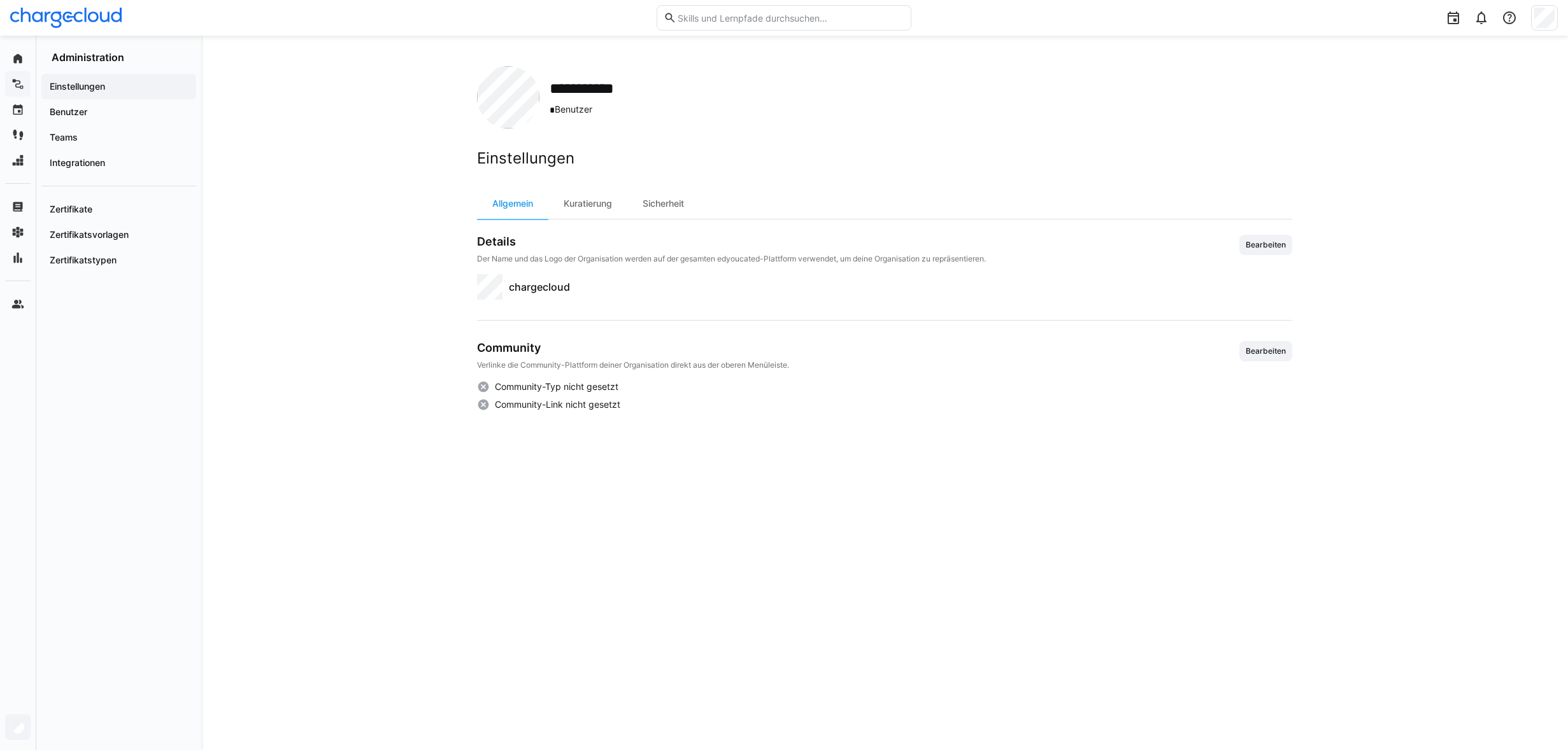
click at [0, 0] on app-navigation-label "Administration" at bounding box center [0, 0] width 0 height 0
click at [121, 114] on span "Benutzer" at bounding box center [119, 112] width 142 height 13
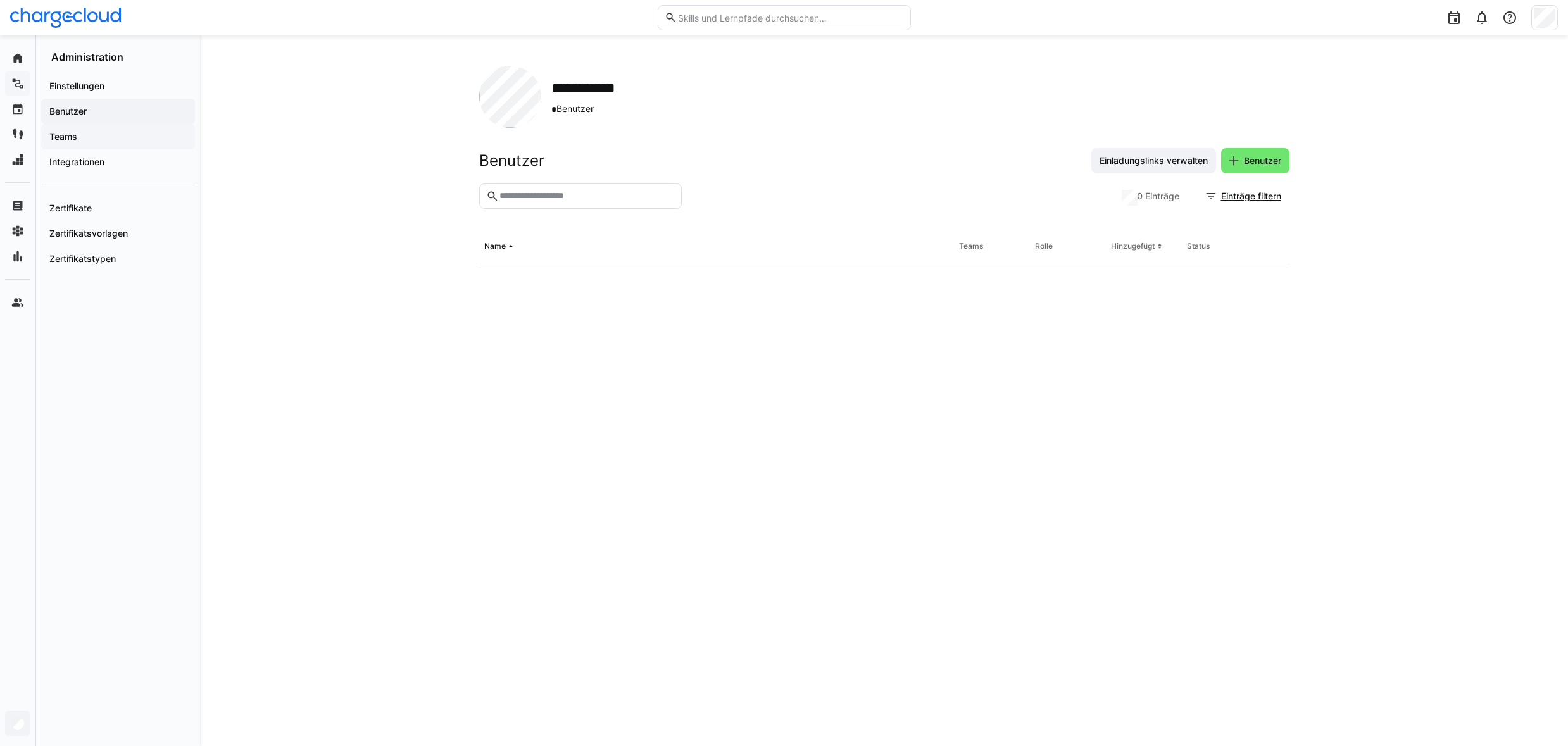
click at [121, 143] on span "Teams" at bounding box center [118, 137] width 141 height 13
click at [126, 161] on span "Integrationen" at bounding box center [118, 162] width 141 height 13
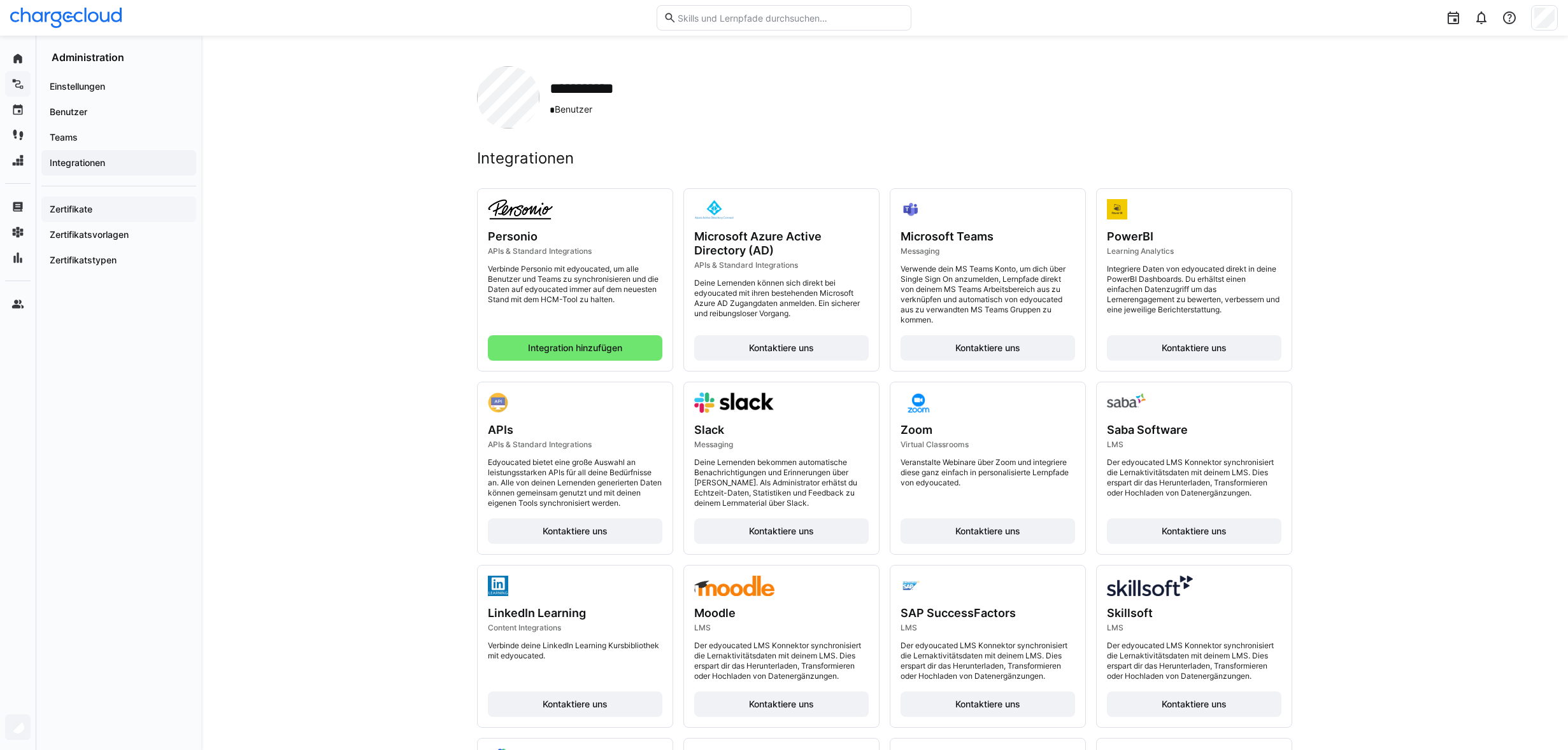
click at [120, 217] on div "Zertifikate" at bounding box center [119, 209] width 155 height 25
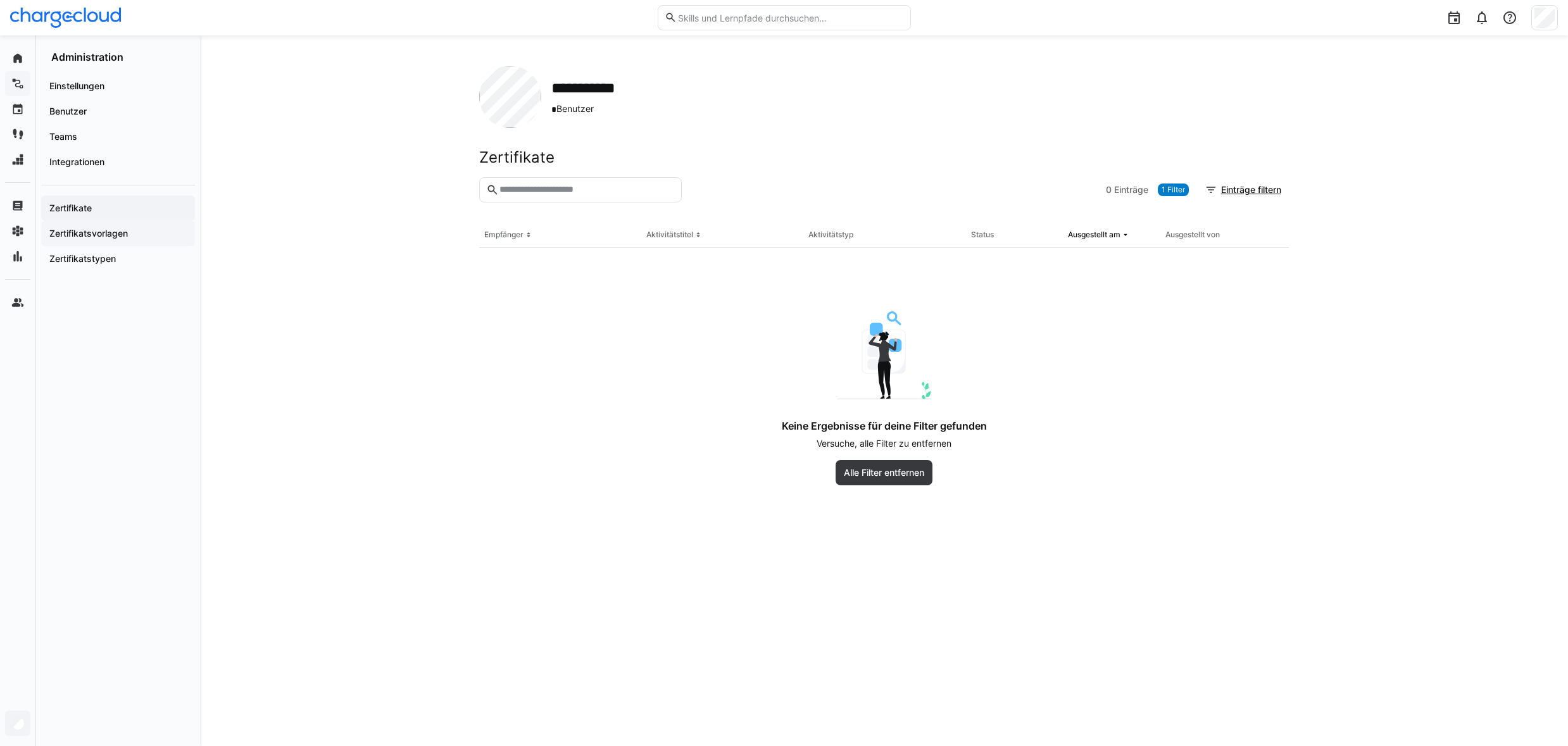
click at [121, 227] on div "Zertifikatsvorlagen" at bounding box center [118, 233] width 154 height 25
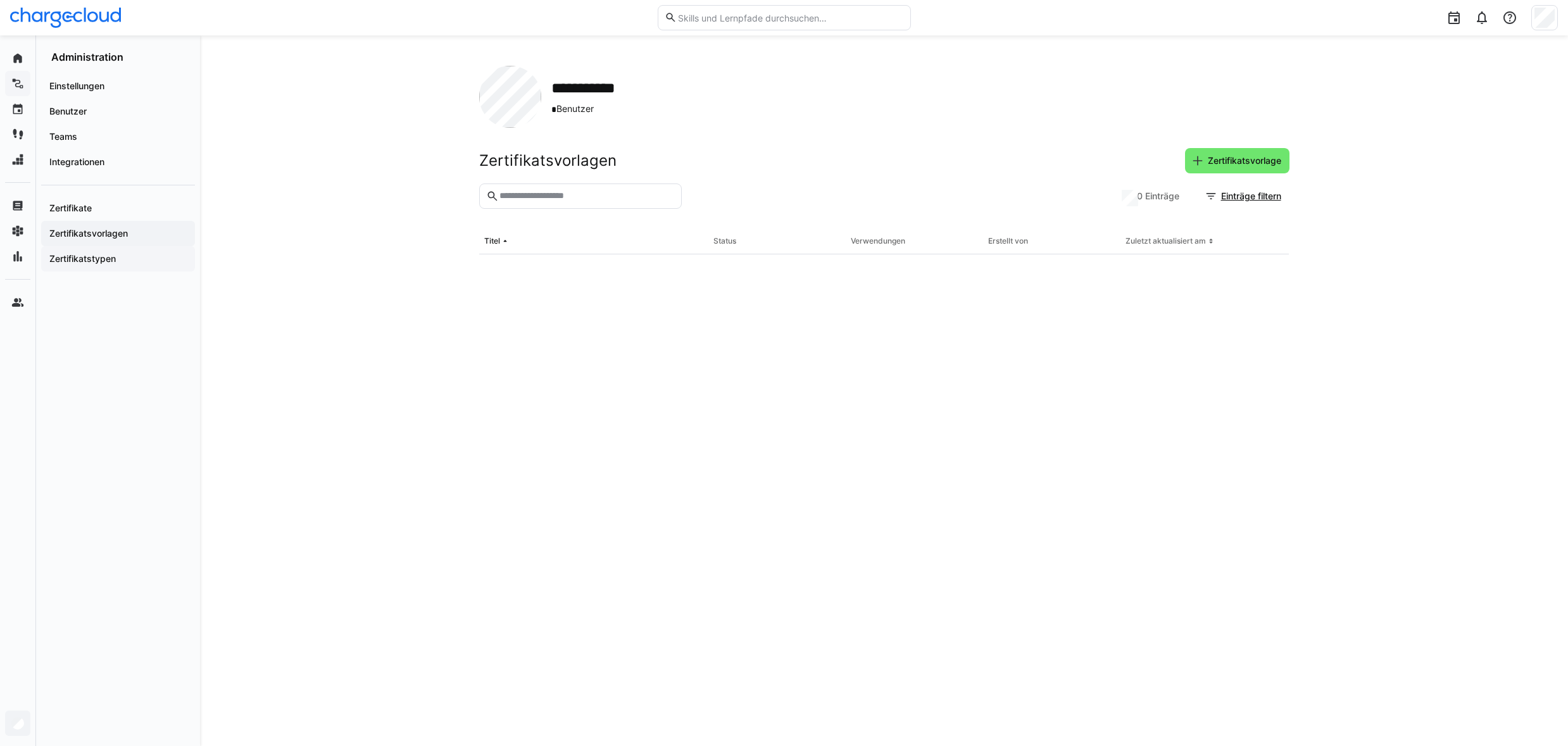
click at [118, 260] on span "Zertifikatstypen" at bounding box center [118, 259] width 141 height 13
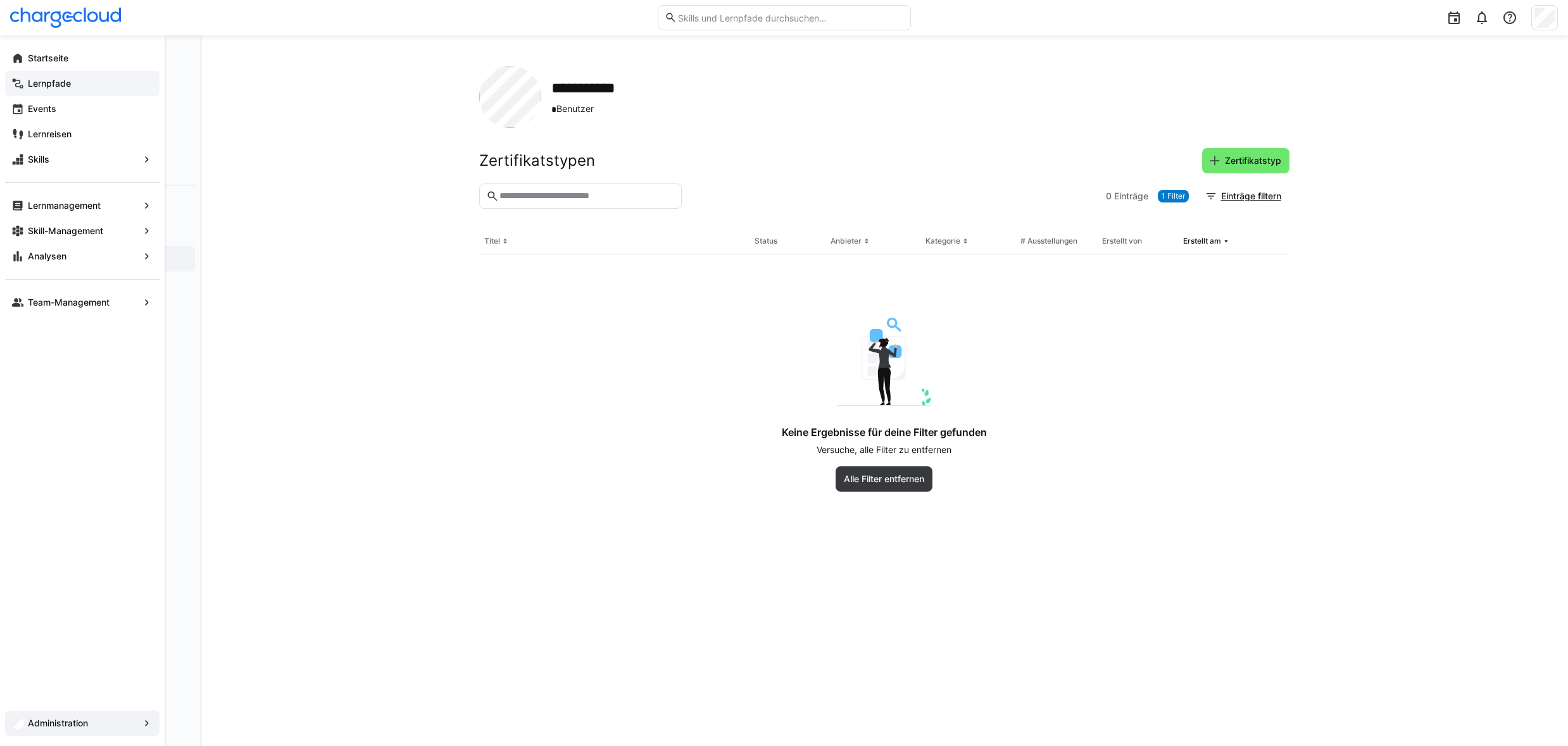
click at [109, 81] on span "Lernpfade" at bounding box center [90, 83] width 128 height 13
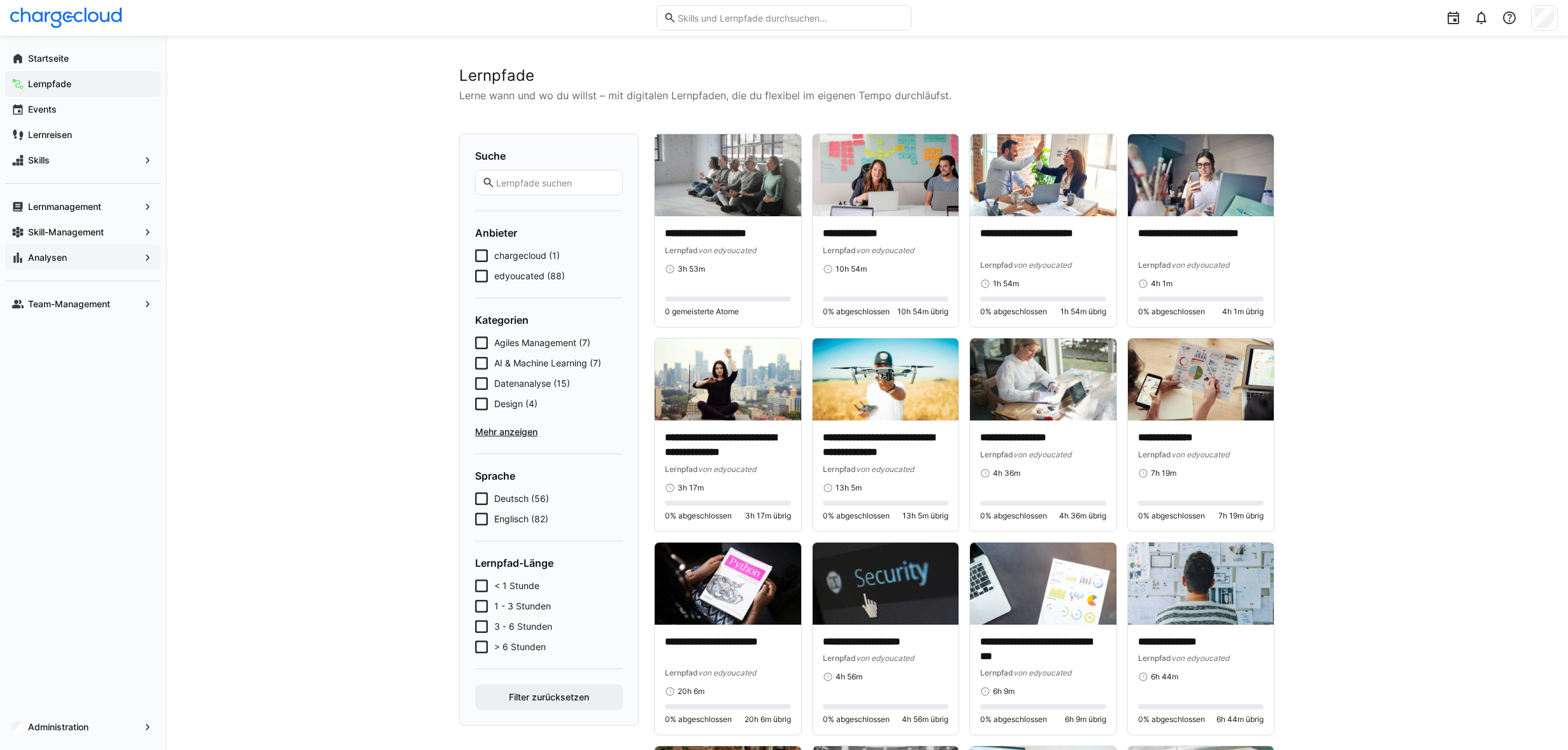
click at [89, 263] on span "Analysen" at bounding box center [83, 258] width 114 height 13
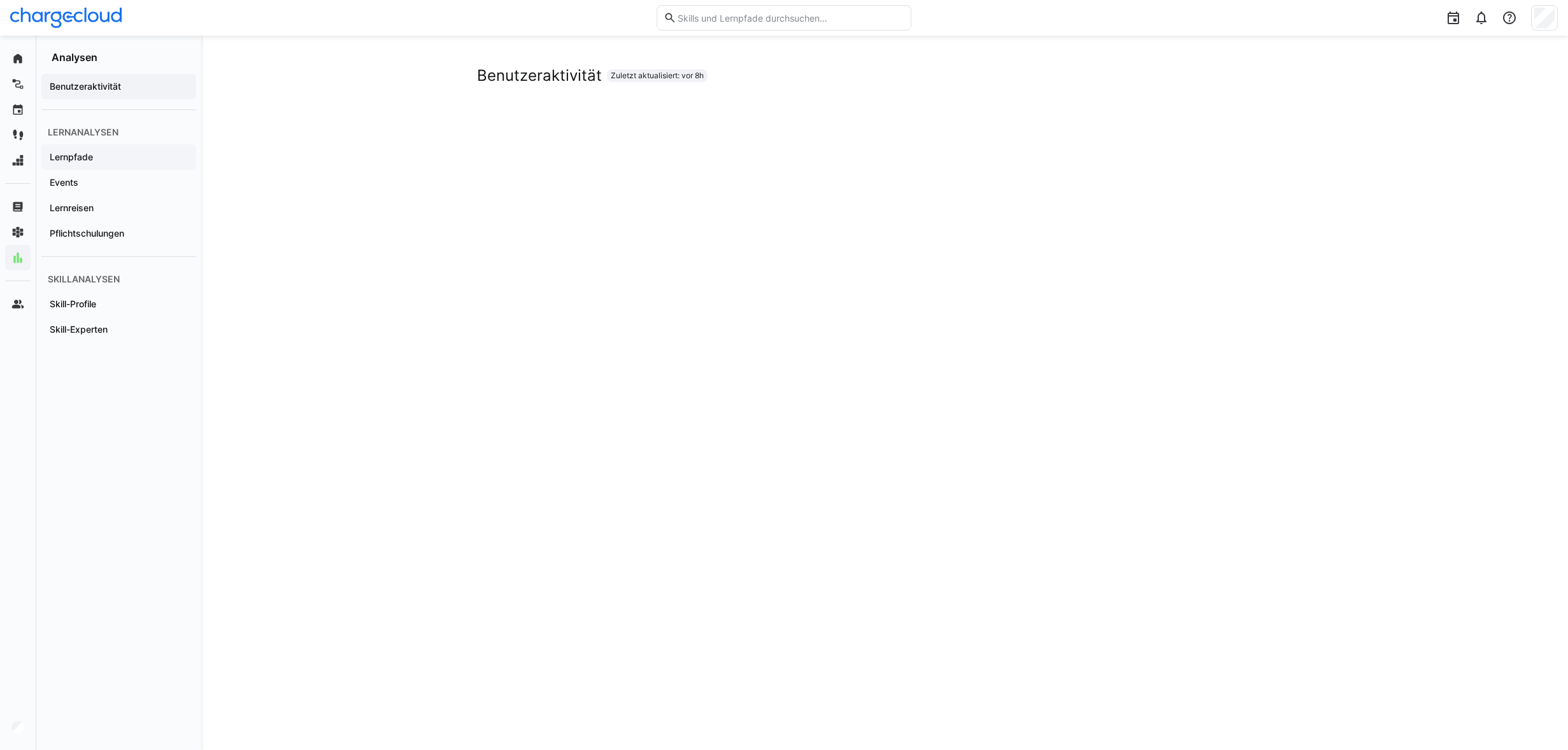
click at [63, 163] on span "Lernpfade" at bounding box center [119, 157] width 142 height 13
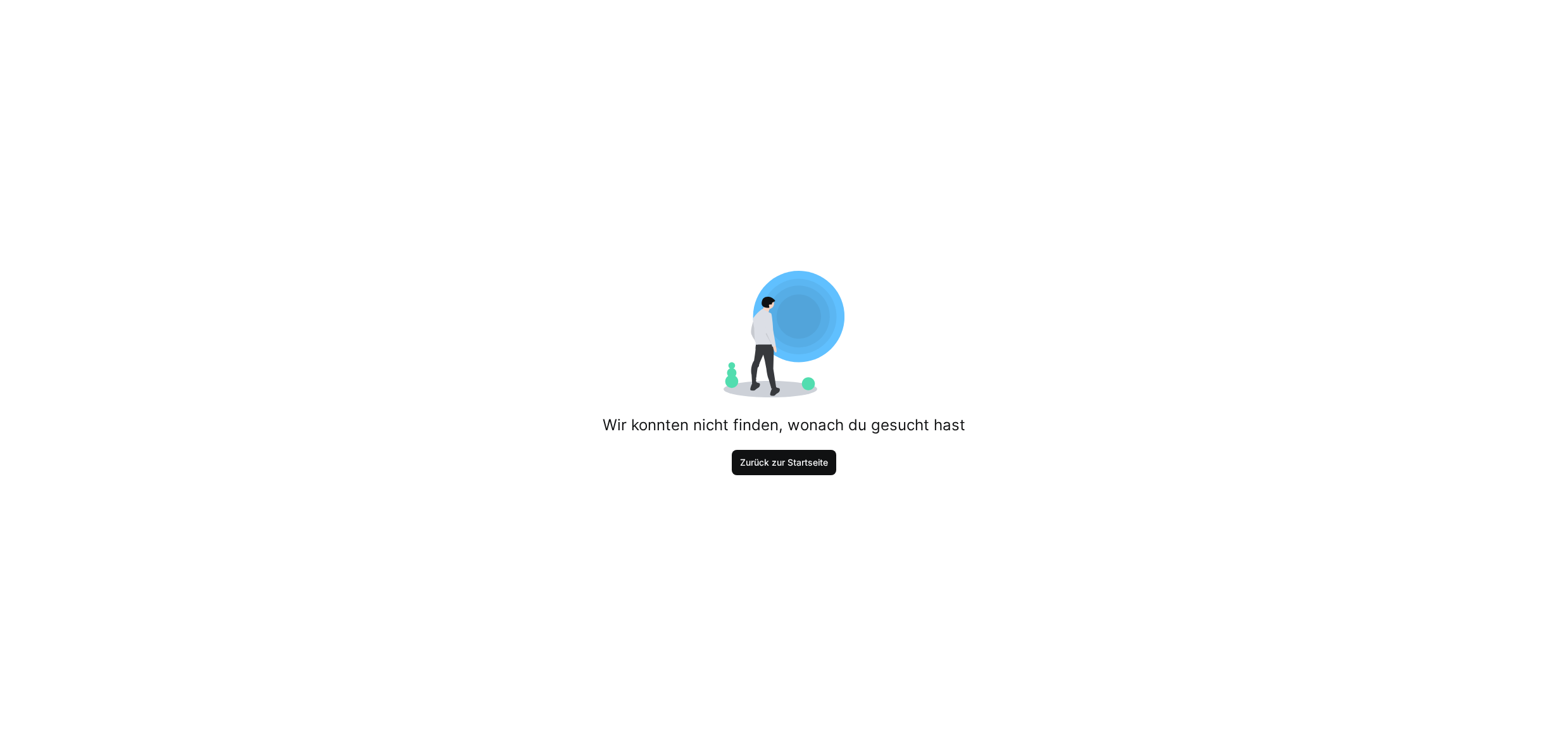
click at [759, 461] on span "Zurück zur Startseite" at bounding box center [784, 463] width 92 height 13
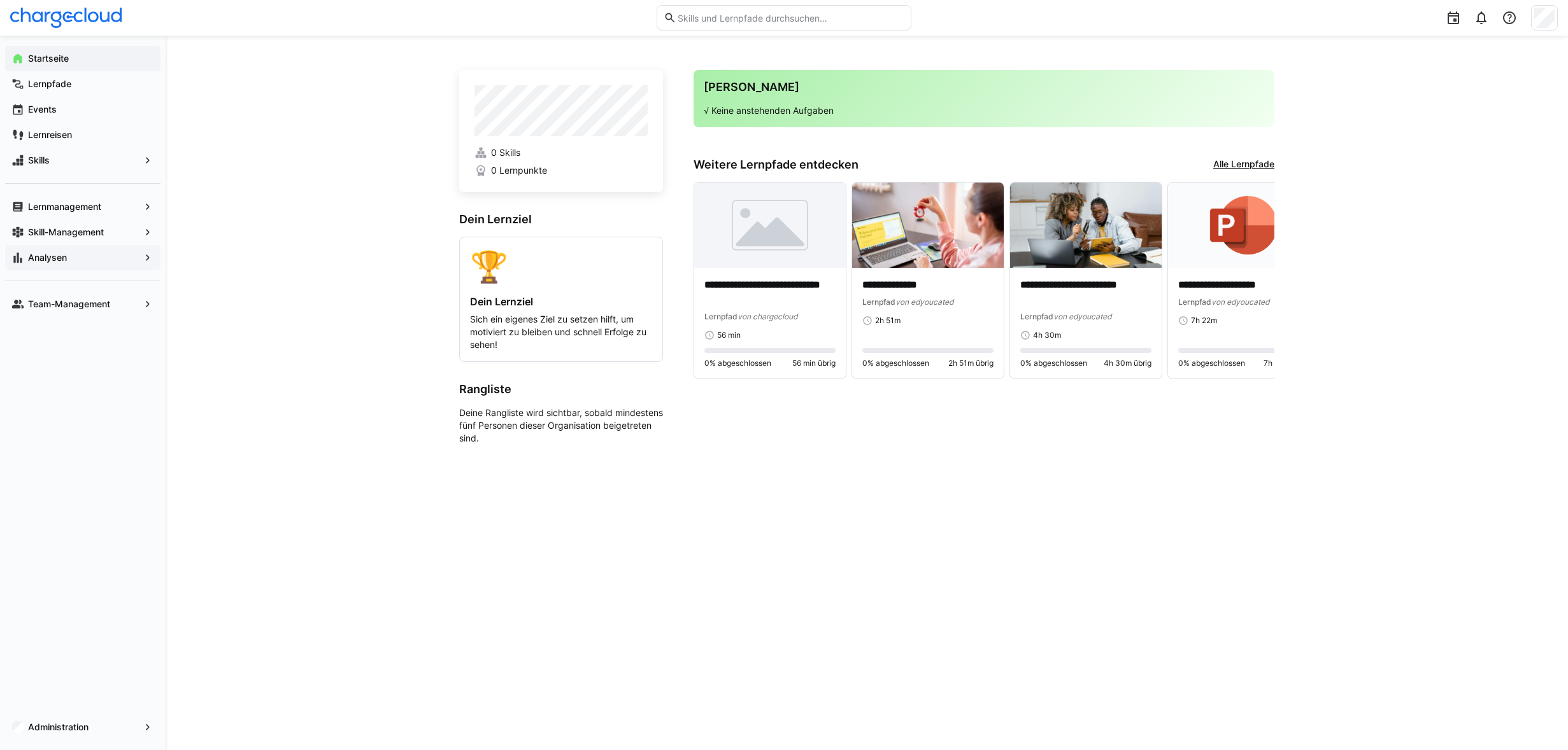
click at [0, 0] on app-navigation-label "Analysen" at bounding box center [0, 0] width 0 height 0
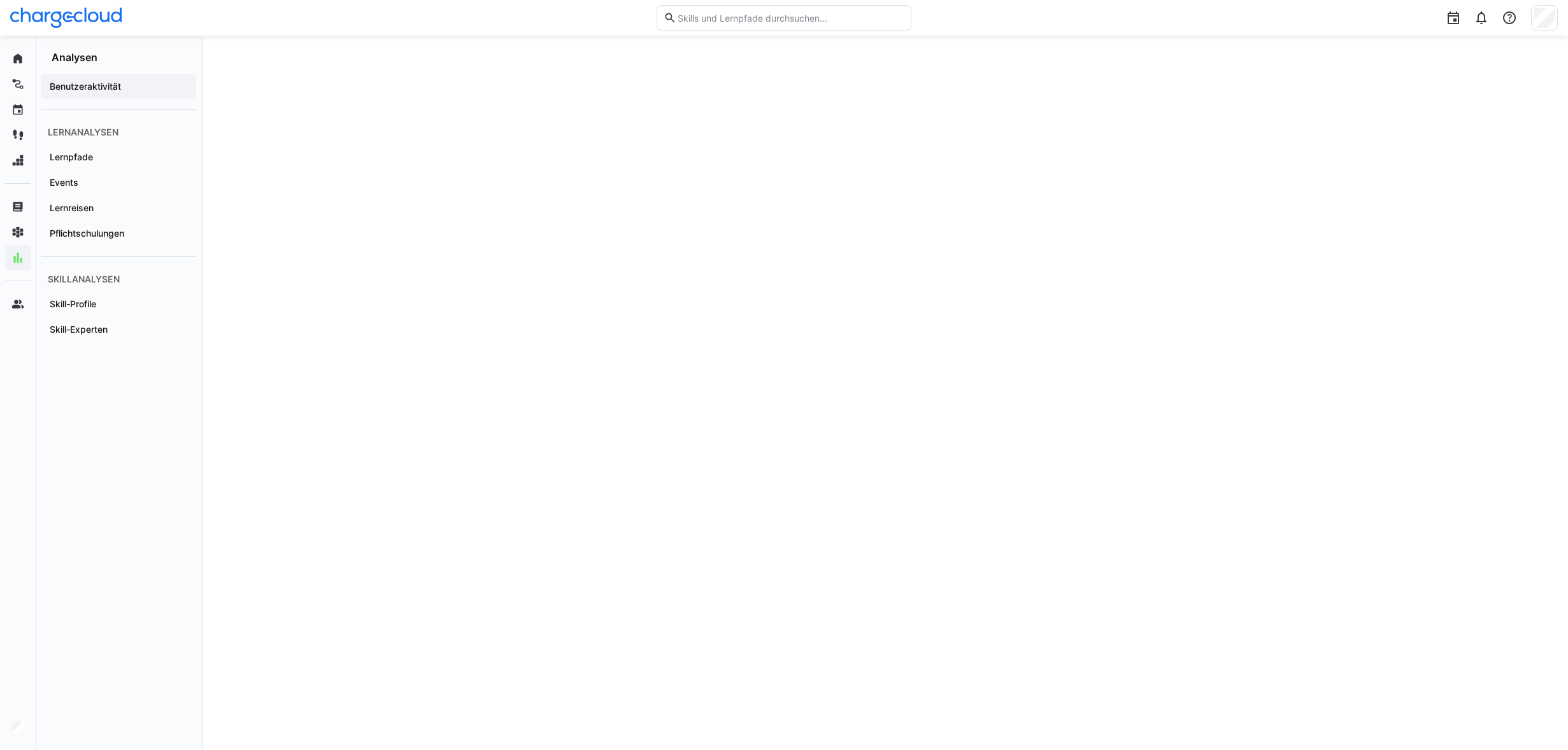
scroll to position [916, 0]
click at [0, 0] on app-navigation-label "Analysen" at bounding box center [0, 0] width 0 height 0
click at [0, 0] on app-navigation-label "Lernpfade" at bounding box center [0, 0] width 0 height 0
click at [0, 0] on app-navigation-label "Pflichtschulungen" at bounding box center [0, 0] width 0 height 0
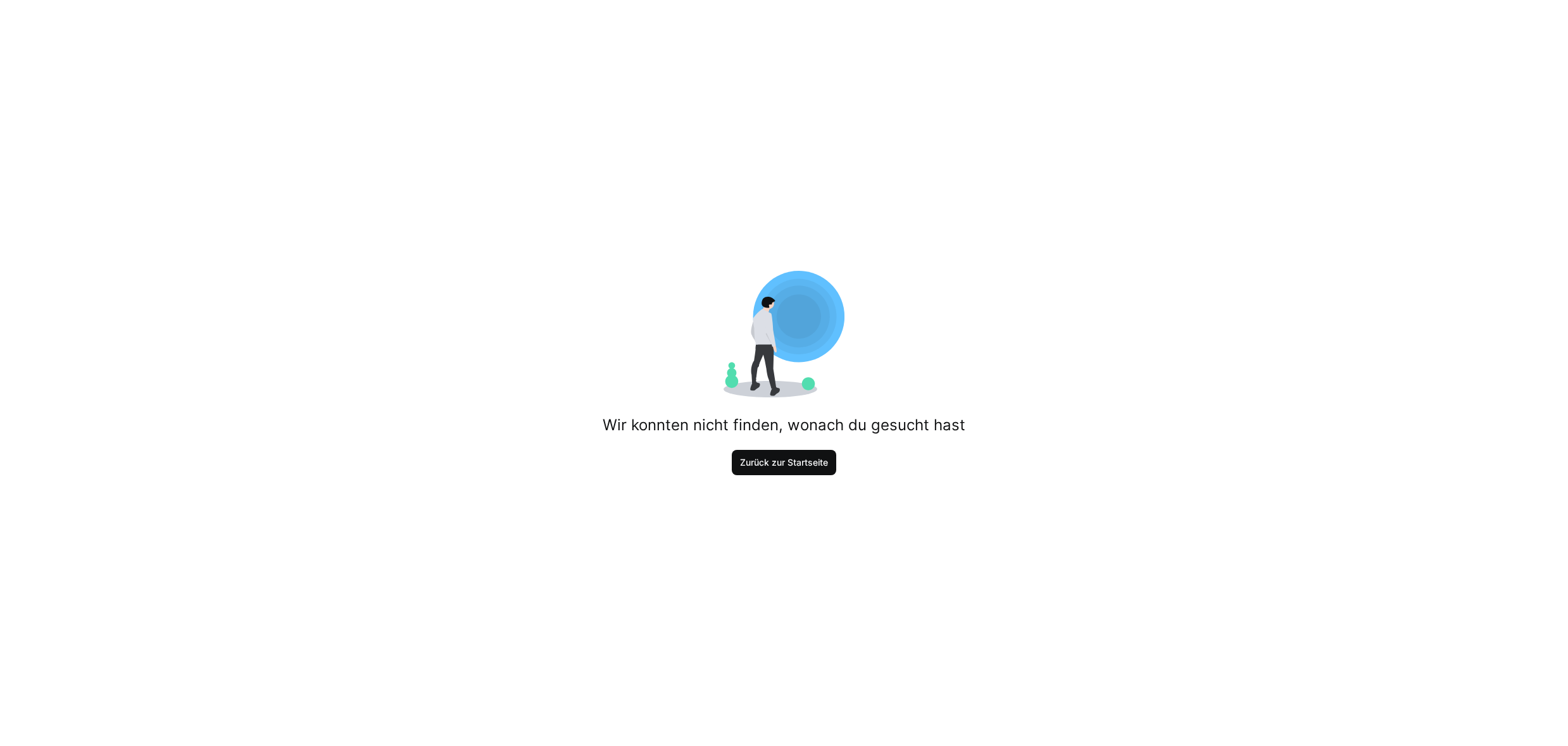
click at [806, 472] on span "Zurück zur Startseite" at bounding box center [784, 463] width 105 height 25
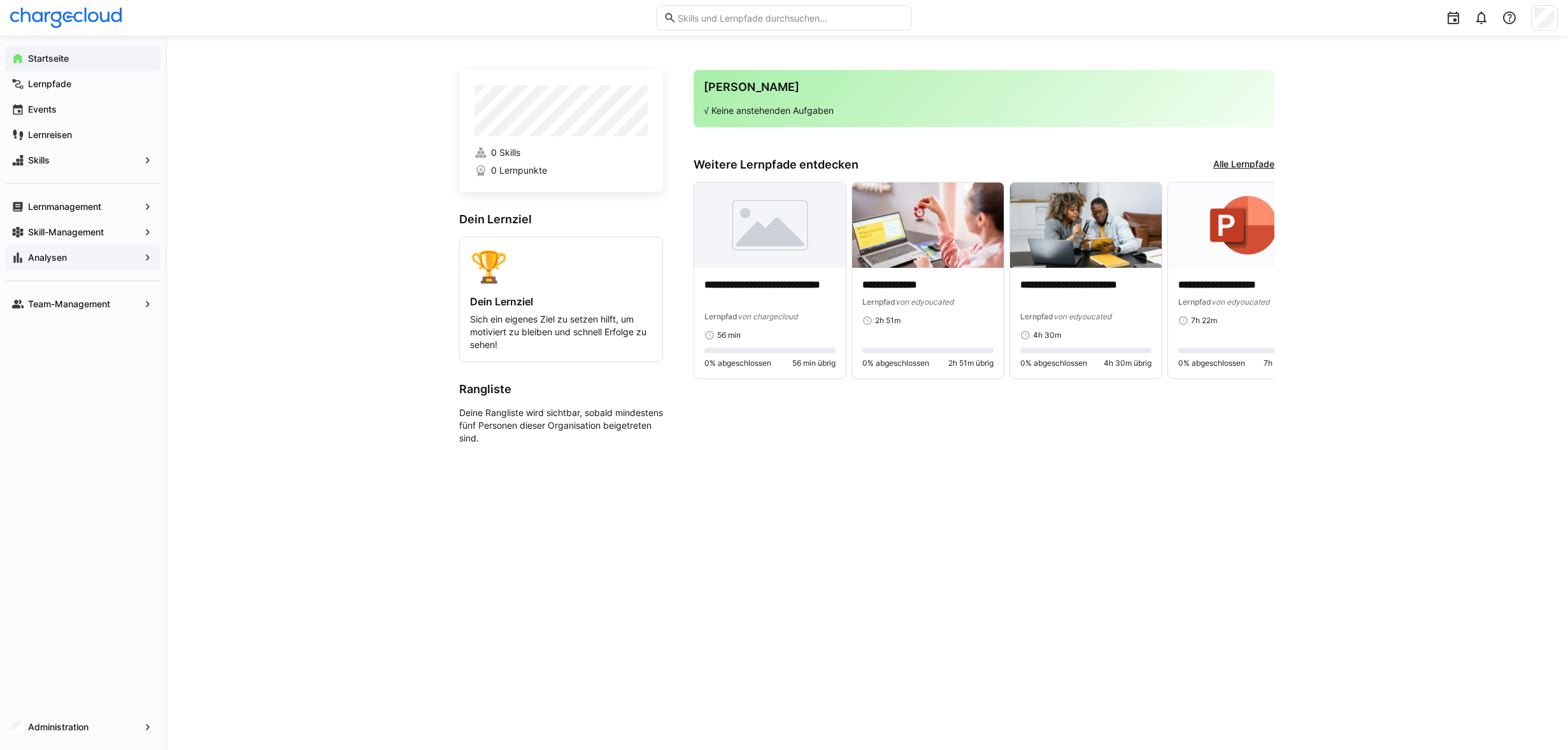
click at [0, 0] on app-navigation-label "Analysen" at bounding box center [0, 0] width 0 height 0
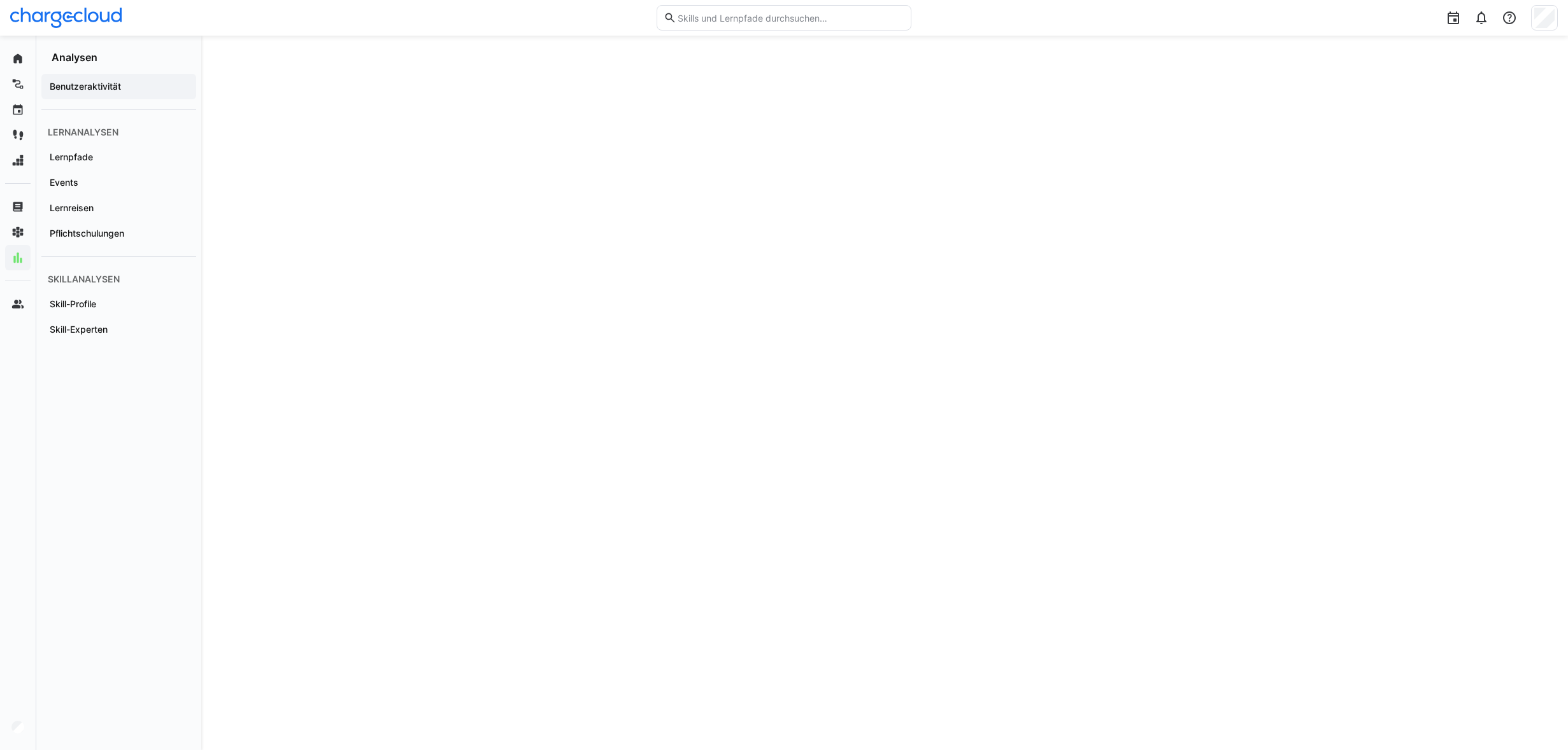
scroll to position [1274, 0]
click at [91, 163] on span "Lernpfade" at bounding box center [119, 157] width 142 height 13
click at [0, 0] on app-navigation-label "Lernreisen" at bounding box center [0, 0] width 0 height 0
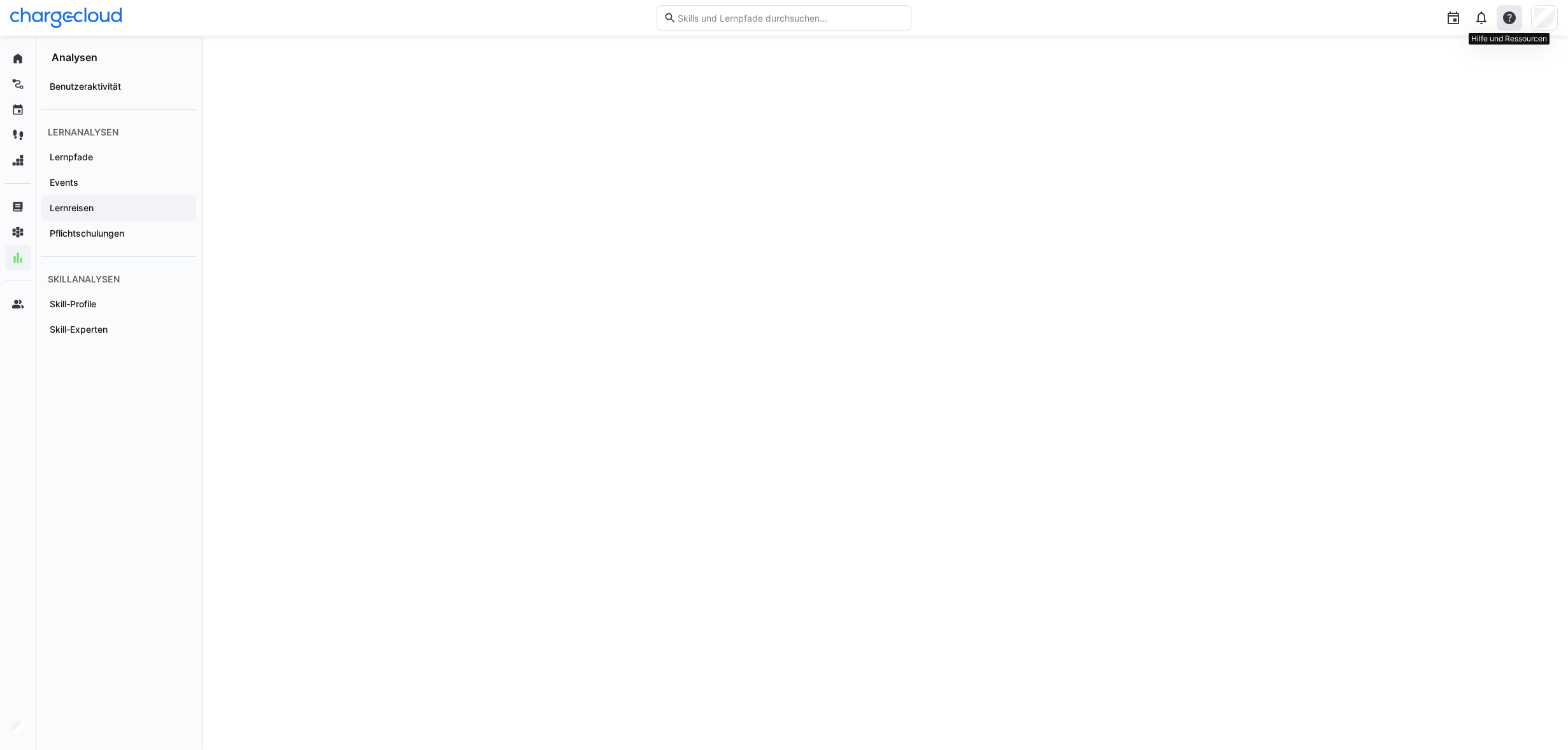
click at [1506, 15] on eds-icon at bounding box center [1509, 17] width 15 height 15
click at [1430, 52] on div "Hilfecenter besuchen" at bounding box center [1448, 52] width 88 height 13
click at [1508, 18] on eds-icon at bounding box center [1509, 17] width 15 height 15
